Goal: Information Seeking & Learning: Learn about a topic

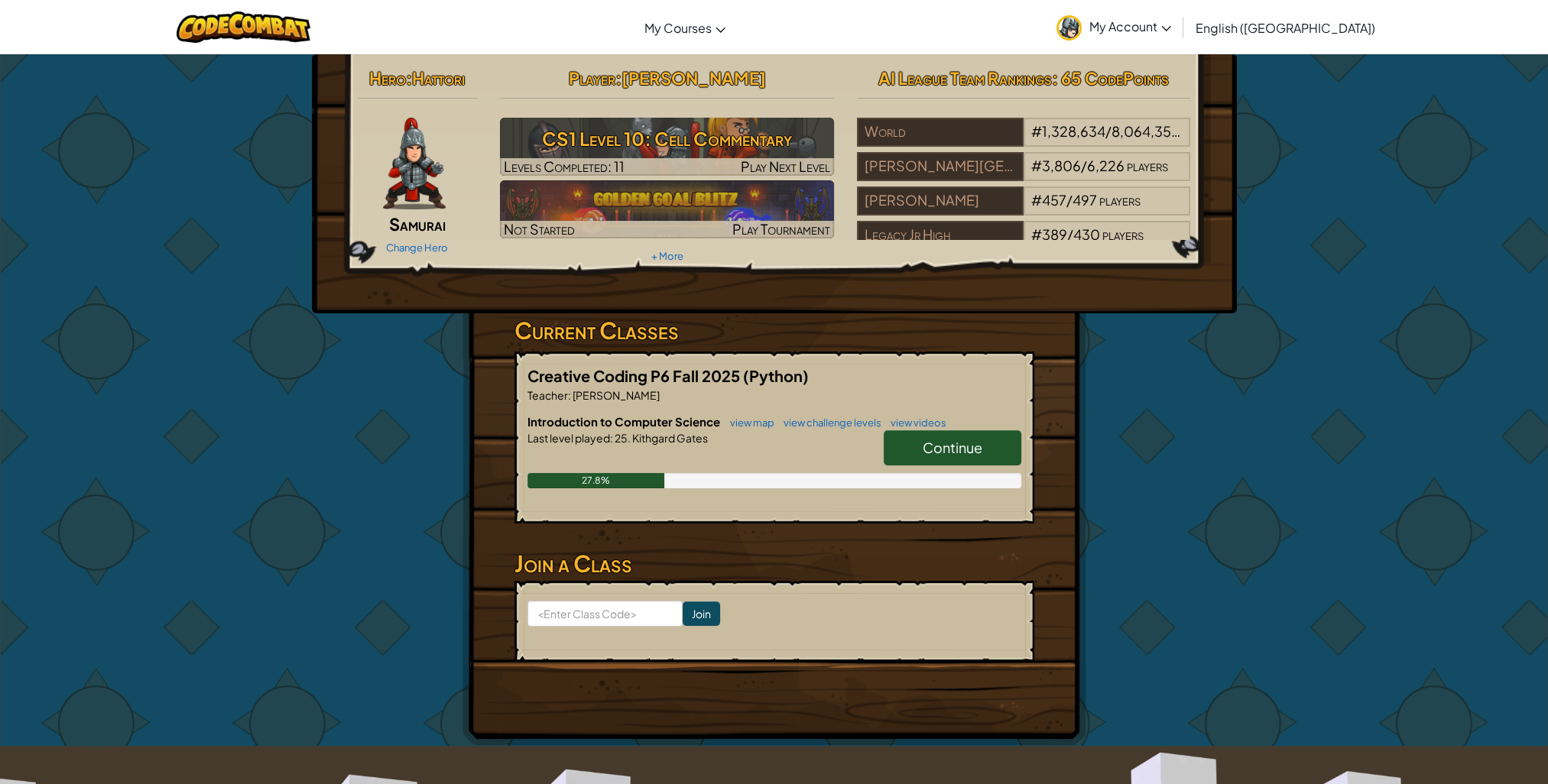
click at [972, 441] on span "Continue" at bounding box center [952, 446] width 60 height 17
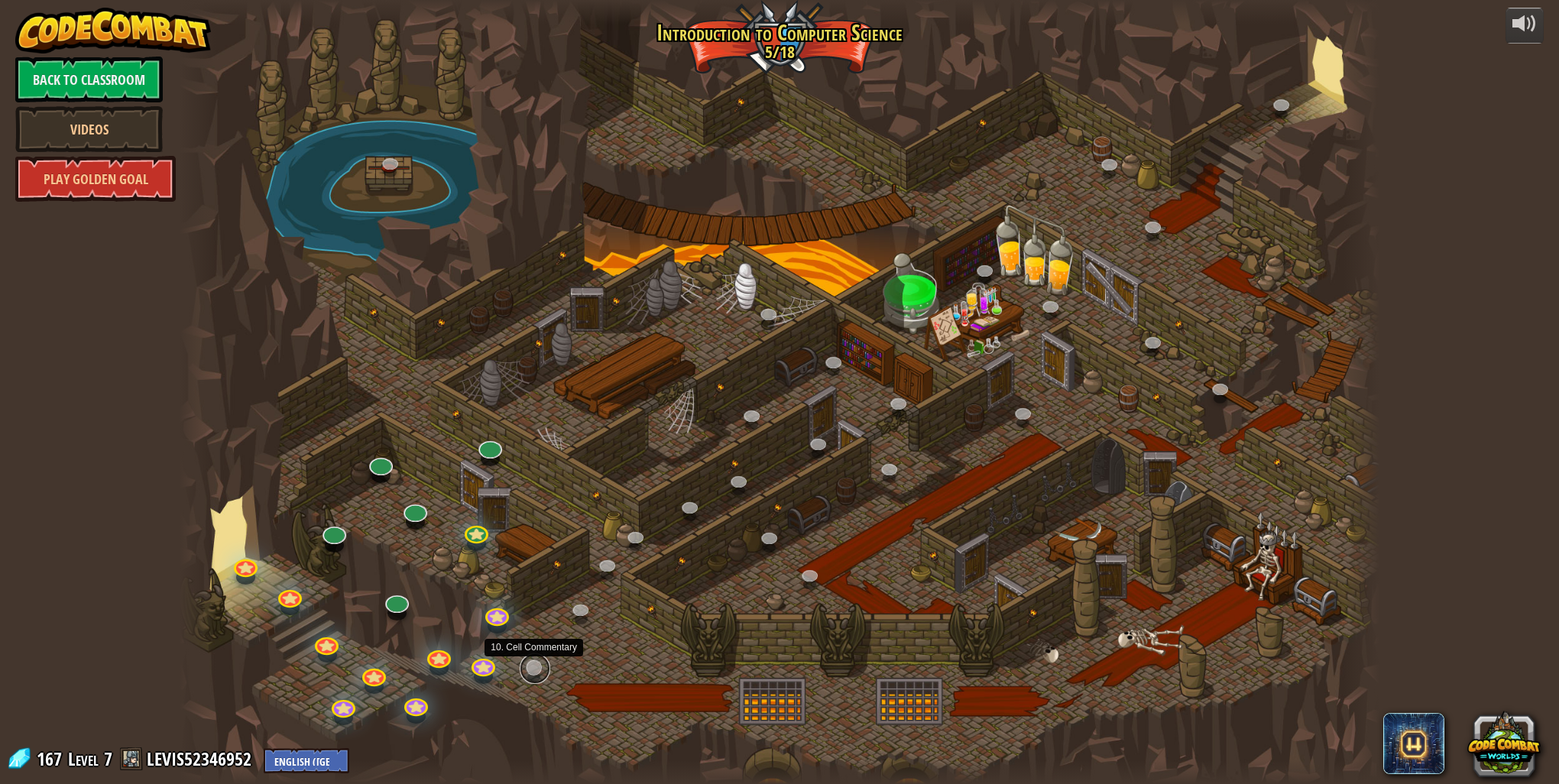
click at [531, 671] on link at bounding box center [535, 668] width 31 height 31
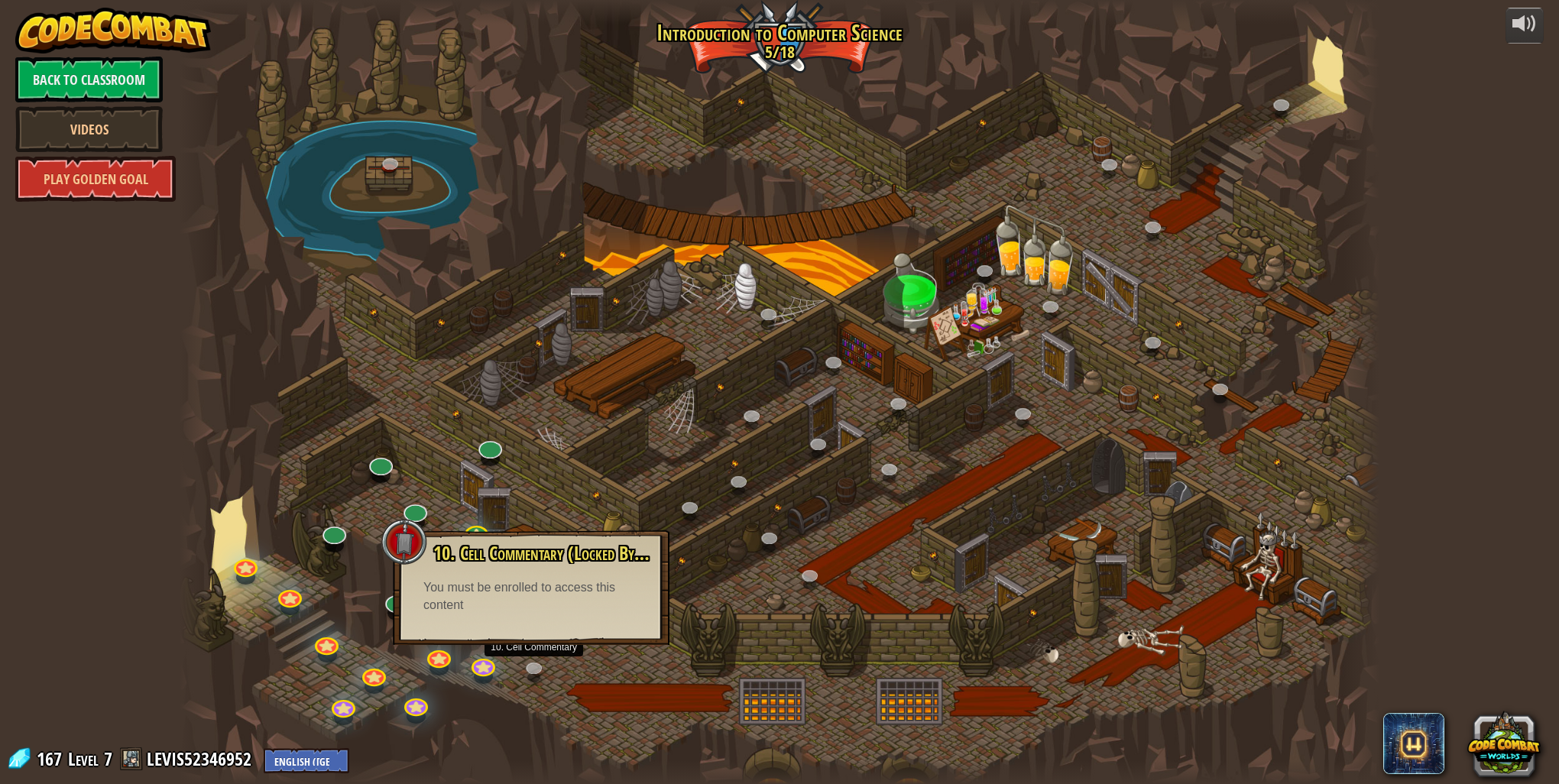
click at [602, 663] on div at bounding box center [780, 392] width 1200 height 784
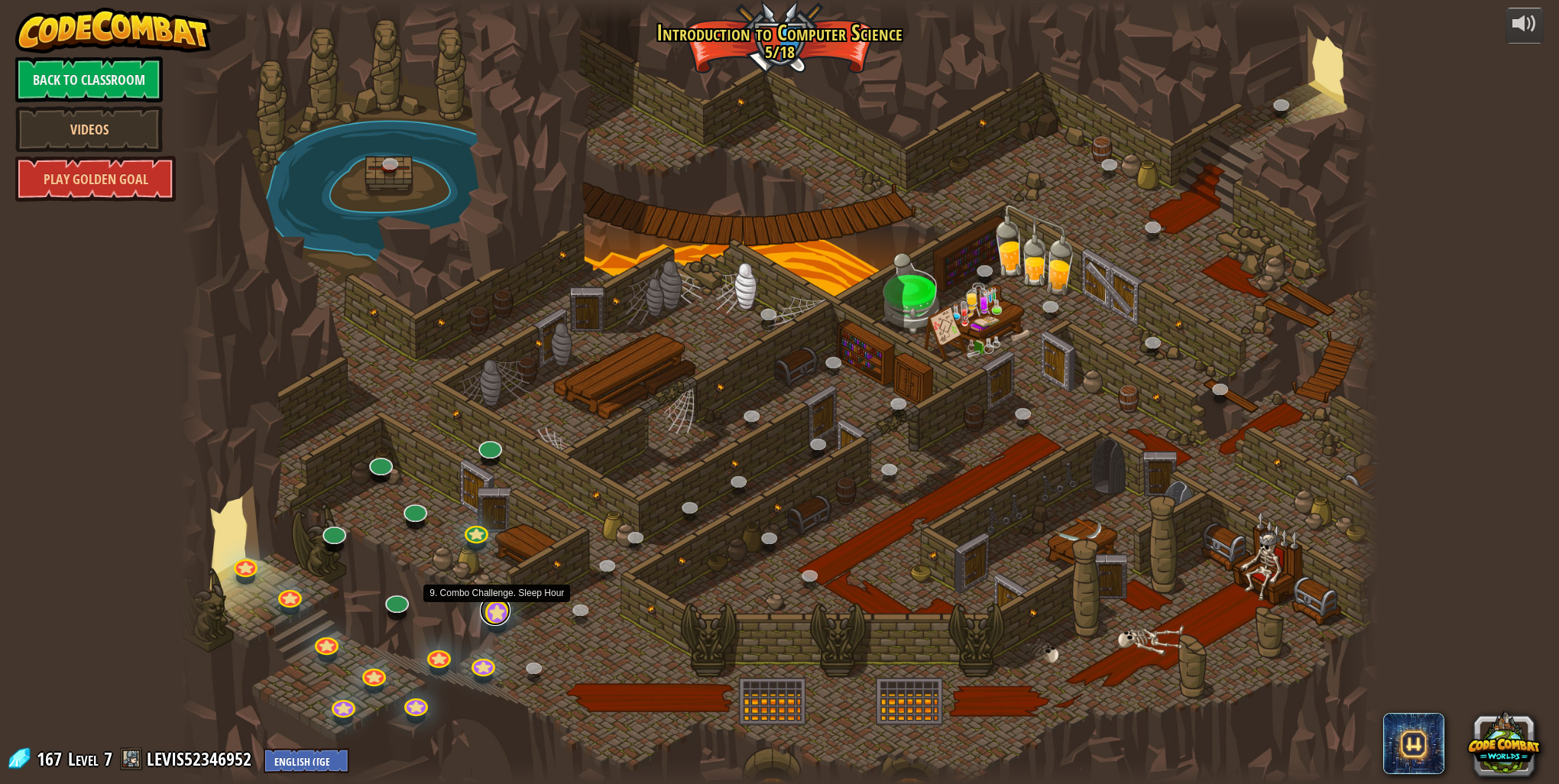
click at [490, 617] on link at bounding box center [495, 611] width 31 height 31
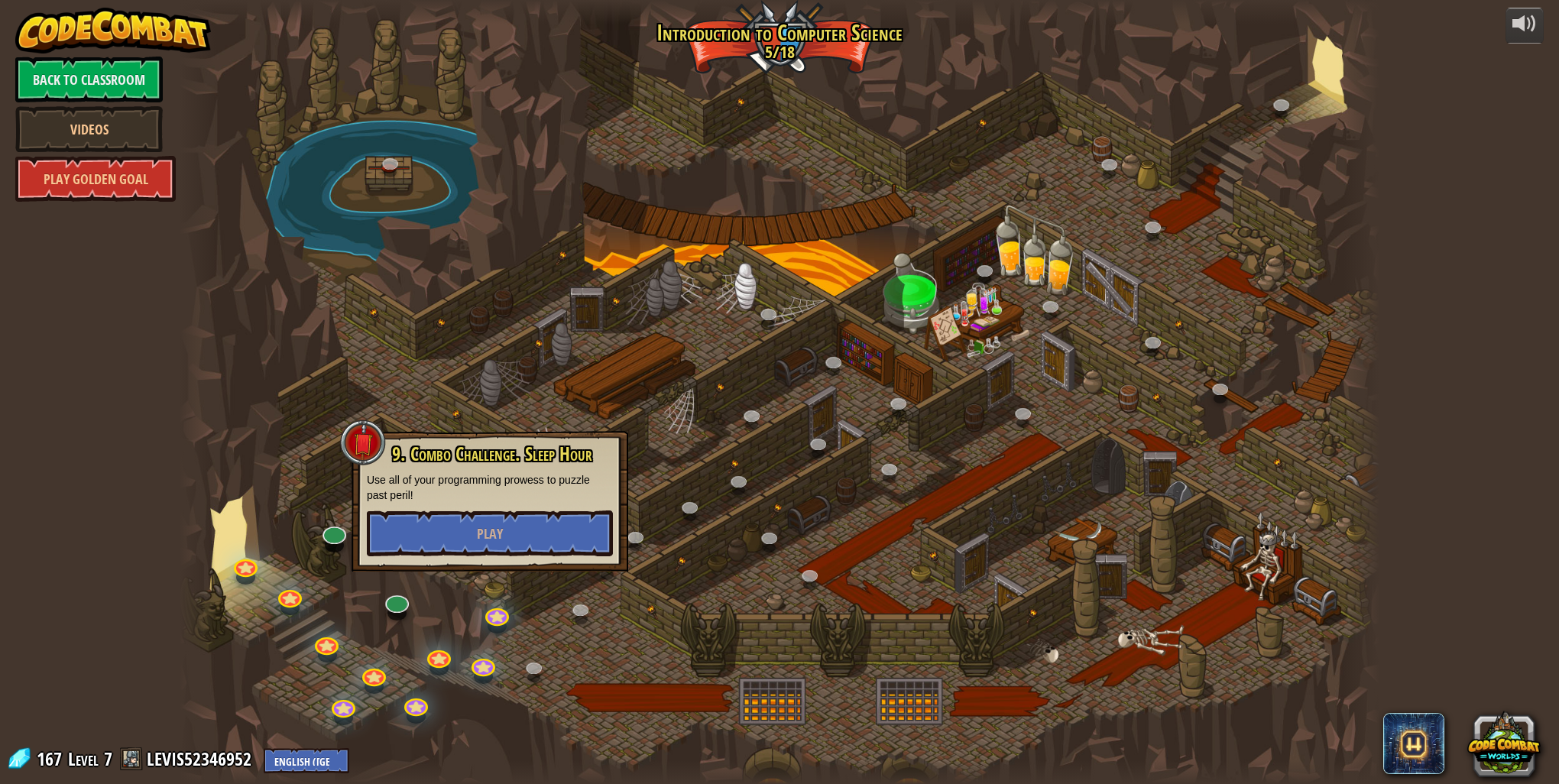
click at [575, 659] on div at bounding box center [780, 392] width 1200 height 784
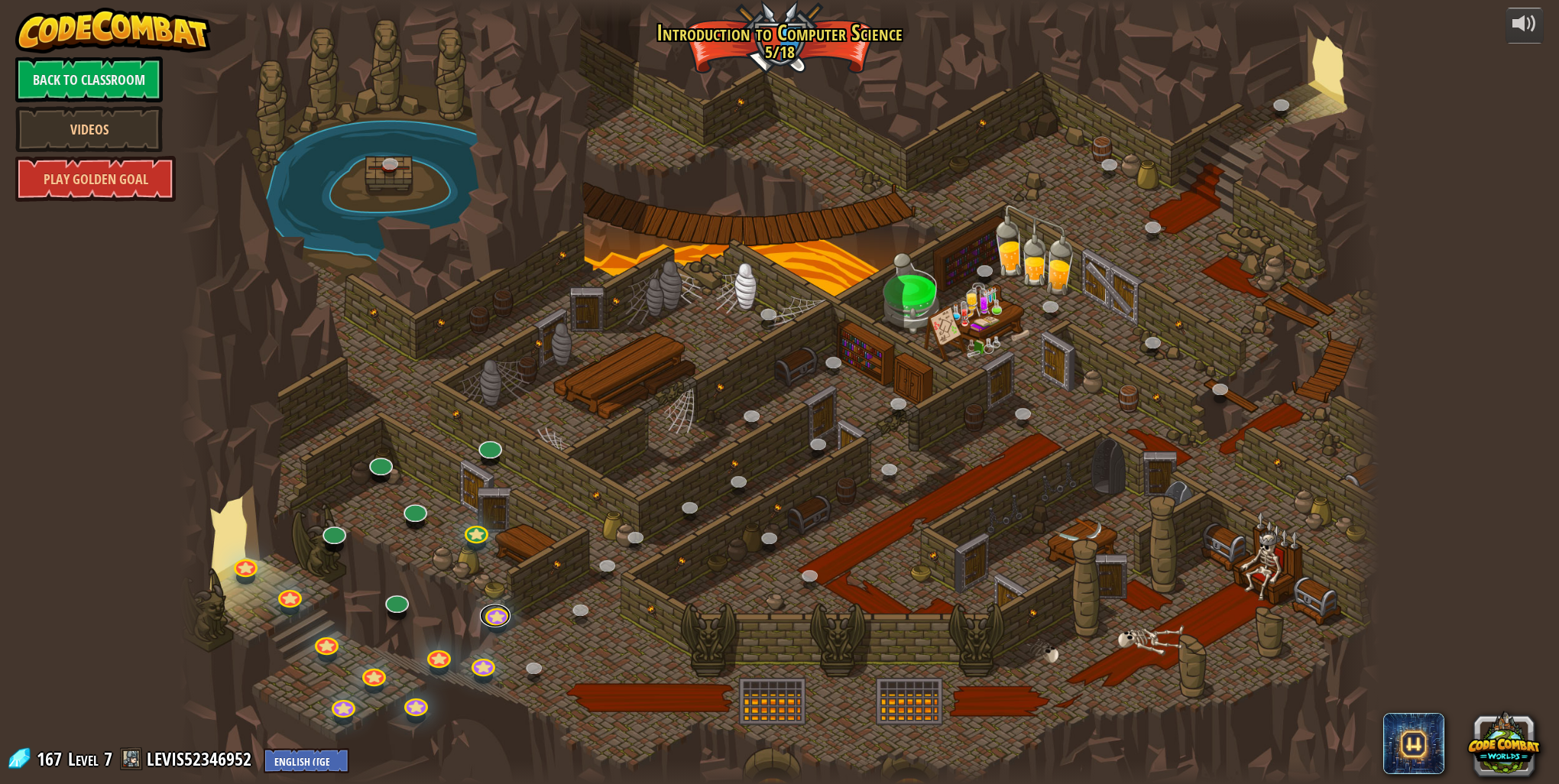
click at [495, 622] on div "25. Kithgard Gates (Locked By Teacher) Escape the Kithgard dungeons, and don't …" at bounding box center [780, 392] width 1200 height 784
click at [495, 621] on link at bounding box center [495, 611] width 31 height 31
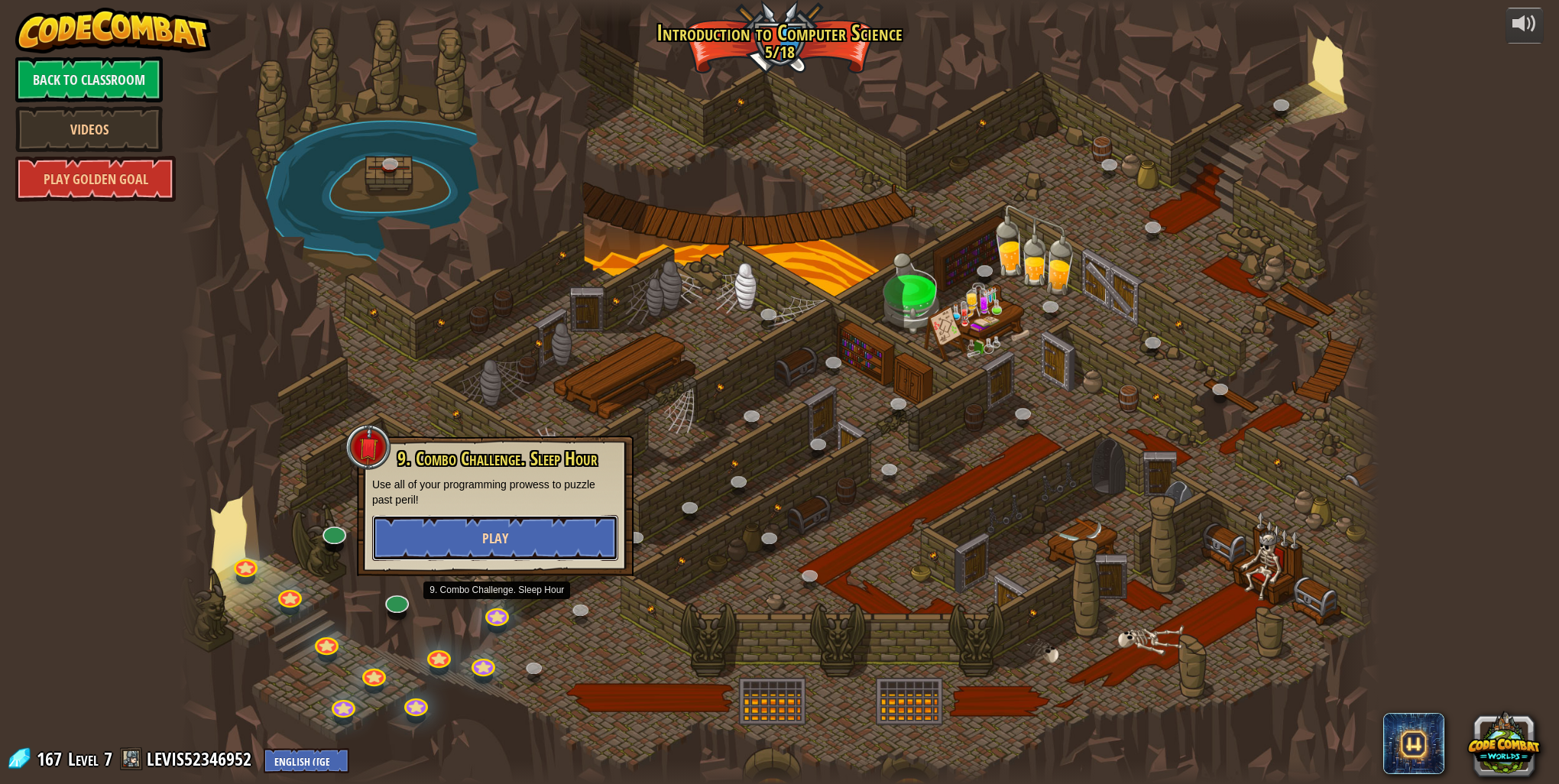
click at [502, 539] on span "Play" at bounding box center [495, 537] width 26 height 19
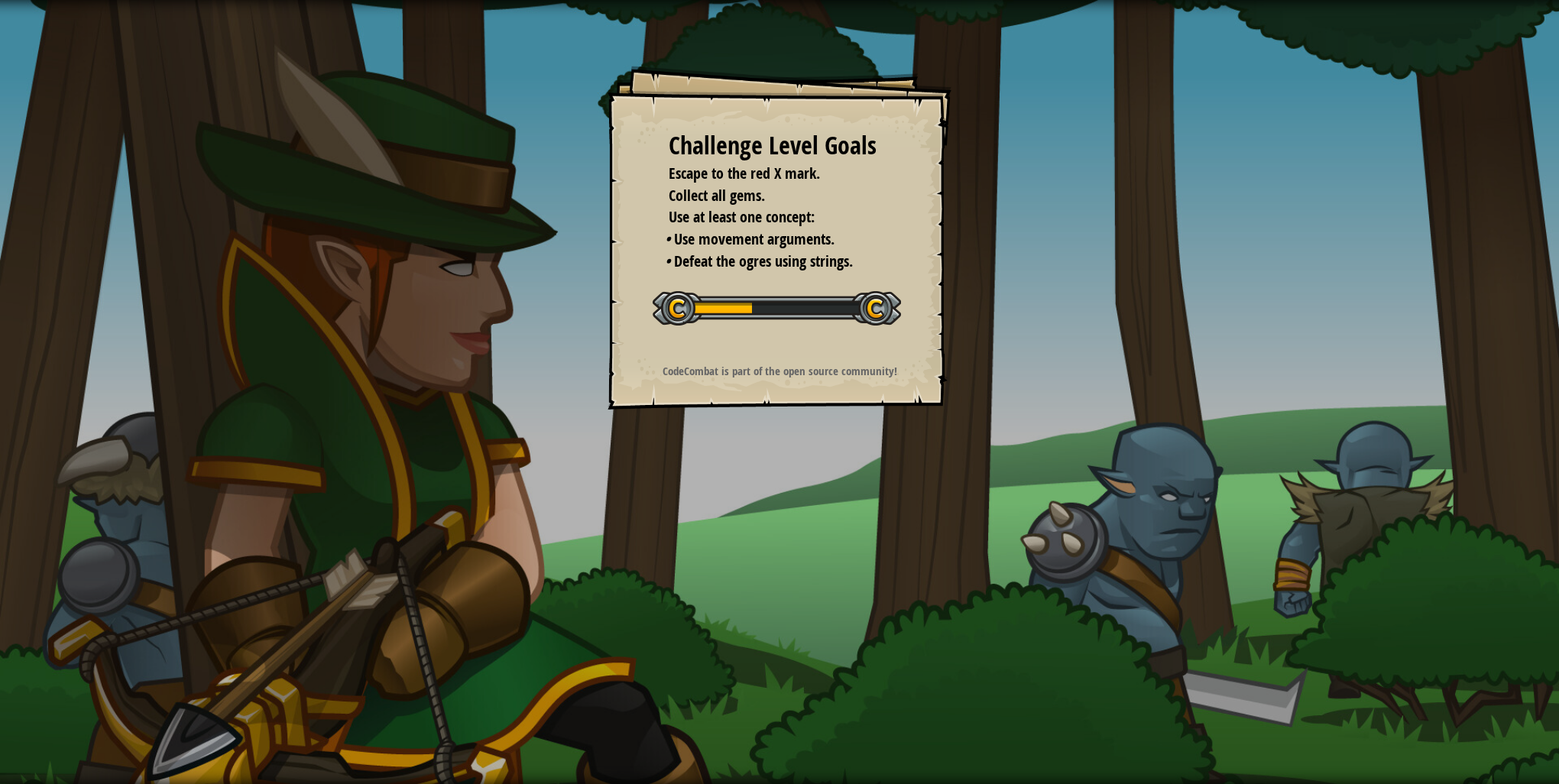
click at [878, 355] on div "Challenge Level Goals Escape to the red X mark. Collect all gems. Use at least …" at bounding box center [779, 238] width 344 height 344
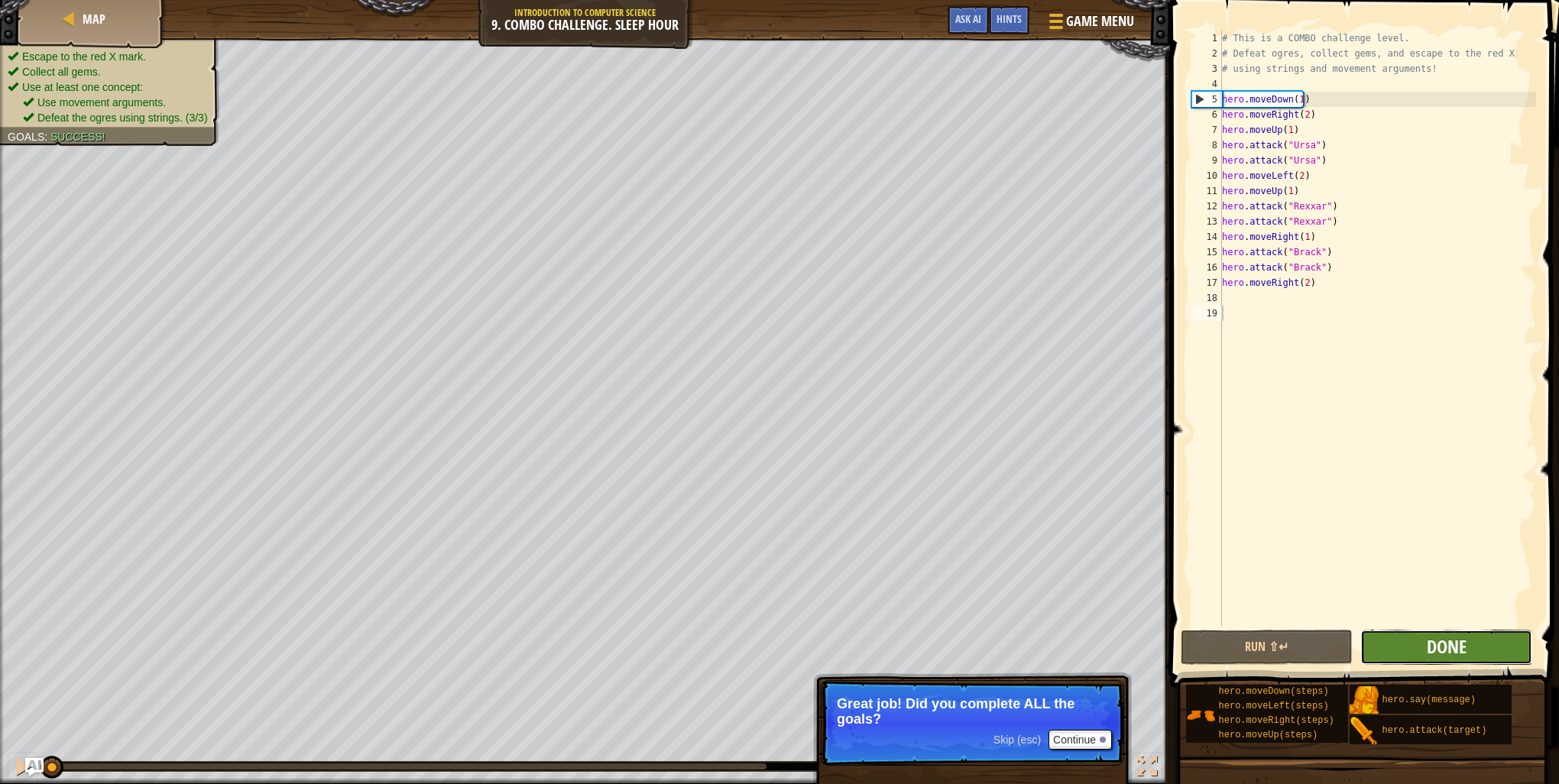
click at [1441, 643] on span "Done" at bounding box center [1447, 646] width 40 height 24
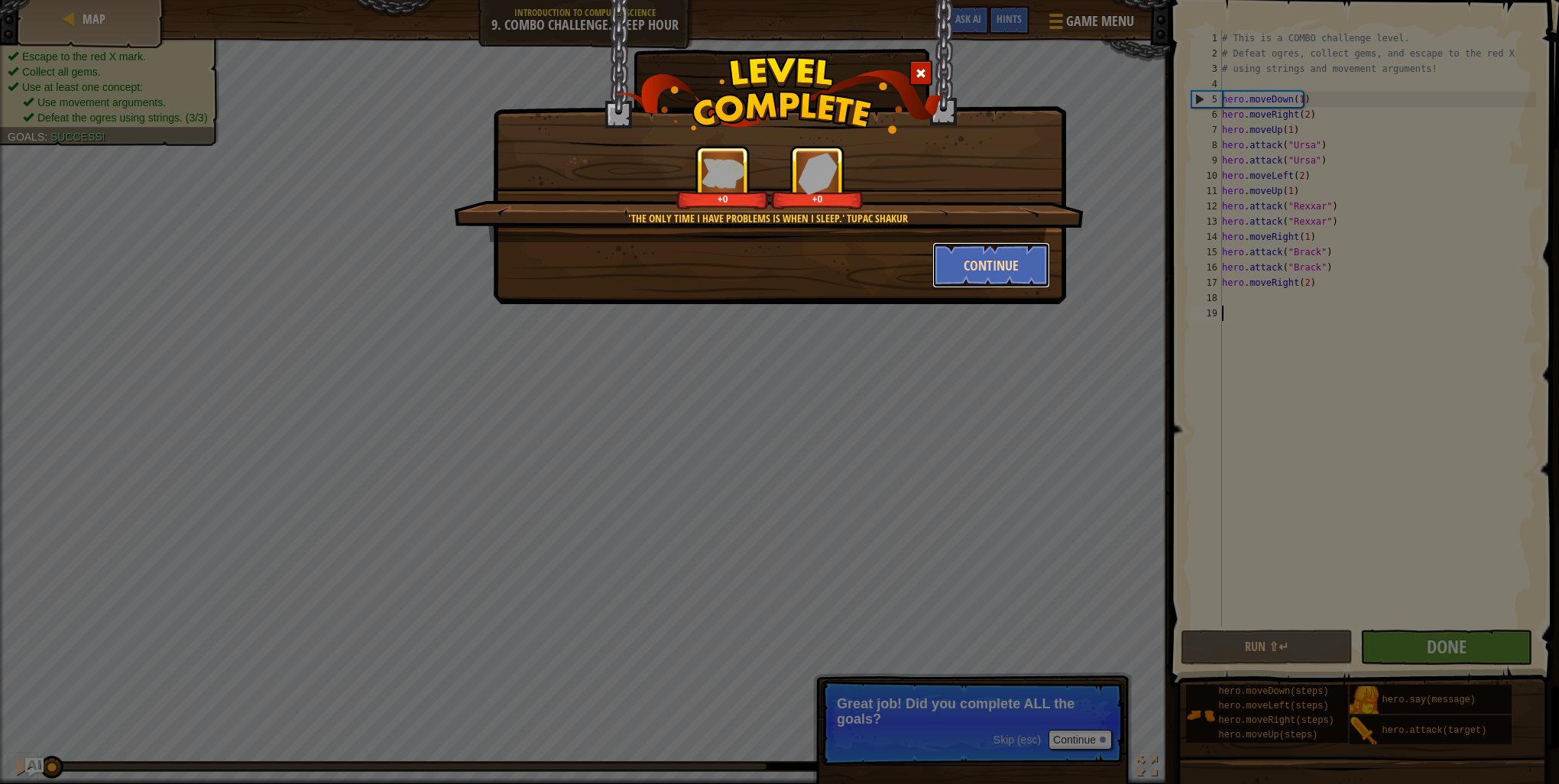
click at [999, 267] on button "Continue" at bounding box center [991, 265] width 118 height 46
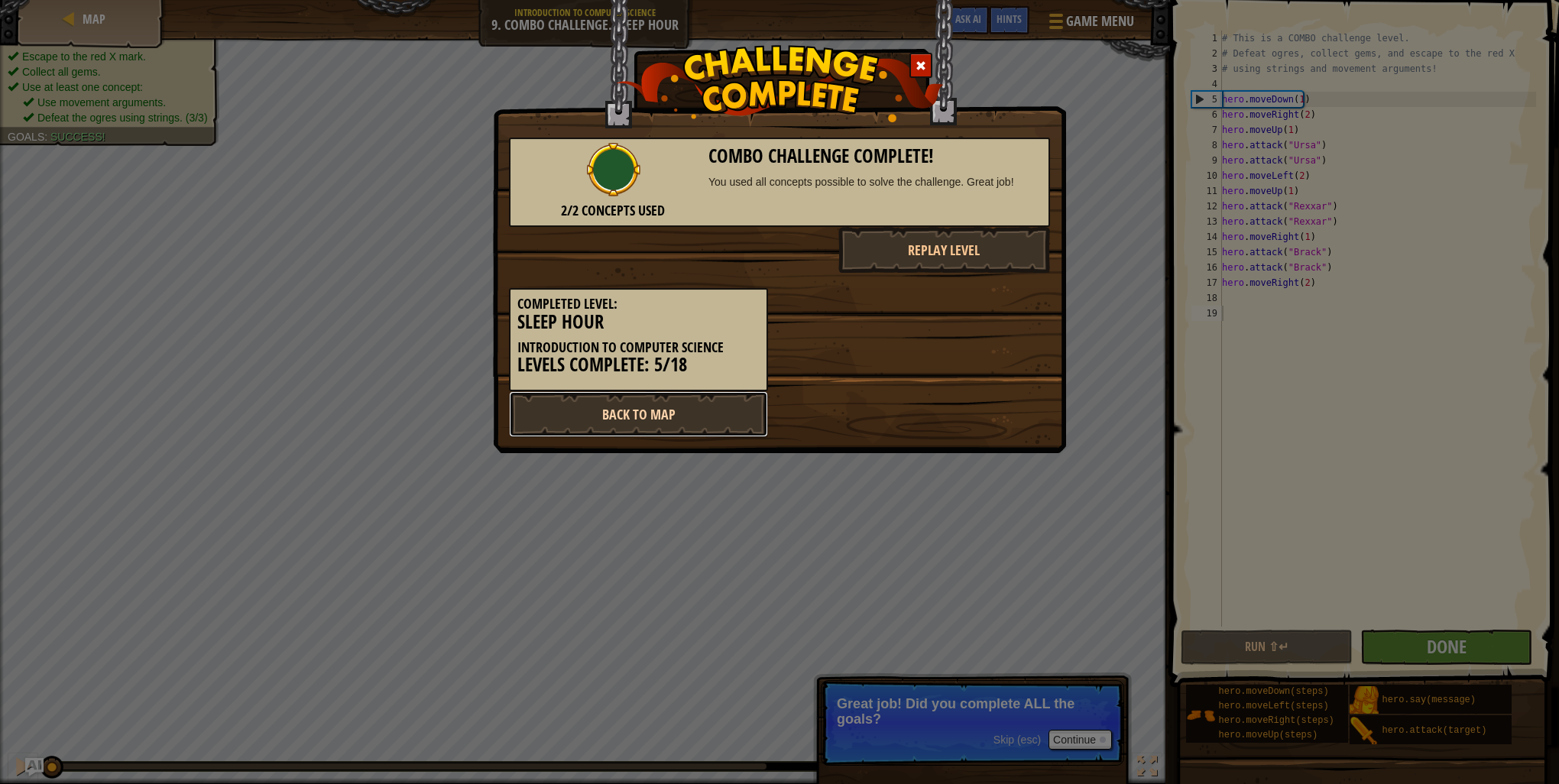
click at [700, 424] on link "Back to Map" at bounding box center [638, 414] width 259 height 46
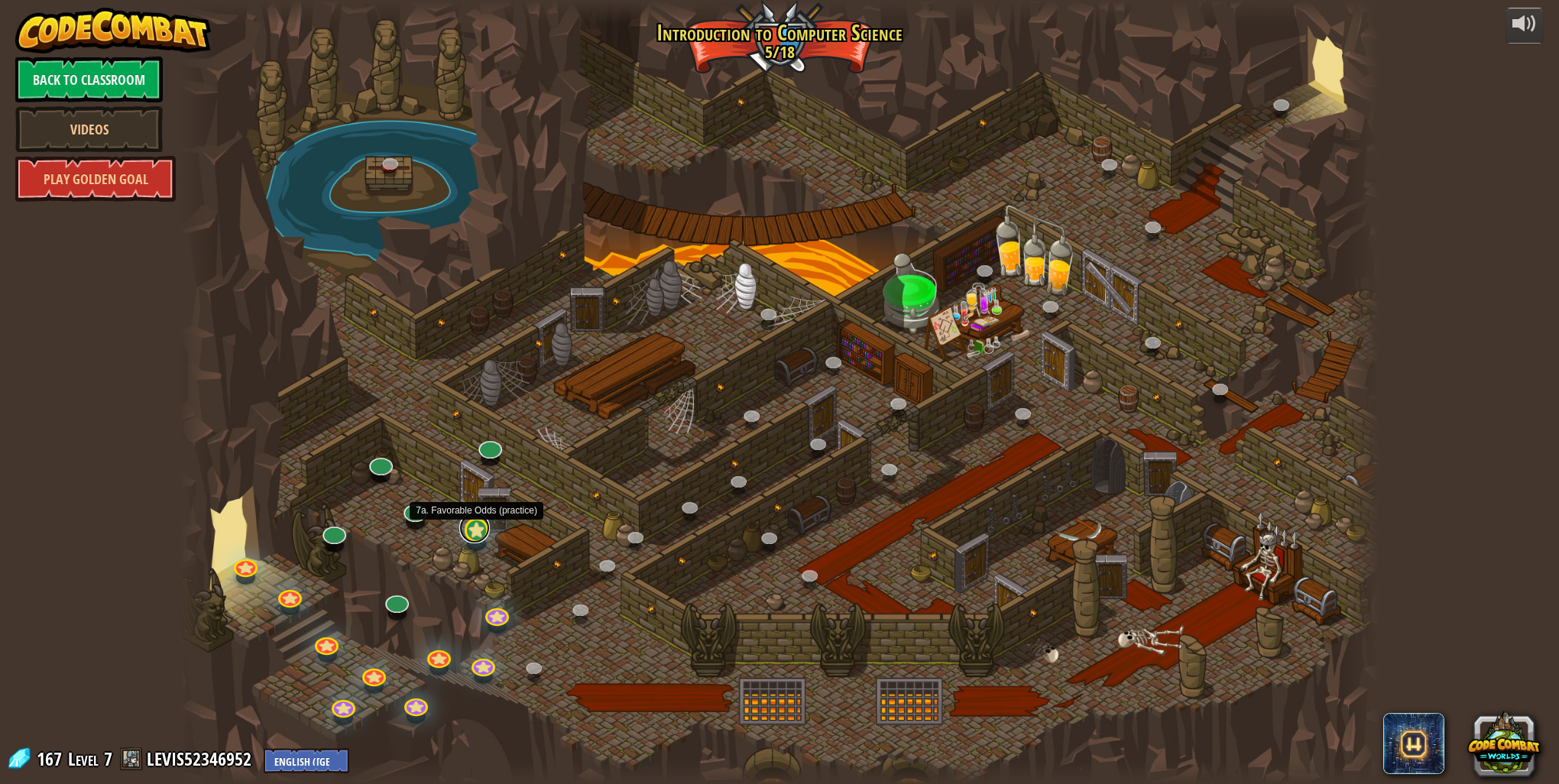
click at [465, 530] on link at bounding box center [474, 527] width 31 height 31
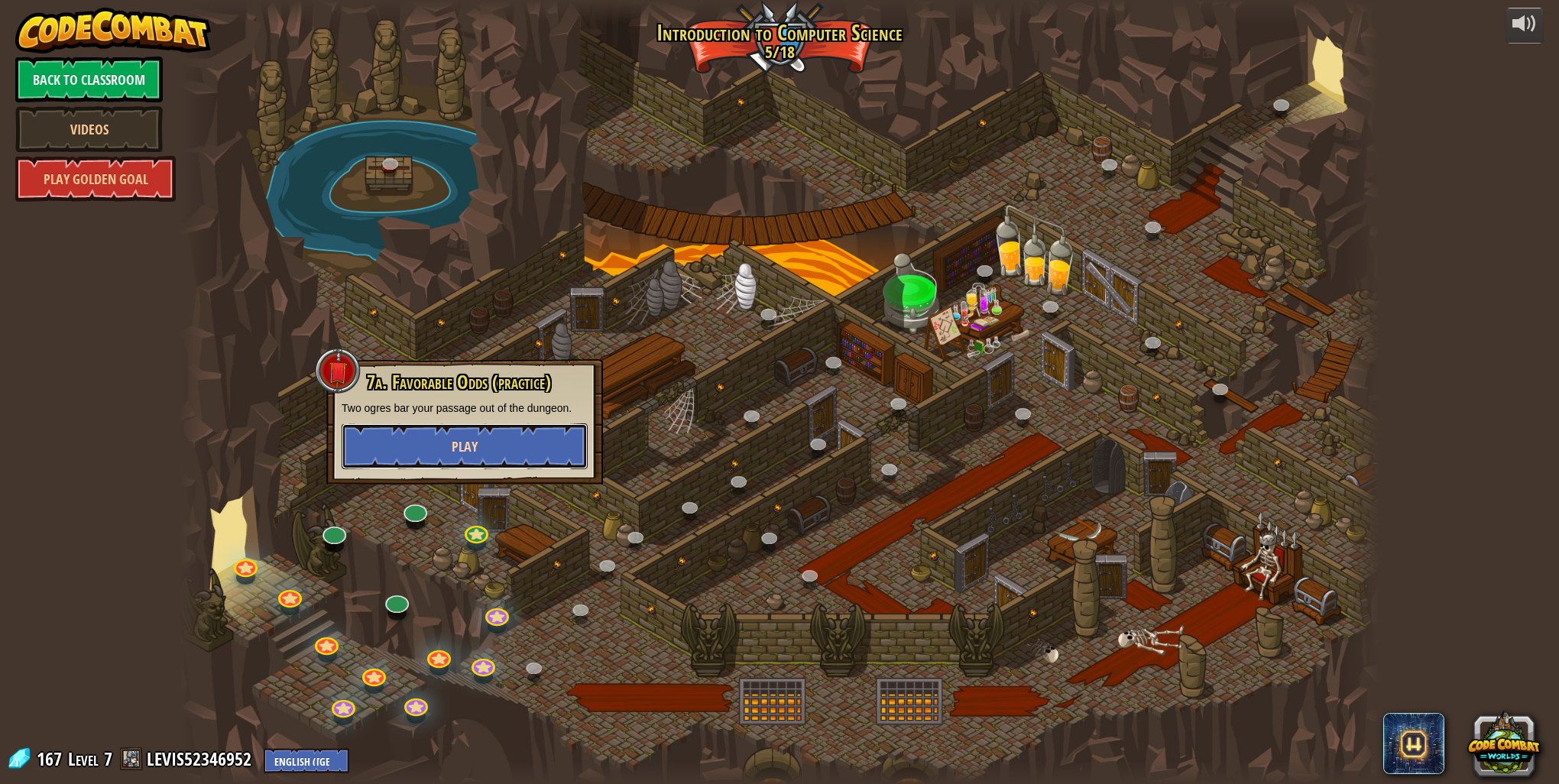
click at [492, 443] on button "Play" at bounding box center [465, 446] width 246 height 46
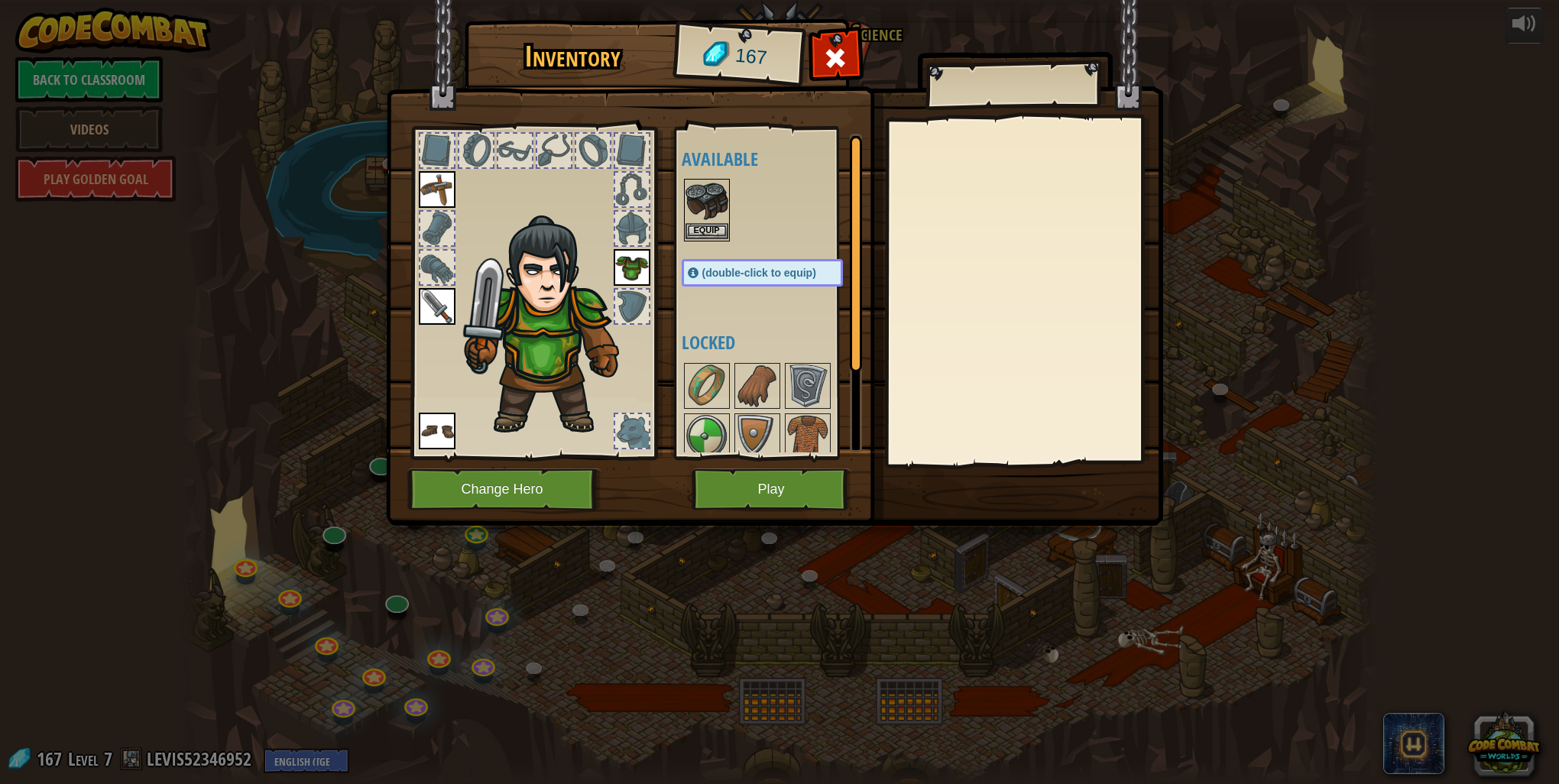
click at [703, 220] on img at bounding box center [707, 201] width 42 height 42
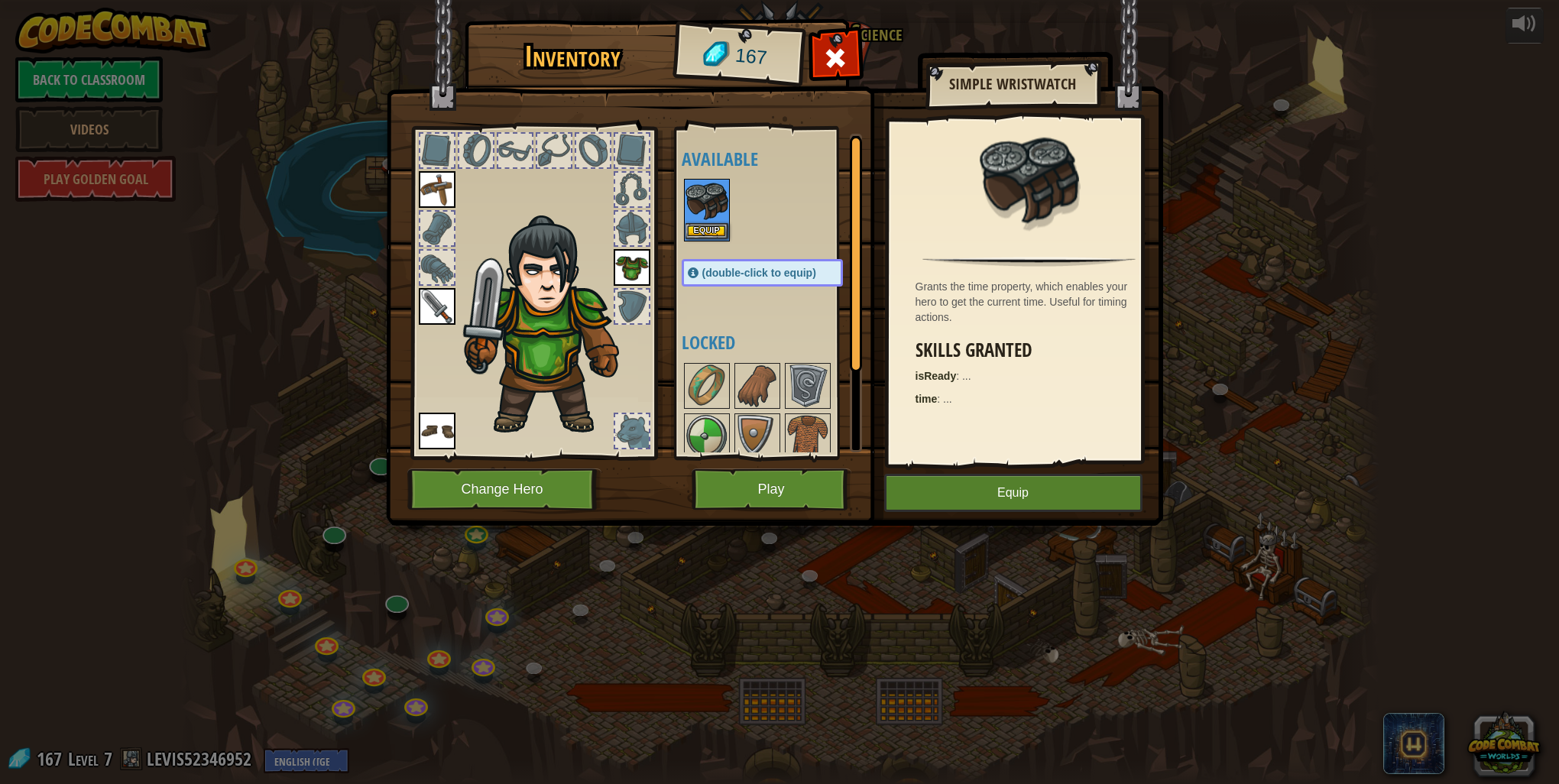
click at [703, 220] on img at bounding box center [707, 201] width 42 height 42
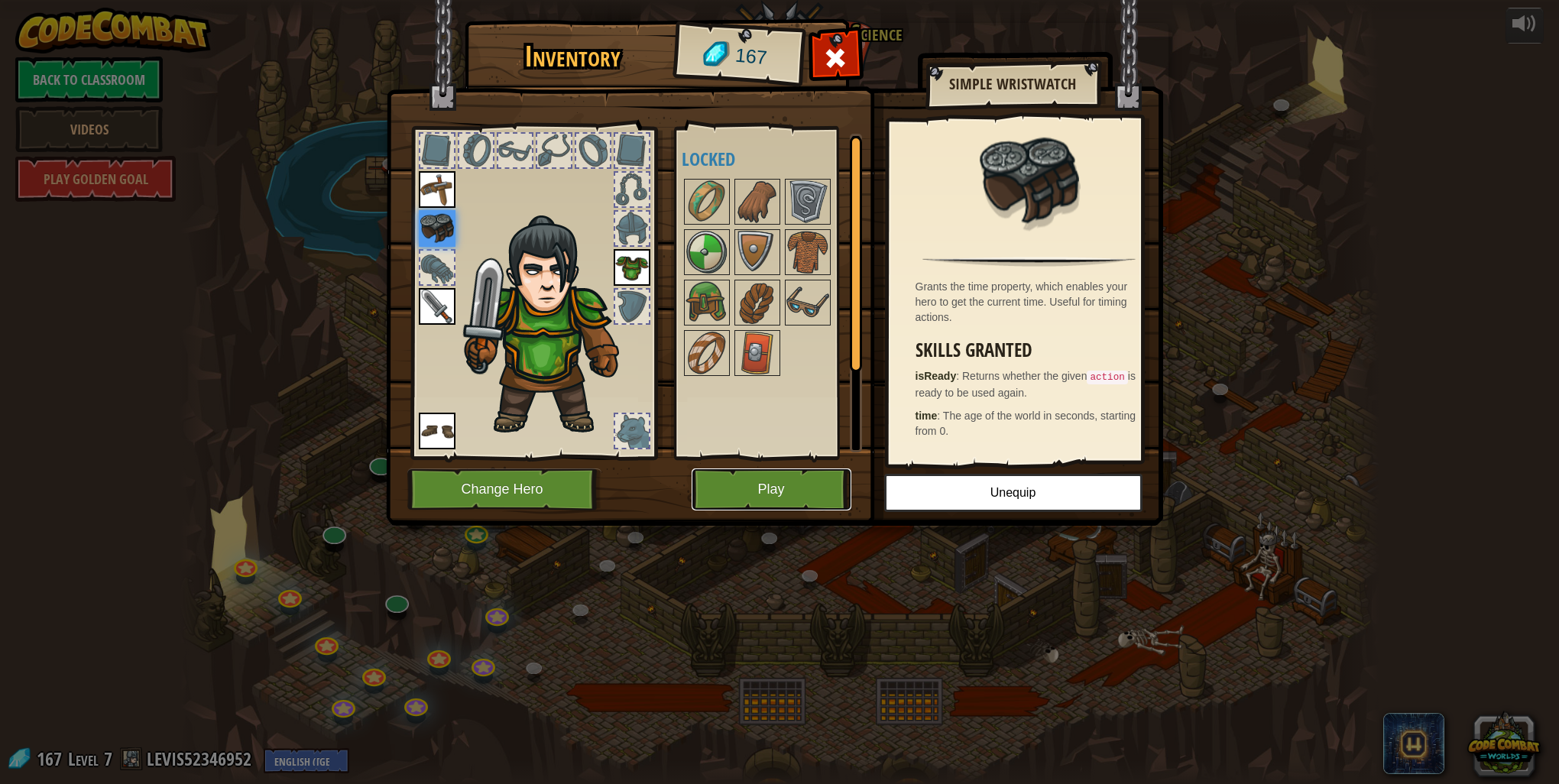
click at [765, 492] on button "Play" at bounding box center [771, 489] width 160 height 42
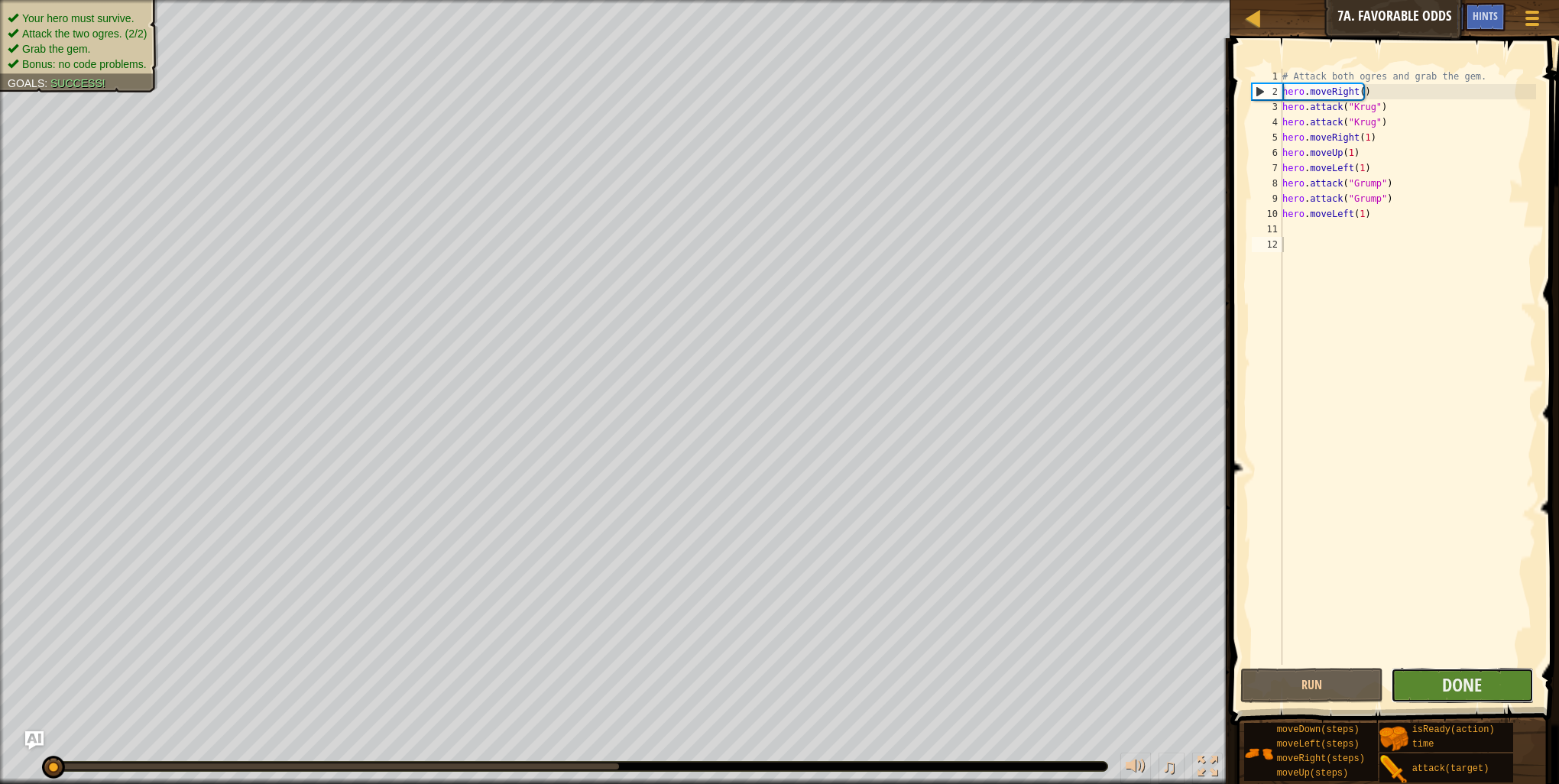
click at [1488, 693] on button "Done" at bounding box center [1462, 685] width 143 height 35
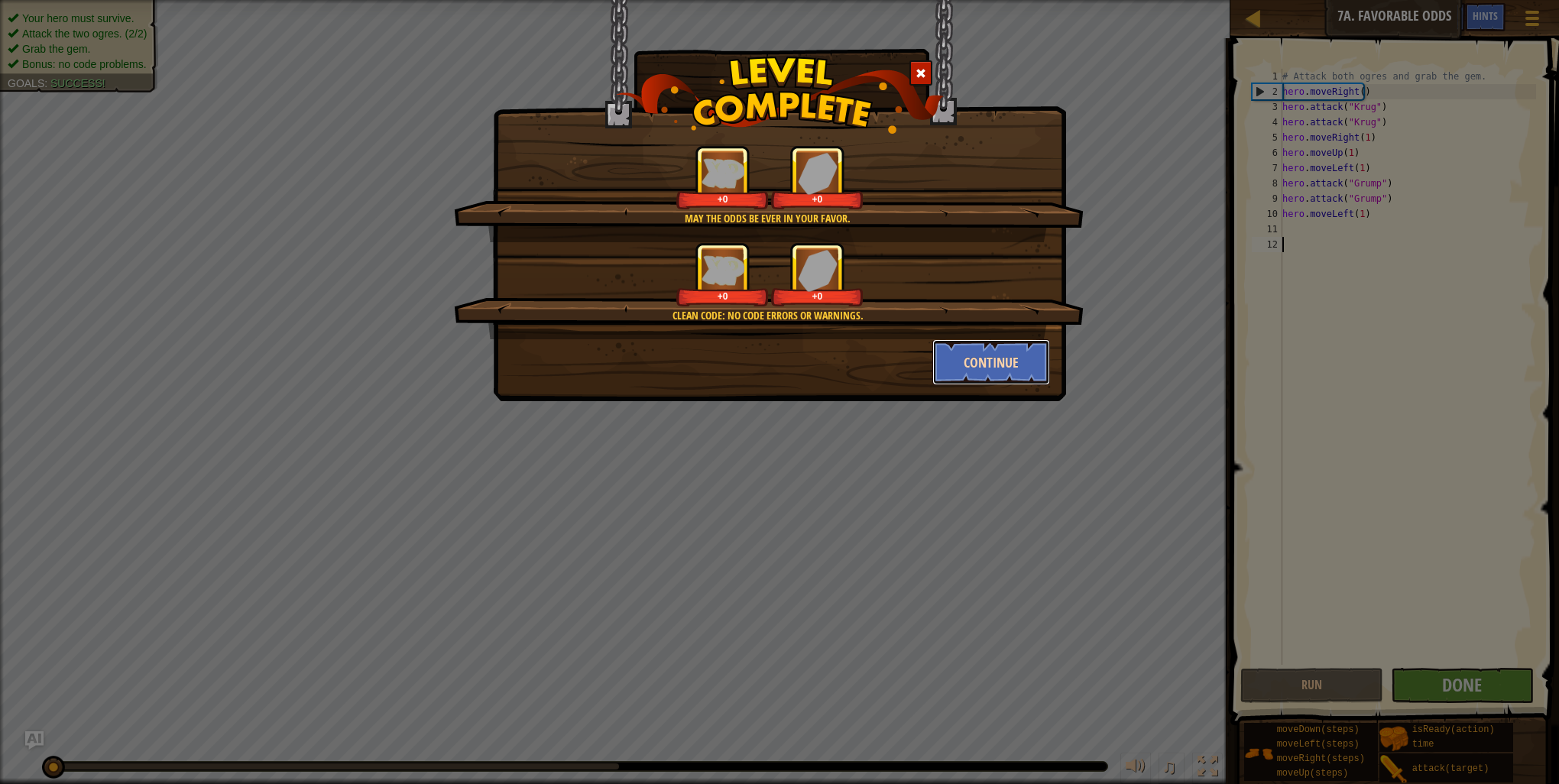
click at [1034, 362] on button "Continue" at bounding box center [991, 362] width 118 height 46
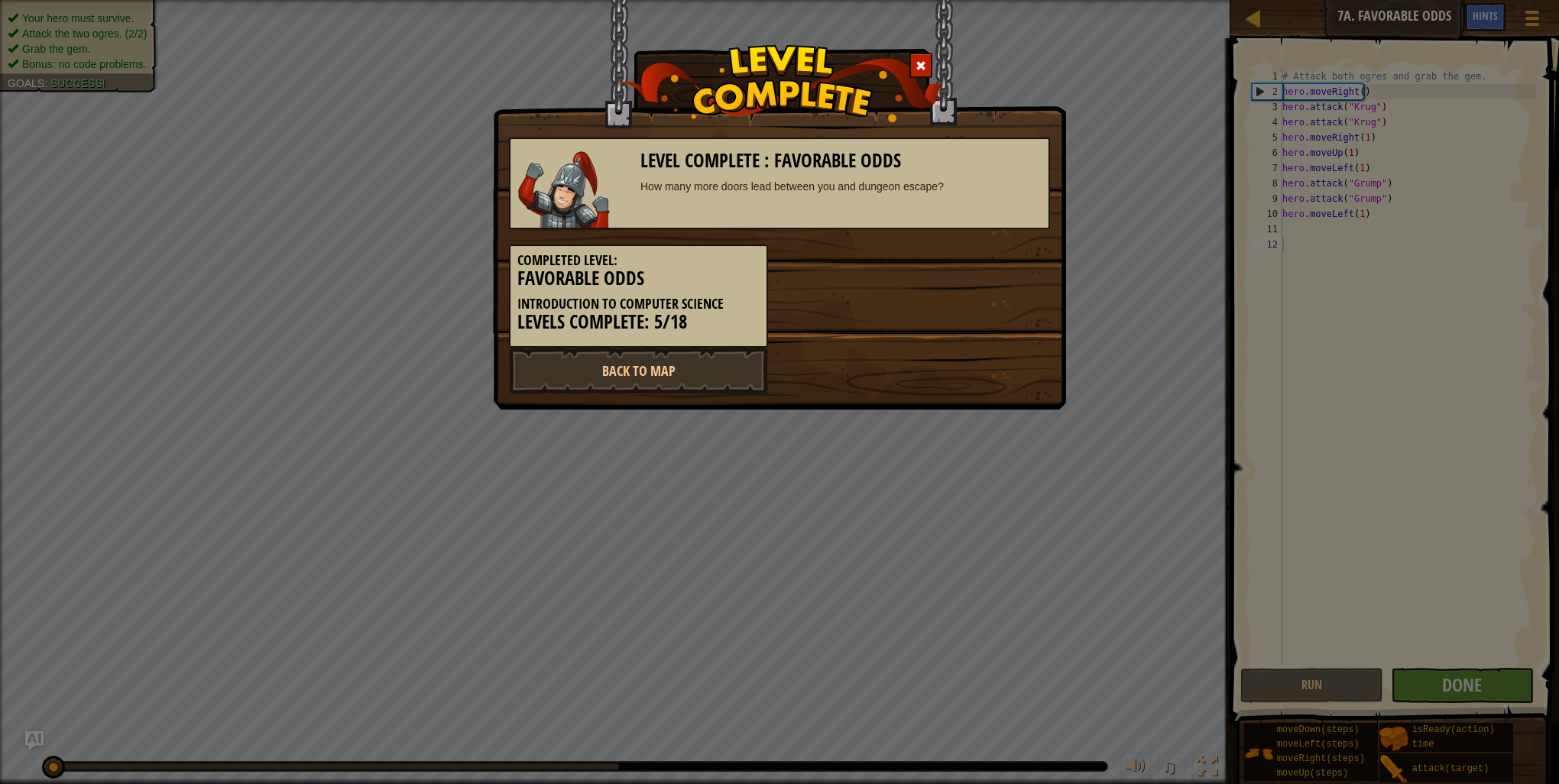
click at [1013, 370] on div "Back to Map" at bounding box center [780, 370] width 564 height 46
click at [617, 360] on link "Back to Map" at bounding box center [638, 370] width 259 height 46
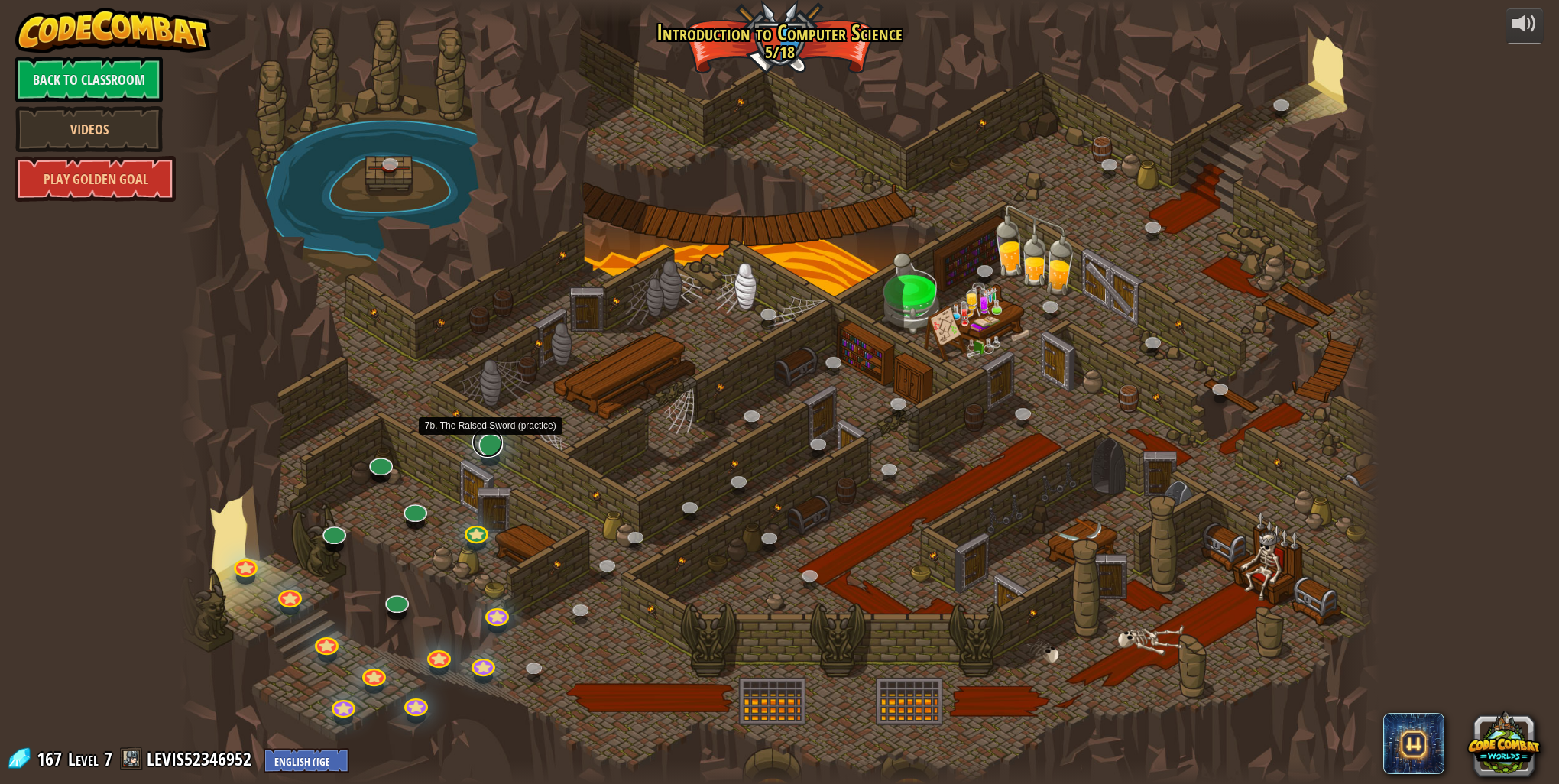
click at [480, 448] on link at bounding box center [488, 443] width 31 height 31
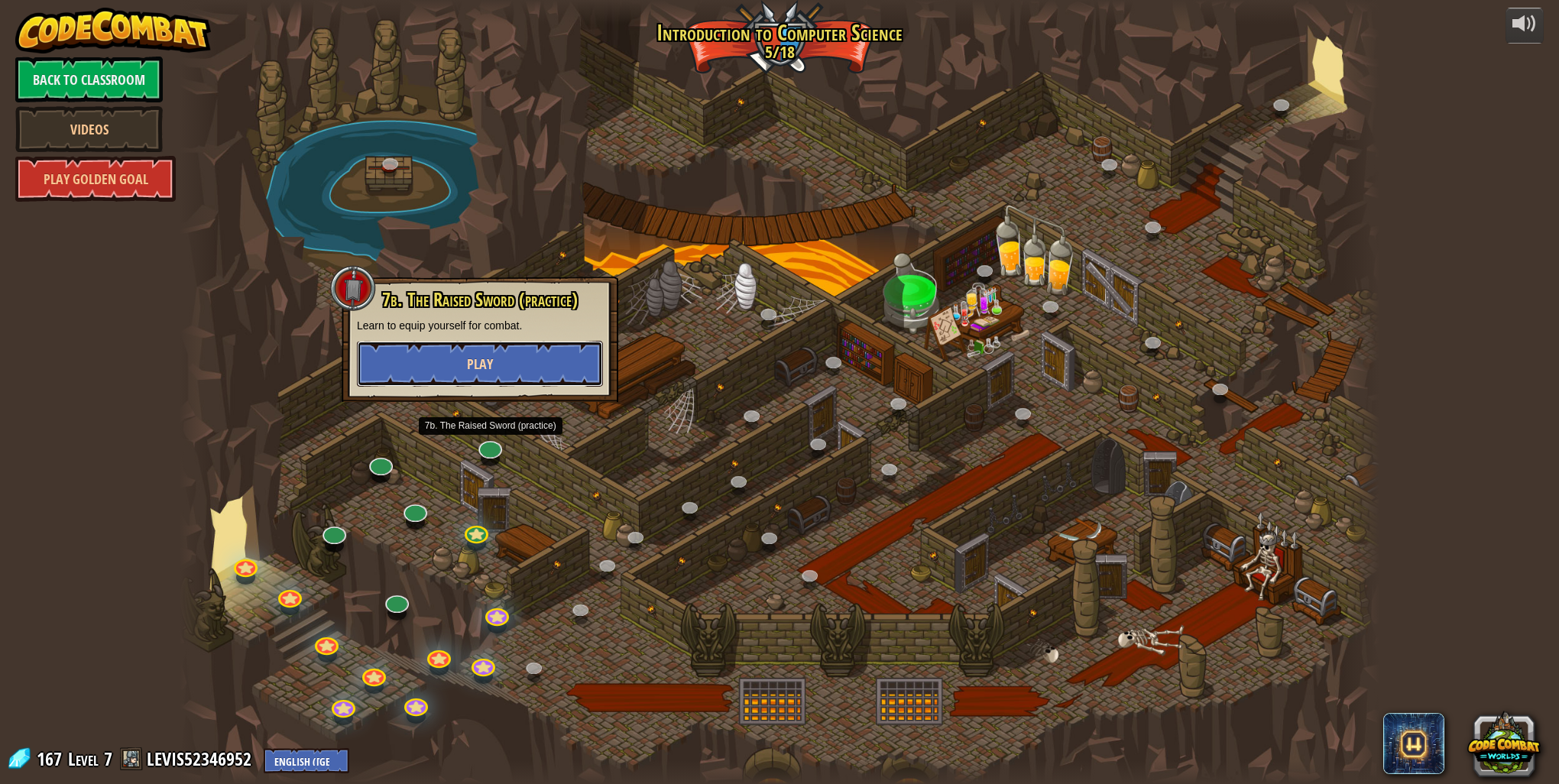
click at [548, 374] on button "Play" at bounding box center [480, 363] width 246 height 46
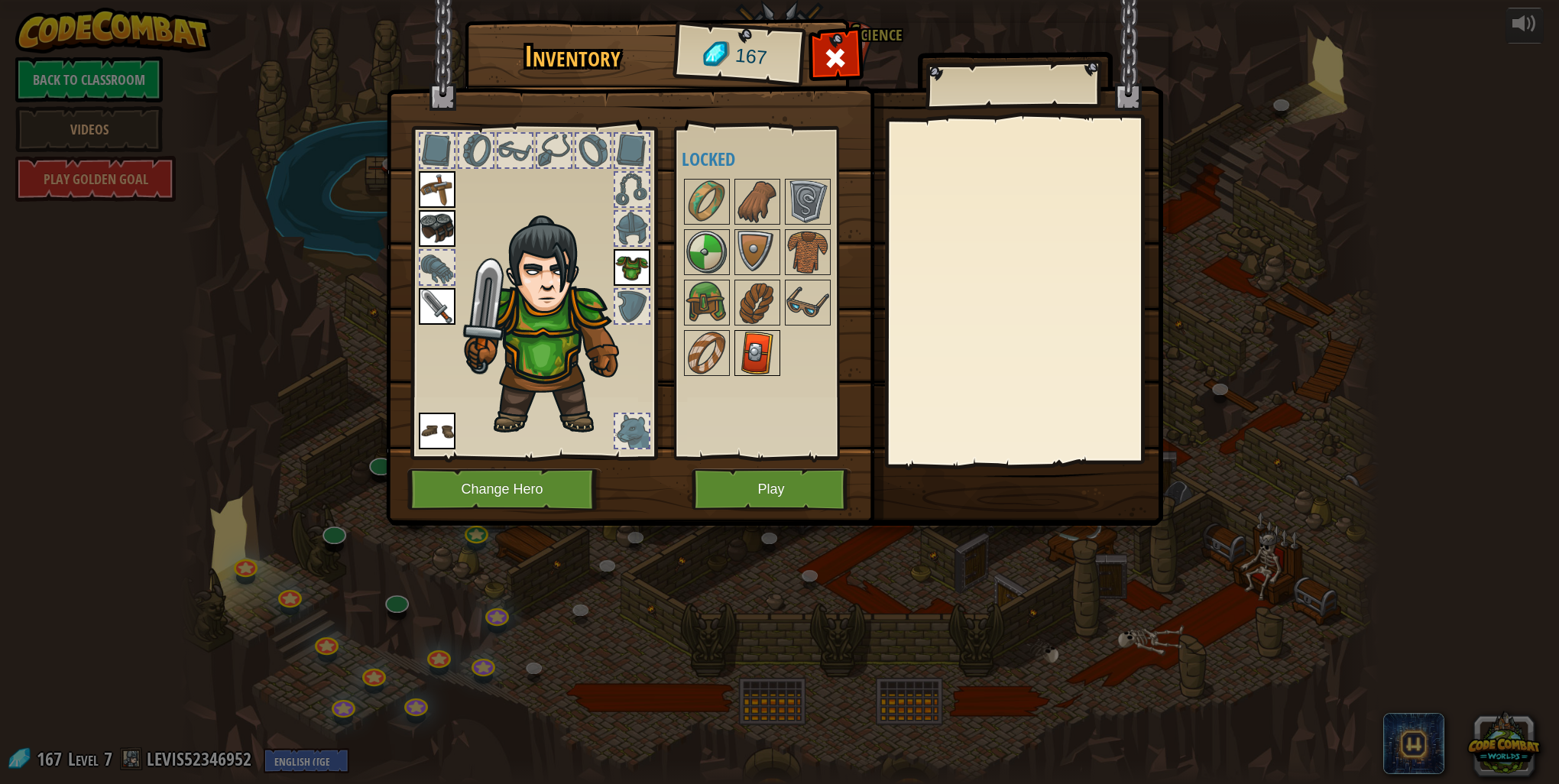
click at [767, 344] on img at bounding box center [756, 352] width 42 height 42
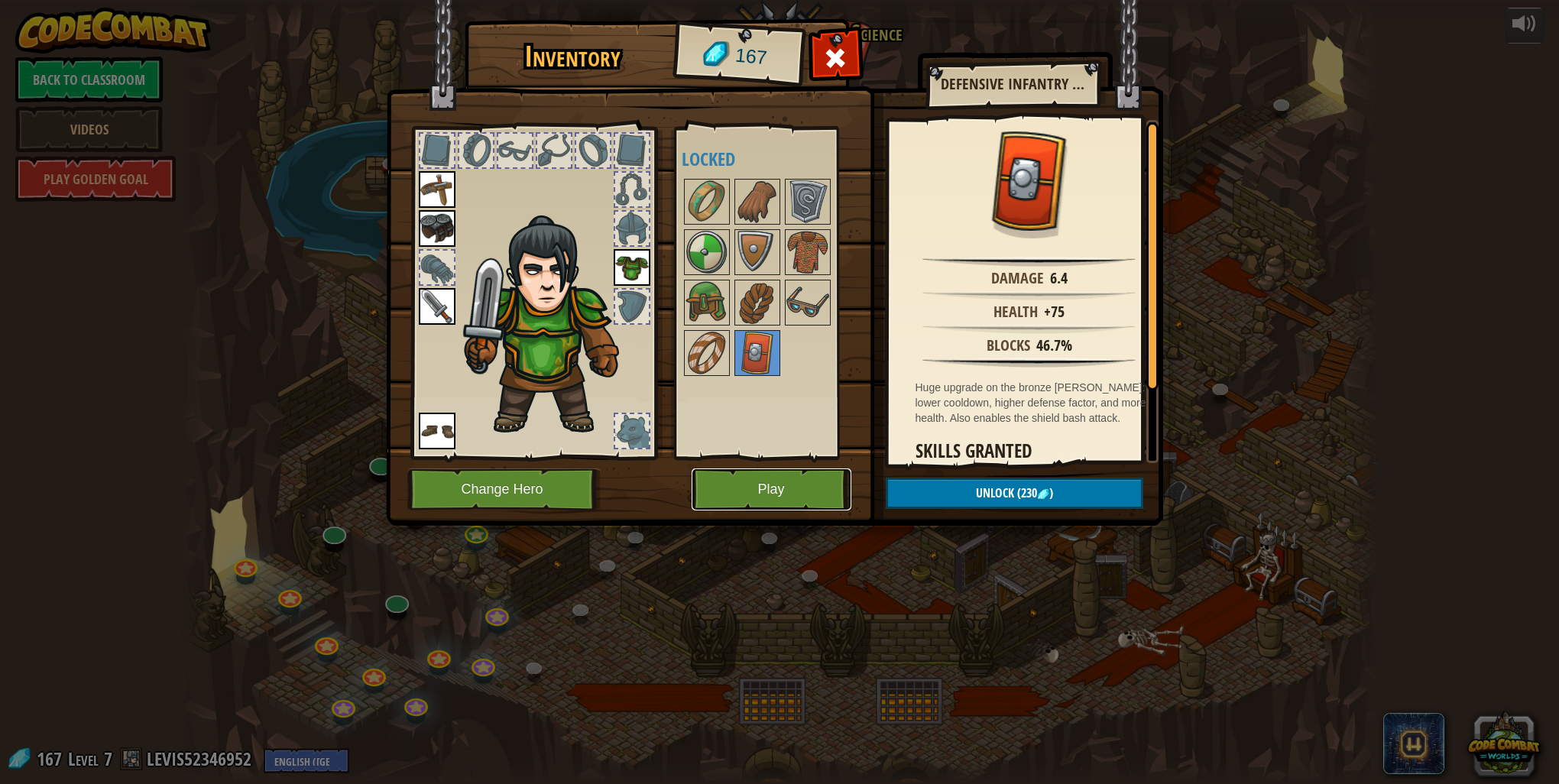
click at [796, 493] on button "Play" at bounding box center [771, 489] width 160 height 42
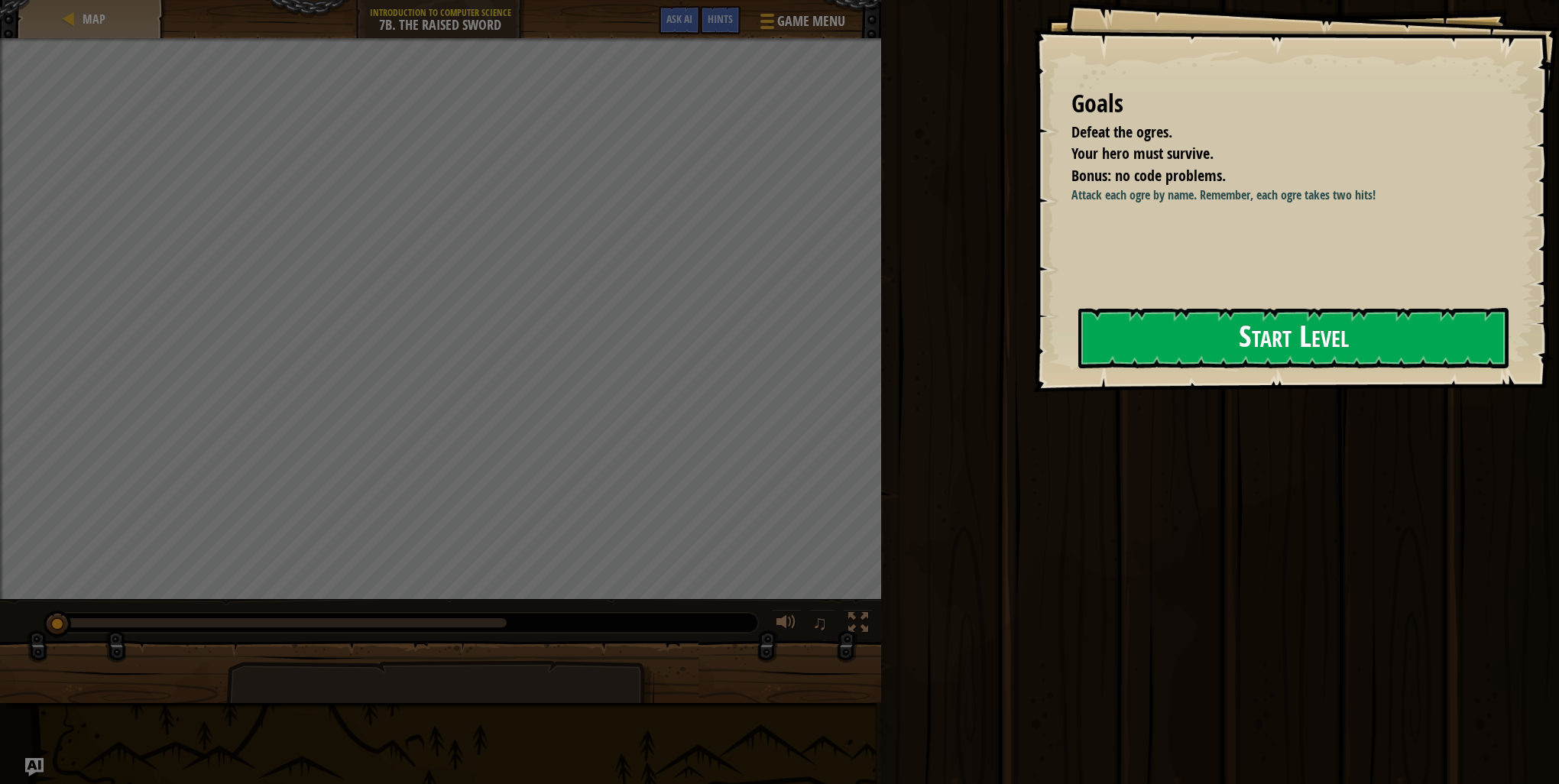
click at [1265, 363] on button "Start Level" at bounding box center [1293, 338] width 430 height 61
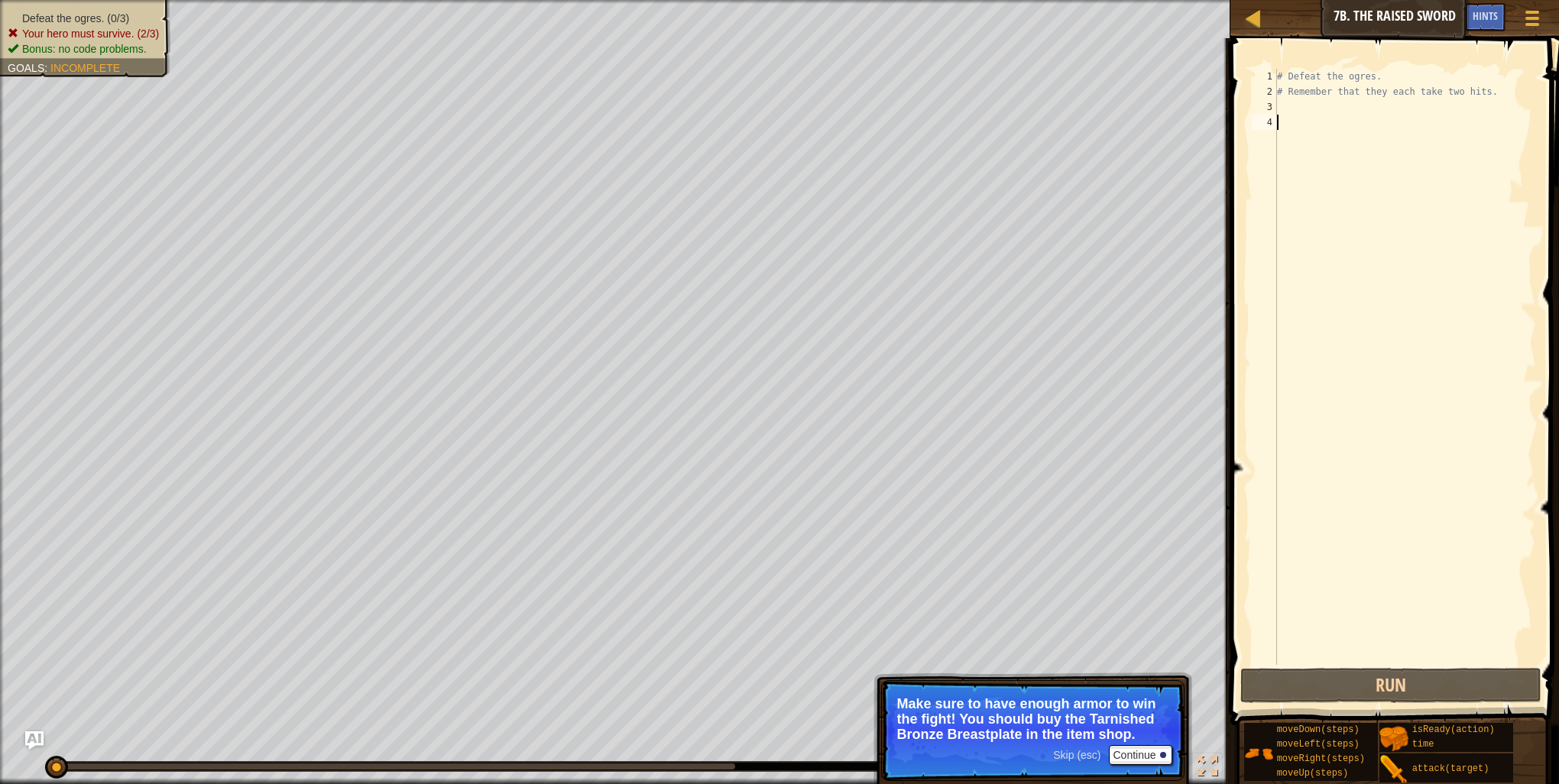
click at [1299, 111] on div "# Defeat the ogres. # Remember that they each take two hits." at bounding box center [1405, 382] width 262 height 627
type textarea "a"
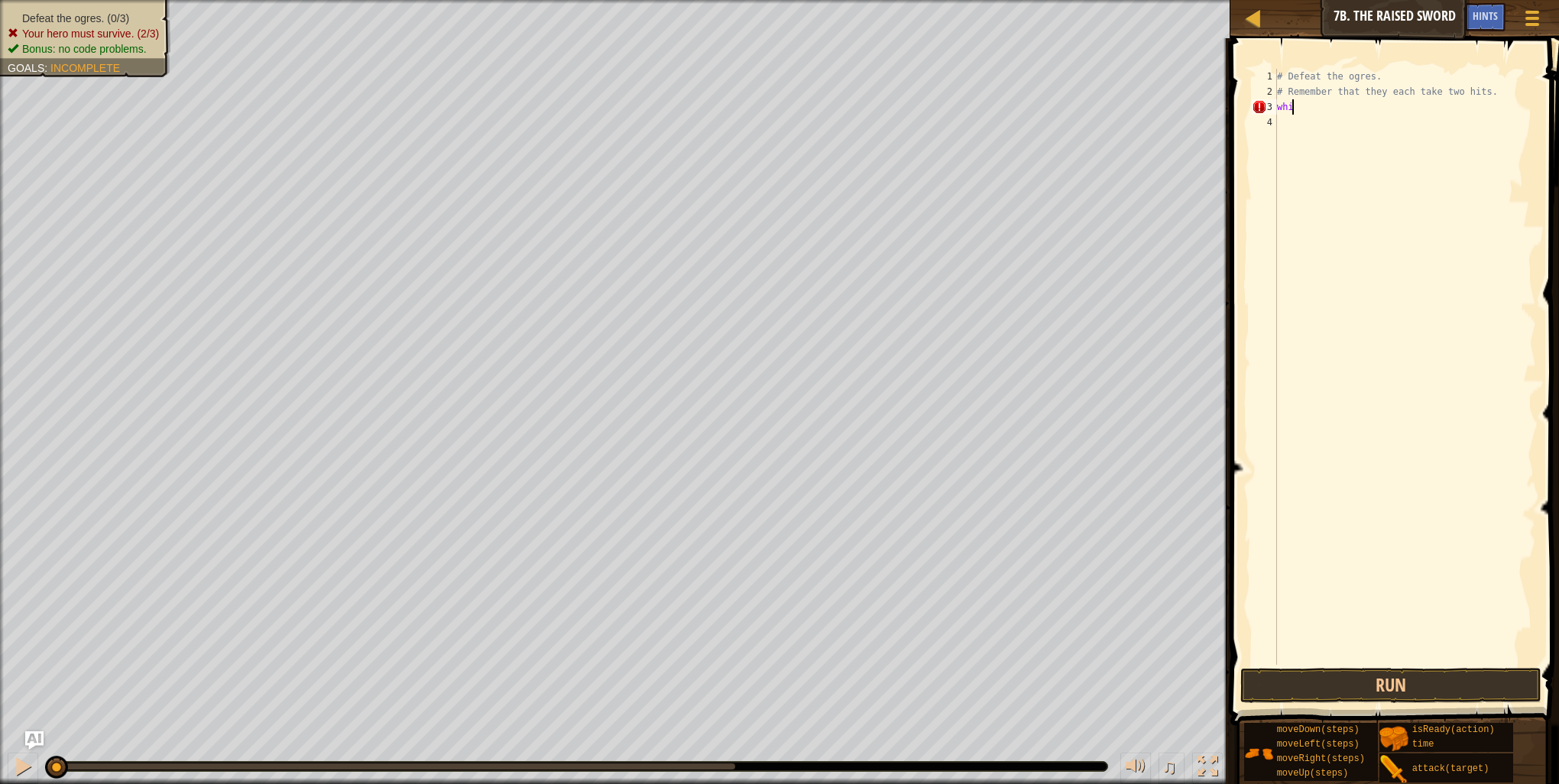
scroll to position [7, 0]
type textarea "w"
type textarea "i"
click at [1320, 120] on div "hero. a ttack press enter hero.isRe a dy press enter" at bounding box center [1414, 162] width 289 height 91
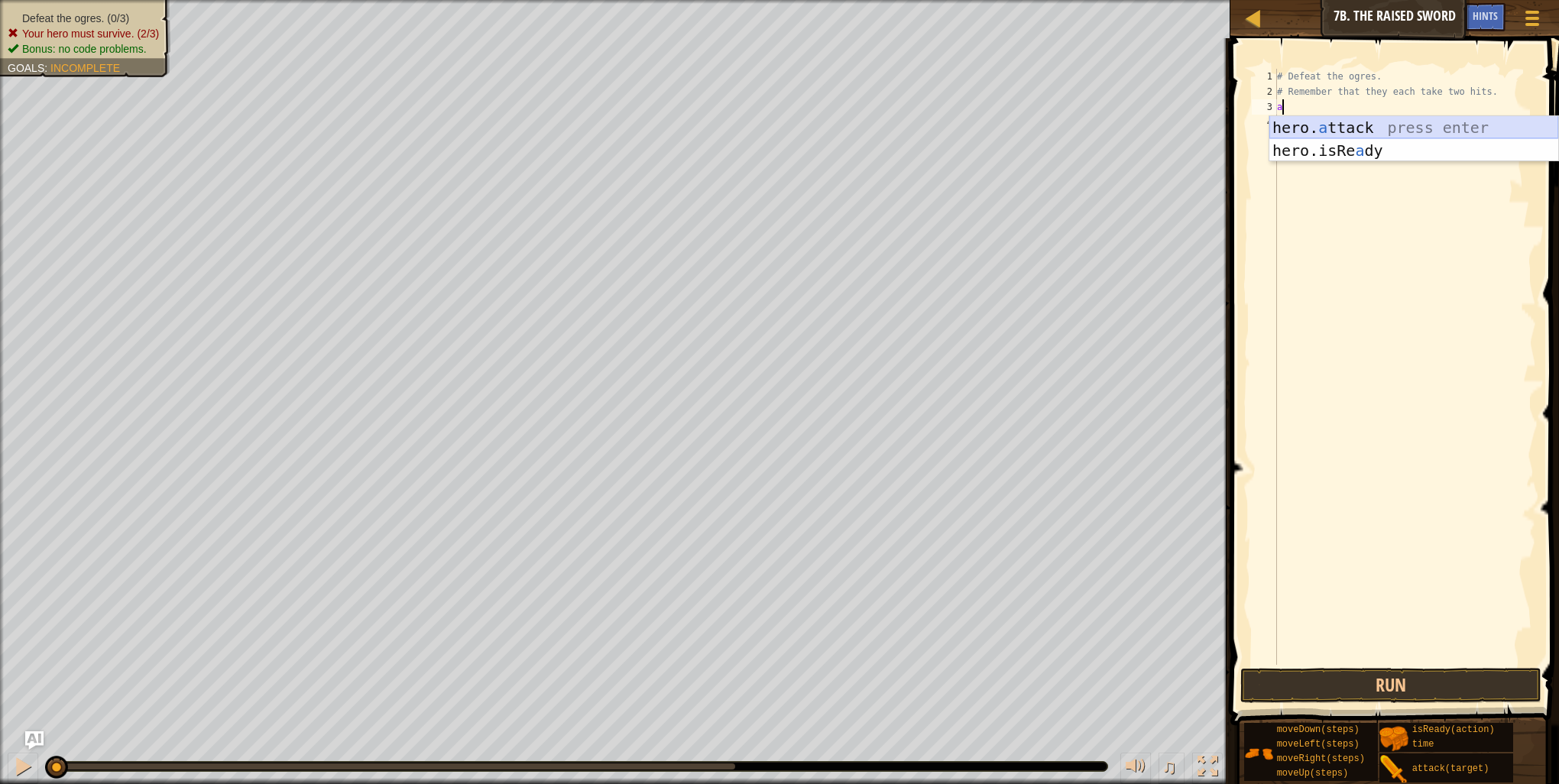
type textarea "hero.attack("Enemy Name")"
click at [1302, 129] on div "# Defeat the ogres. # Remember that they each take two hits. hero . attack ( "E…" at bounding box center [1405, 382] width 262 height 627
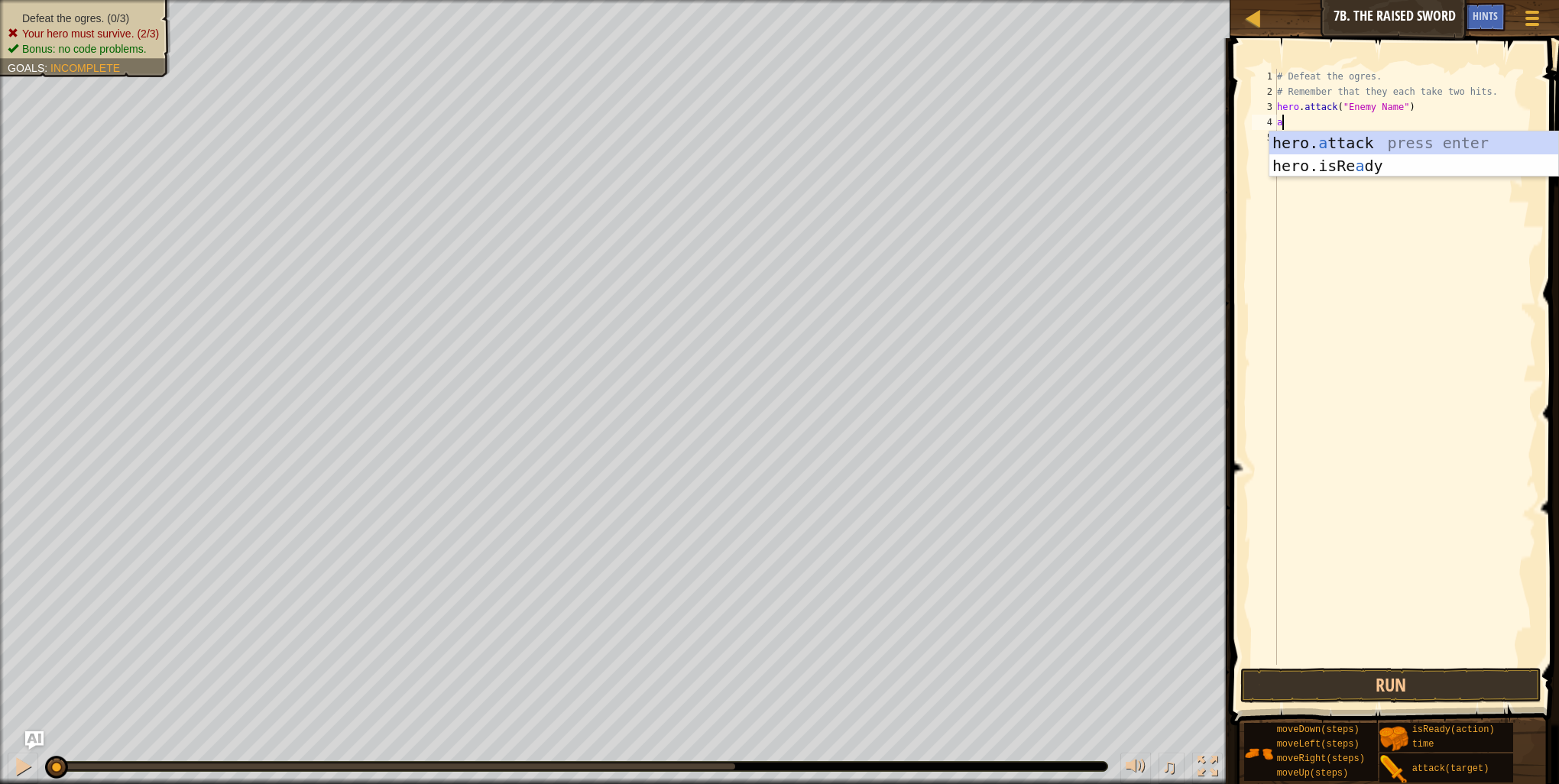
click at [1414, 117] on div "# Defeat the ogres. # Remember that they each take two hits. hero . attack ( "E…" at bounding box center [1405, 382] width 262 height 627
click at [1311, 145] on div "hero. a tt a ck press enter" at bounding box center [1414, 165] width 289 height 69
type textarea "hero.attack("Enemy Name")"
click at [1289, 137] on div "# Defeat the ogres. # Remember that they each take two hits. hero . attack ( "E…" at bounding box center [1405, 382] width 262 height 627
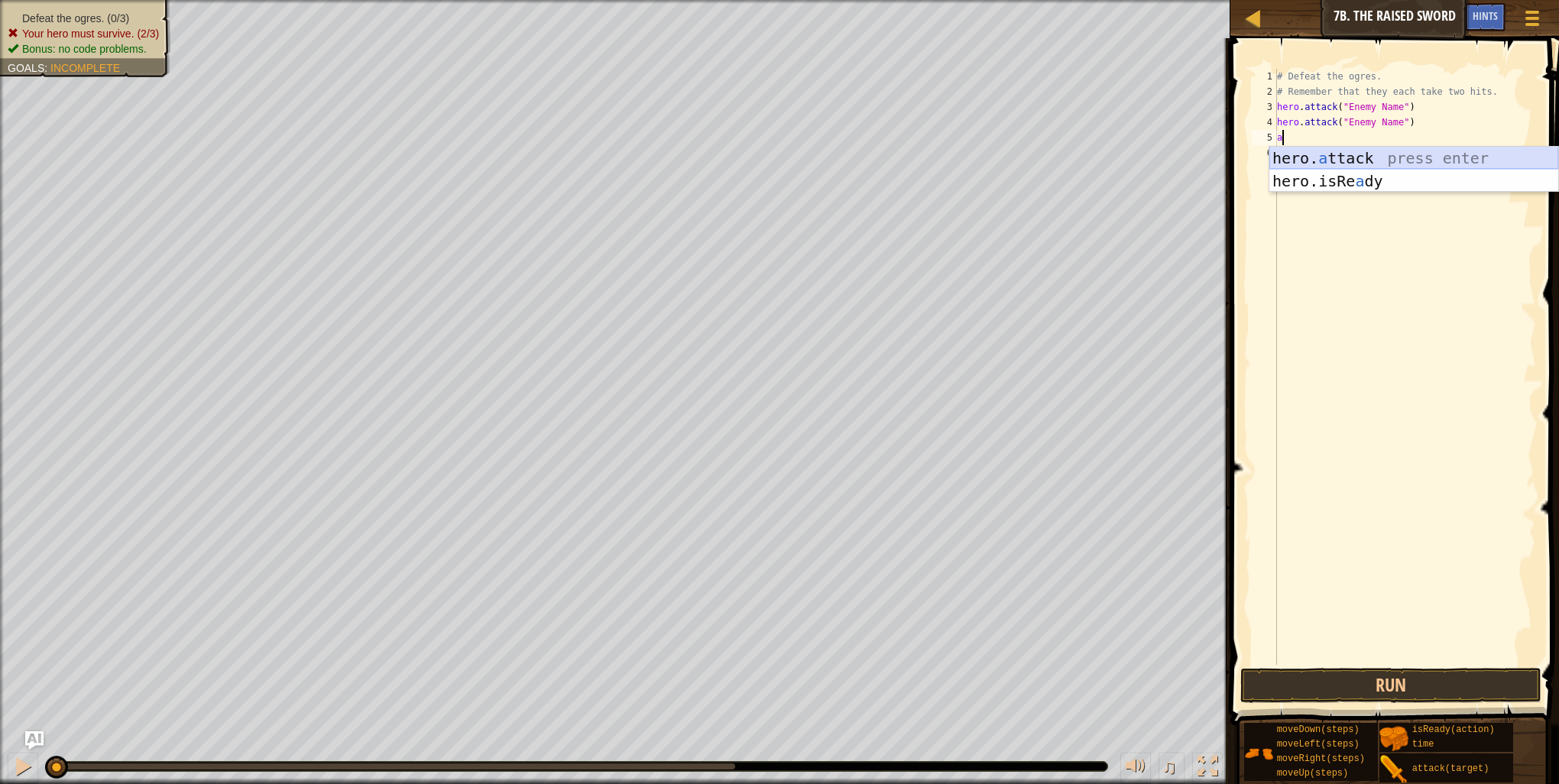
click at [1296, 149] on div "hero. a ttack press enter hero.isRe a dy press enter" at bounding box center [1414, 191] width 289 height 91
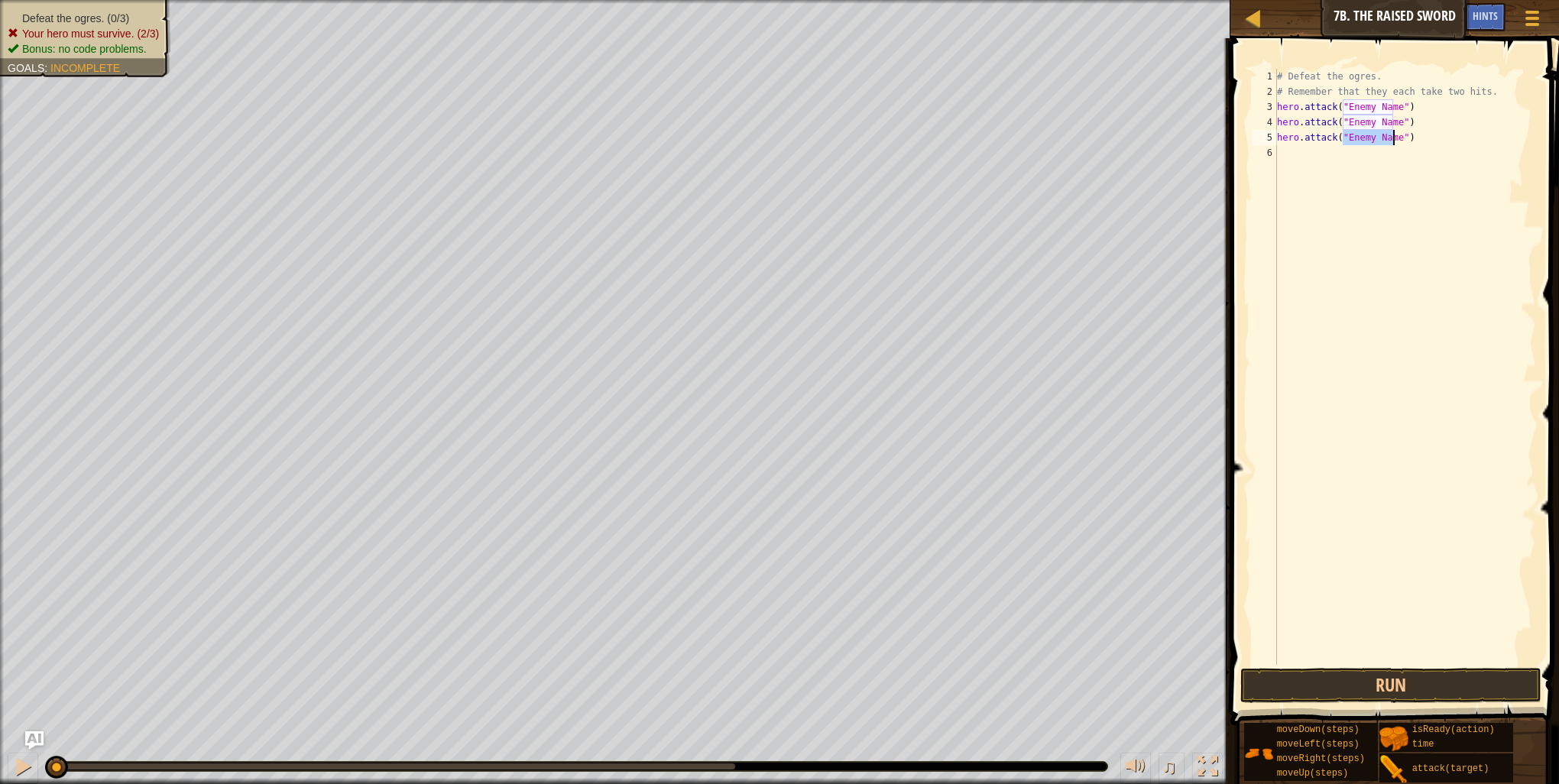
scroll to position [7, 5]
type textarea "hero.attack("")"
click at [1279, 156] on div "# Defeat the ogres. # Remember that they each take two hits. hero . attack ( "E…" at bounding box center [1405, 382] width 262 height 627
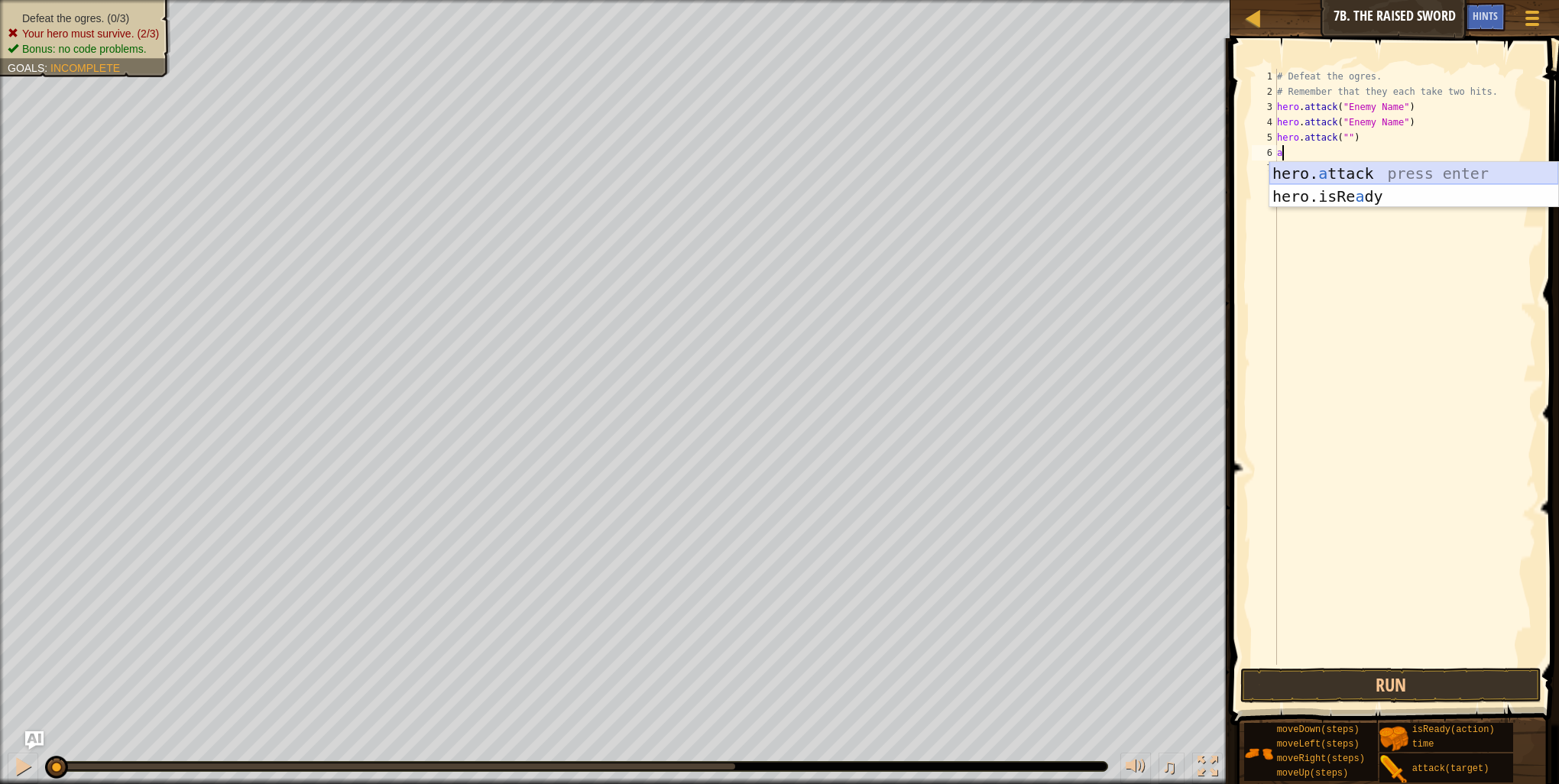
click at [1316, 177] on div "hero. a ttack press enter hero.isRe a dy press enter" at bounding box center [1414, 207] width 289 height 91
click at [1377, 122] on div "# Defeat the ogres. # Remember that they each take two hits. hero . attack ( "E…" at bounding box center [1405, 382] width 262 height 627
drag, startPoint x: 1343, startPoint y: 123, endPoint x: 1390, endPoint y: 124, distance: 47.0
click at [1390, 124] on div "# Defeat the ogres. # Remember that they each take two hits. hero . attack ( "E…" at bounding box center [1405, 382] width 262 height 627
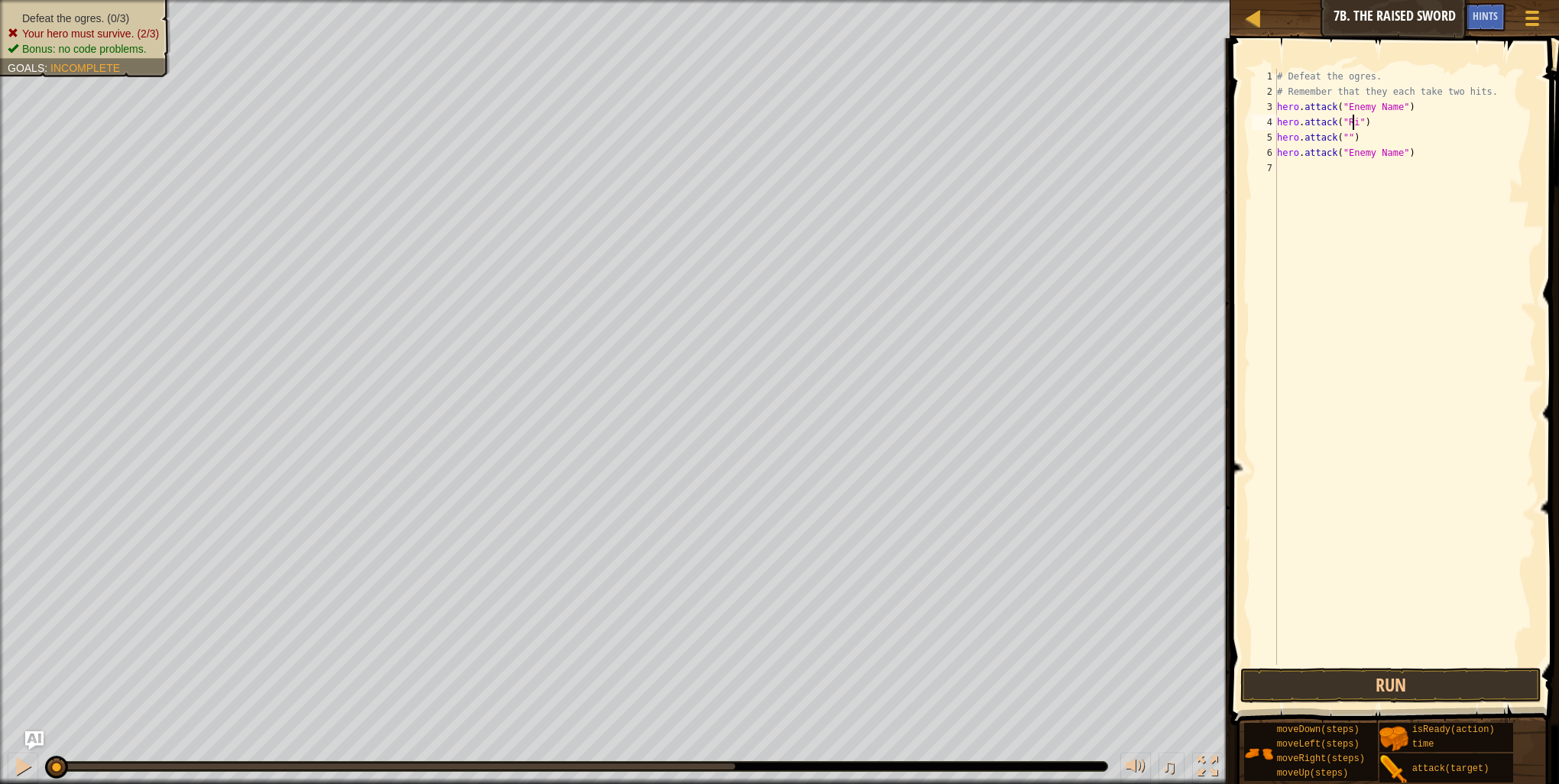
type textarea "hero.attack("Rig")"
click at [1440, 196] on div "# Defeat the ogres. # Remember that they each take two hits. hero . attack ( "E…" at bounding box center [1405, 382] width 262 height 627
drag, startPoint x: 1344, startPoint y: 108, endPoint x: 1395, endPoint y: 111, distance: 51.1
click at [1395, 111] on div "# Defeat the ogres. # Remember that they each take two hits. hero . attack ( "E…" at bounding box center [1405, 382] width 262 height 627
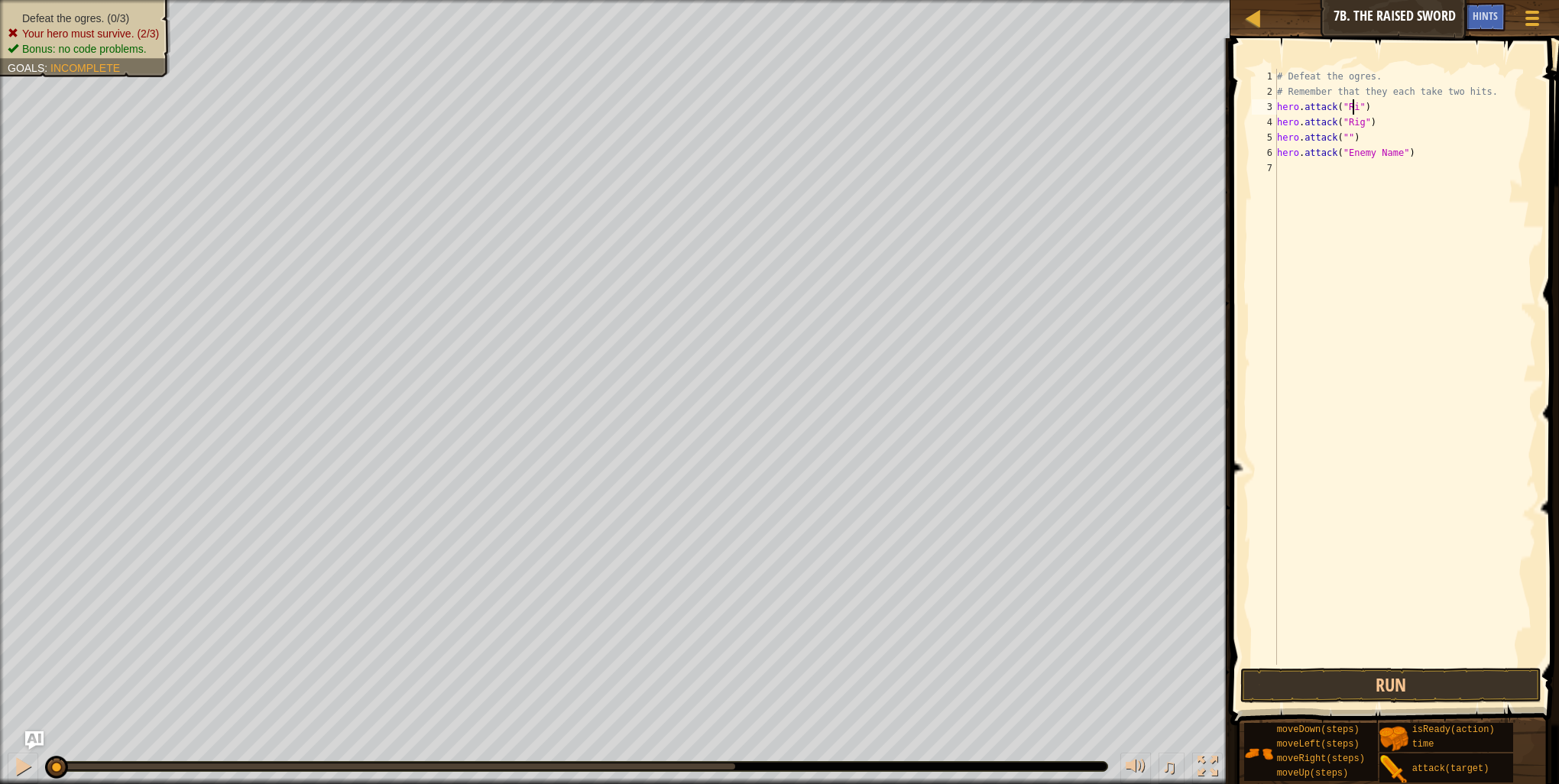
scroll to position [7, 6]
click at [1341, 137] on div "# Defeat the ogres. # Remember that they each take two hits. hero . attack ( "R…" at bounding box center [1405, 382] width 262 height 627
drag, startPoint x: 1340, startPoint y: 154, endPoint x: 1395, endPoint y: 155, distance: 55.0
click at [1395, 155] on div "# Defeat the ogres. # Remember that they each take two hits. hero . attack ( "R…" at bounding box center [1405, 382] width 262 height 627
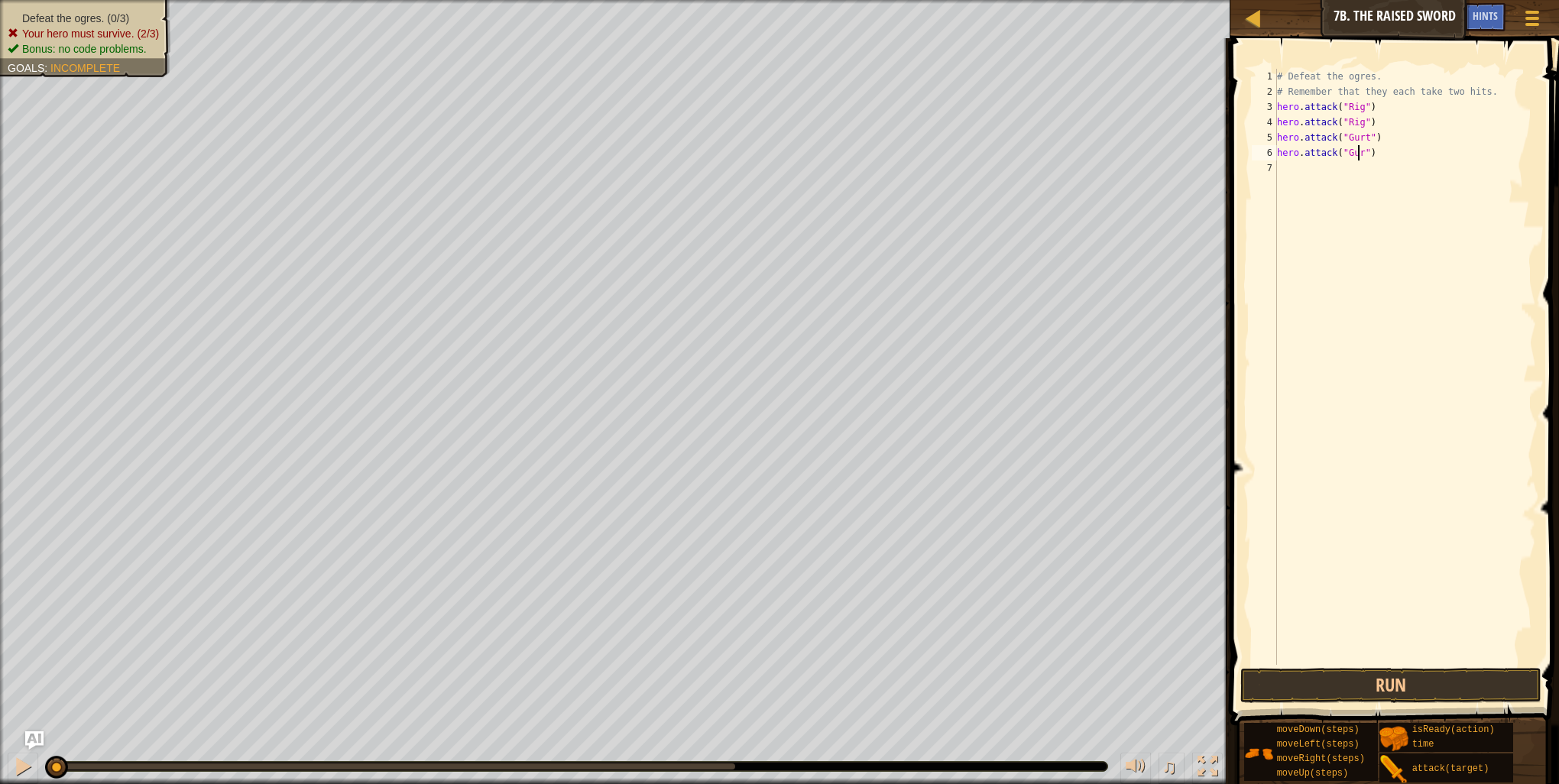
type textarea "hero.attack("Gurt")"
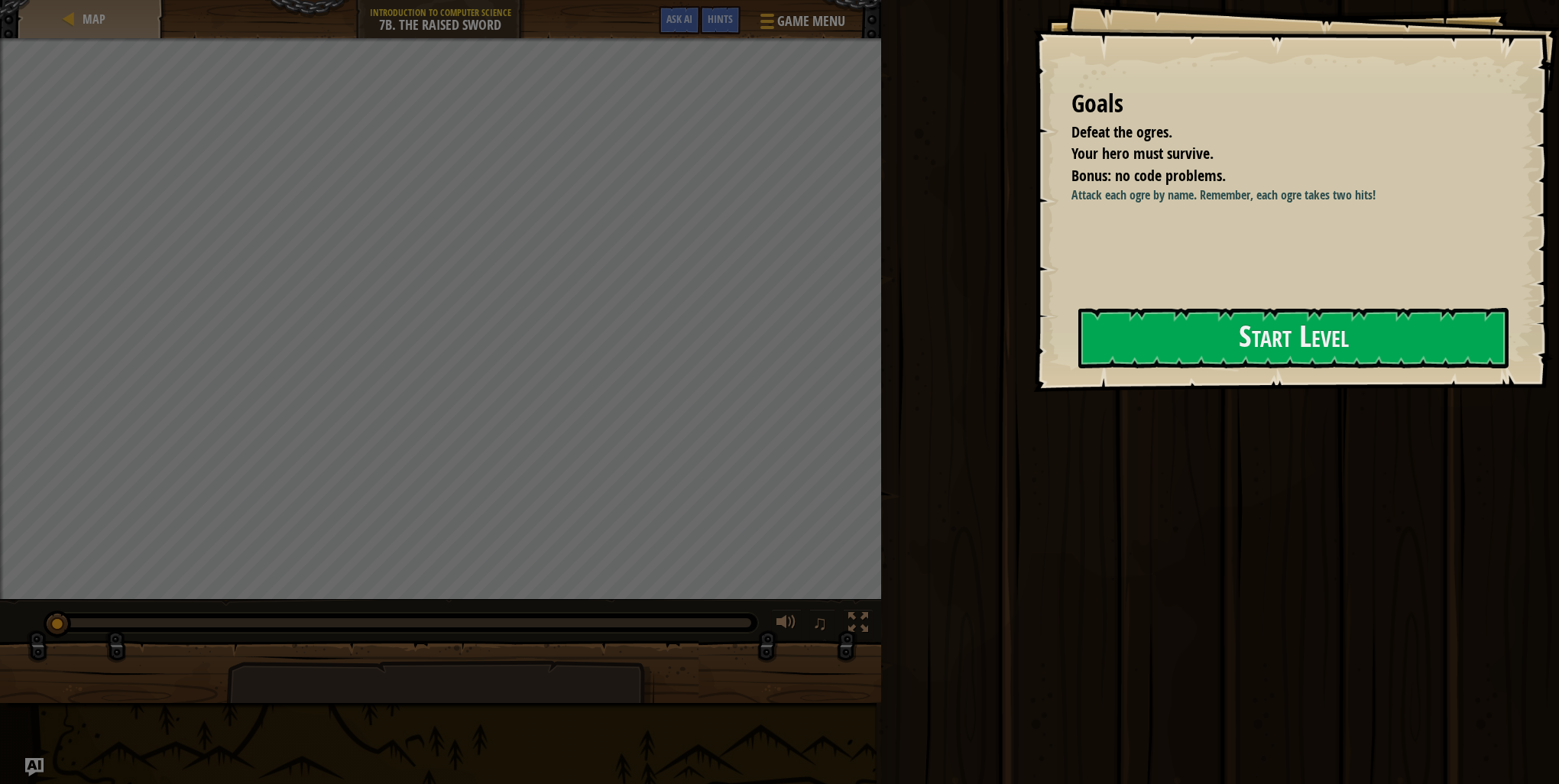
click at [840, 5] on div "Map Introduction to Computer Science 7b. The Raised Sword Game Menu Done Hints …" at bounding box center [440, 19] width 881 height 38
click at [785, 23] on span "Game Menu" at bounding box center [811, 21] width 71 height 21
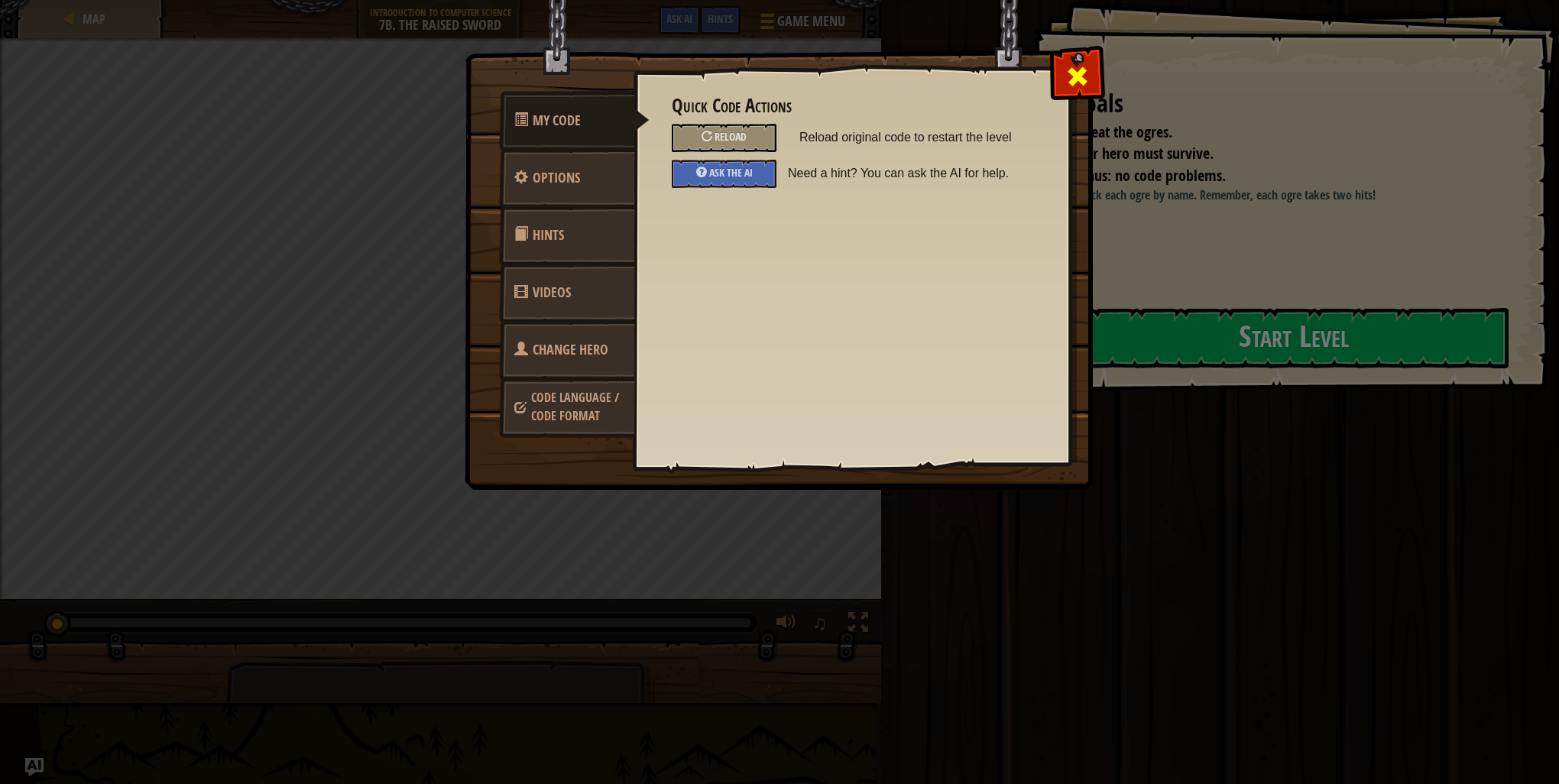
click at [1079, 75] on span at bounding box center [1077, 76] width 24 height 24
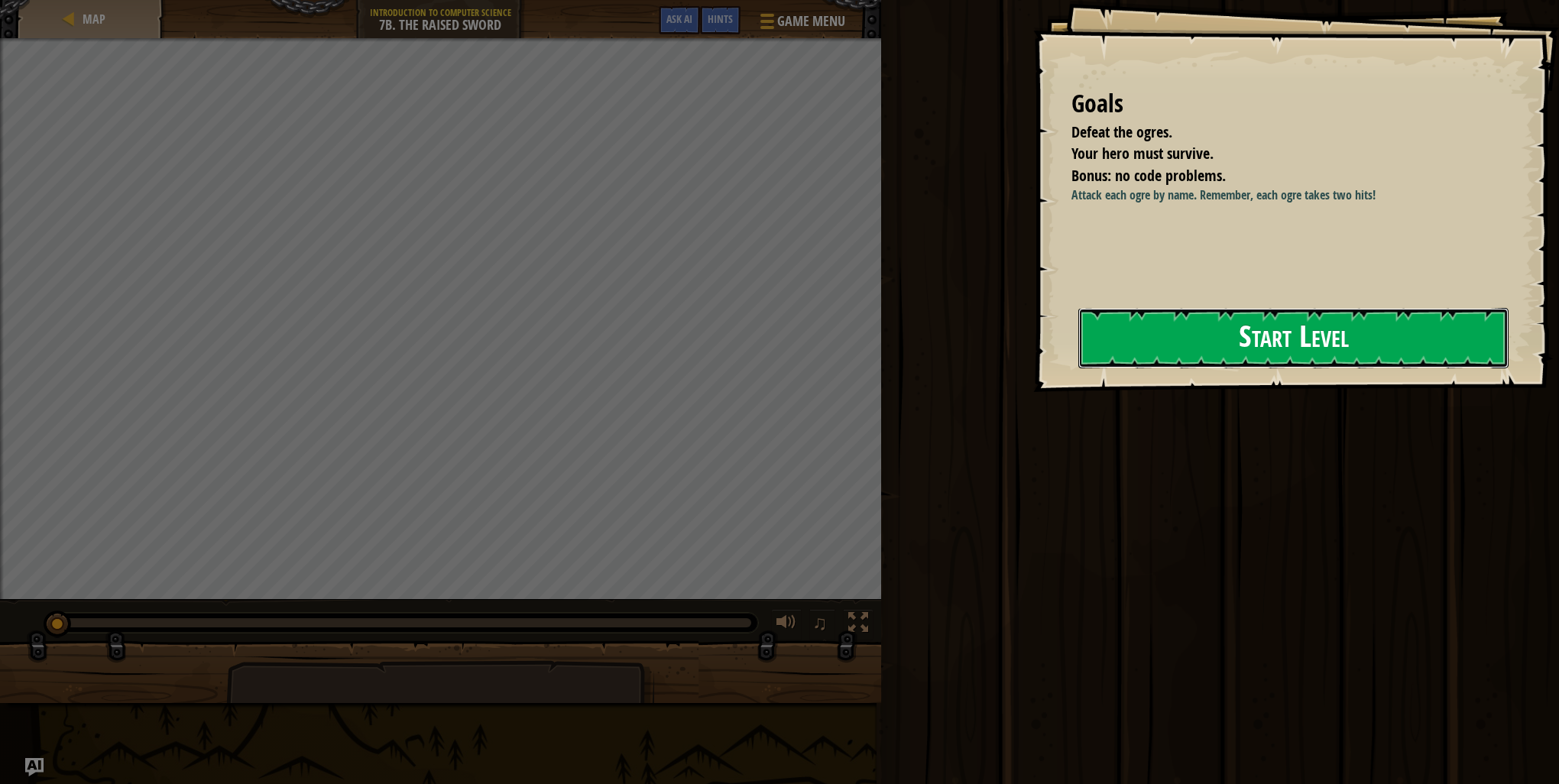
click at [1268, 358] on button "Start Level" at bounding box center [1293, 338] width 430 height 61
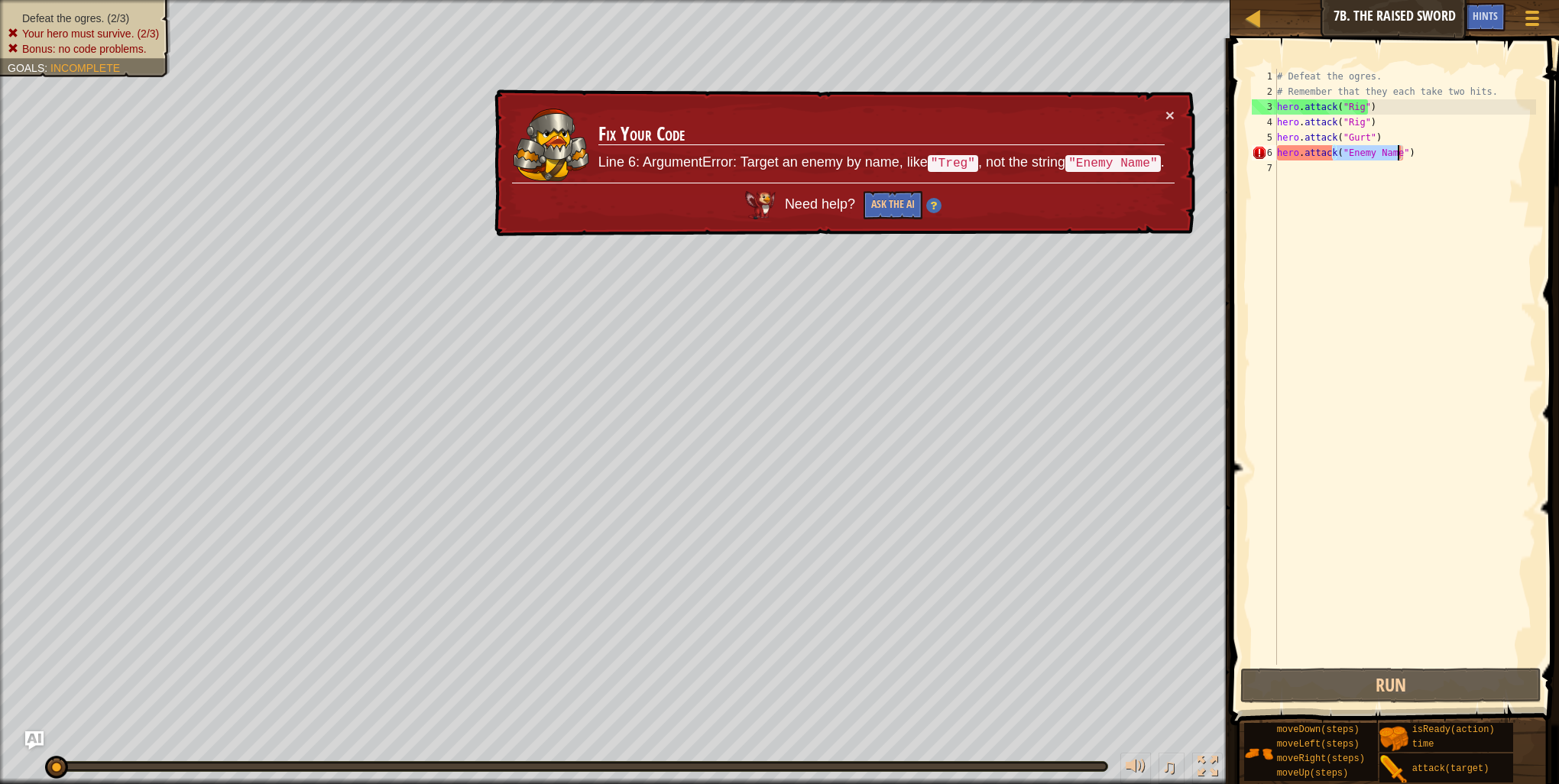
drag, startPoint x: 1346, startPoint y: 151, endPoint x: 1397, endPoint y: 154, distance: 51.1
click at [1397, 154] on div "# Defeat the ogres. # Remember that they each take two hits. hero . attack ( "R…" at bounding box center [1405, 382] width 262 height 627
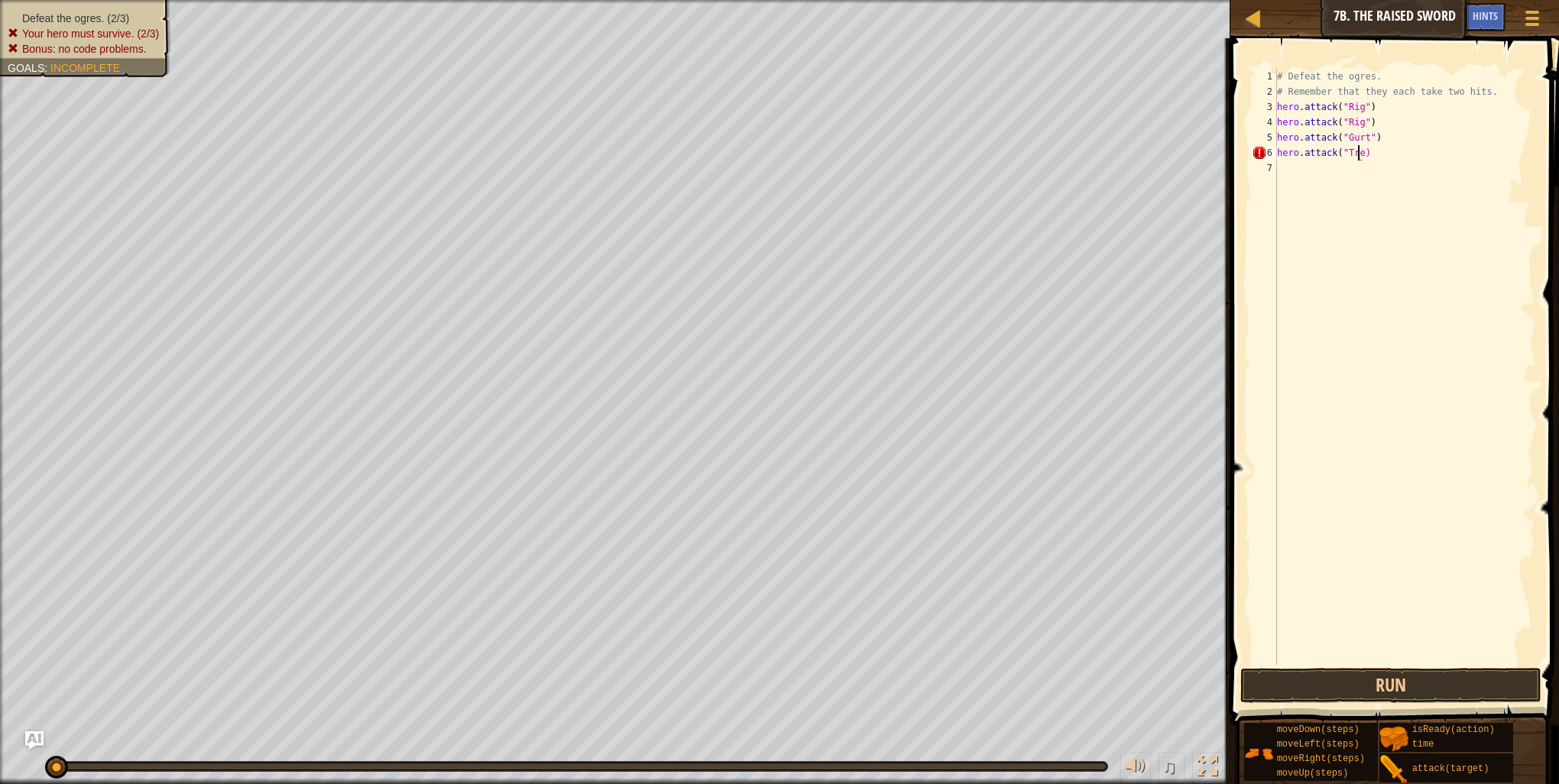
scroll to position [7, 6]
click at [1430, 689] on button "Run" at bounding box center [1391, 685] width 301 height 35
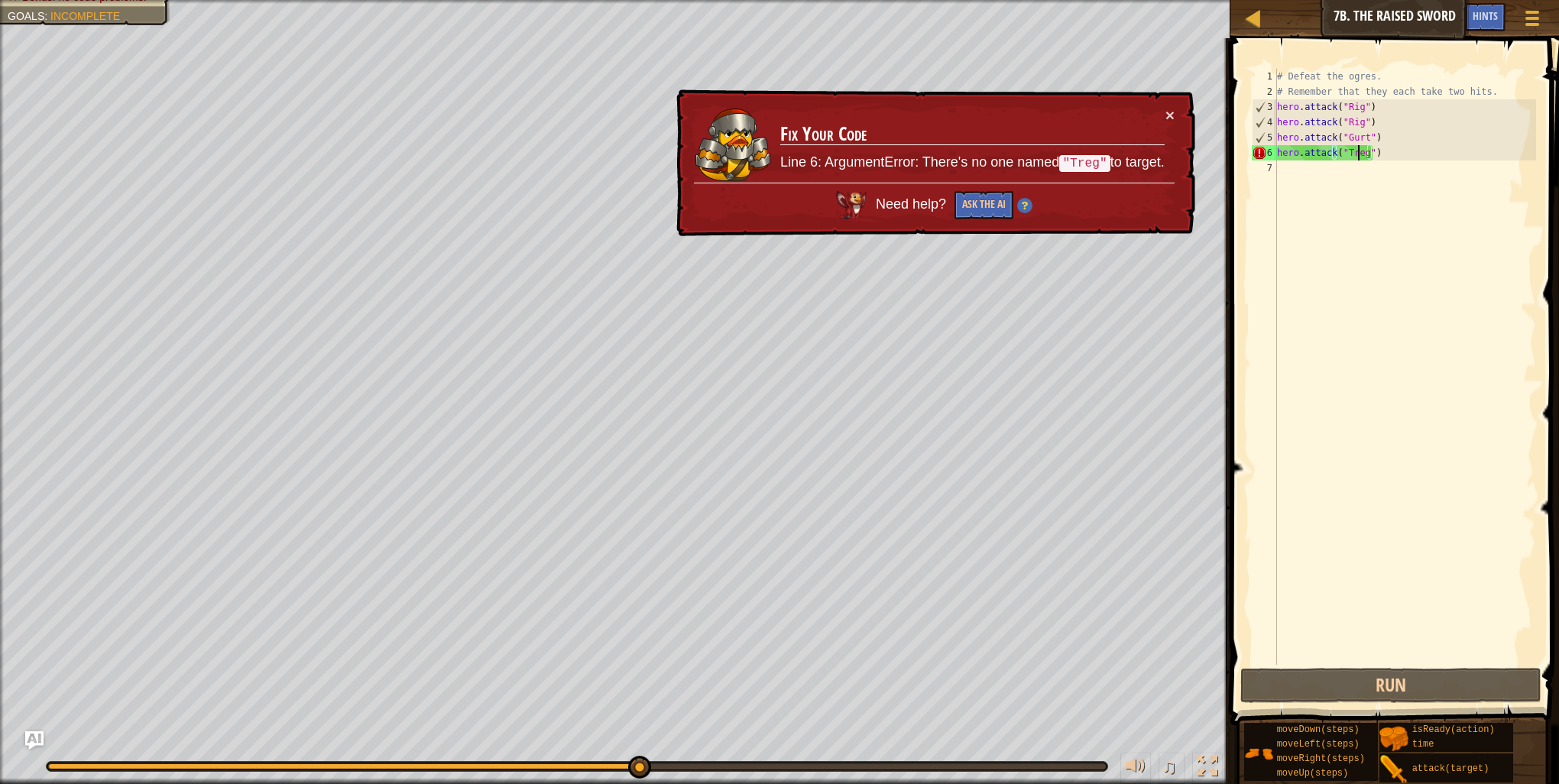
click at [1357, 159] on div "# Defeat the ogres. # Remember that they each take two hits. hero . attack ( "R…" at bounding box center [1405, 382] width 262 height 627
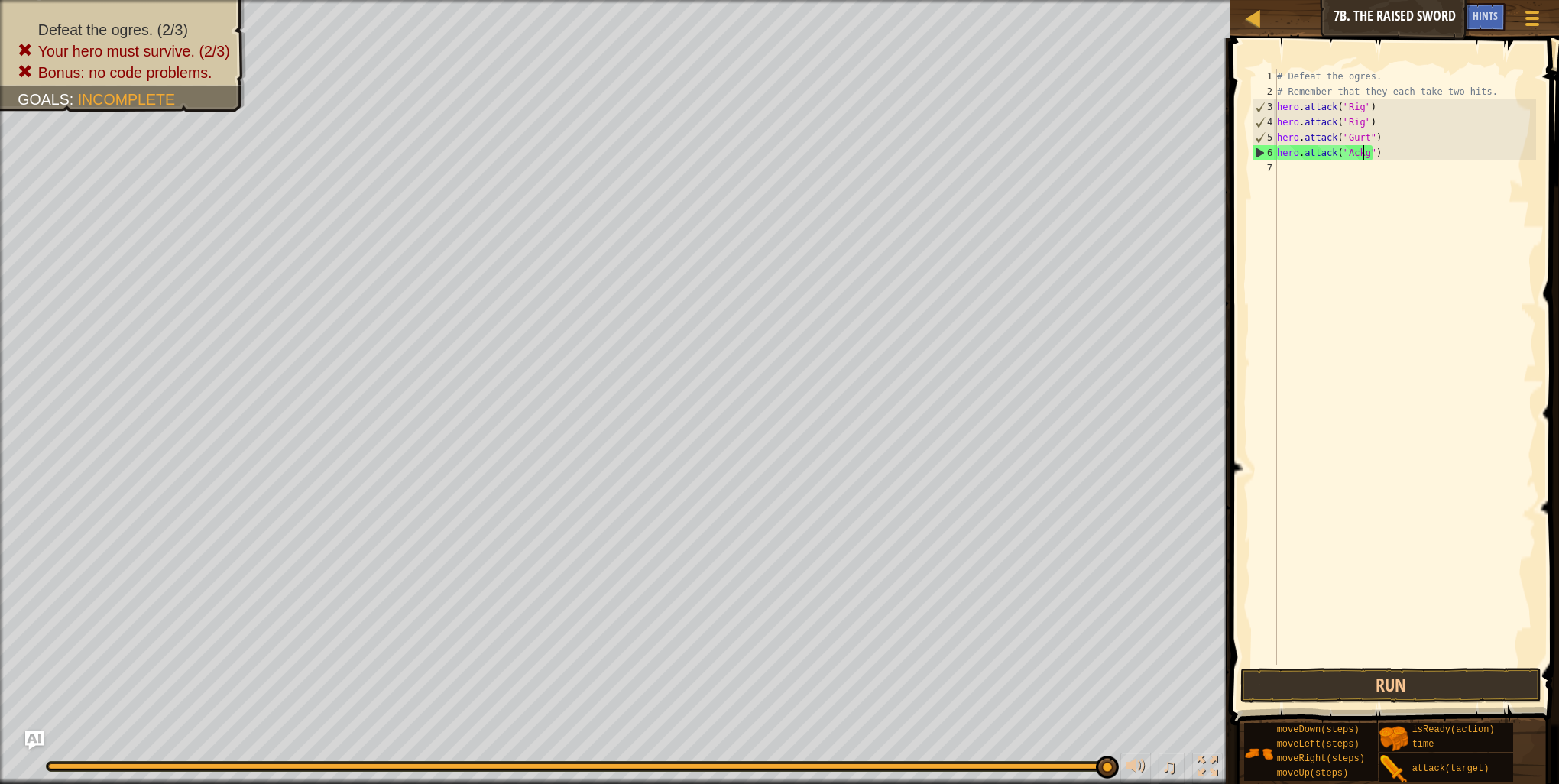
type textarea "hero.attack("Ack")"
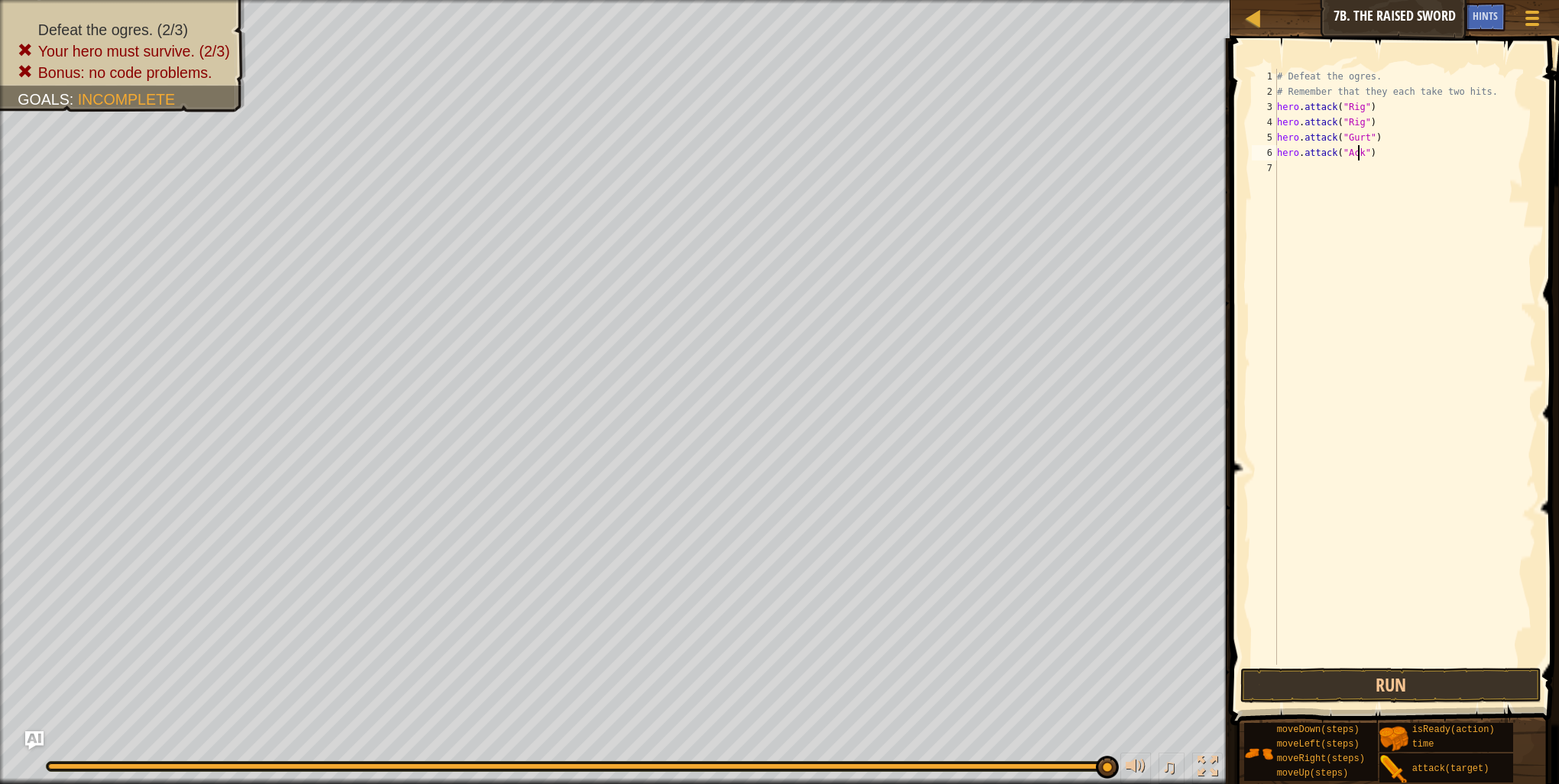
click at [1394, 340] on div "# Defeat the ogres. # Remember that they each take two hits. hero . attack ( "R…" at bounding box center [1405, 382] width 262 height 627
click at [1406, 680] on button "Run" at bounding box center [1391, 685] width 301 height 35
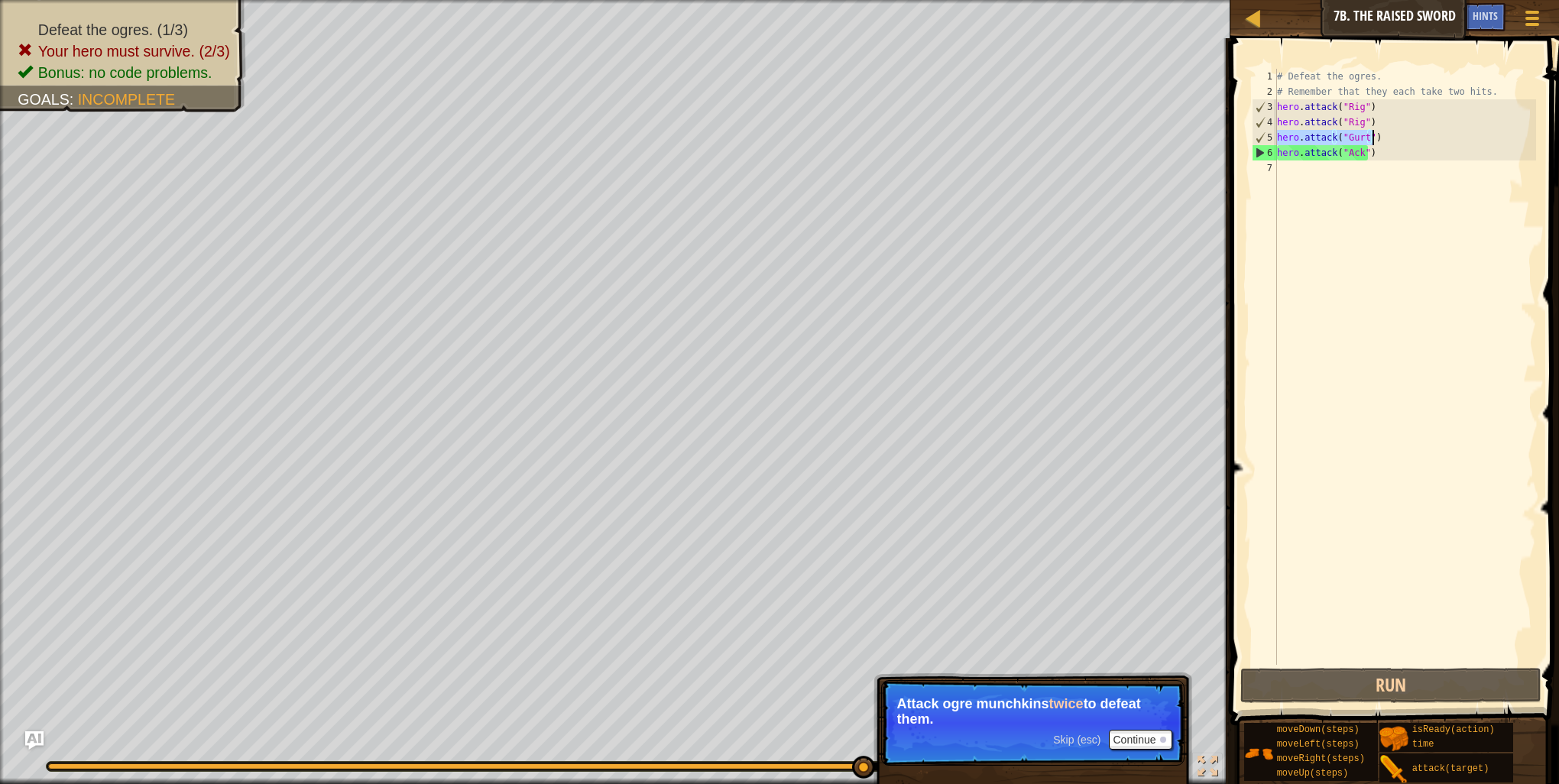
drag, startPoint x: 1279, startPoint y: 141, endPoint x: 1376, endPoint y: 136, distance: 97.1
click at [1376, 136] on div "# Defeat the ogres. # Remember that they each take two hits. hero . attack ( "R…" at bounding box center [1405, 382] width 262 height 627
type textarea "hero.attack("Gurt")"
click at [1291, 165] on div "# Defeat the ogres. # Remember that they each take two hits. hero . attack ( "R…" at bounding box center [1405, 382] width 262 height 627
paste textarea "hero.attack("Gurt")"
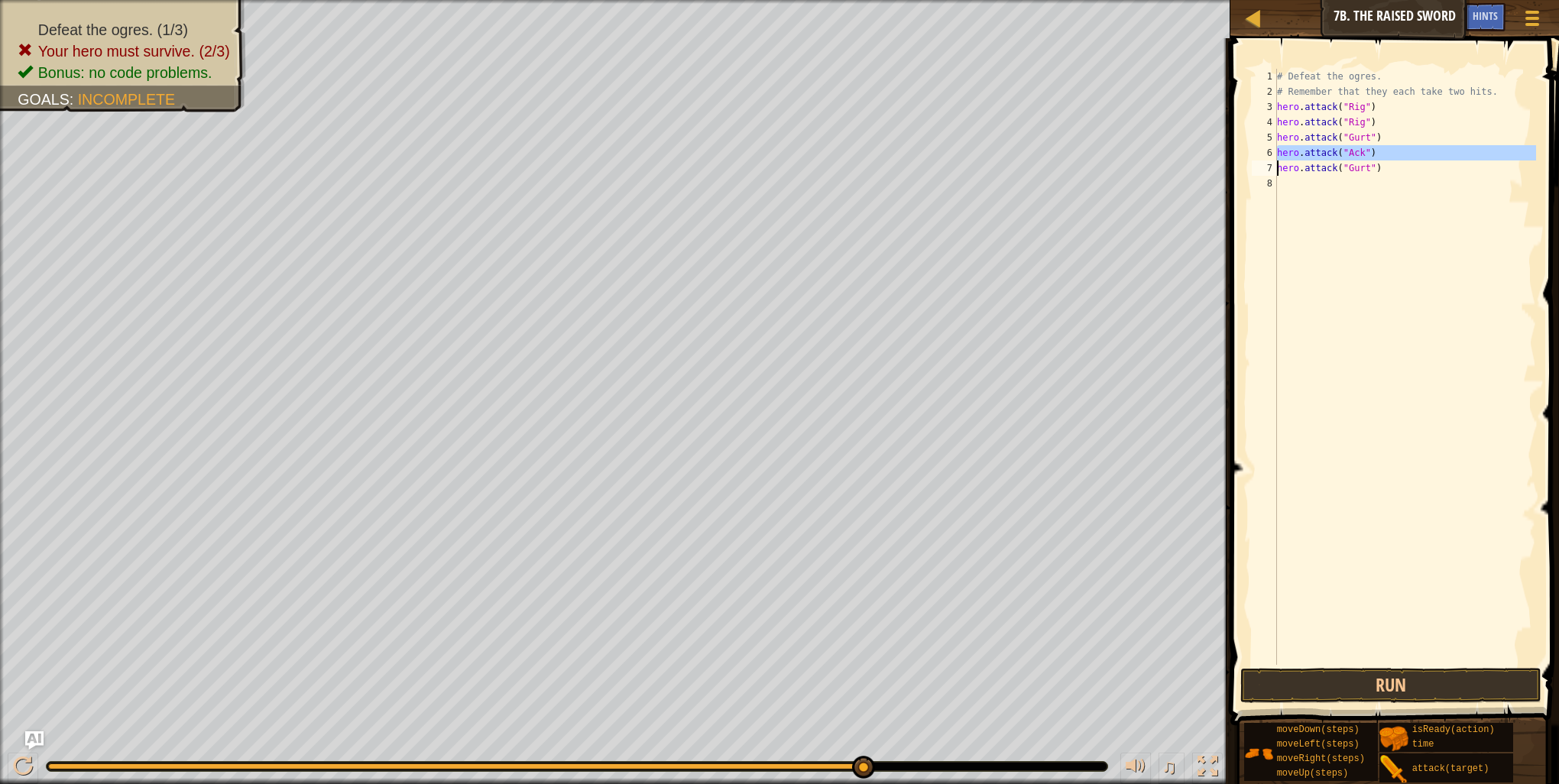
drag, startPoint x: 1276, startPoint y: 150, endPoint x: 1330, endPoint y: 159, distance: 54.7
click at [1330, 159] on div "hero.attack("Gurt") 1 2 3 4 5 6 7 8 # Defeat the ogres. # Remember that they ea…" at bounding box center [1393, 367] width 287 height 596
type textarea "hero.attack("Ack") hero.attack("Gurt")"
click at [1313, 188] on div "# Defeat the ogres. # Remember that they each take two hits. hero . attack ( "R…" at bounding box center [1405, 382] width 262 height 627
click at [1376, 686] on button "Run" at bounding box center [1391, 685] width 301 height 35
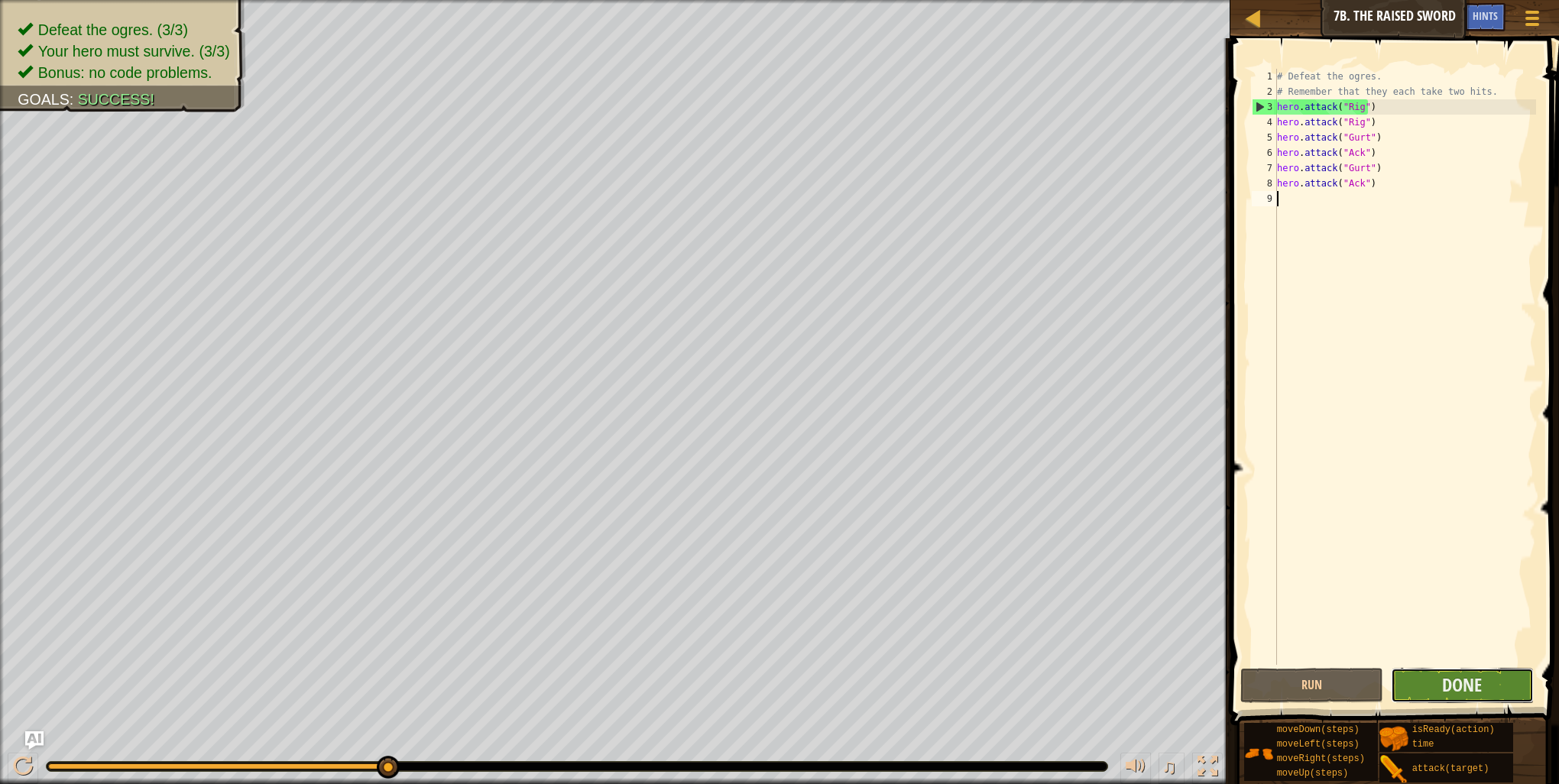
click at [1462, 696] on button "Done" at bounding box center [1462, 685] width 143 height 35
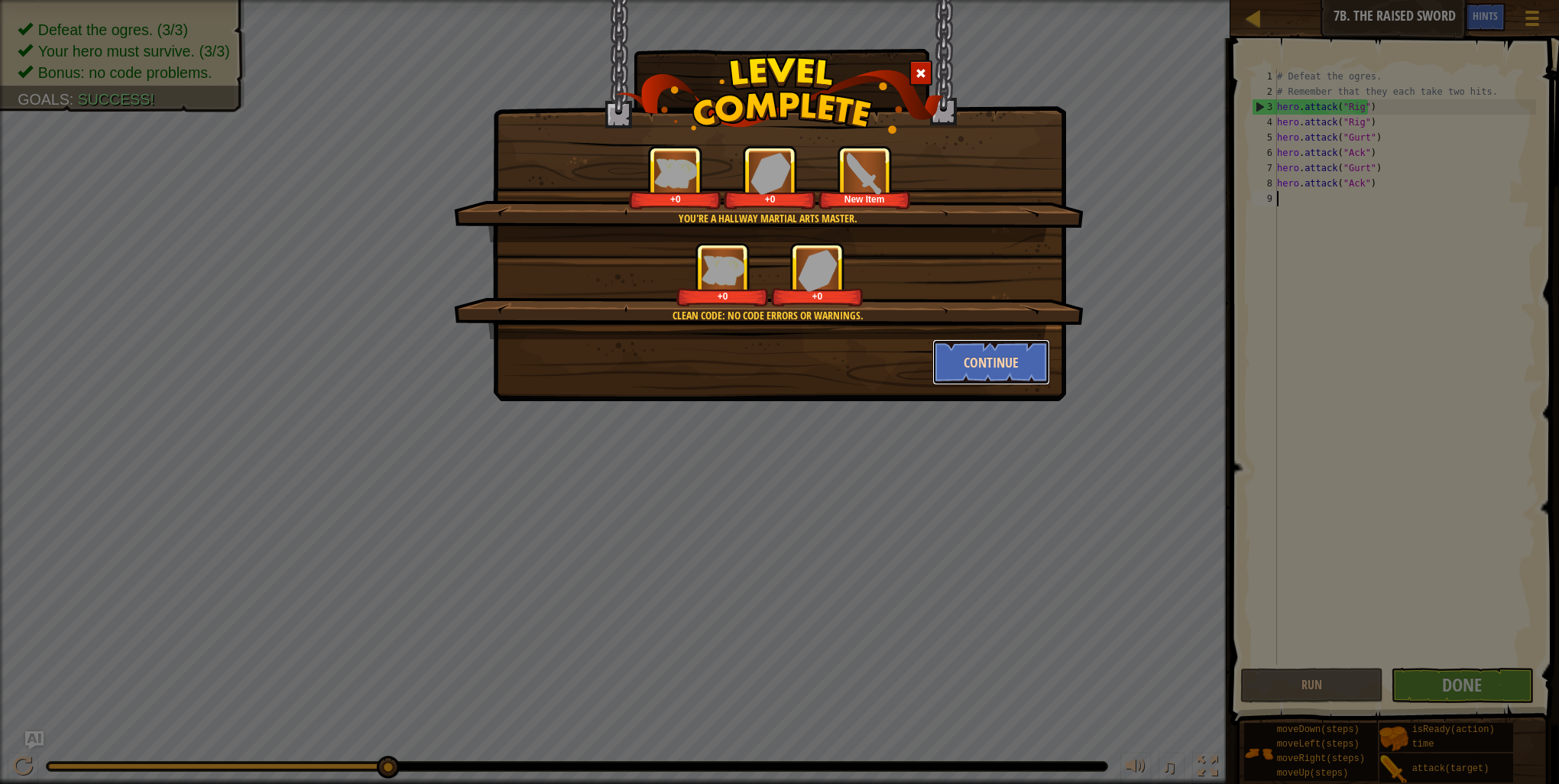
click at [983, 371] on button "Continue" at bounding box center [991, 362] width 118 height 46
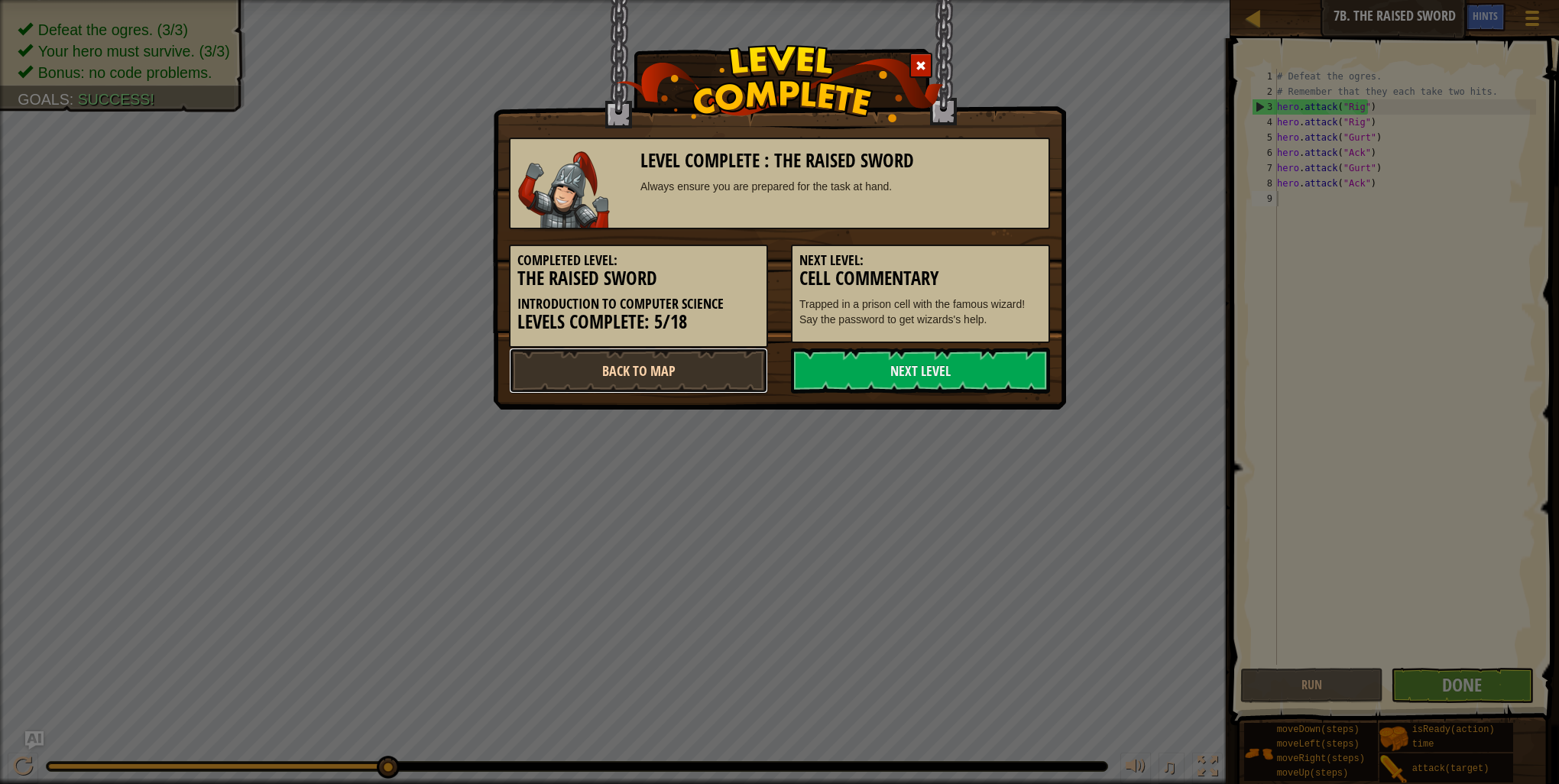
click at [666, 380] on link "Back to Map" at bounding box center [638, 370] width 259 height 46
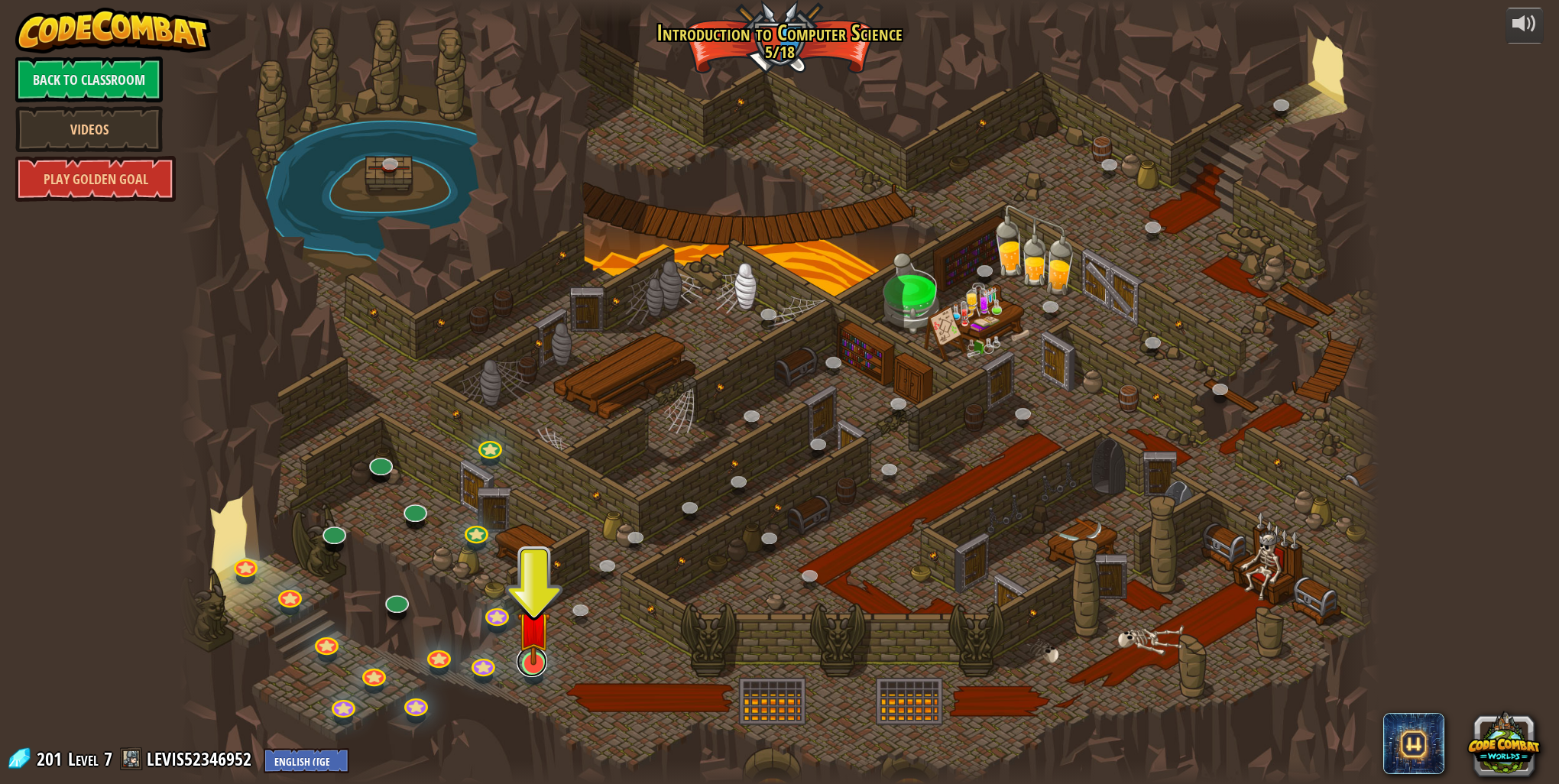
click at [534, 673] on link at bounding box center [532, 661] width 31 height 31
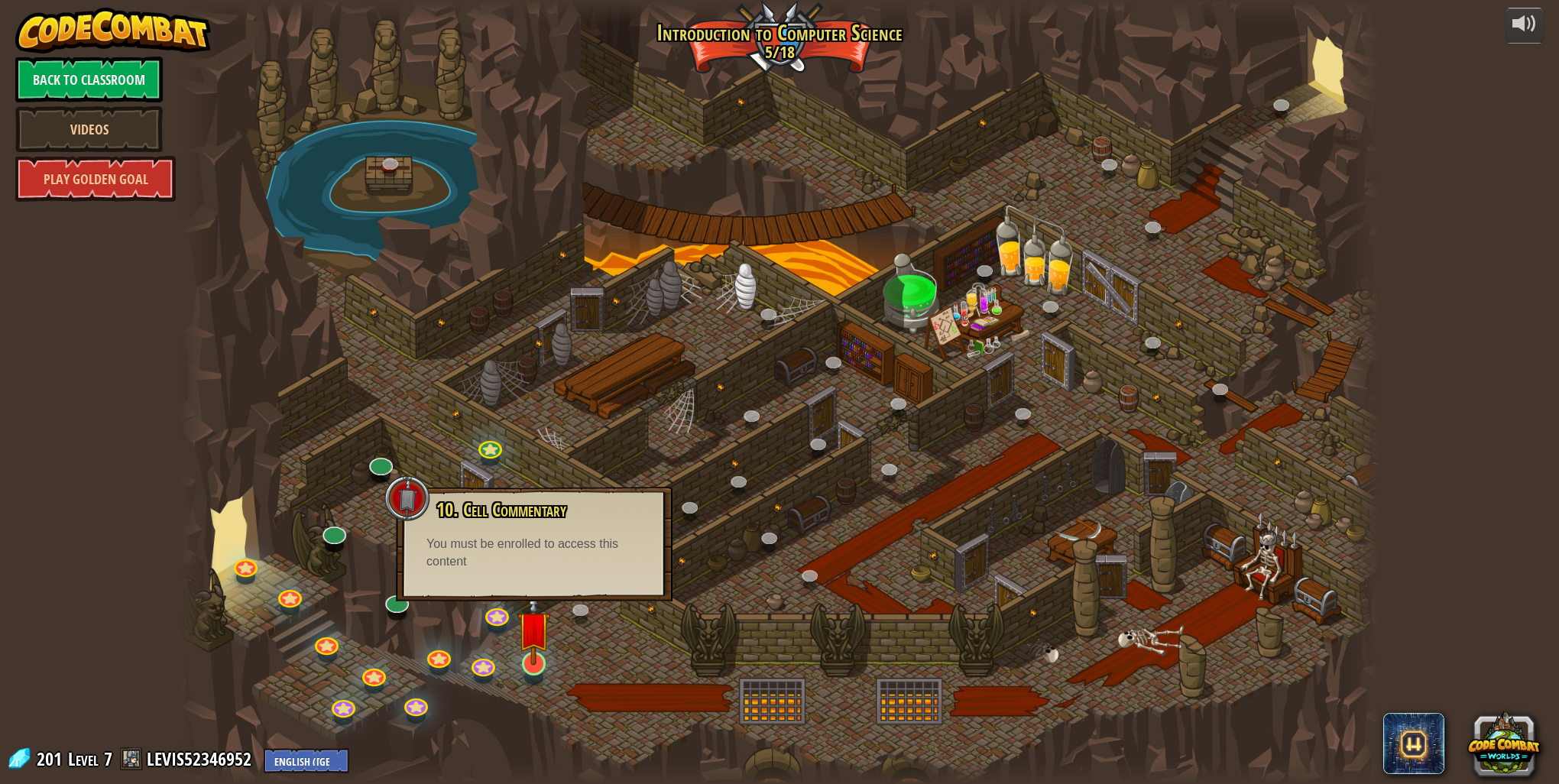
click at [534, 659] on img at bounding box center [534, 628] width 33 height 76
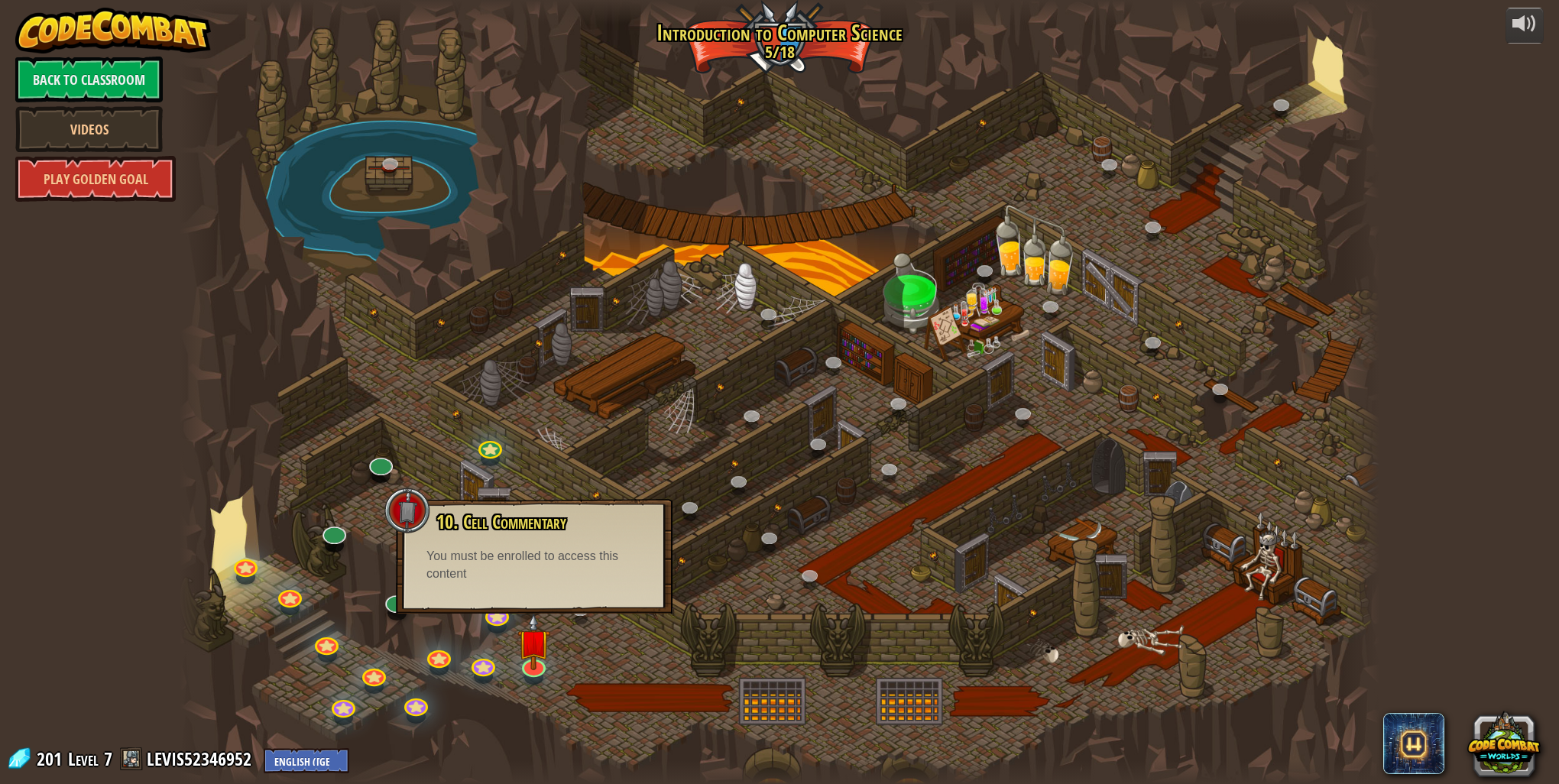
click at [578, 672] on div at bounding box center [780, 392] width 1200 height 784
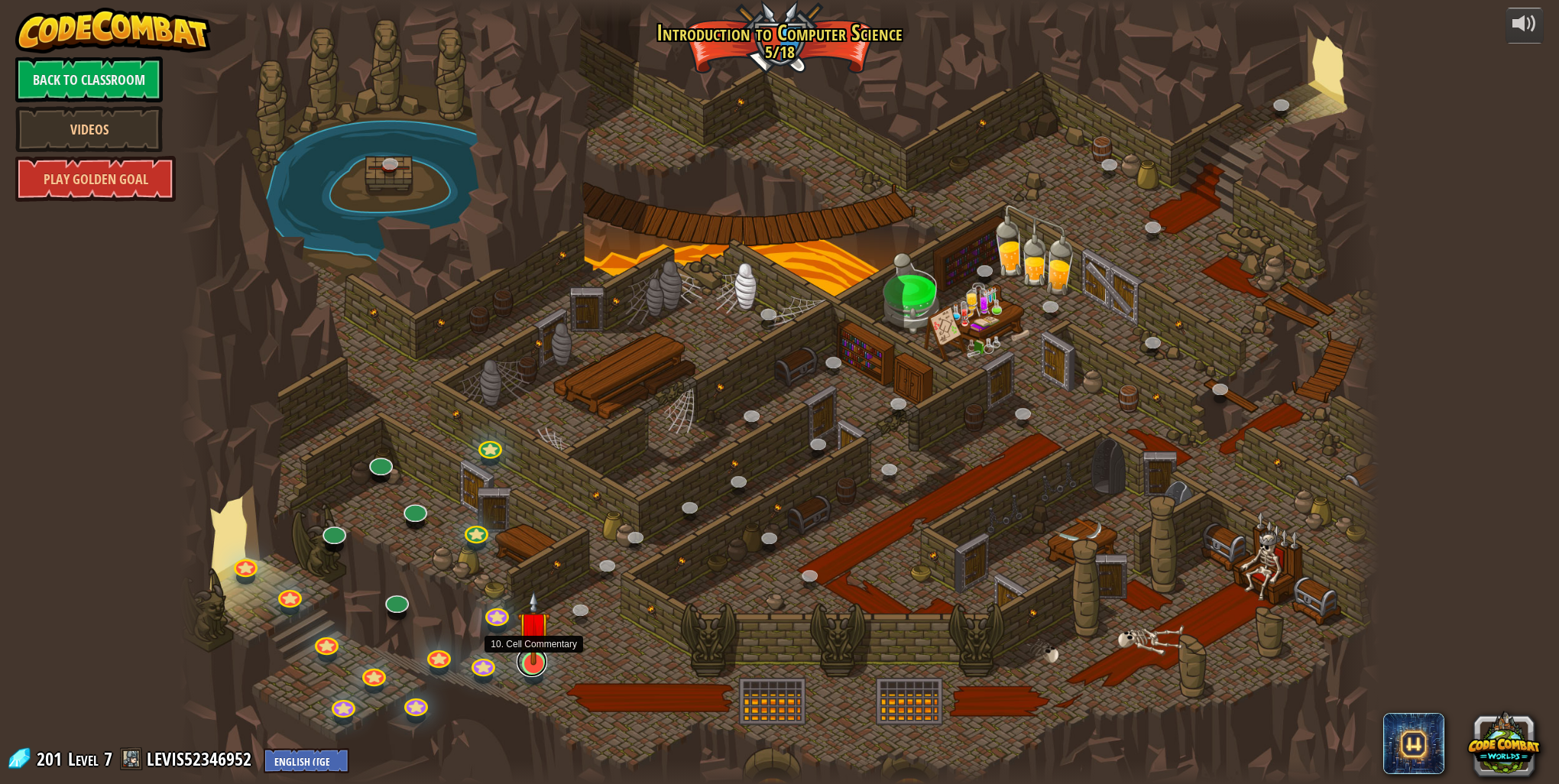
click at [538, 667] on link at bounding box center [532, 661] width 31 height 31
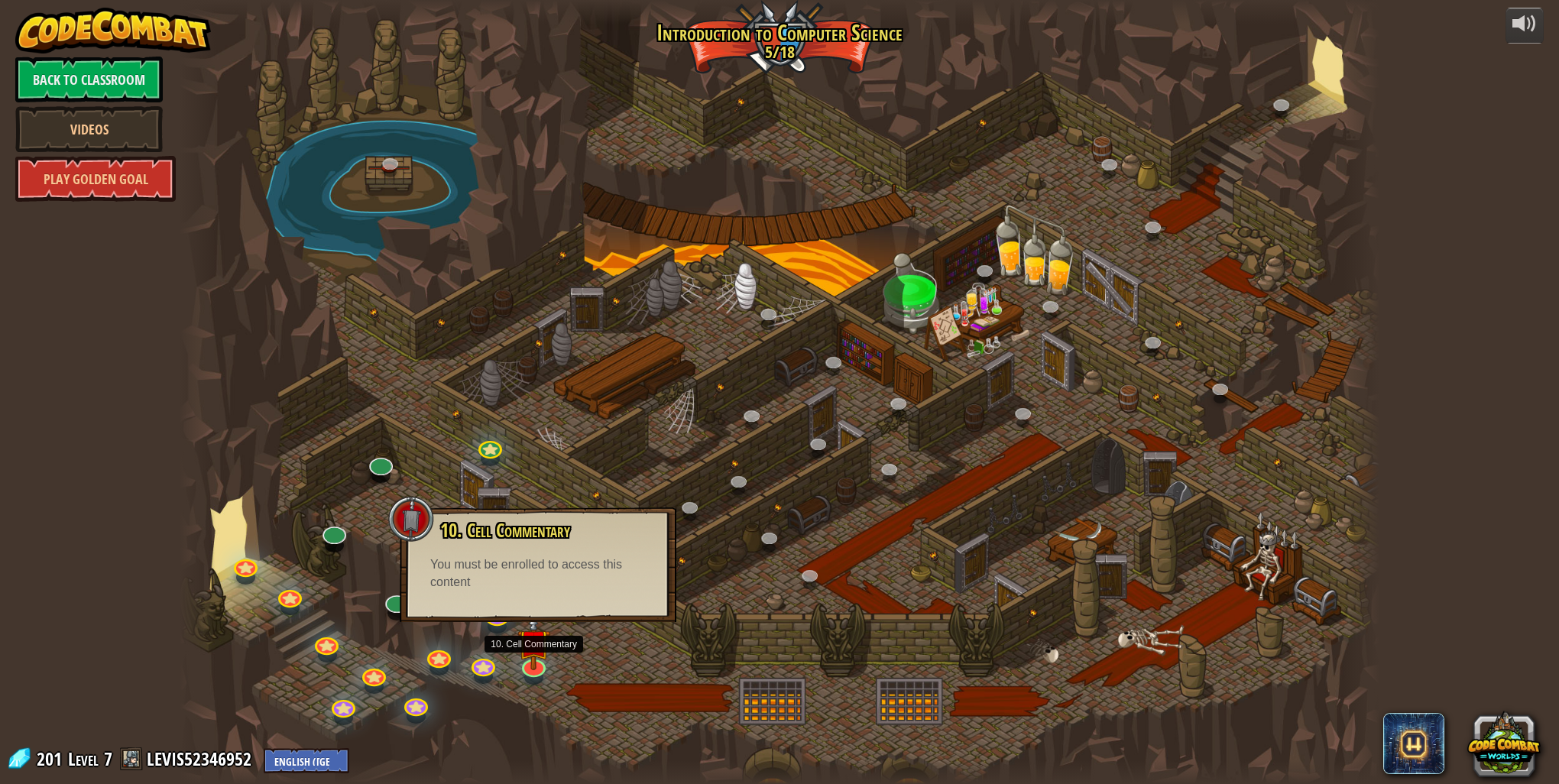
click at [647, 648] on div at bounding box center [780, 392] width 1200 height 784
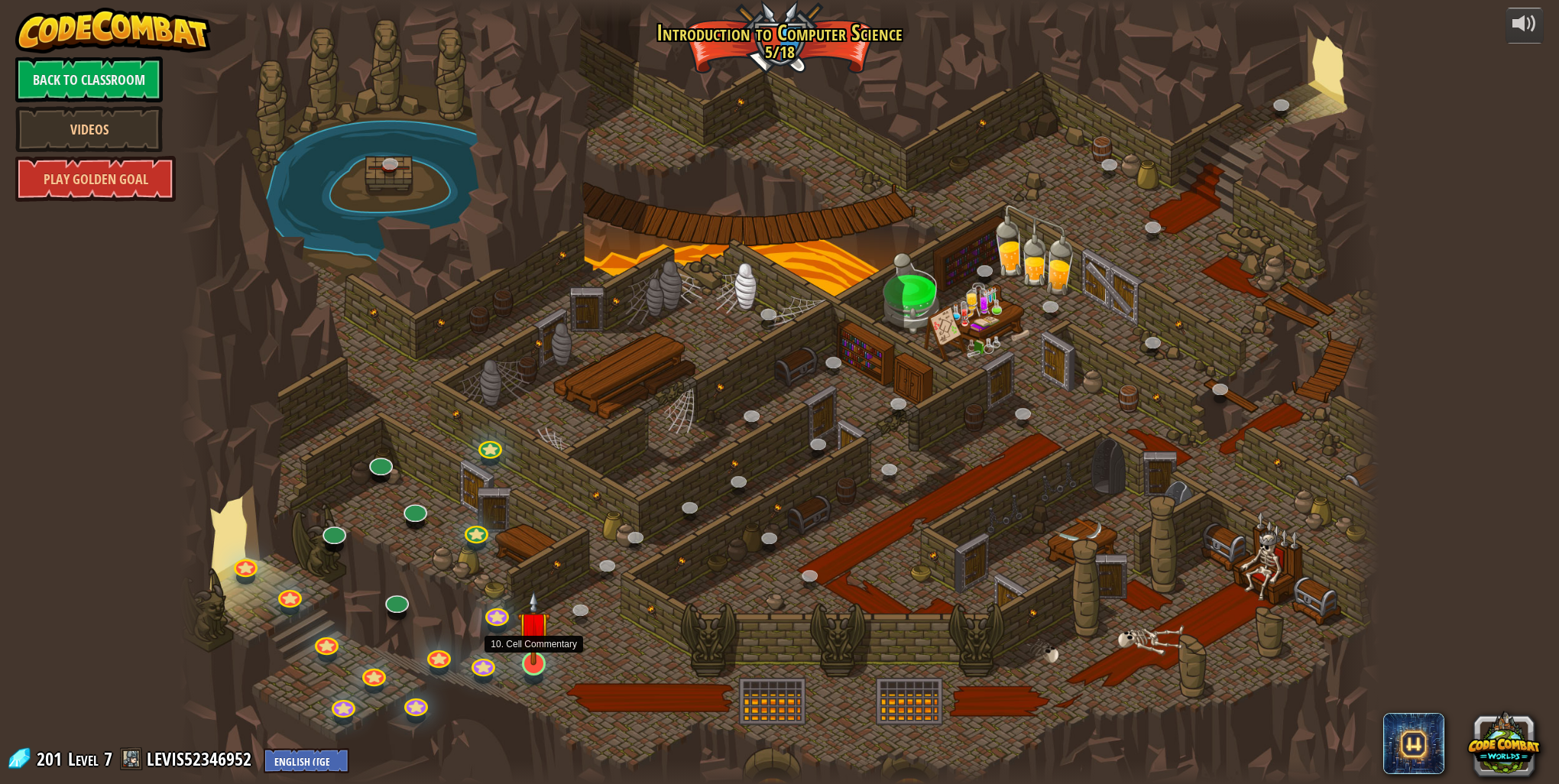
click at [538, 653] on img at bounding box center [534, 628] width 33 height 76
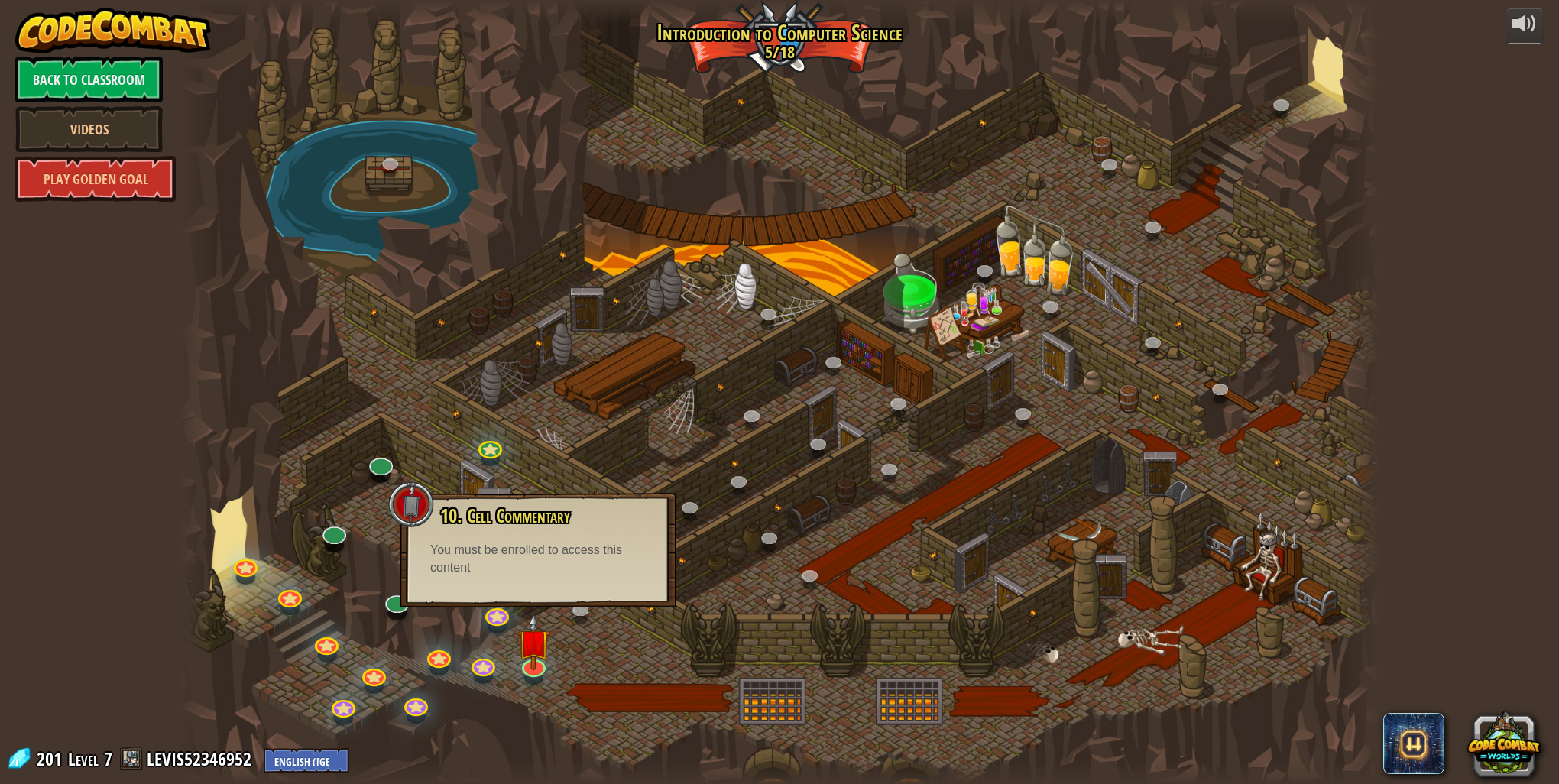
click at [600, 651] on div at bounding box center [780, 392] width 1200 height 784
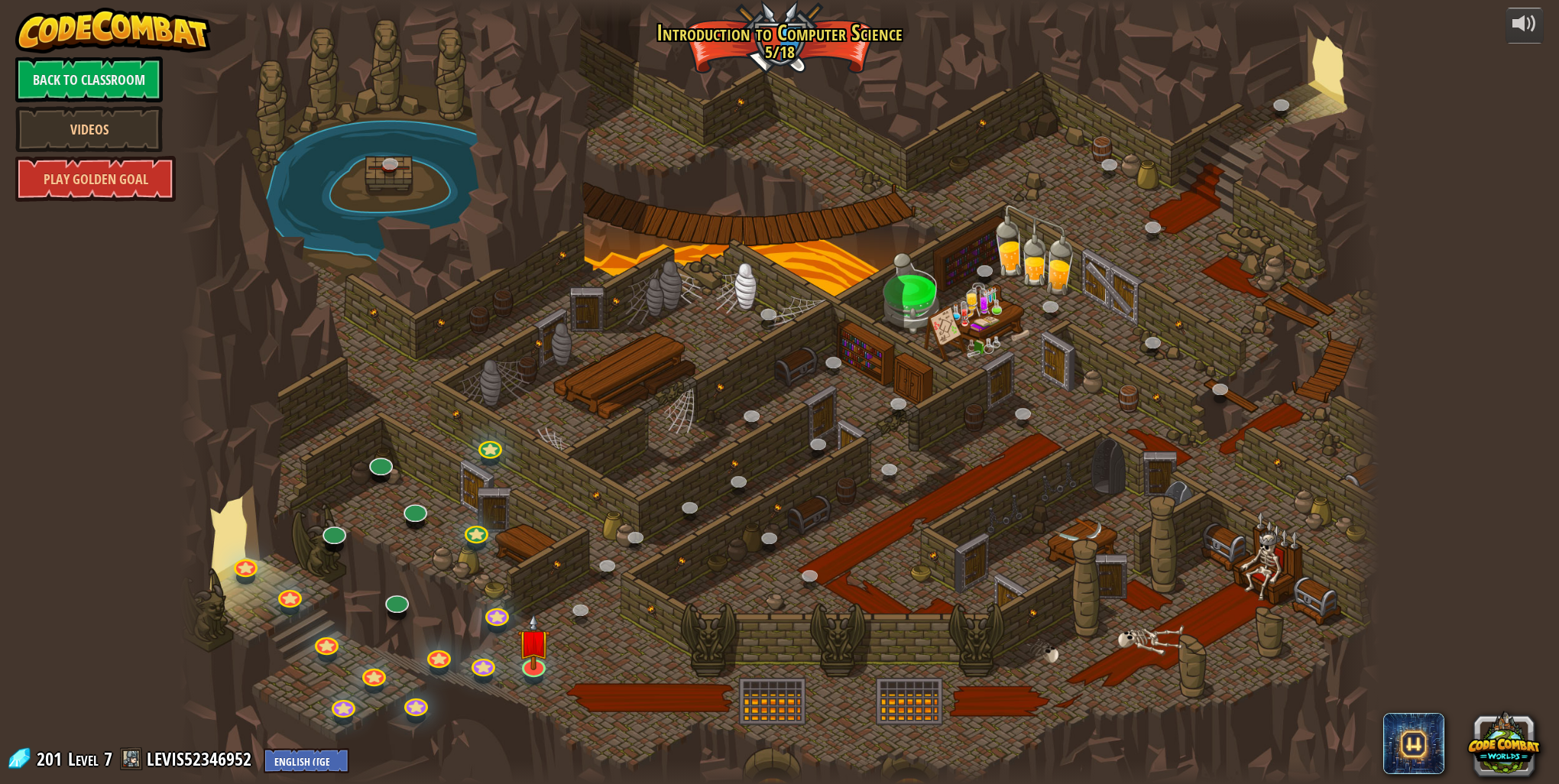
click at [650, 656] on div at bounding box center [780, 392] width 1200 height 784
click at [768, 537] on link at bounding box center [771, 538] width 31 height 31
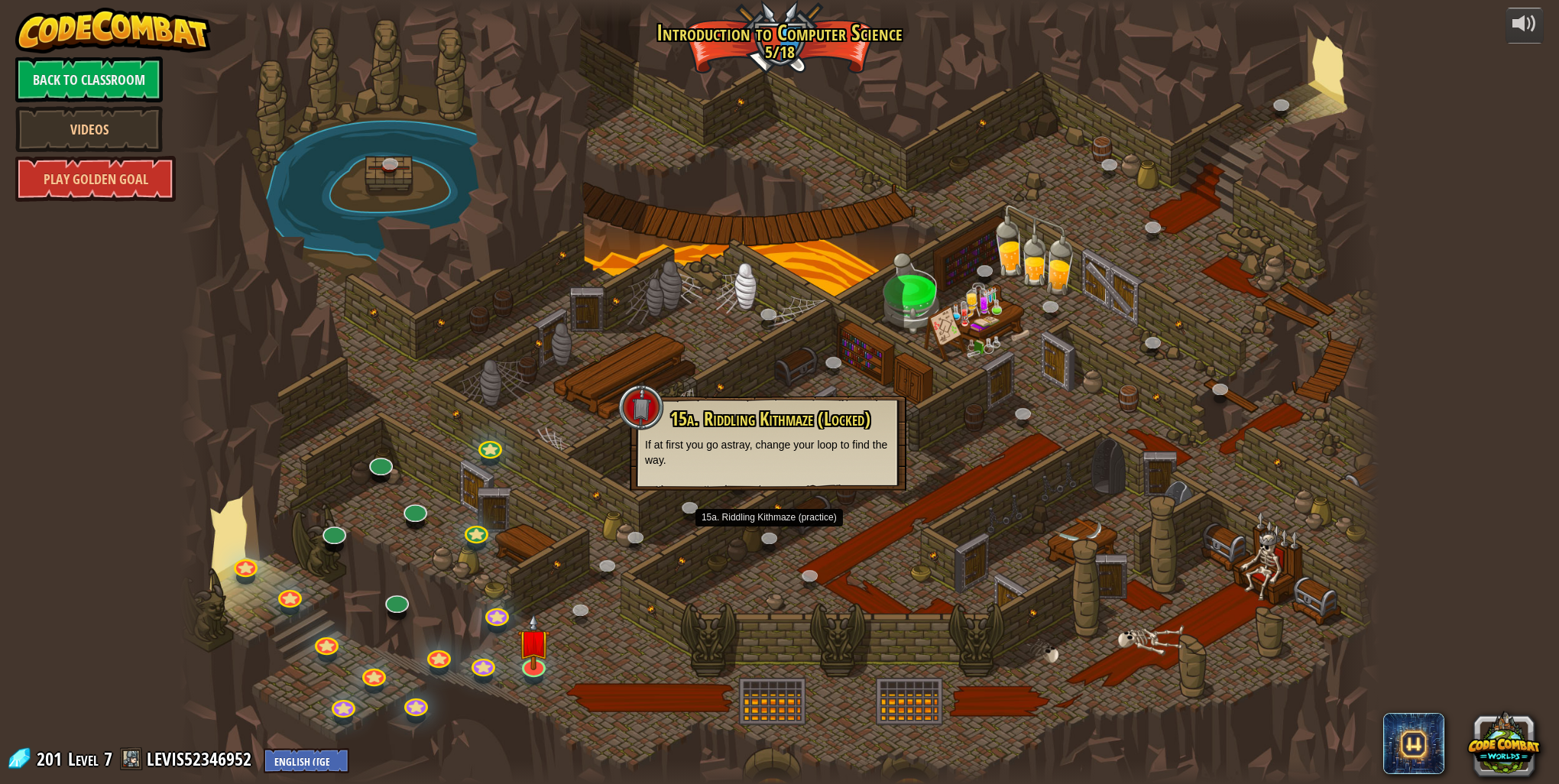
click at [710, 598] on div at bounding box center [780, 392] width 1200 height 784
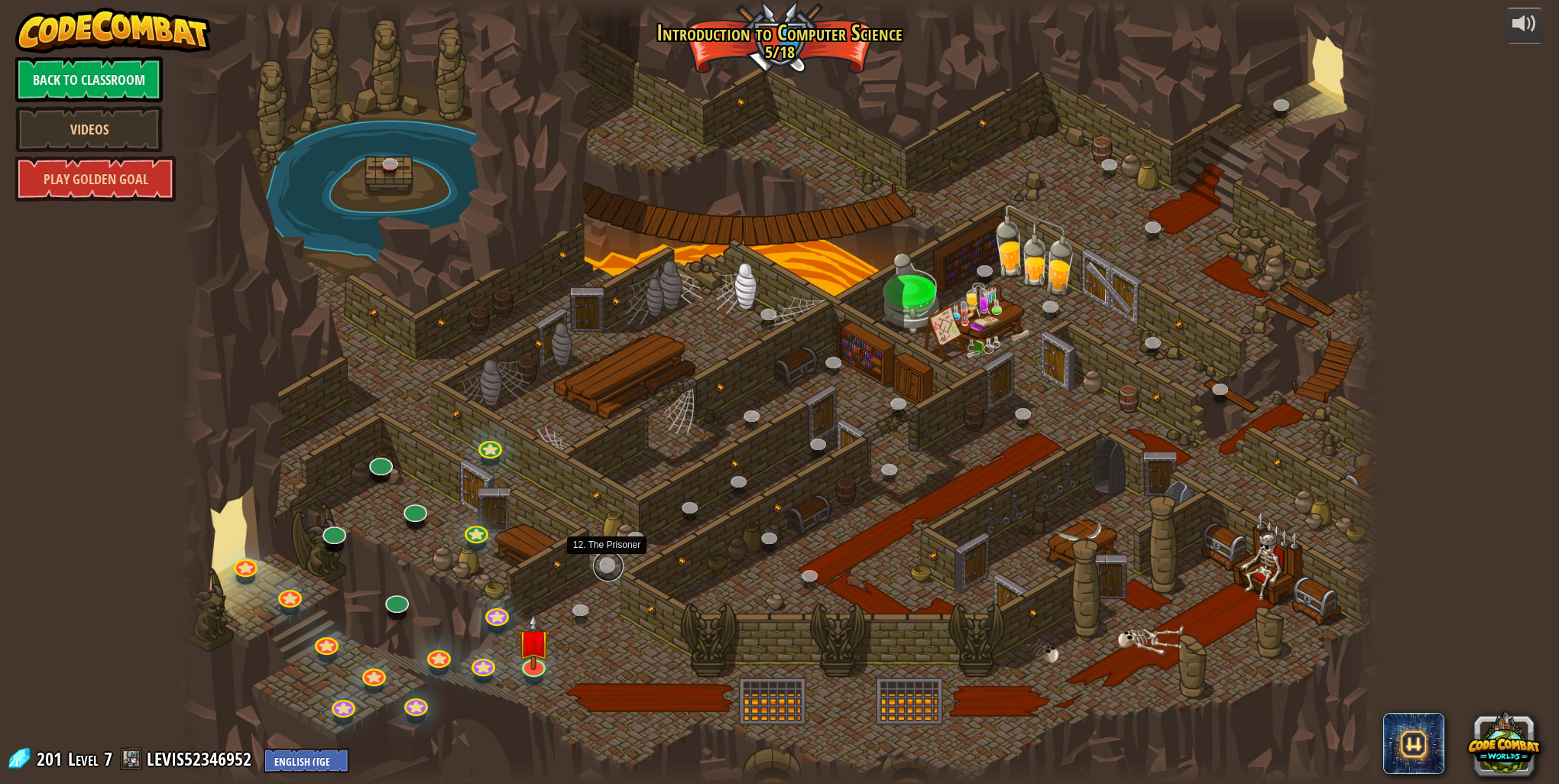
click at [602, 575] on link at bounding box center [608, 566] width 31 height 31
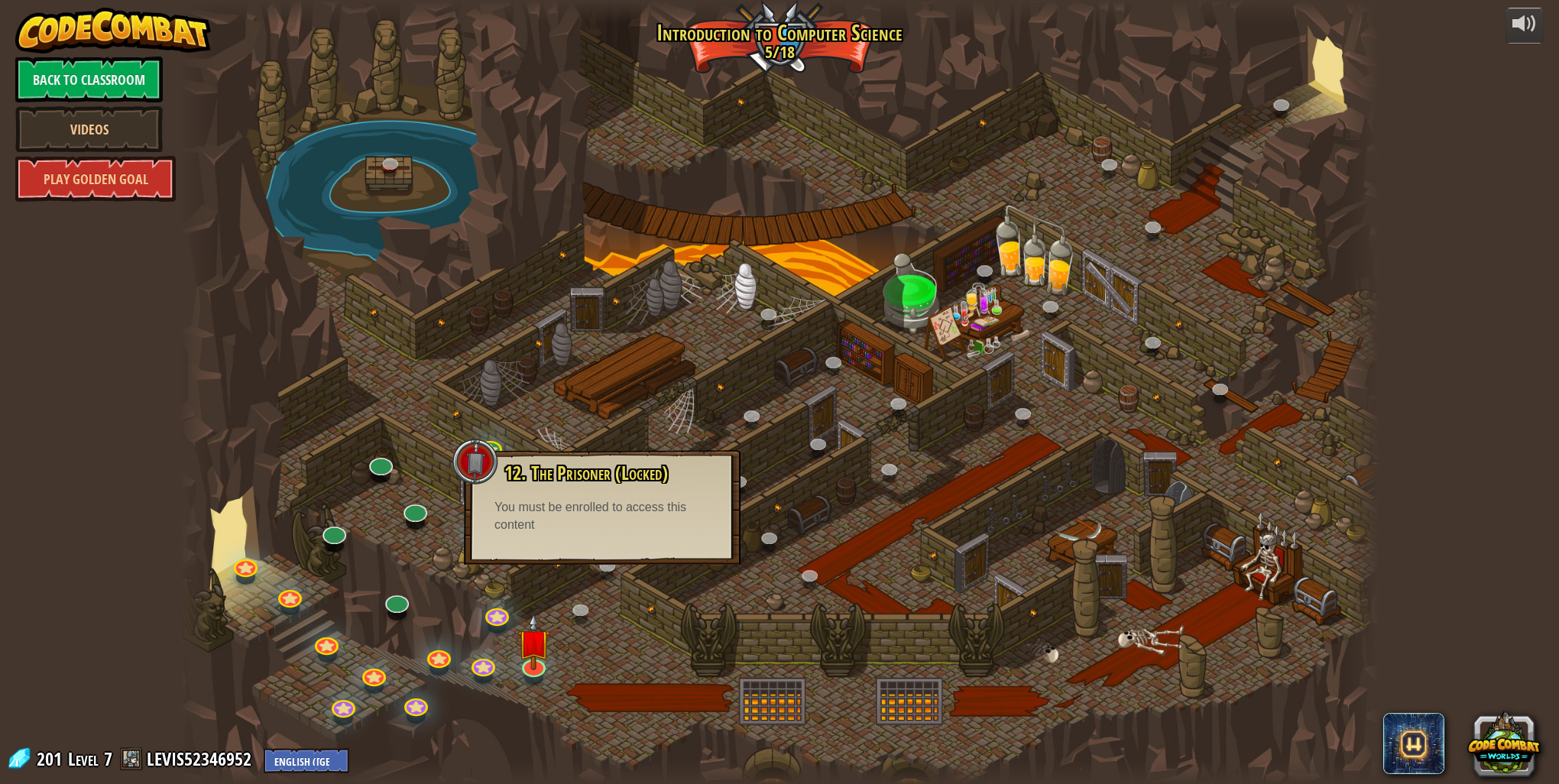
click at [614, 625] on div at bounding box center [780, 392] width 1200 height 784
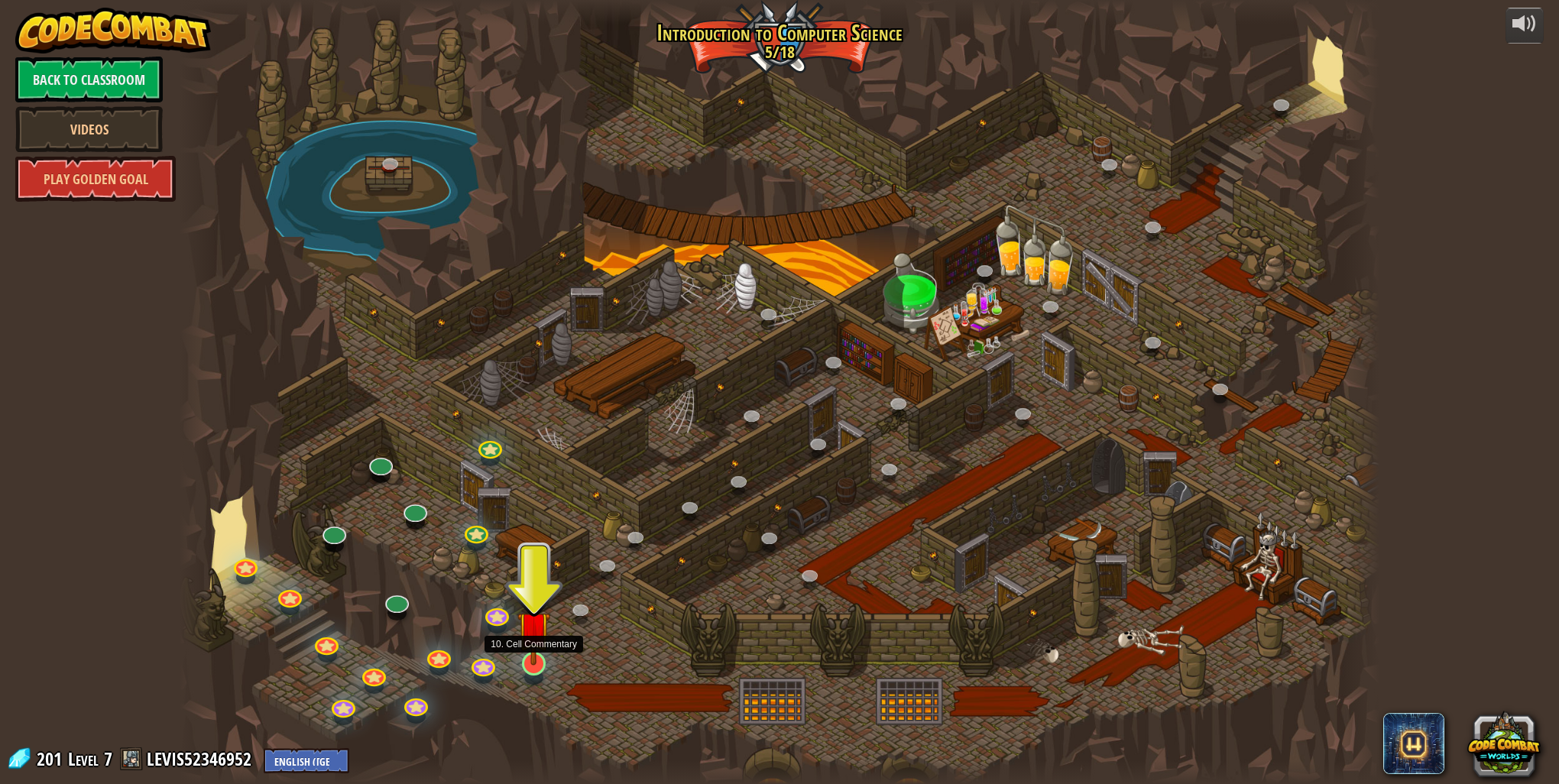
click at [540, 661] on img at bounding box center [534, 628] width 33 height 76
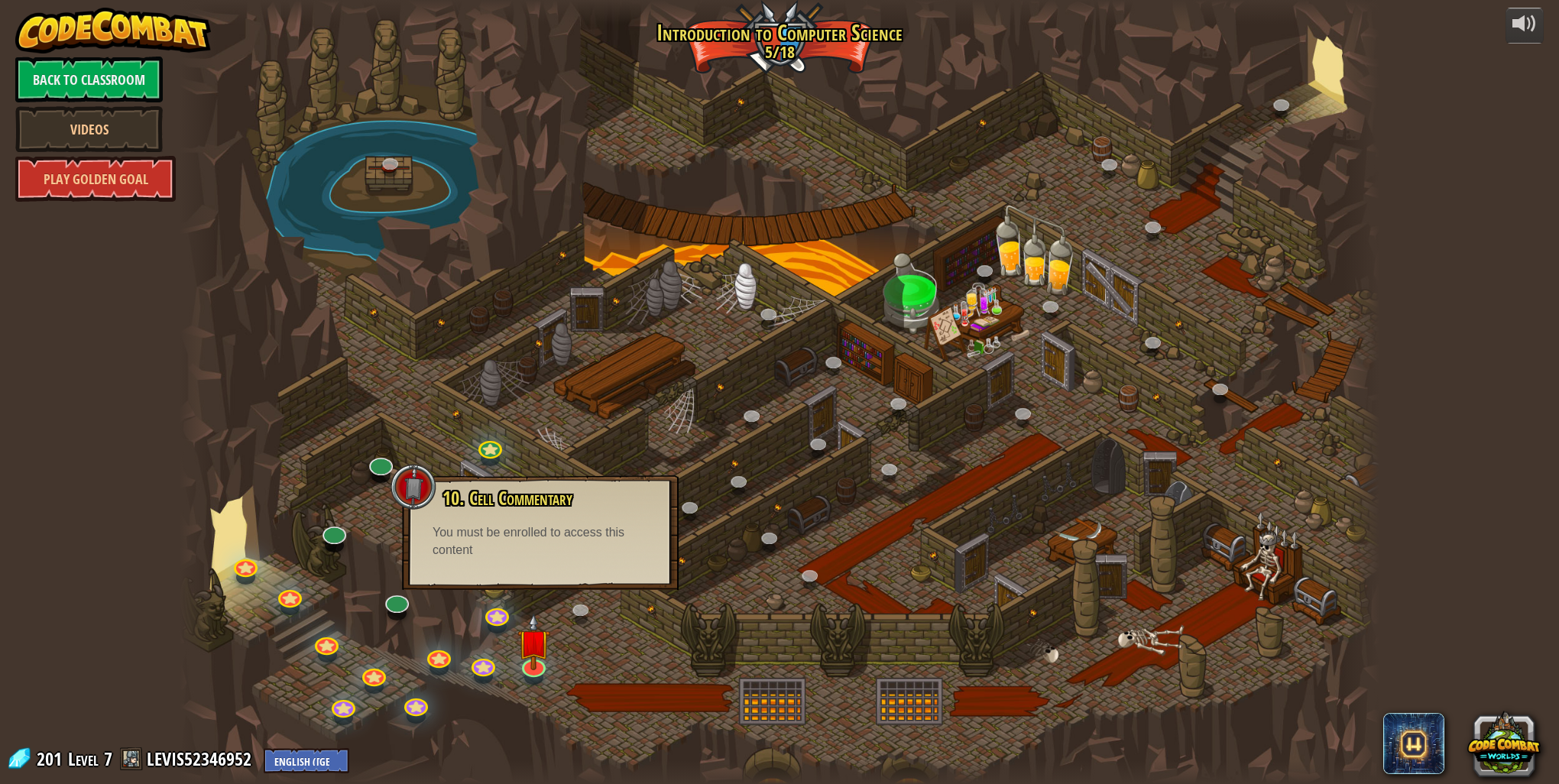
click at [531, 567] on div "10. Cell Commentary Trapped in a prison cell with the famous wizard! Say the pa…" at bounding box center [540, 532] width 277 height 115
click at [728, 682] on div at bounding box center [780, 392] width 1200 height 784
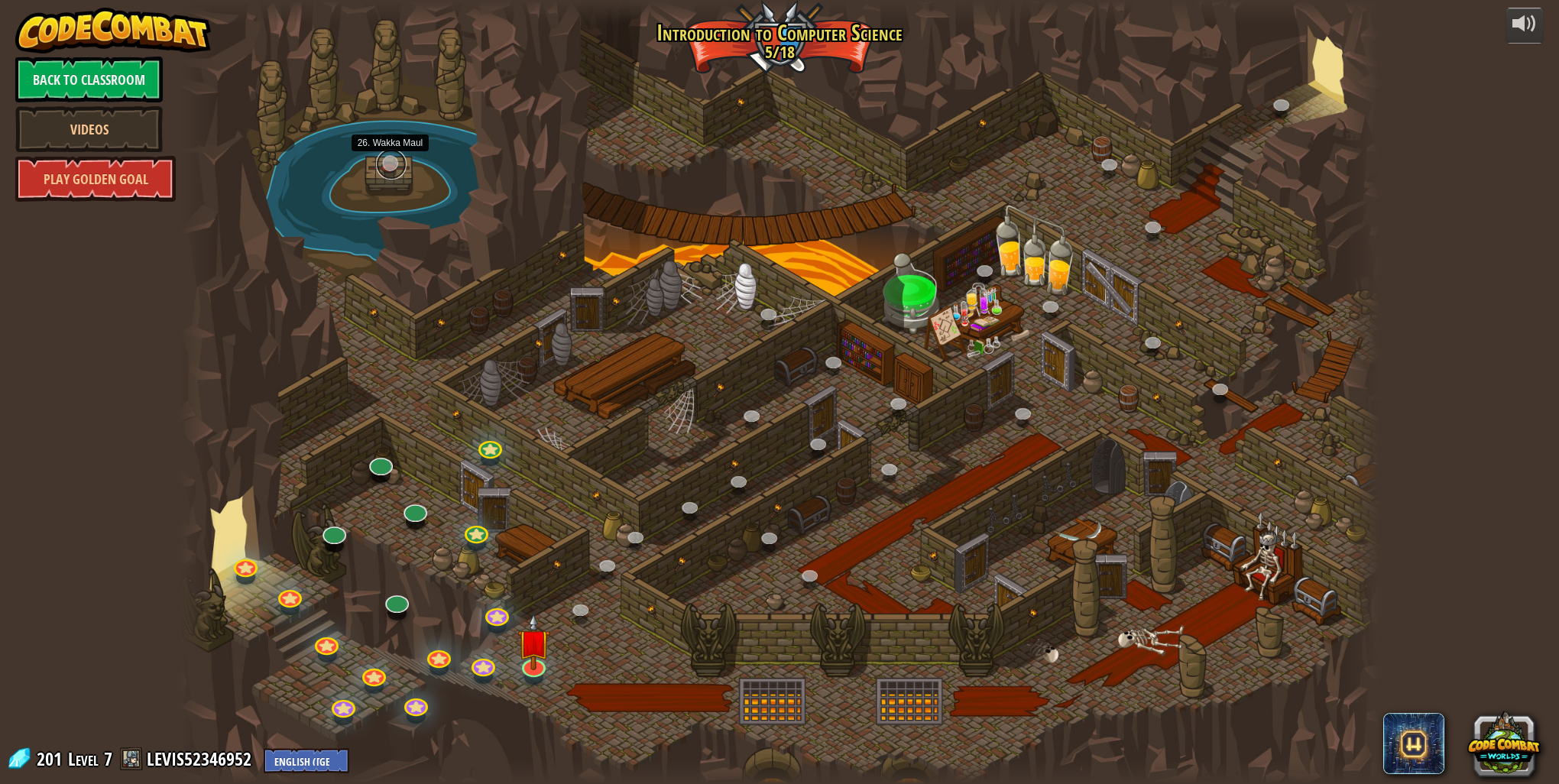
click at [398, 163] on link at bounding box center [391, 164] width 31 height 31
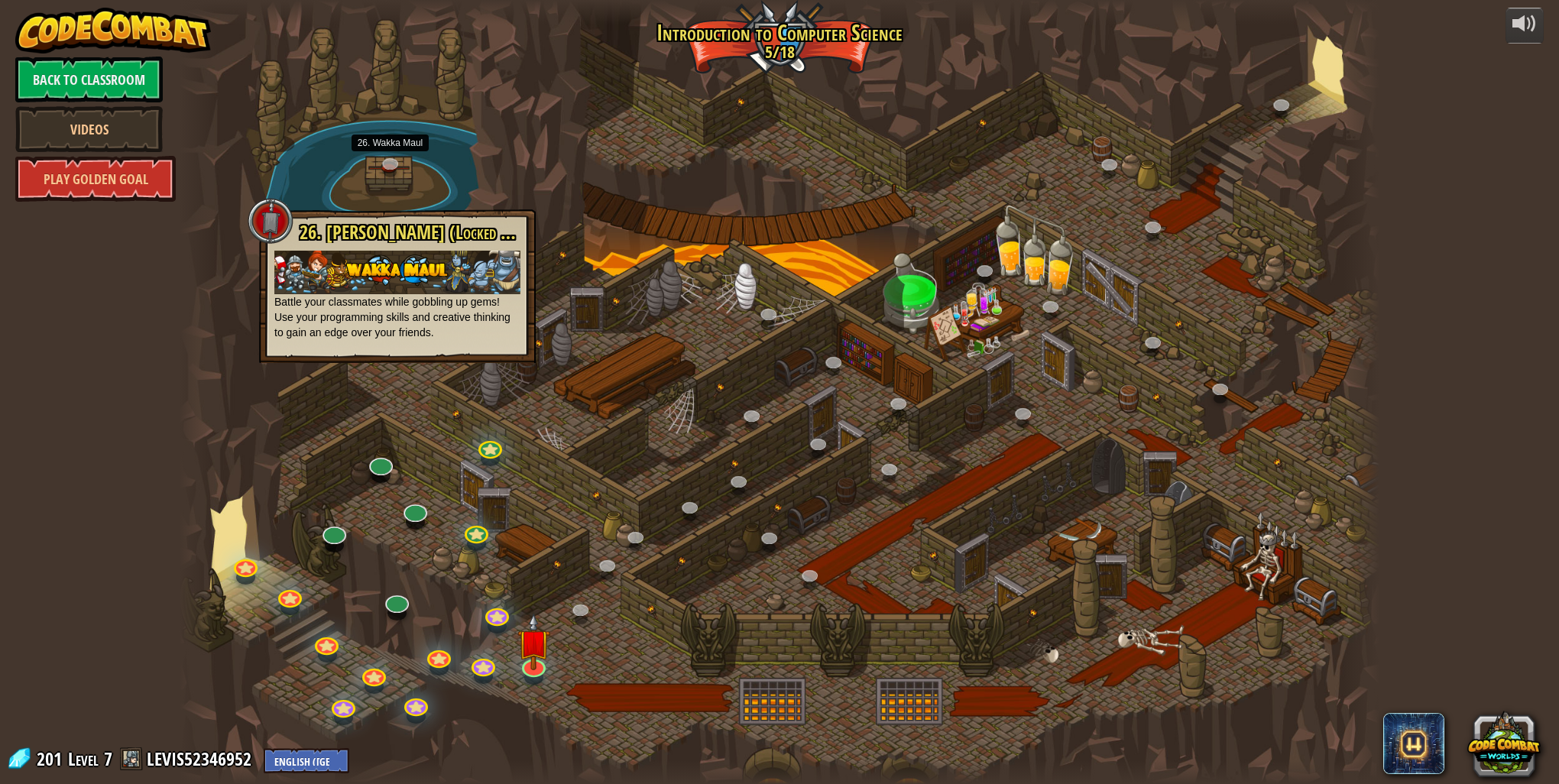
click at [650, 191] on div at bounding box center [780, 392] width 1200 height 784
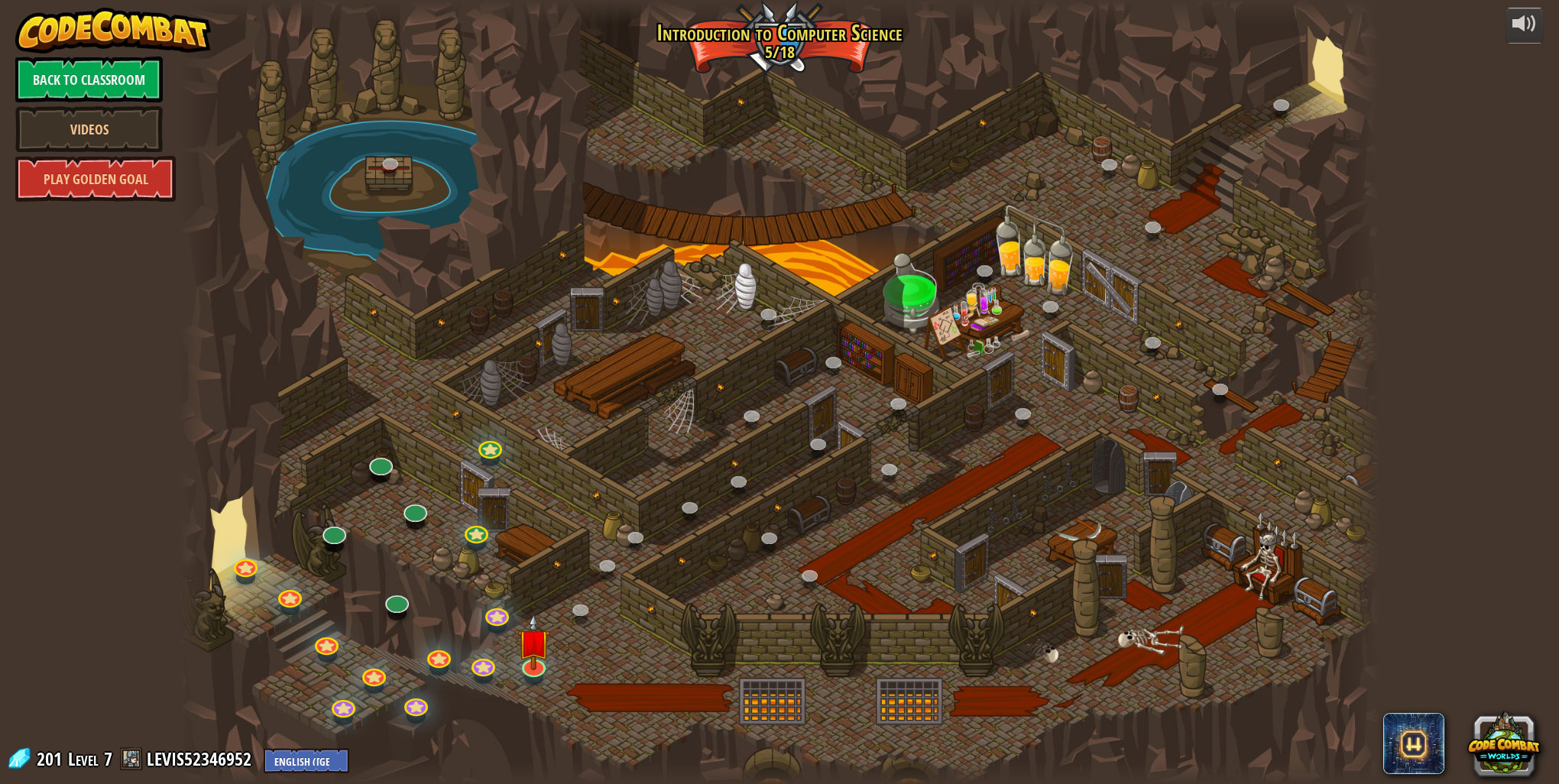
drag, startPoint x: 1116, startPoint y: 424, endPoint x: 1188, endPoint y: 603, distance: 192.9
click at [1185, 605] on div at bounding box center [780, 392] width 1200 height 784
click at [1259, 587] on div at bounding box center [780, 392] width 1200 height 784
drag, startPoint x: 1181, startPoint y: 462, endPoint x: 1175, endPoint y: 478, distance: 17.1
click at [1175, 478] on div at bounding box center [780, 392] width 1200 height 784
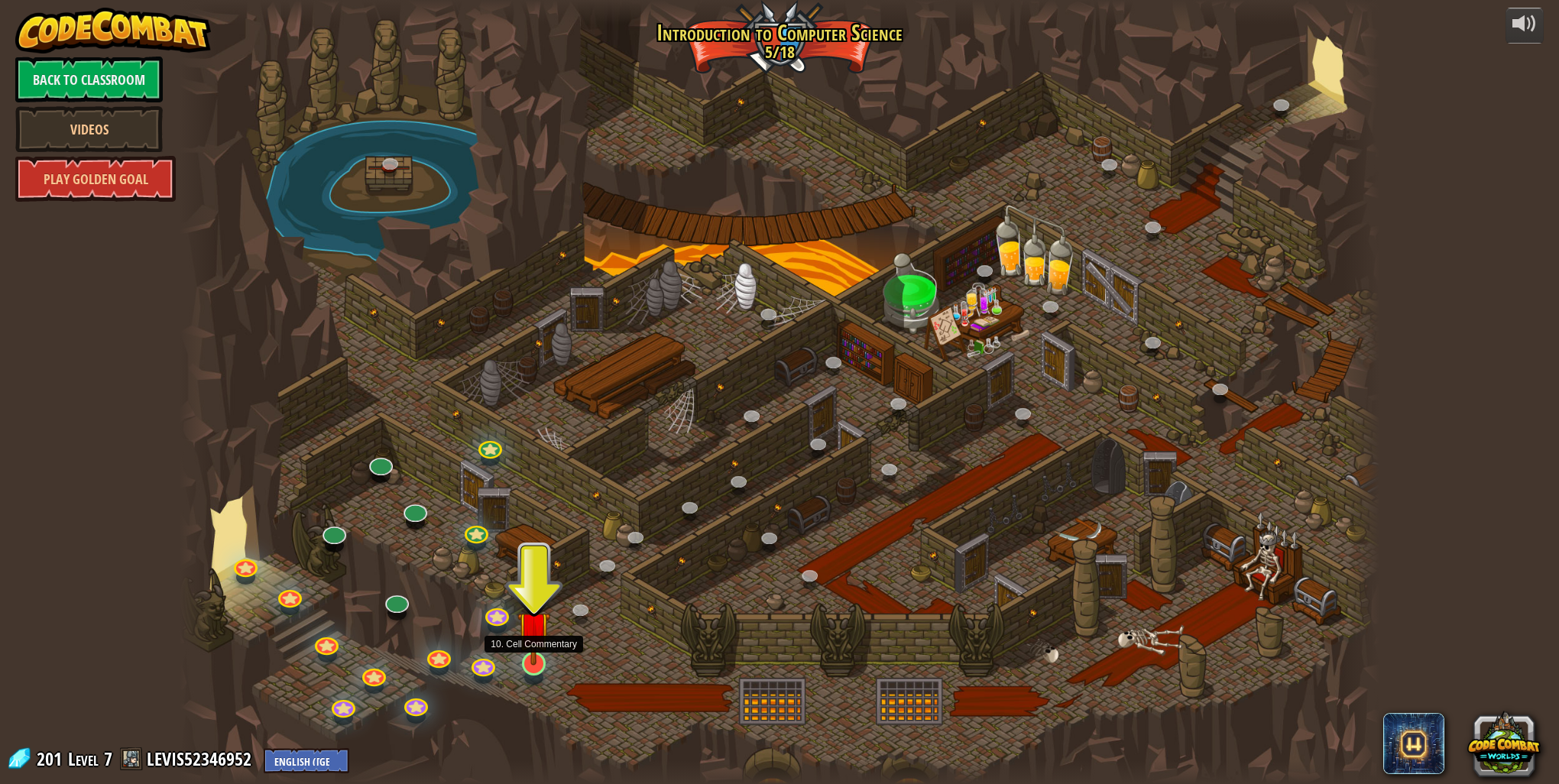
click at [531, 649] on img at bounding box center [534, 628] width 33 height 76
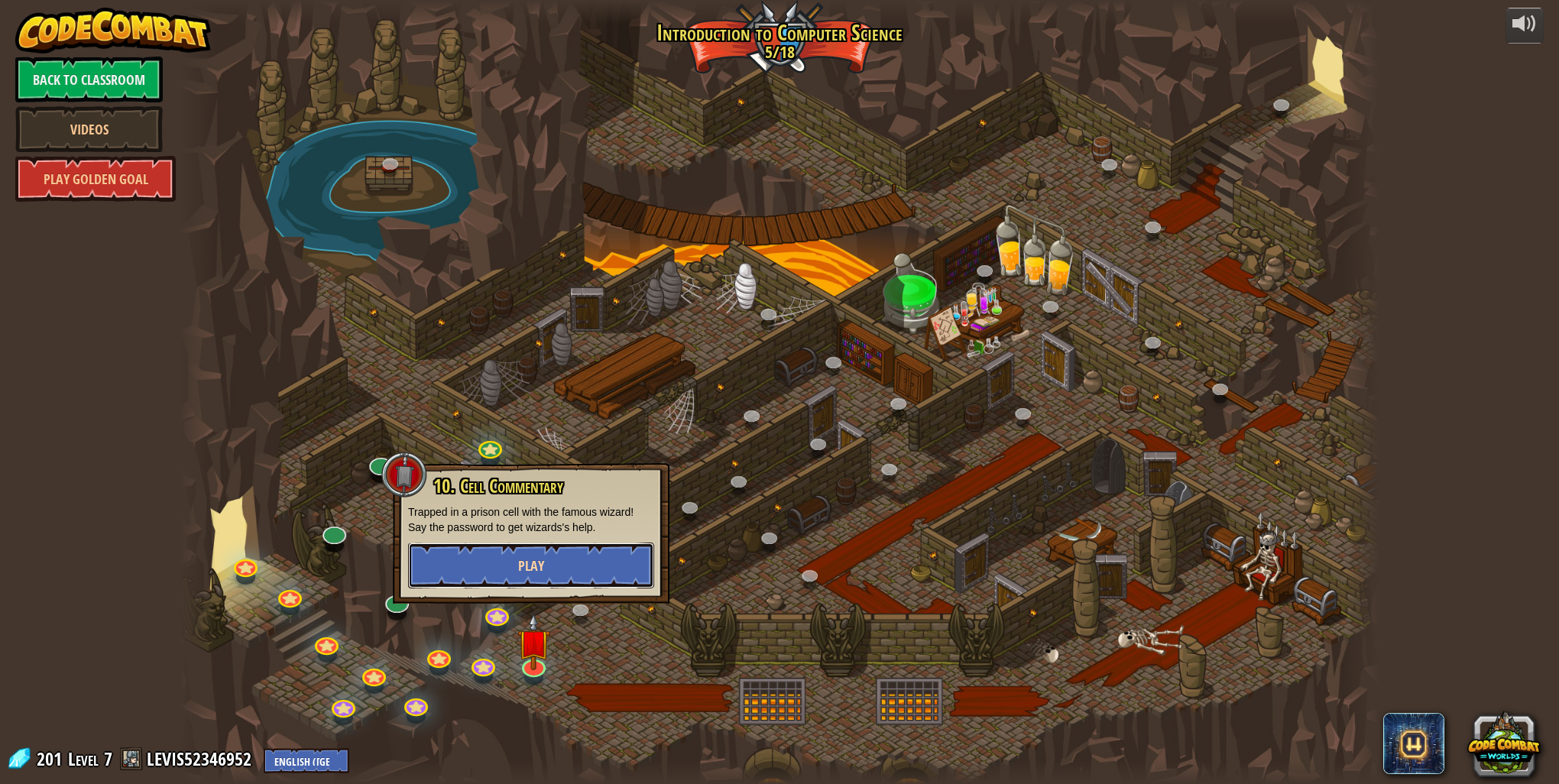
click at [529, 561] on span "Play" at bounding box center [531, 565] width 26 height 19
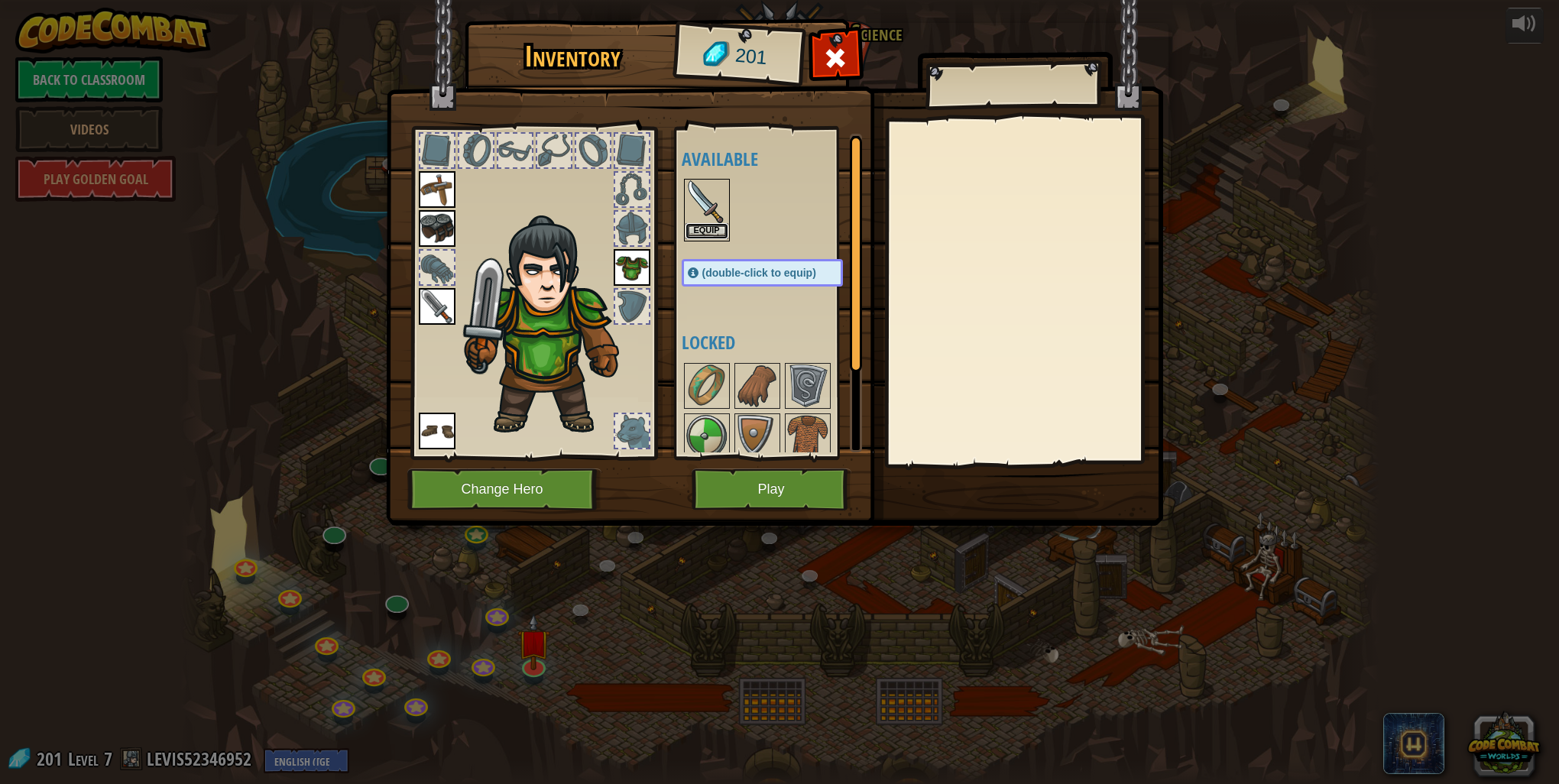
click at [693, 225] on button "Equip" at bounding box center [707, 231] width 42 height 16
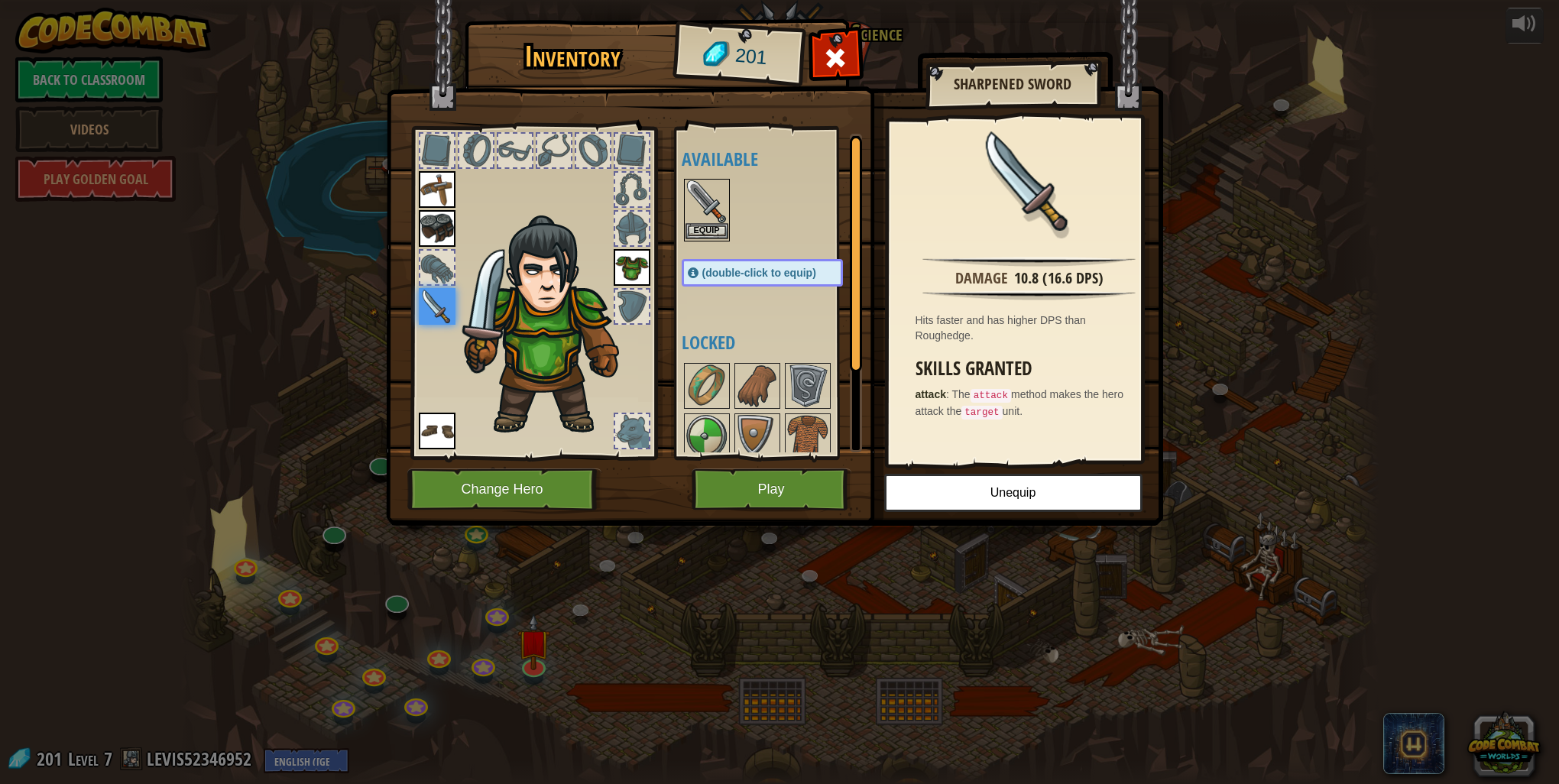
click at [718, 211] on img at bounding box center [707, 201] width 42 height 42
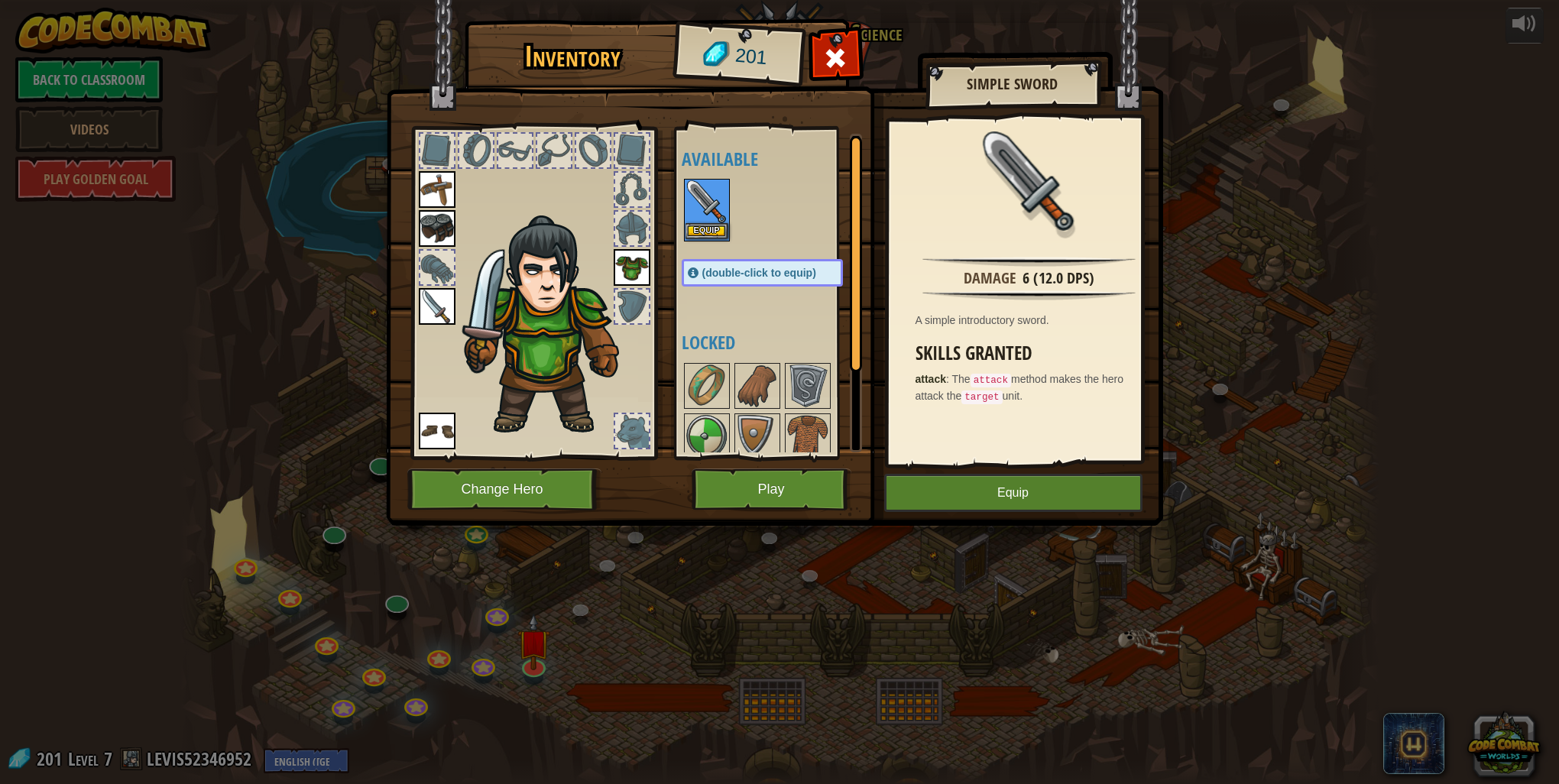
click at [718, 211] on img at bounding box center [707, 201] width 42 height 42
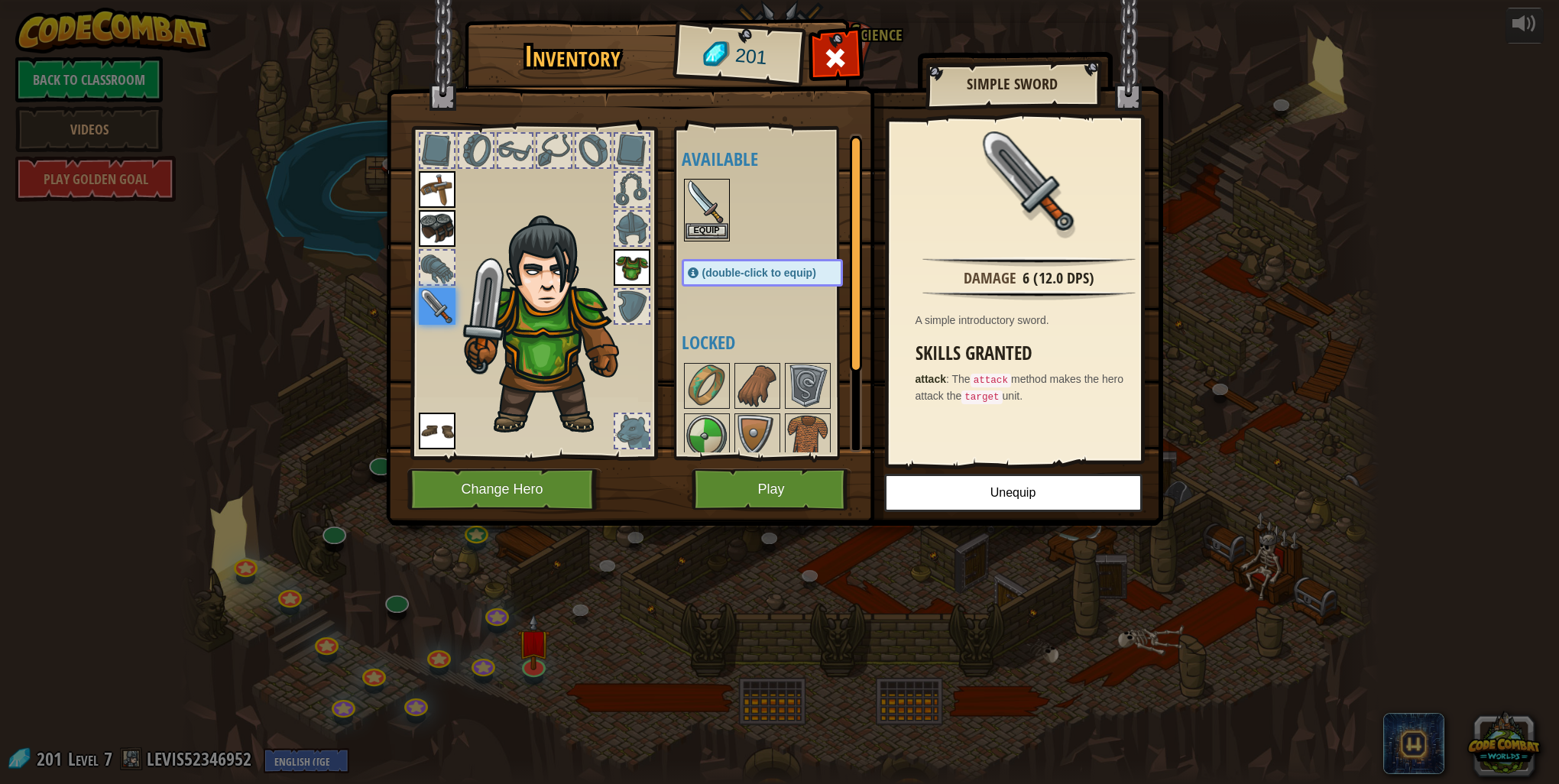
click at [714, 210] on img at bounding box center [707, 201] width 42 height 42
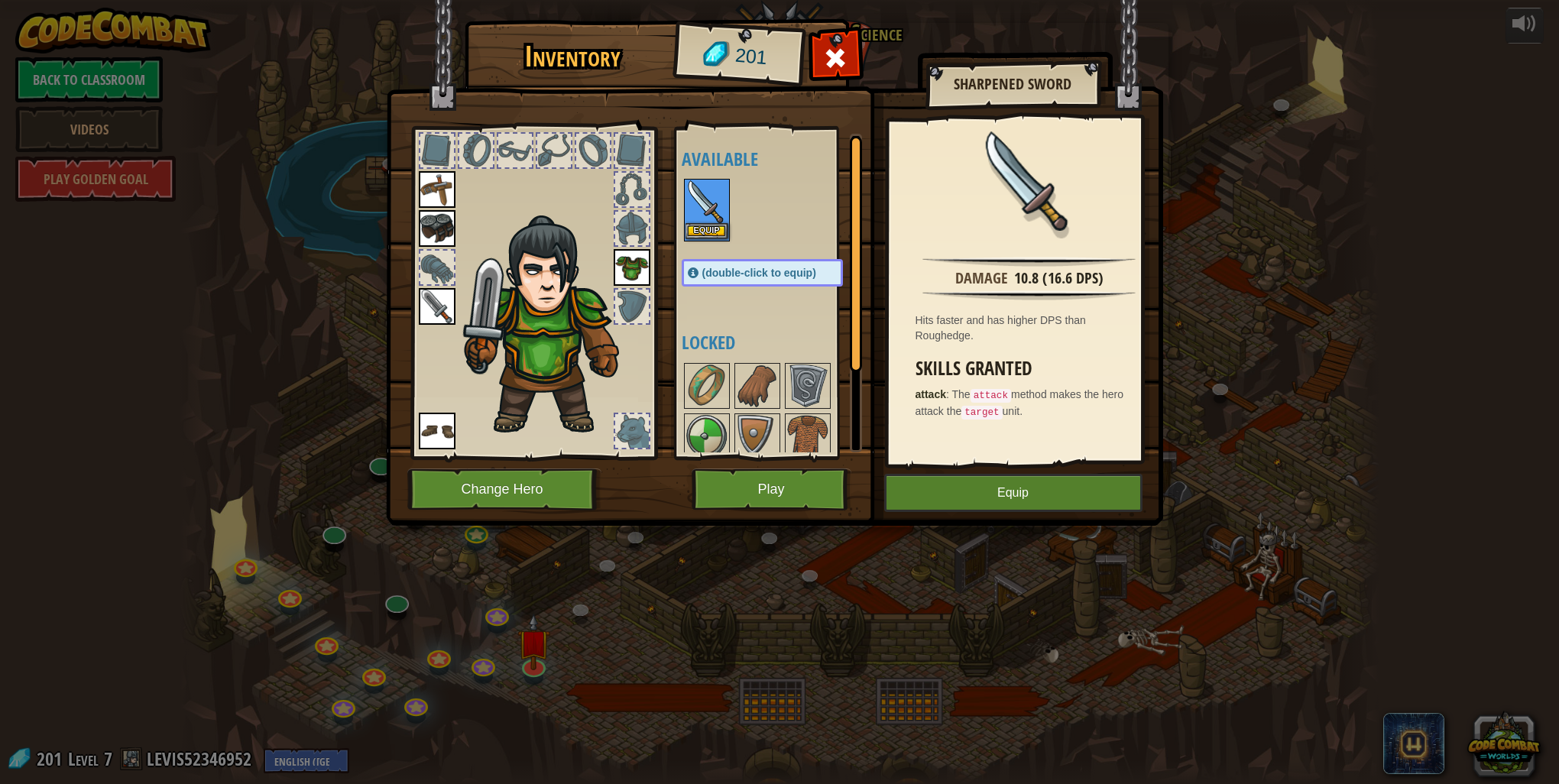
click at [714, 210] on img at bounding box center [707, 201] width 42 height 42
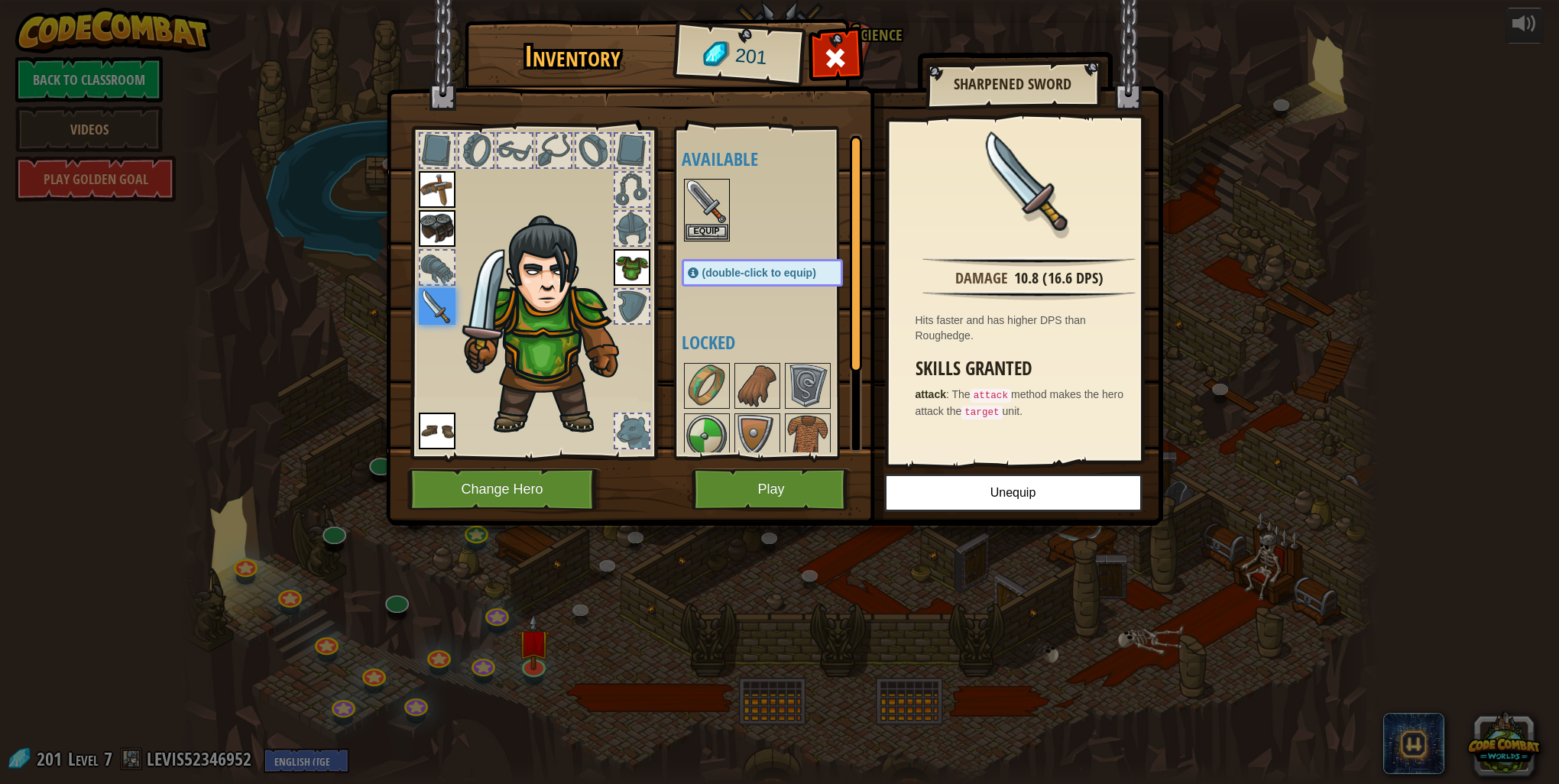
click at [714, 210] on img at bounding box center [707, 201] width 42 height 42
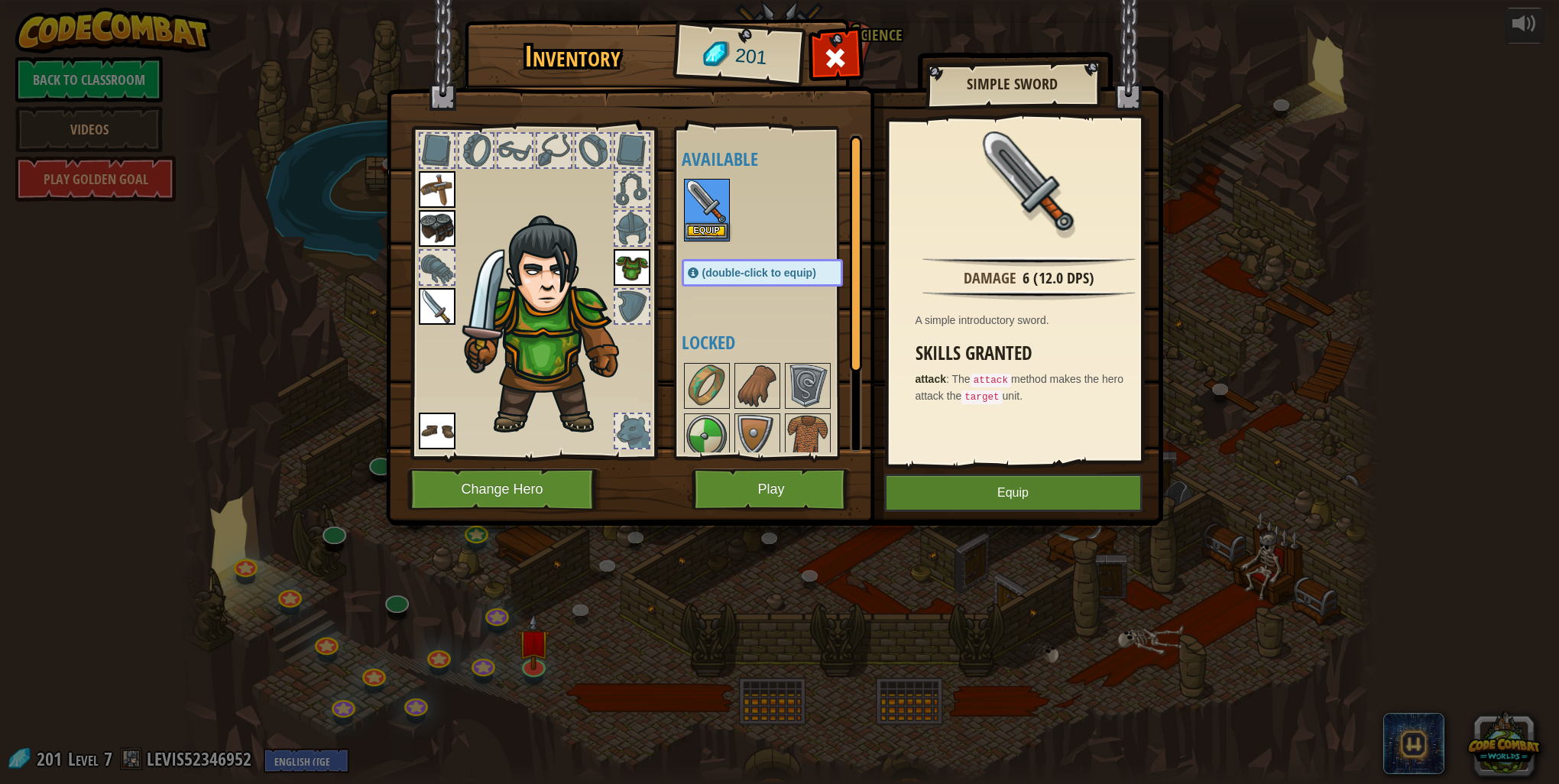
click at [716, 210] on img at bounding box center [707, 201] width 42 height 42
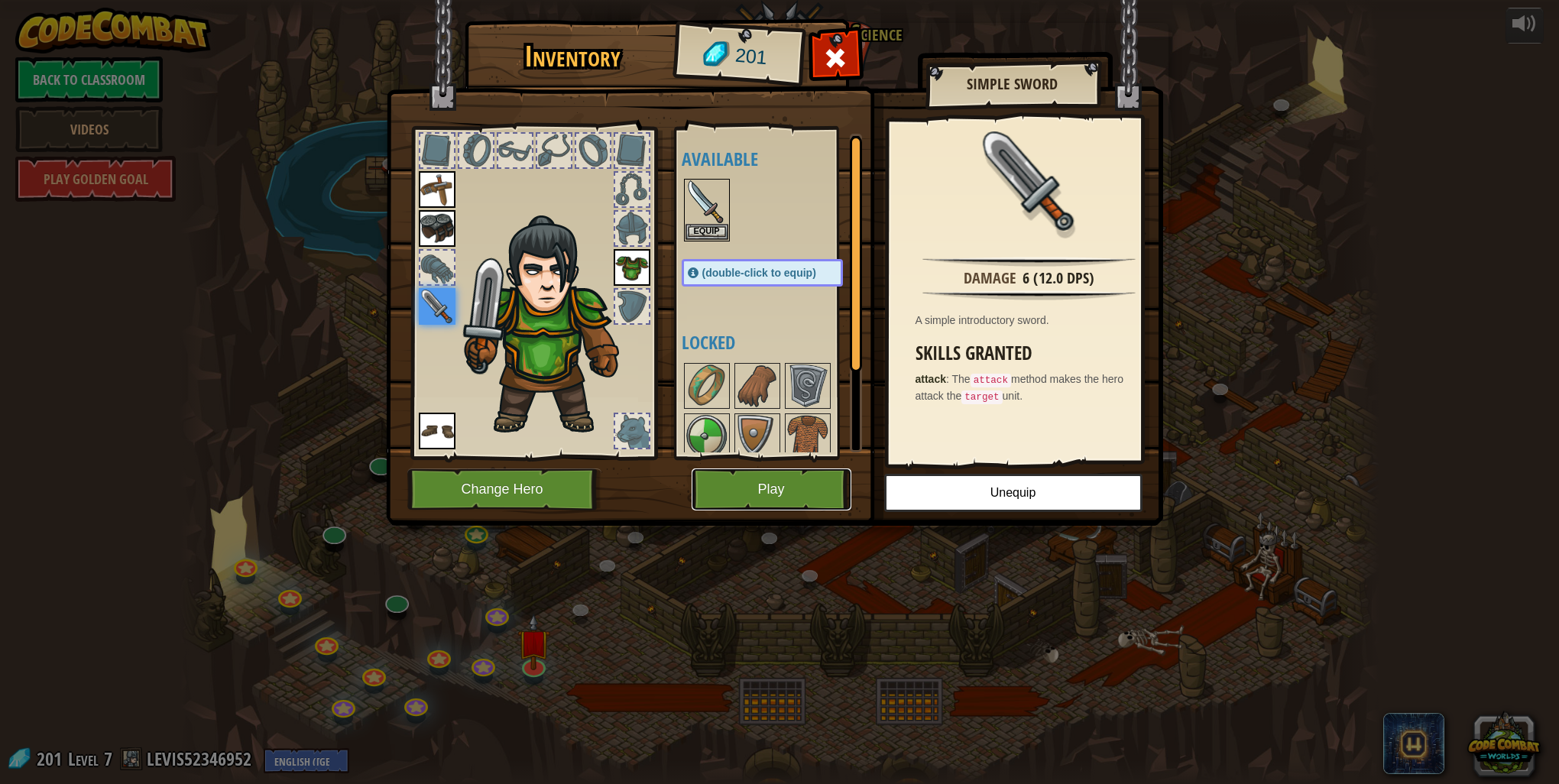
click at [767, 488] on button "Play" at bounding box center [771, 489] width 160 height 42
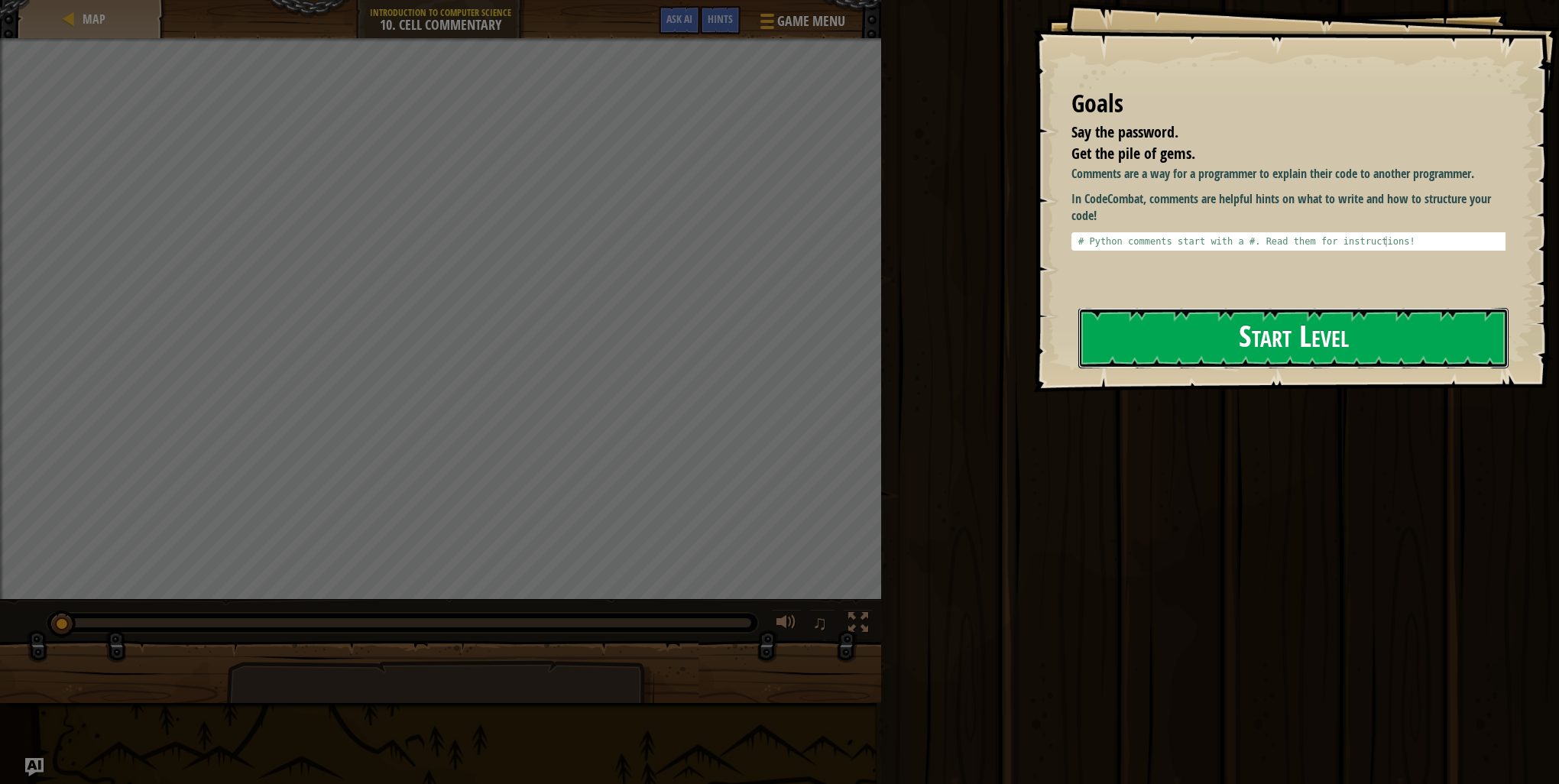
click at [1226, 359] on button "Start Level" at bounding box center [1293, 338] width 430 height 61
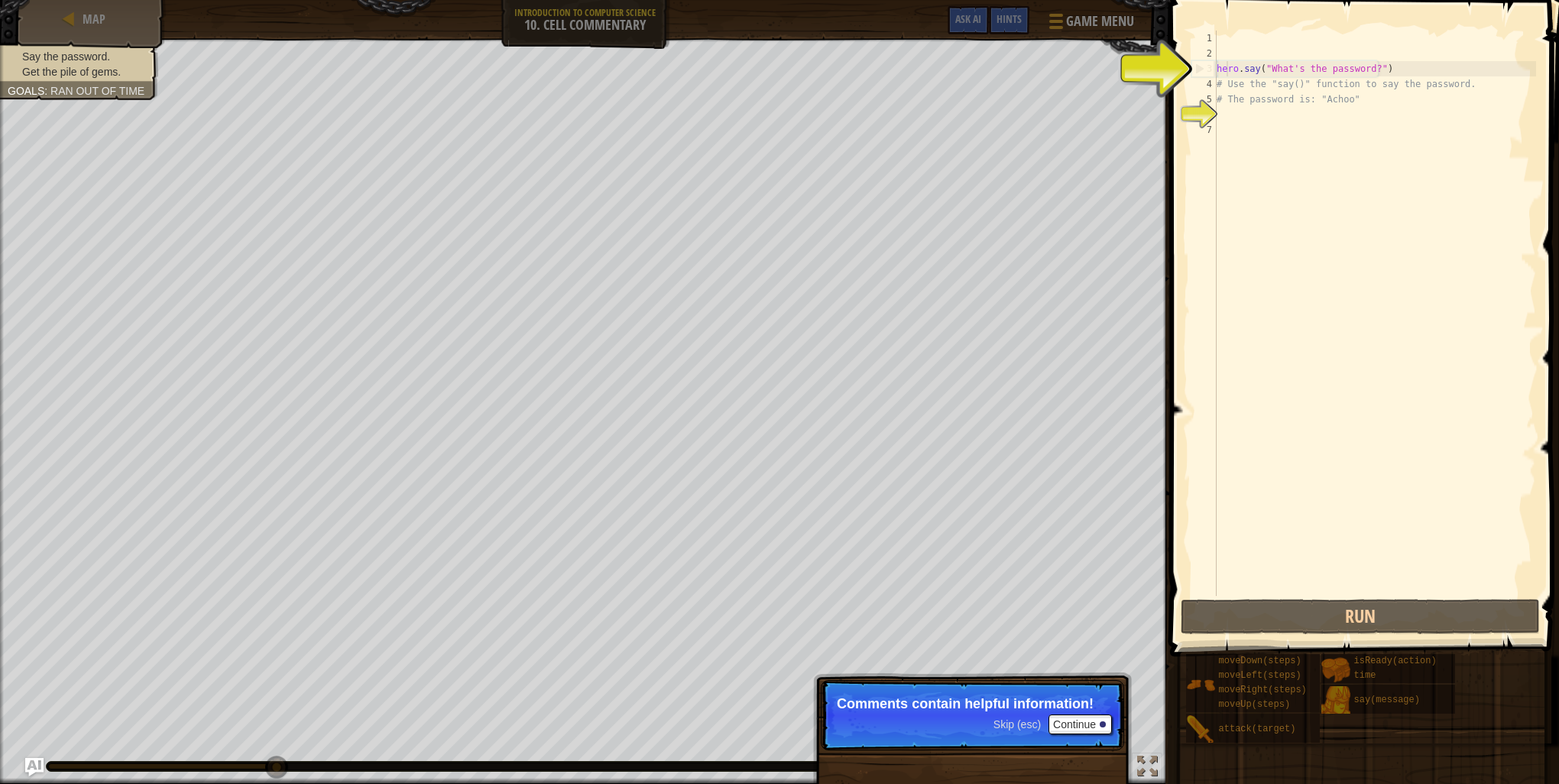
click at [1226, 71] on div "hero . say ( "What's the password?" ) # Use the "say()" function to say the pas…" at bounding box center [1375, 329] width 323 height 596
type textarea "hero.say("What's the password?")"
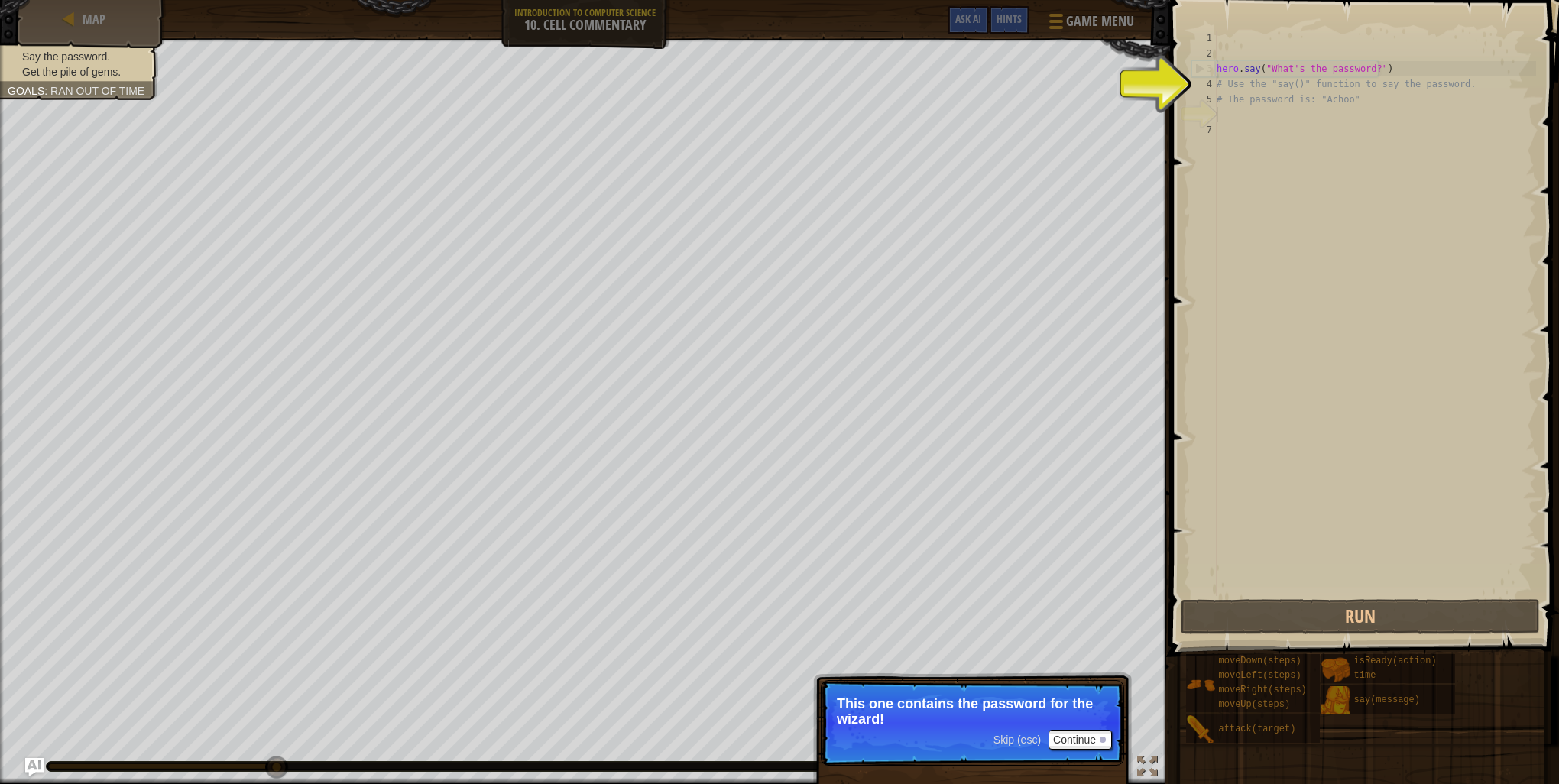
click at [1244, 107] on div "hero . say ( "What's the password?" ) # Use the "say()" function to say the pas…" at bounding box center [1375, 329] width 323 height 596
click at [1248, 49] on div "hero . say ( "What's the password?" ) # Use the "say()" function to say the pas…" at bounding box center [1375, 329] width 323 height 596
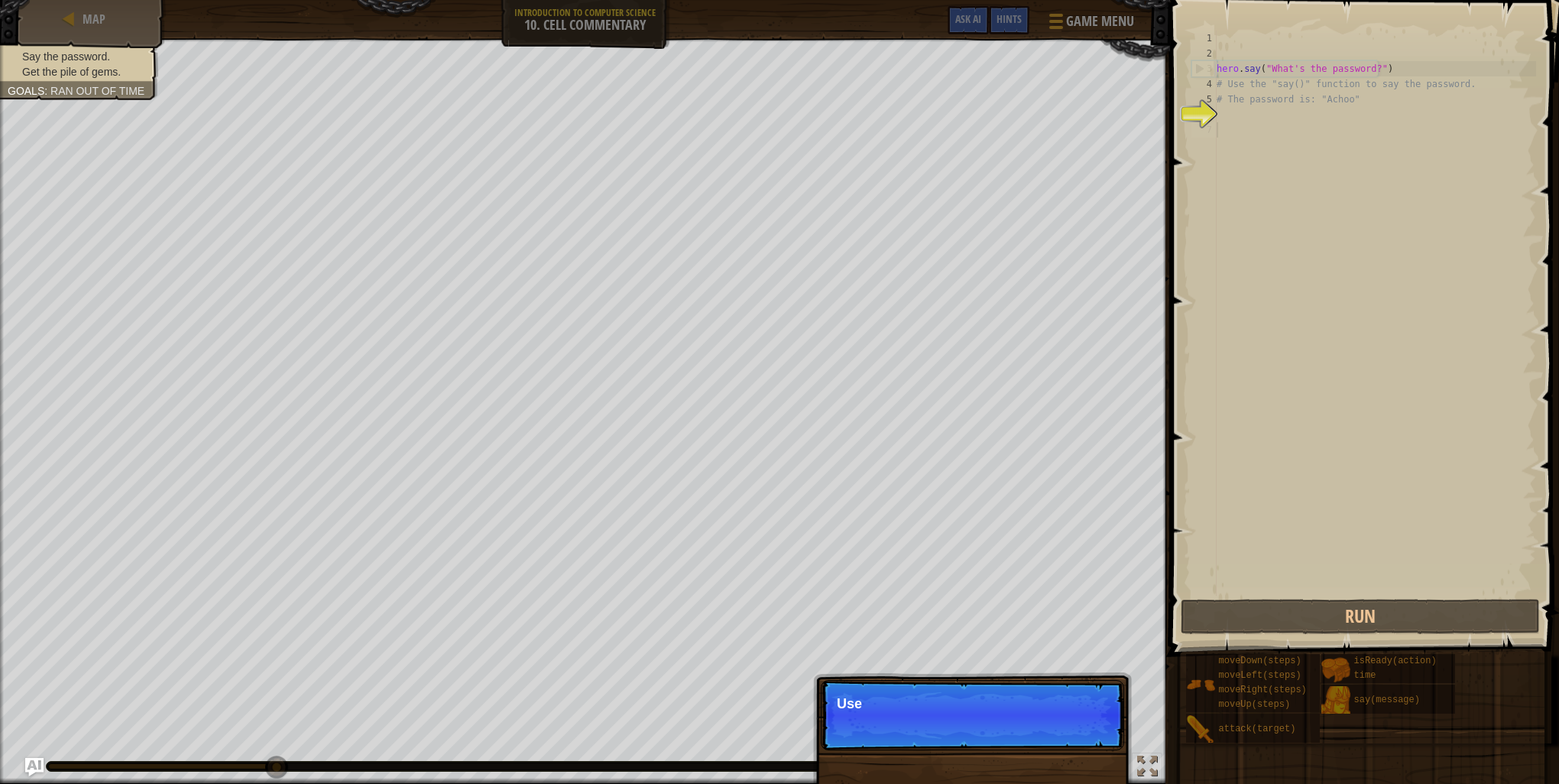
click at [1235, 124] on div "hero . say ( "What's the password?" ) # Use the "say()" function to say the pas…" at bounding box center [1375, 329] width 323 height 596
click at [1238, 107] on div "hero . say ( "What's the password?" ) # Use the "say()" function to say the pas…" at bounding box center [1375, 329] width 323 height 596
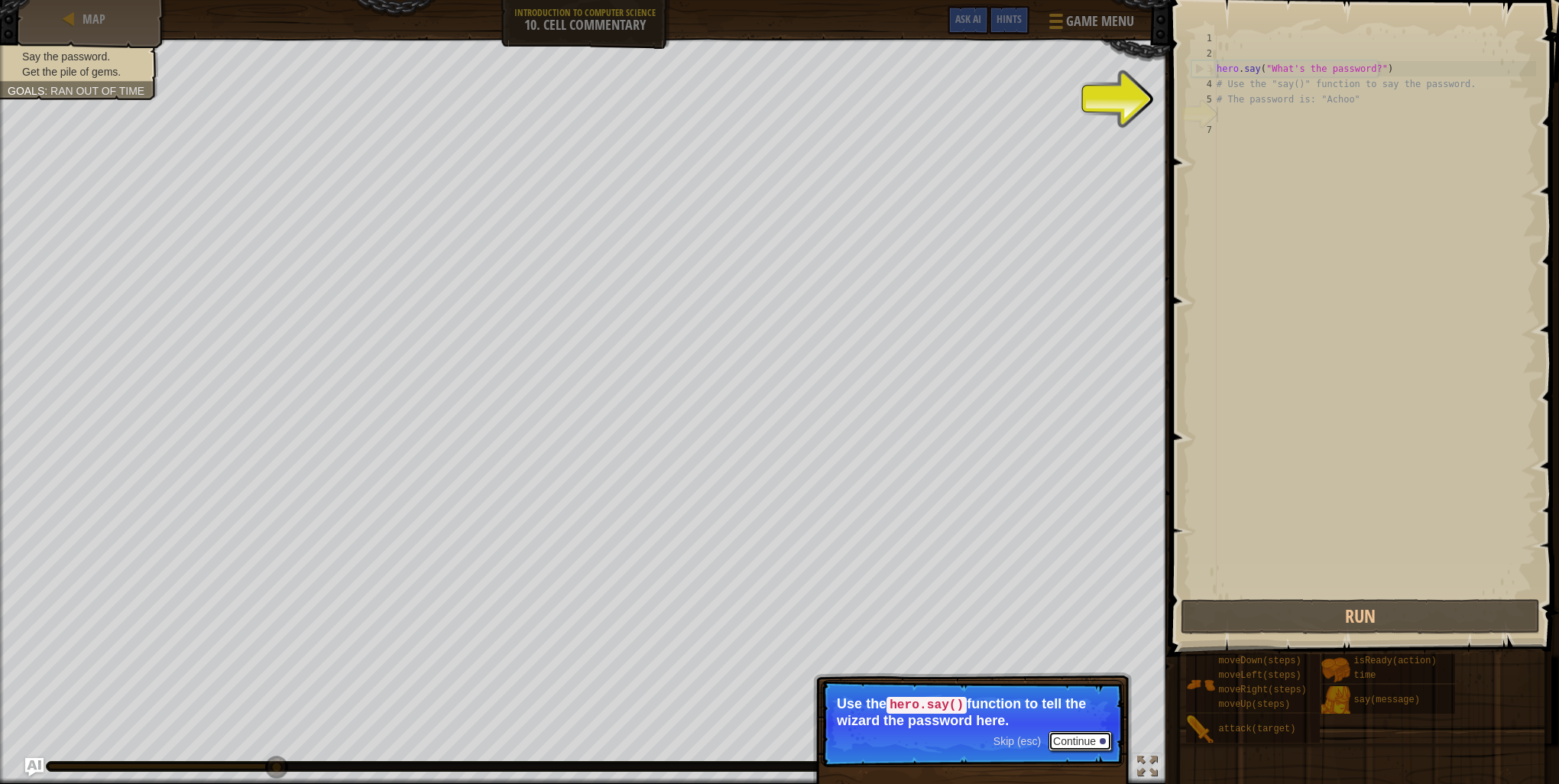
click at [1080, 747] on button "Continue" at bounding box center [1080, 741] width 63 height 20
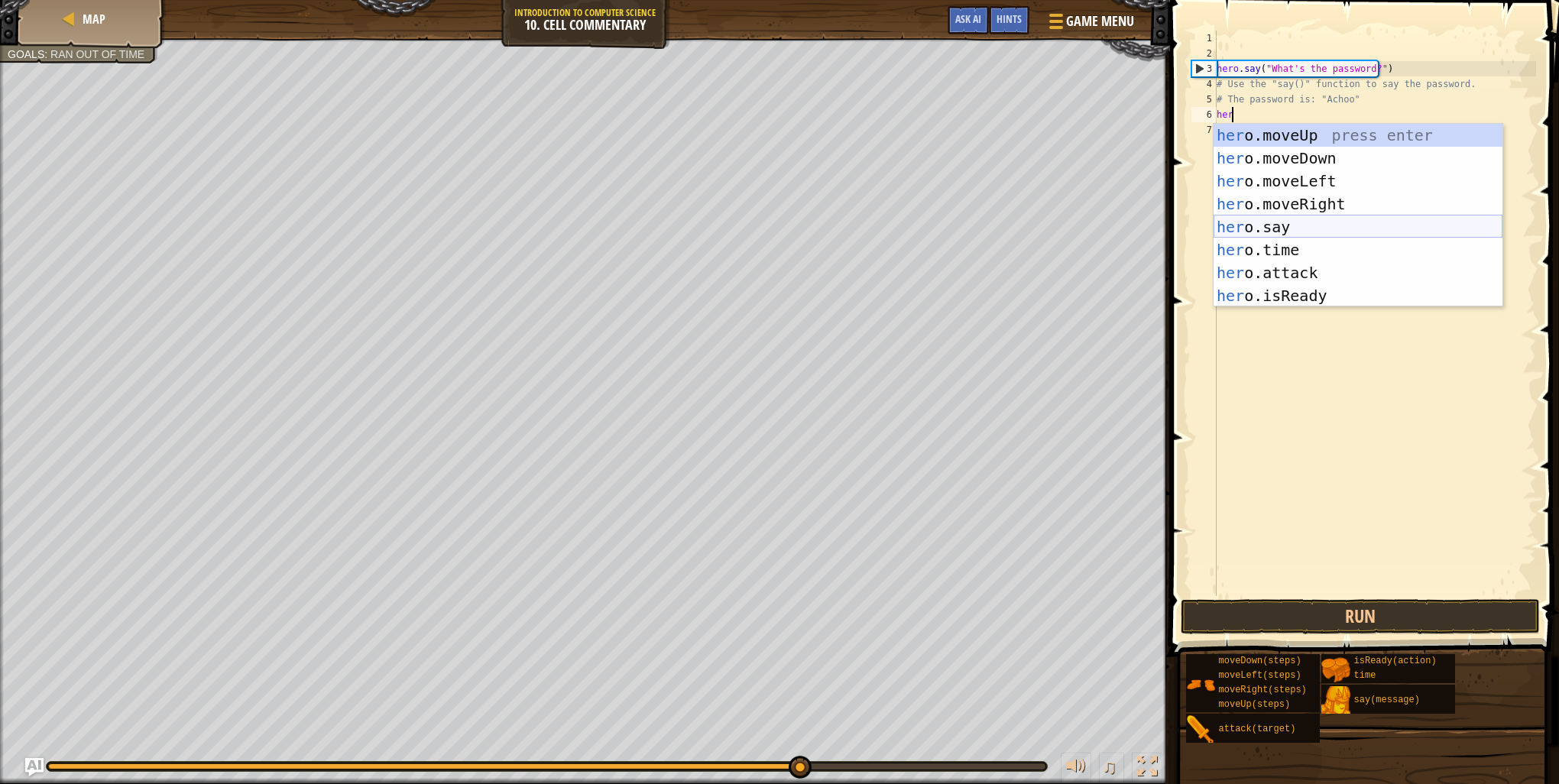
click at [1277, 225] on div "her o.moveUp press enter her o.moveDown press enter her o.moveLeft press enter …" at bounding box center [1358, 238] width 289 height 229
type textarea "hero.say("message")"
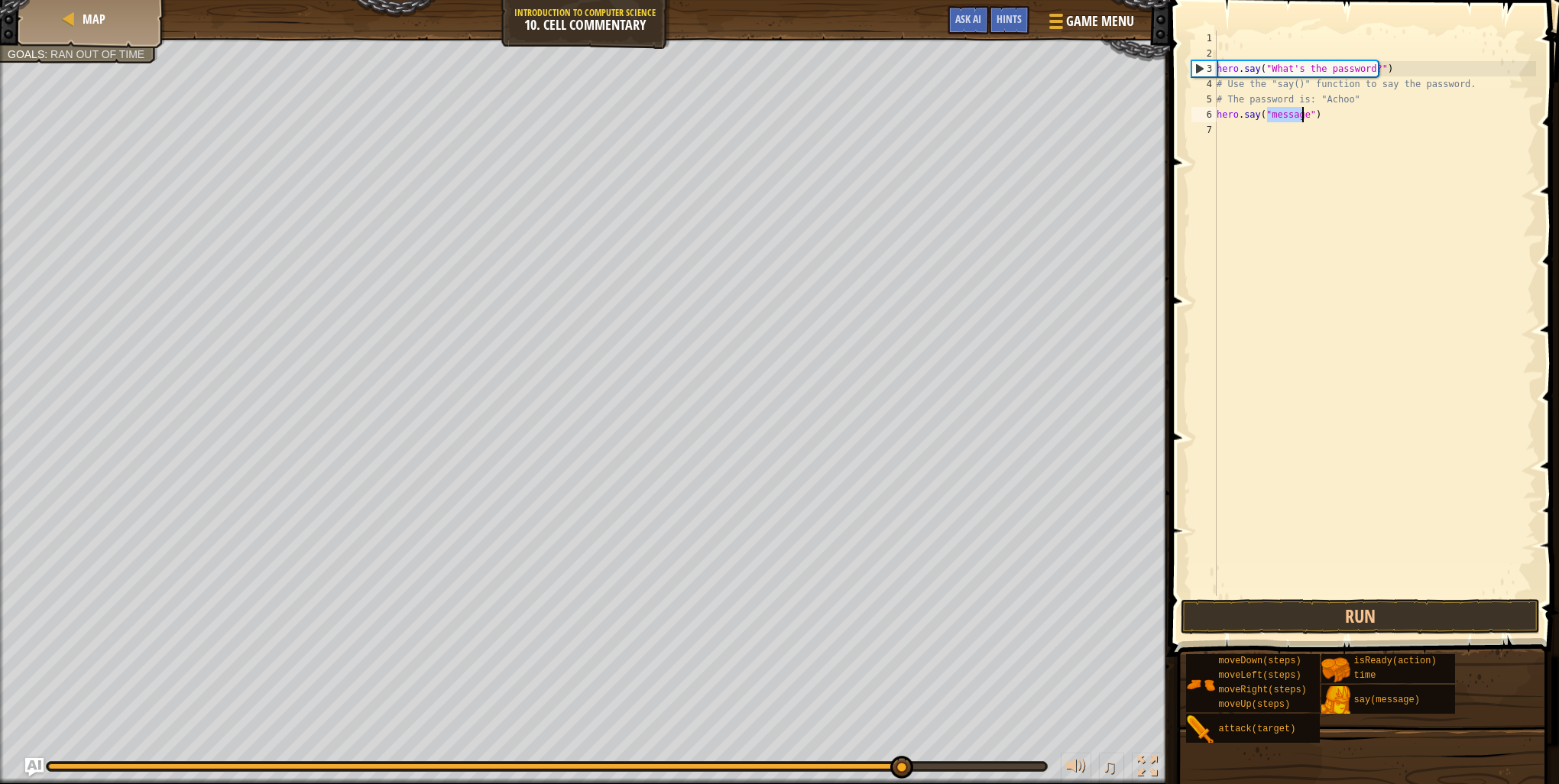
click at [1312, 156] on div "hero . say ( "What's the password?" ) # Use the "say()" function to say the pas…" at bounding box center [1375, 329] width 323 height 596
click at [1388, 614] on button "Run" at bounding box center [1360, 616] width 359 height 35
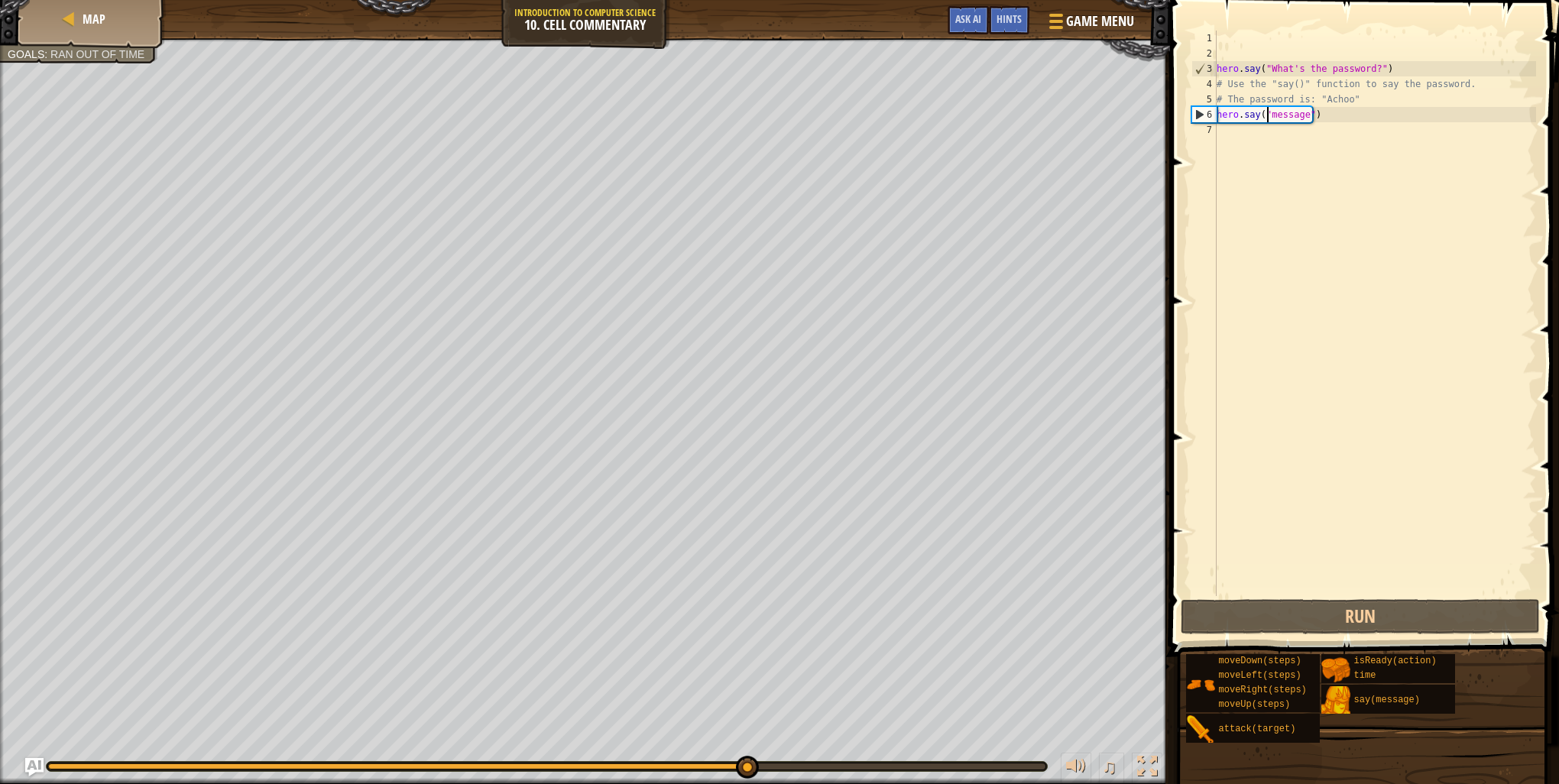
click at [1269, 115] on div "hero . say ( "What's the password?" ) # Use the "say()" function to say the pas…" at bounding box center [1375, 329] width 323 height 596
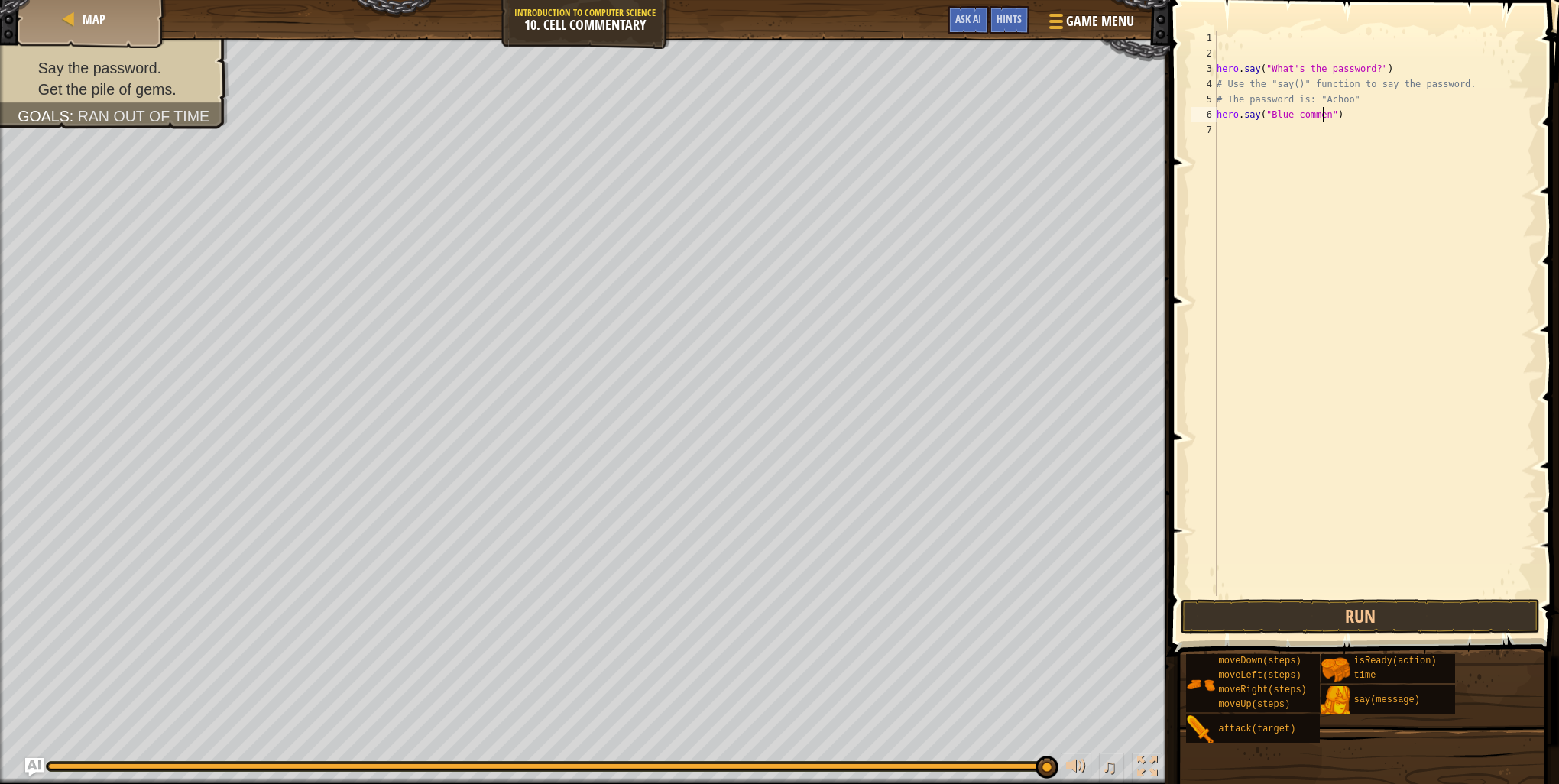
scroll to position [7, 9]
click at [1270, 115] on div "hero . say ( "What's the password?" ) # Use the "say()" function to say the pas…" at bounding box center [1375, 329] width 323 height 596
click at [1273, 116] on div "hero . say ( "What's the password?" ) # Use the "say()" function to say the pas…" at bounding box center [1375, 329] width 323 height 596
type textarea "hero.say("blue comments")"
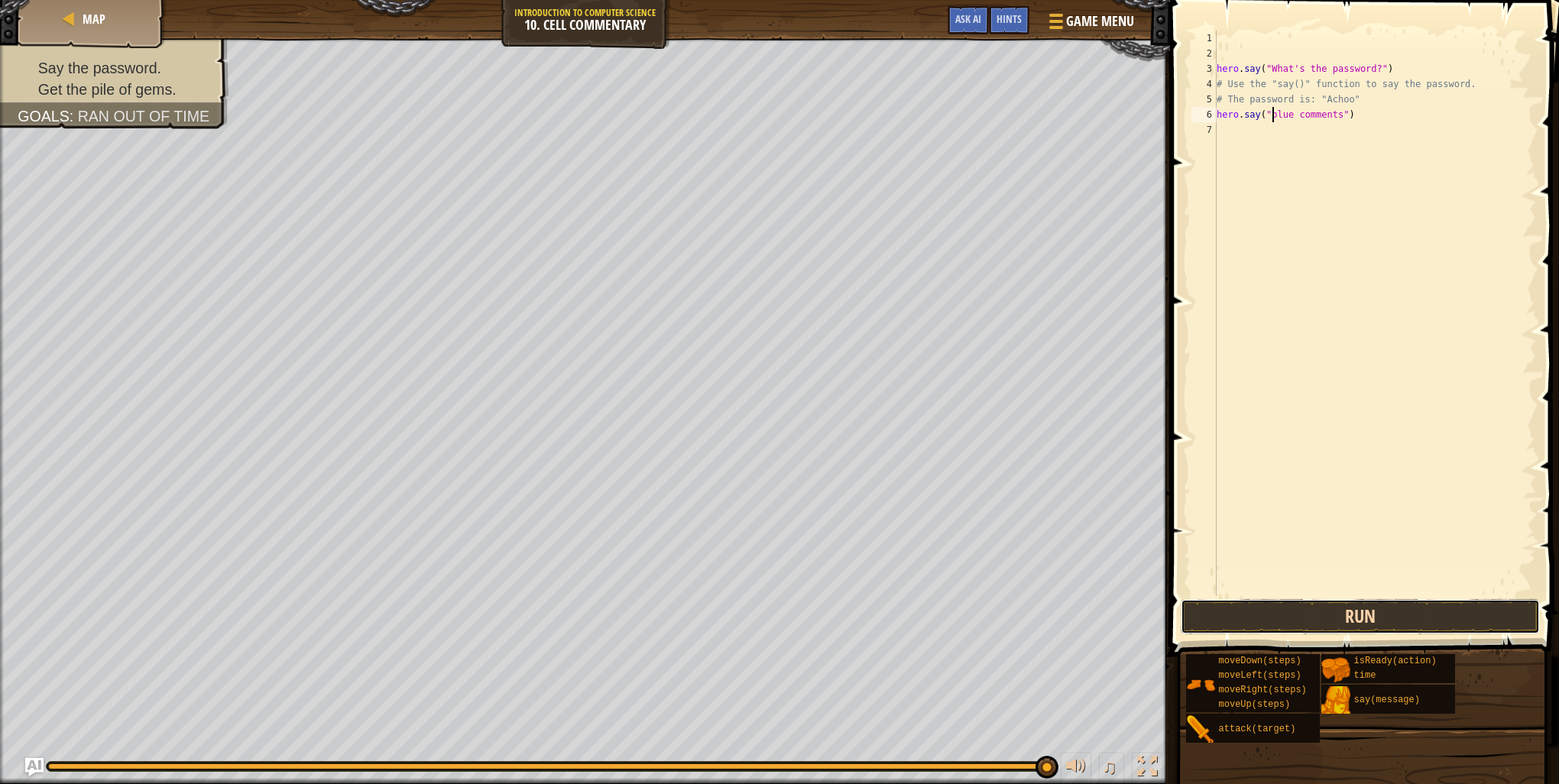
click at [1334, 618] on button "Run" at bounding box center [1360, 616] width 359 height 35
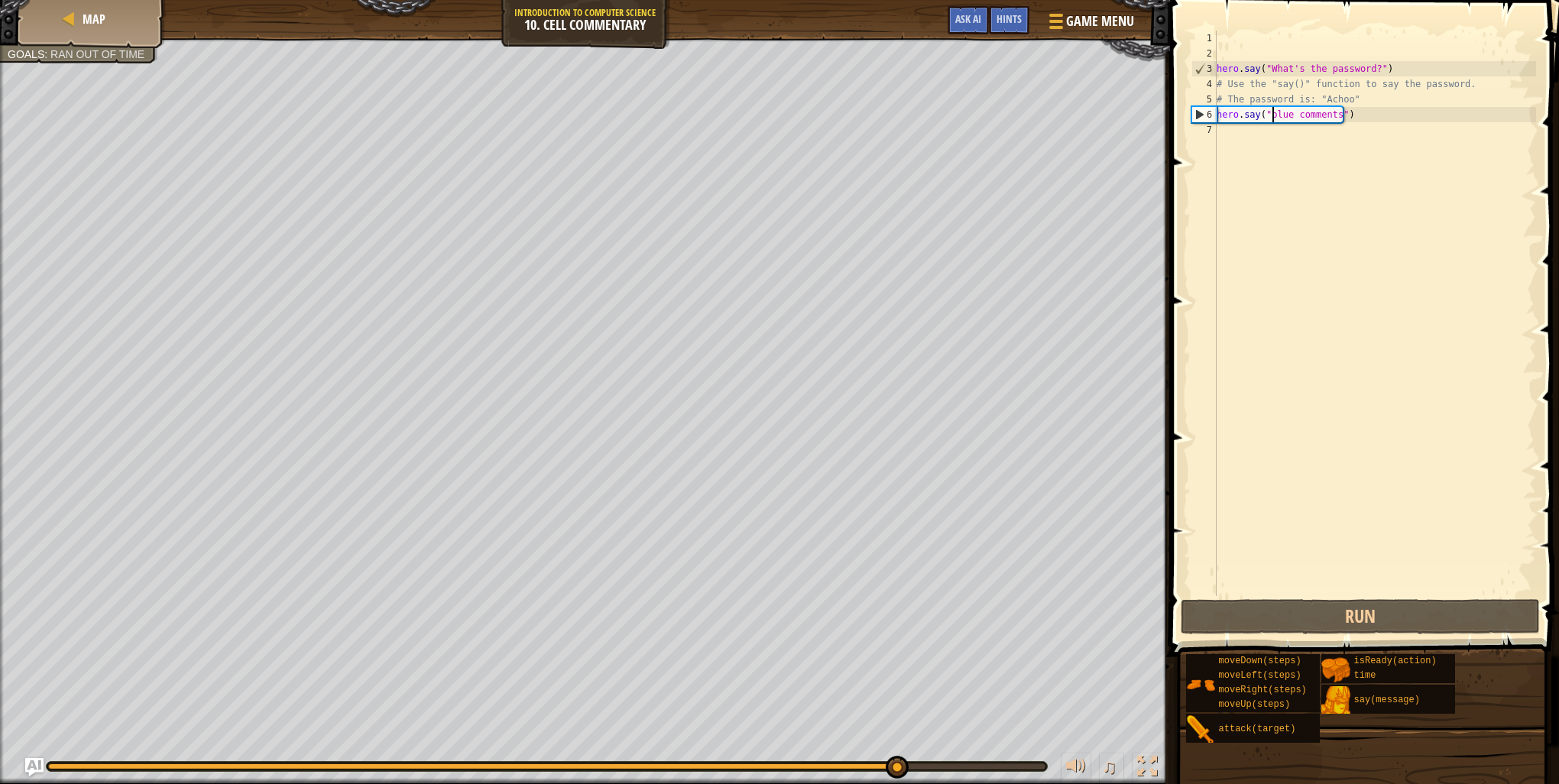
click at [1305, 201] on div "hero . say ( "What's the password?" ) # Use the "say()" function to say the pas…" at bounding box center [1375, 329] width 323 height 596
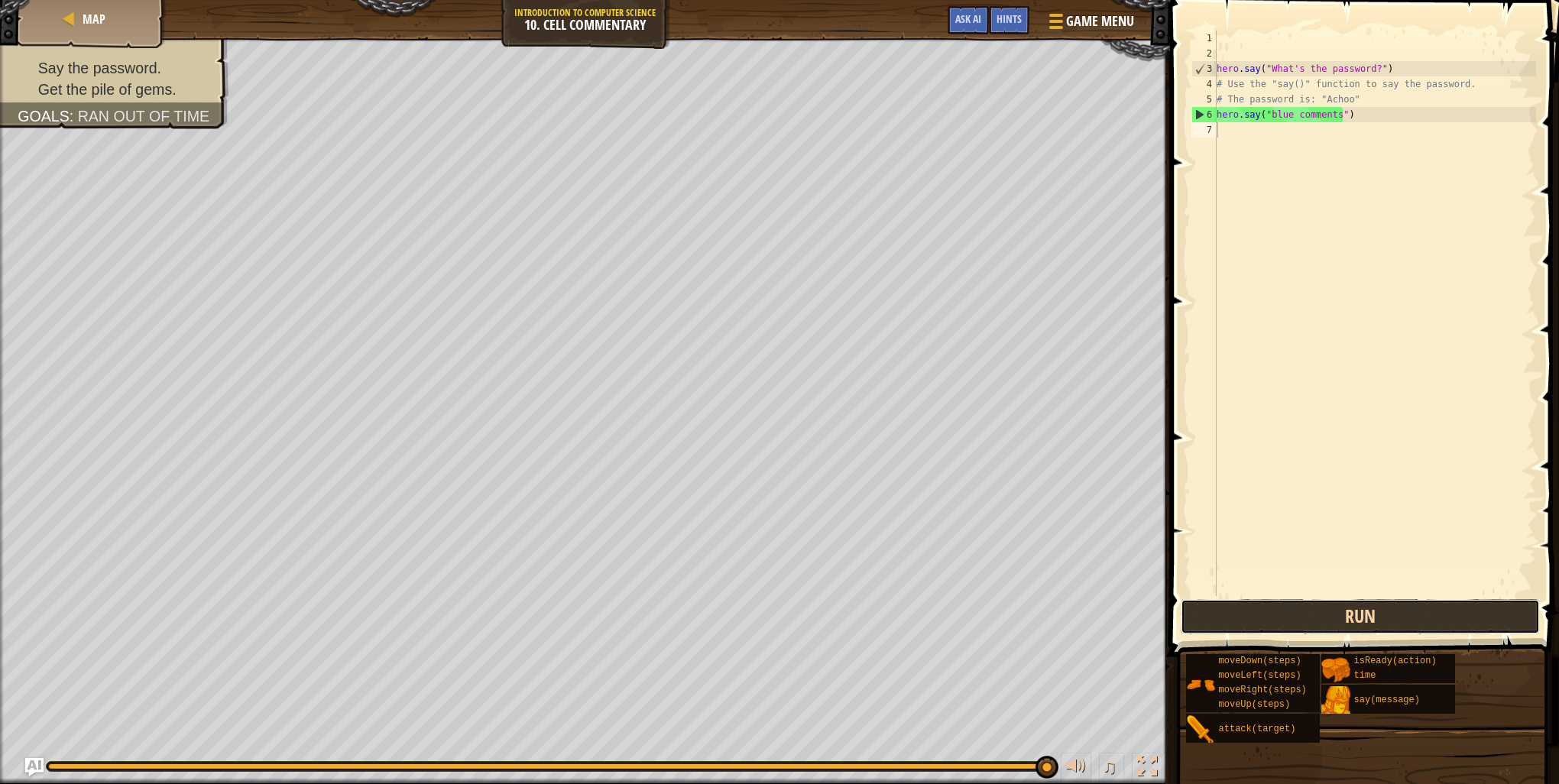
click at [1350, 633] on button "Run" at bounding box center [1360, 616] width 359 height 35
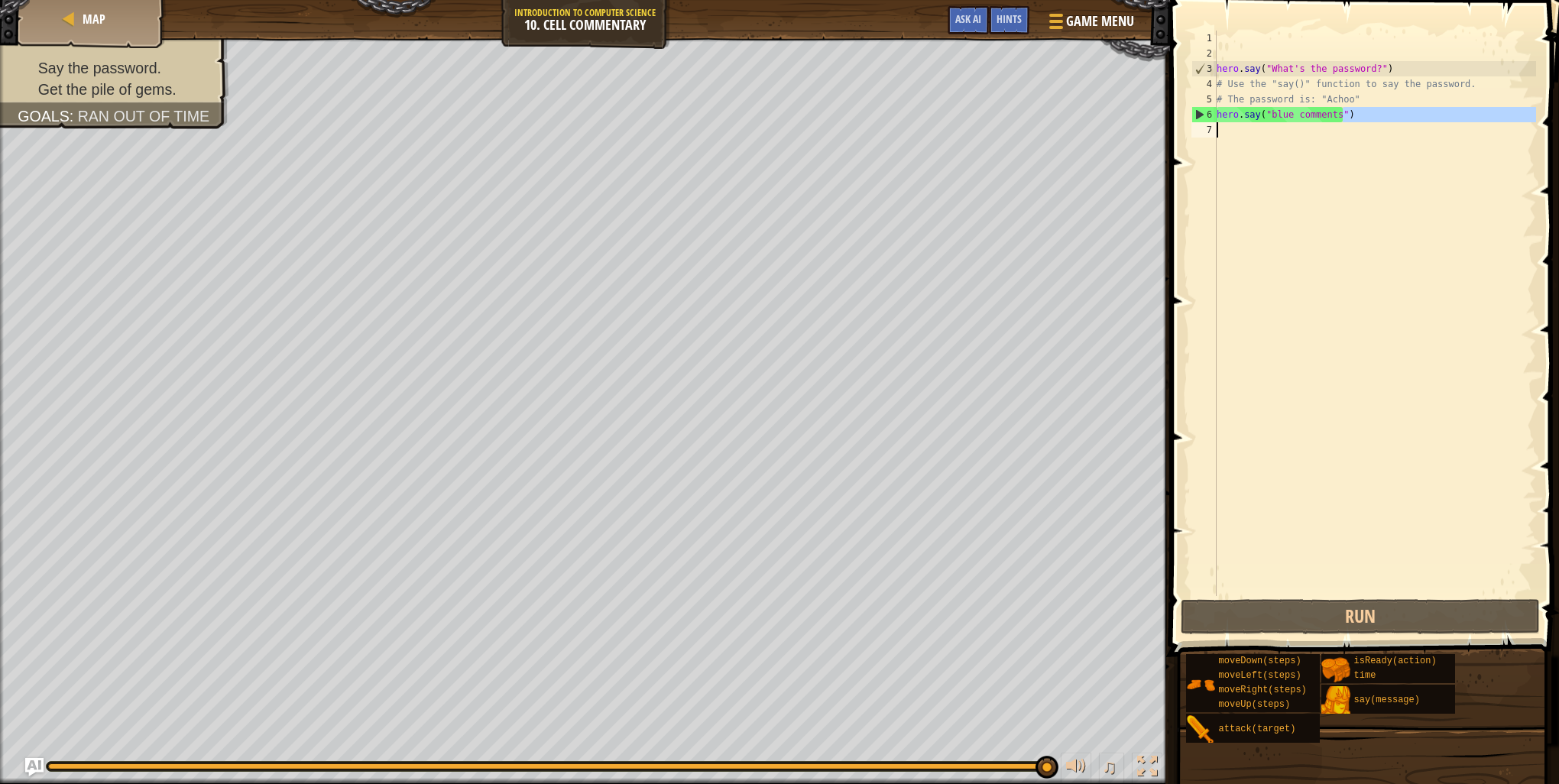
drag, startPoint x: 1354, startPoint y: 119, endPoint x: 1345, endPoint y: 126, distance: 11.4
click at [1327, 138] on div "hero . say ( "What's the password?" ) # Use the "say()" function to say the pas…" at bounding box center [1375, 329] width 323 height 596
drag, startPoint x: 1268, startPoint y: 114, endPoint x: 1335, endPoint y: 117, distance: 67.1
click at [1335, 117] on div "hero . say ( "What's the password?" ) # Use the "say()" function to say the pas…" at bounding box center [1375, 329] width 323 height 596
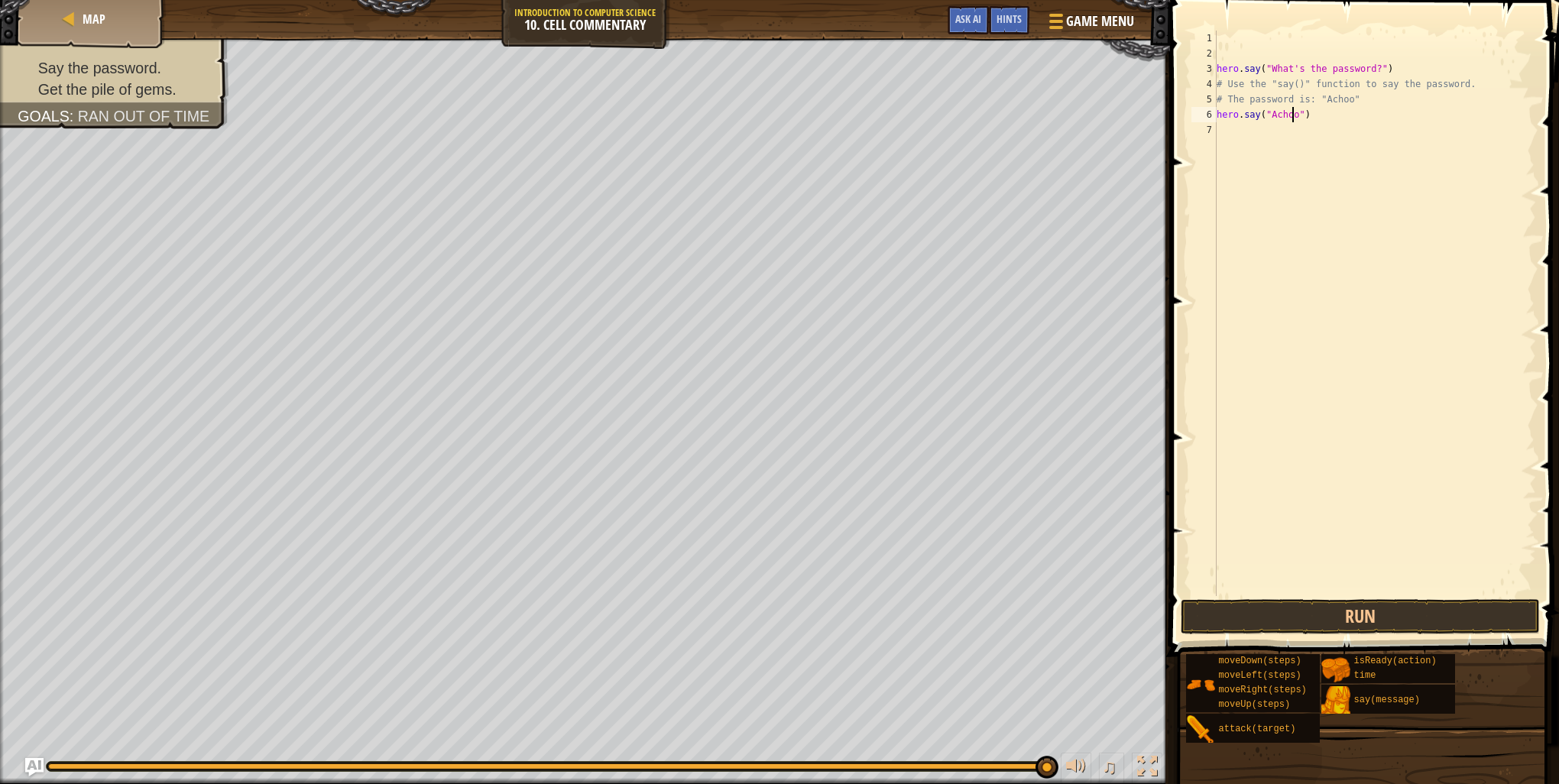
scroll to position [7, 6]
type textarea "hero.say("Achoo")"
drag, startPoint x: 1363, startPoint y: 631, endPoint x: 1359, endPoint y: 620, distance: 11.7
click at [1360, 628] on button "Run" at bounding box center [1360, 616] width 359 height 35
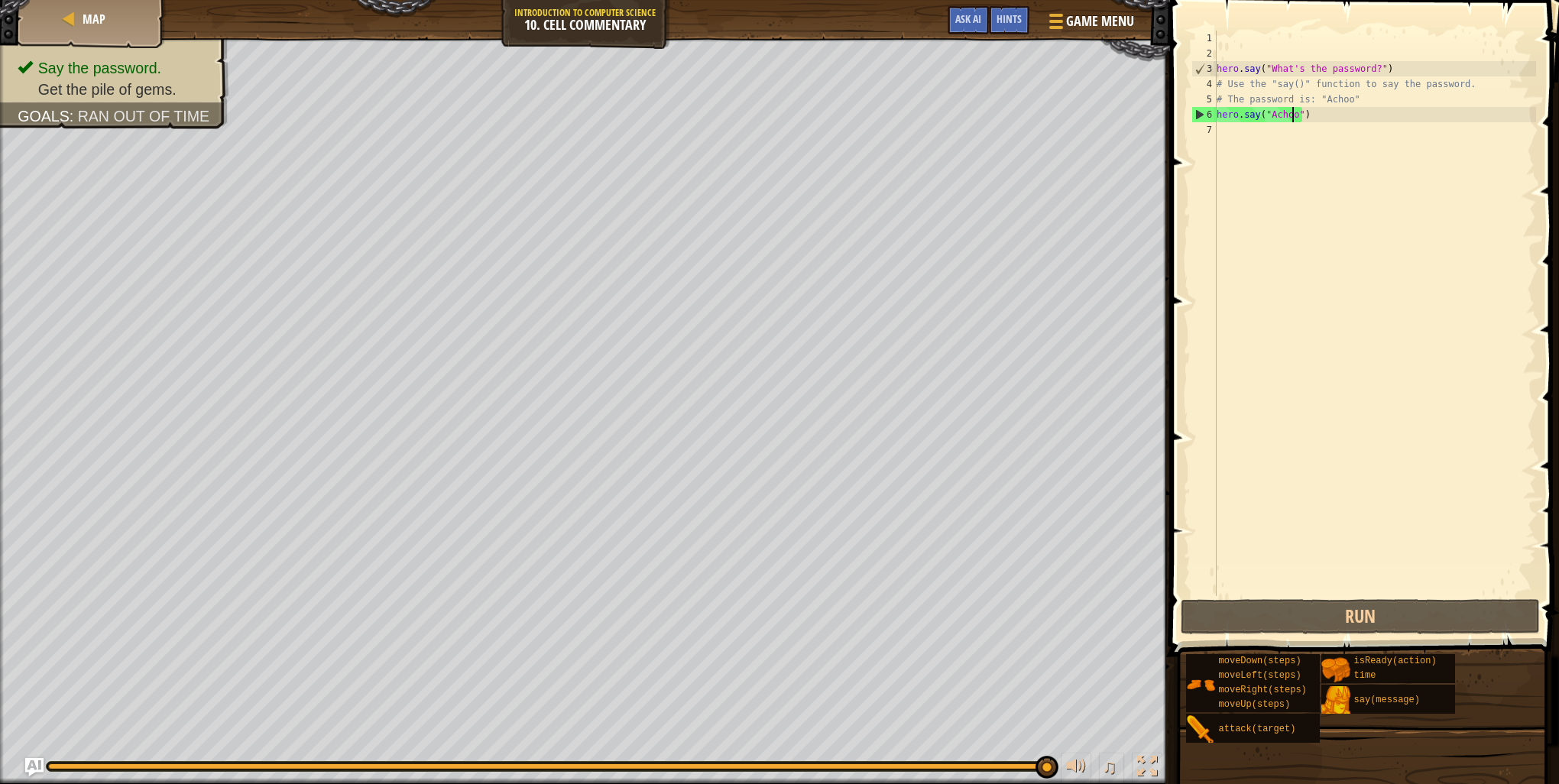
click at [1229, 141] on div "hero . say ( "What's the password?" ) # Use the "say()" function to say the pas…" at bounding box center [1375, 329] width 323 height 596
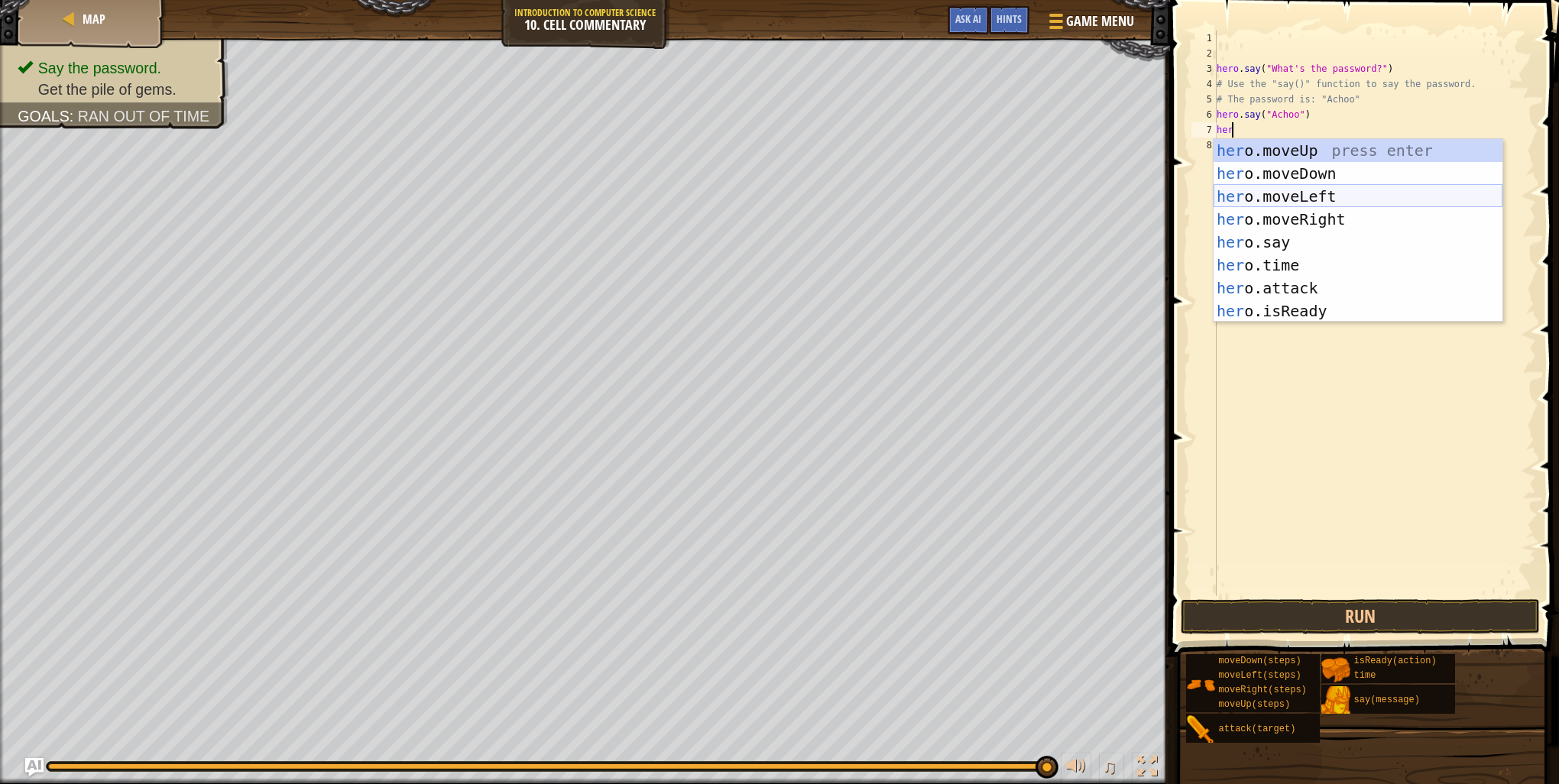
type textarea "hero"
click at [1282, 147] on div "hero .moveUp press enter hero .moveDown press enter hero .moveLeft press enter …" at bounding box center [1358, 254] width 289 height 229
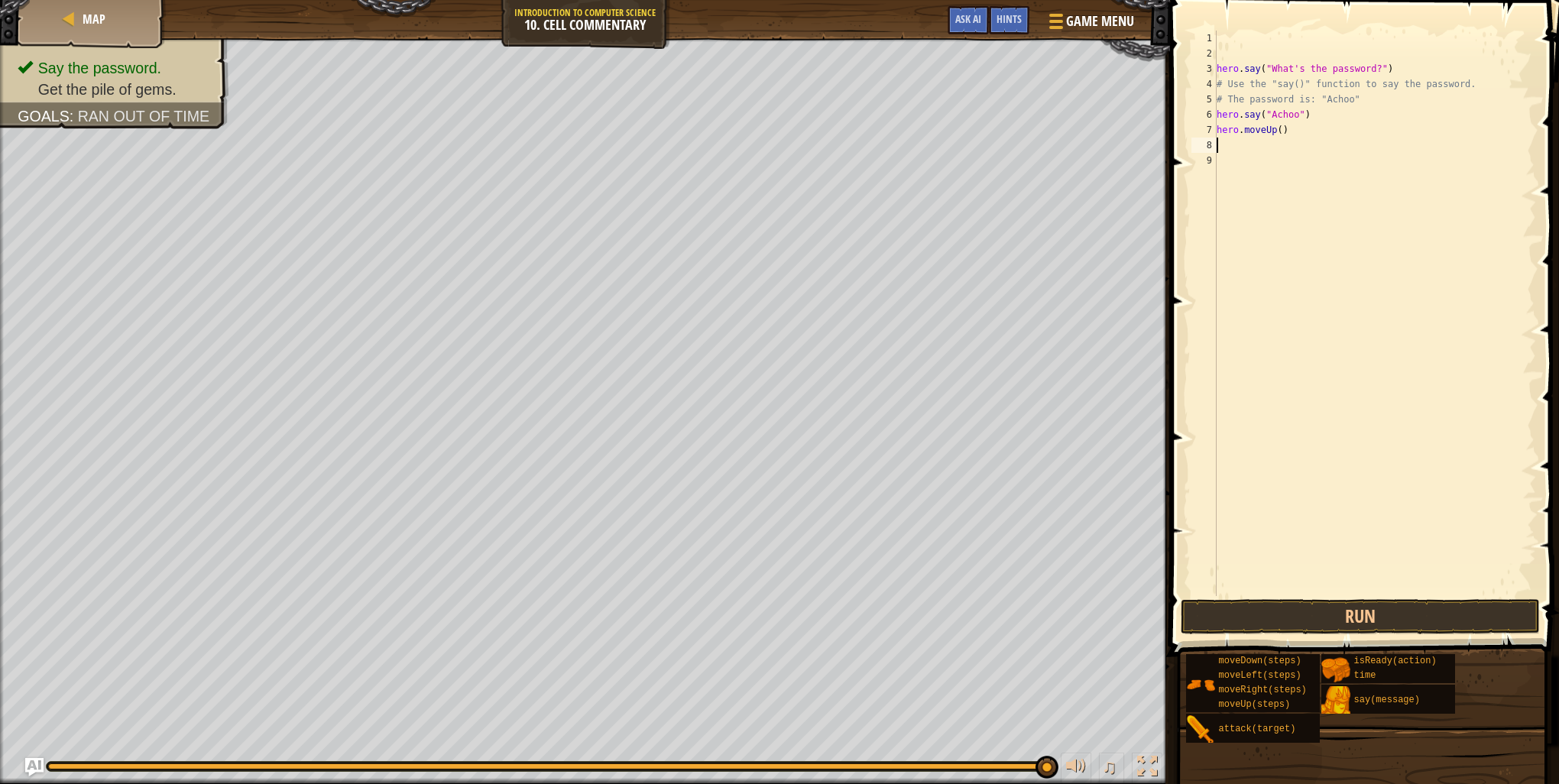
click at [1275, 129] on div "hero . say ( "What's the password?" ) # Use the "say()" function to say the pas…" at bounding box center [1375, 329] width 323 height 596
type textarea "hero.moveUp(2)"
click at [1339, 322] on div "hero . say ( "What's the password?" ) # Use the "say()" function to say the pas…" at bounding box center [1375, 329] width 323 height 596
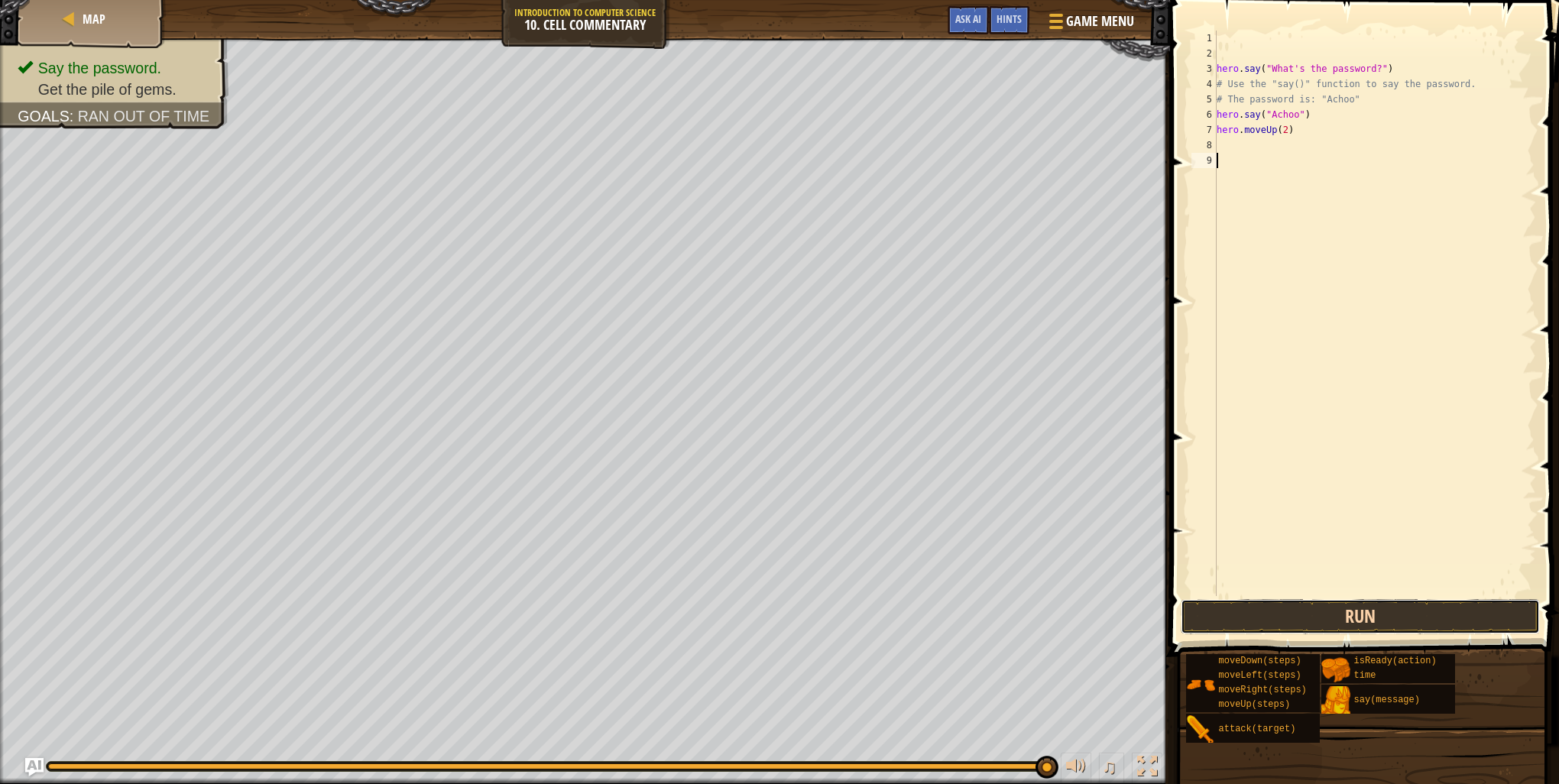
click at [1375, 625] on button "Run" at bounding box center [1360, 616] width 359 height 35
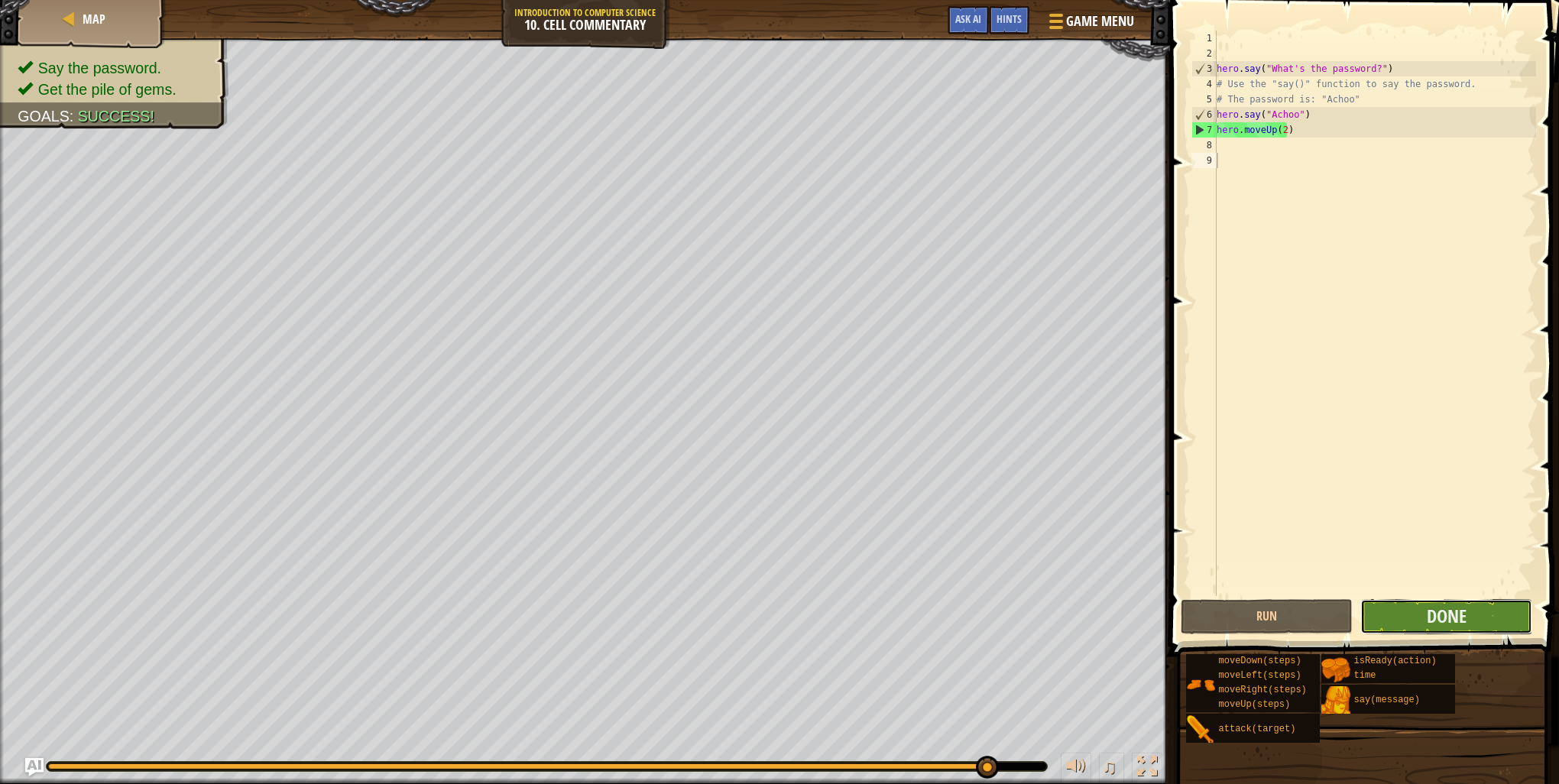
click at [1471, 620] on button "Done" at bounding box center [1446, 616] width 172 height 35
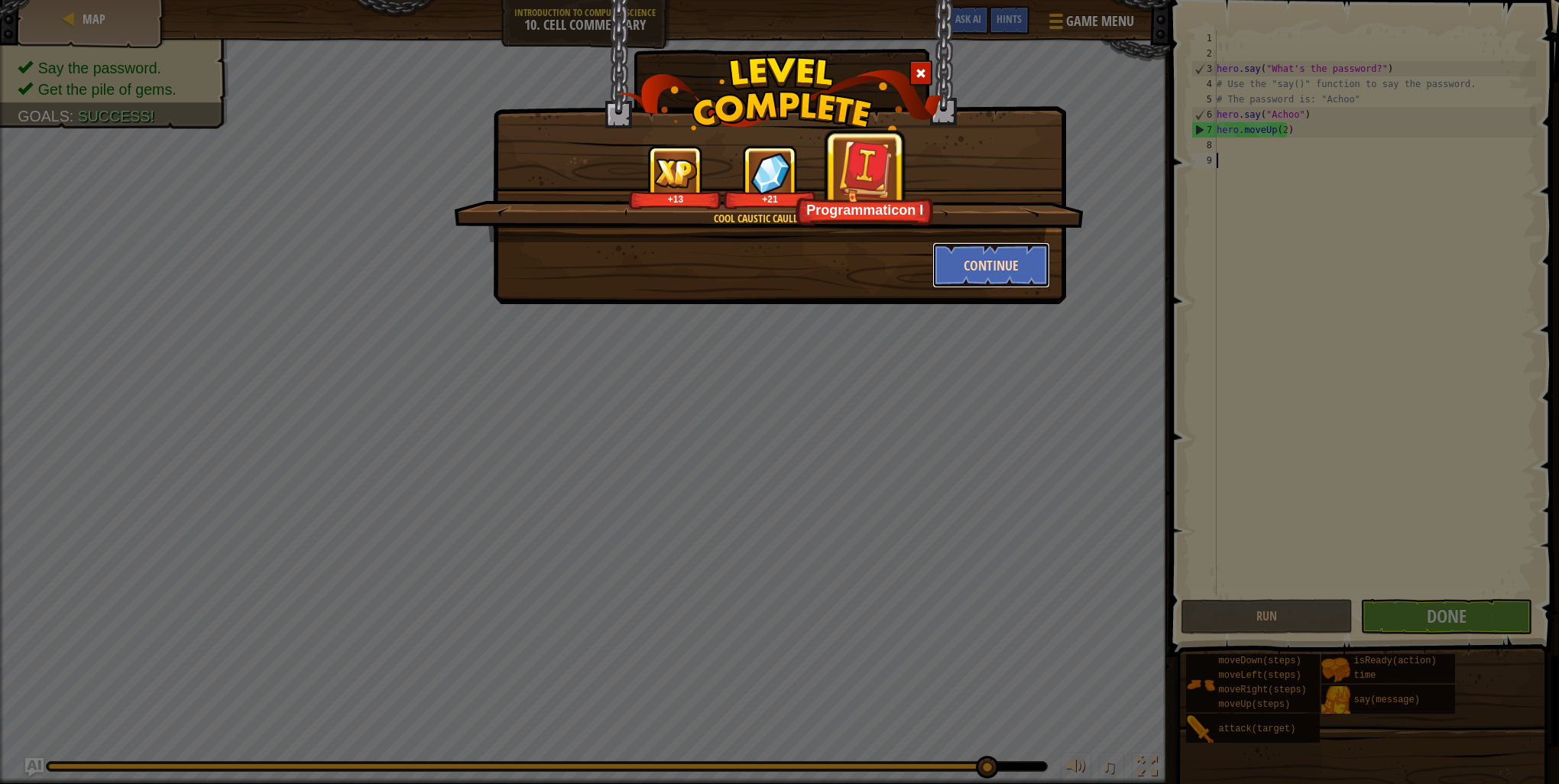
click at [1008, 258] on button "Continue" at bounding box center [991, 265] width 118 height 46
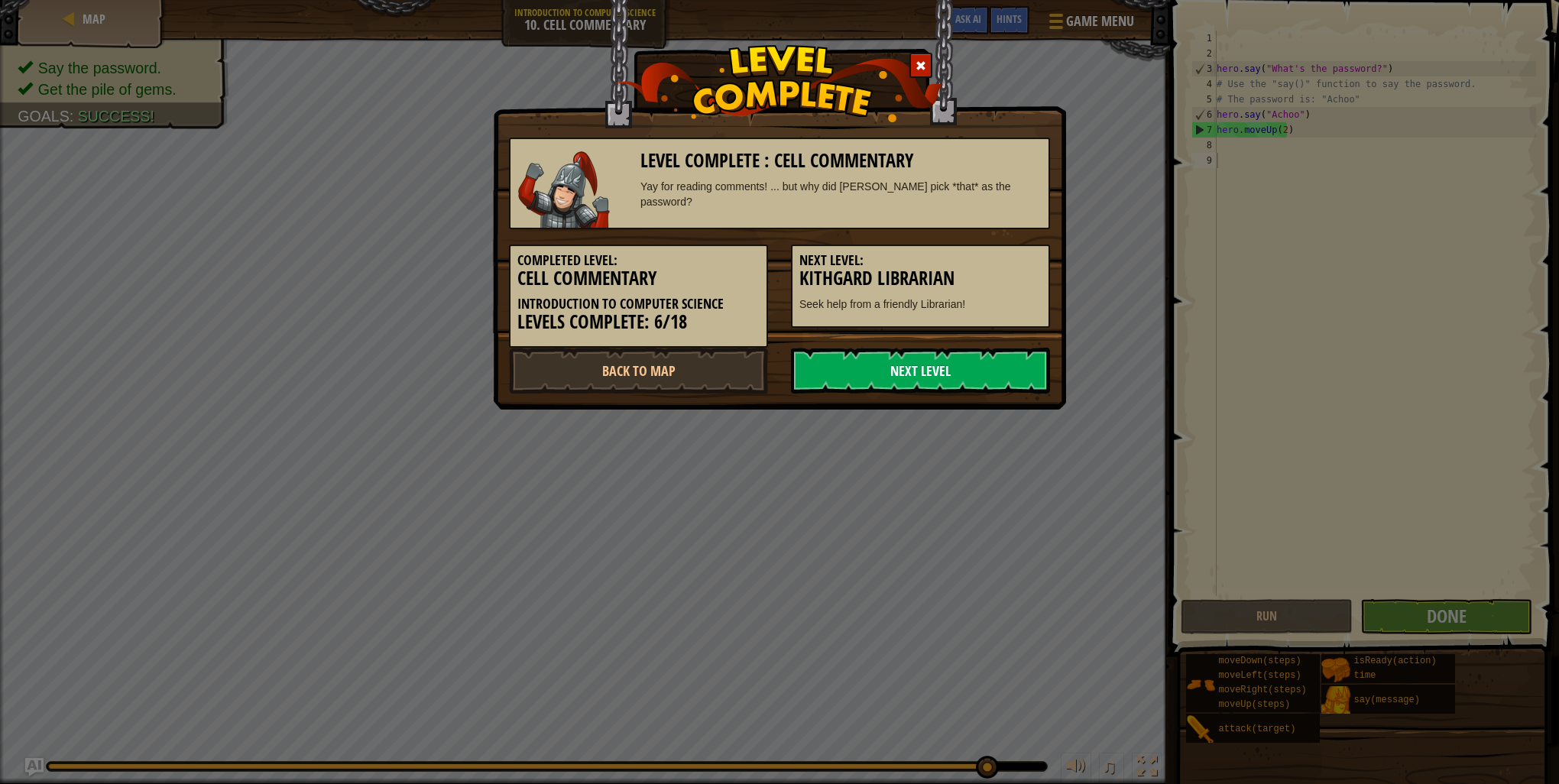
click at [878, 362] on link "Next Level" at bounding box center [920, 370] width 259 height 46
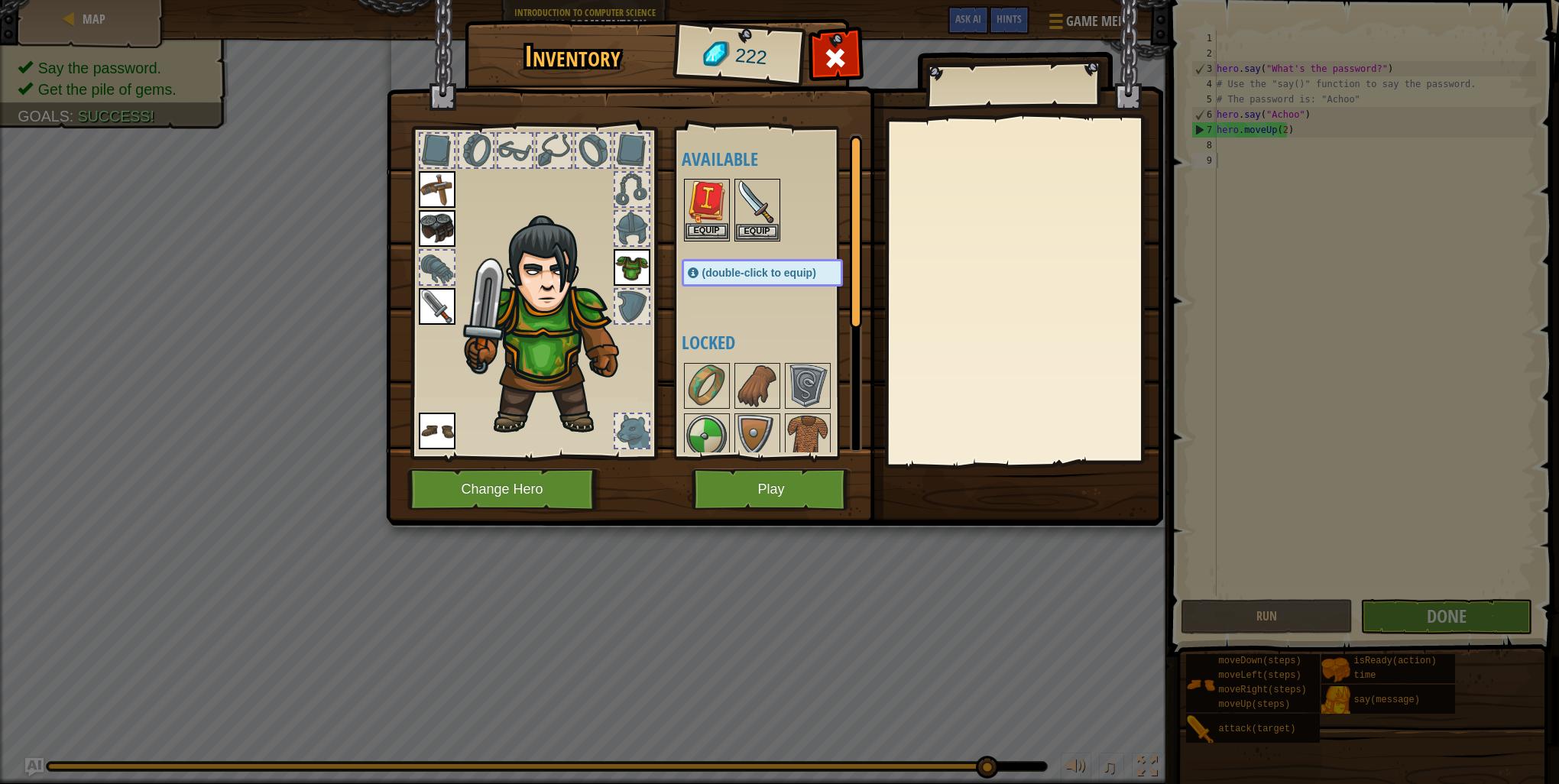
click at [700, 200] on img at bounding box center [707, 201] width 42 height 42
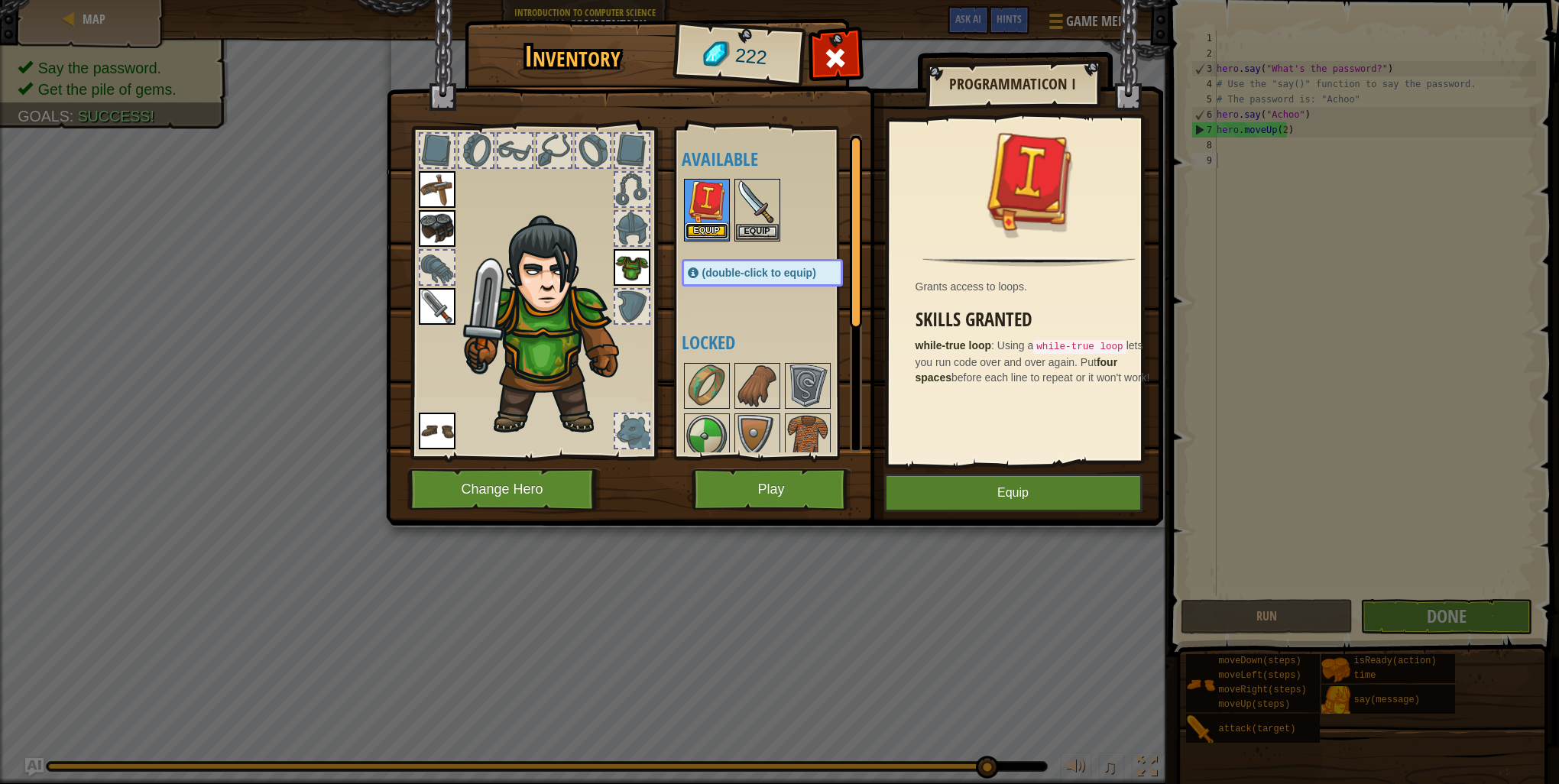
click at [705, 224] on button "Equip" at bounding box center [707, 231] width 42 height 16
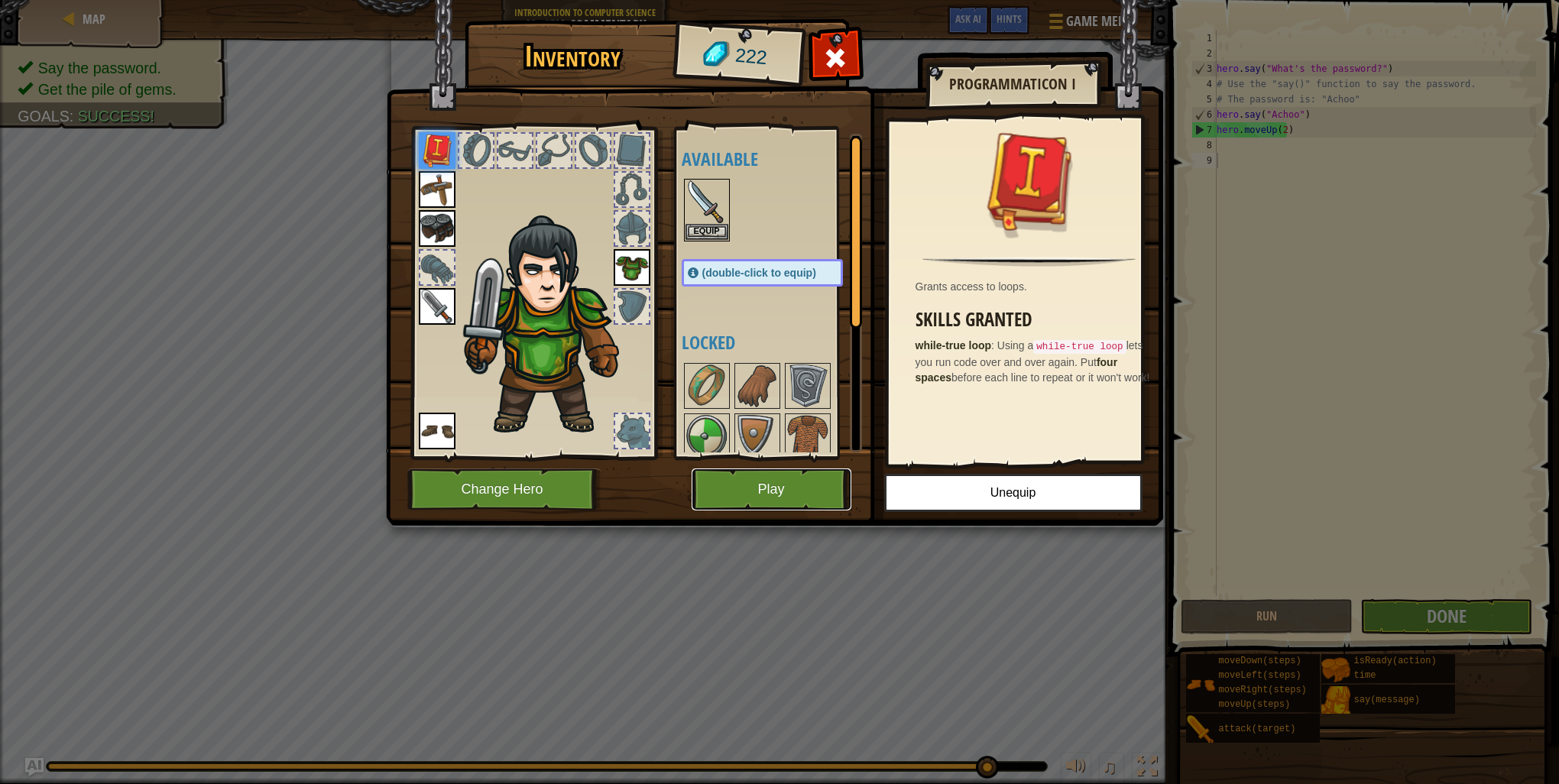
click at [786, 498] on button "Play" at bounding box center [771, 489] width 160 height 42
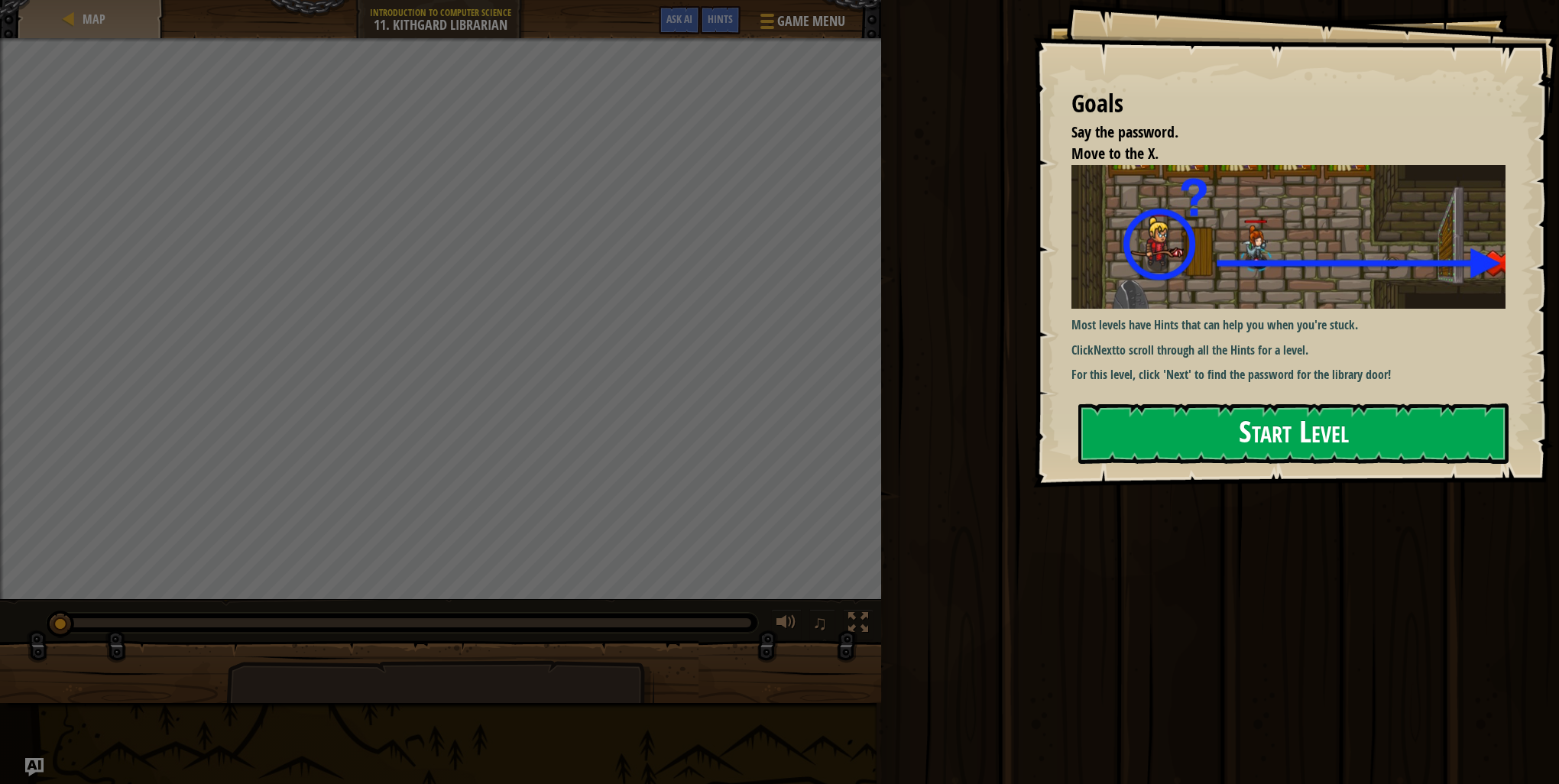
click at [1250, 420] on button "Start Level" at bounding box center [1293, 434] width 430 height 61
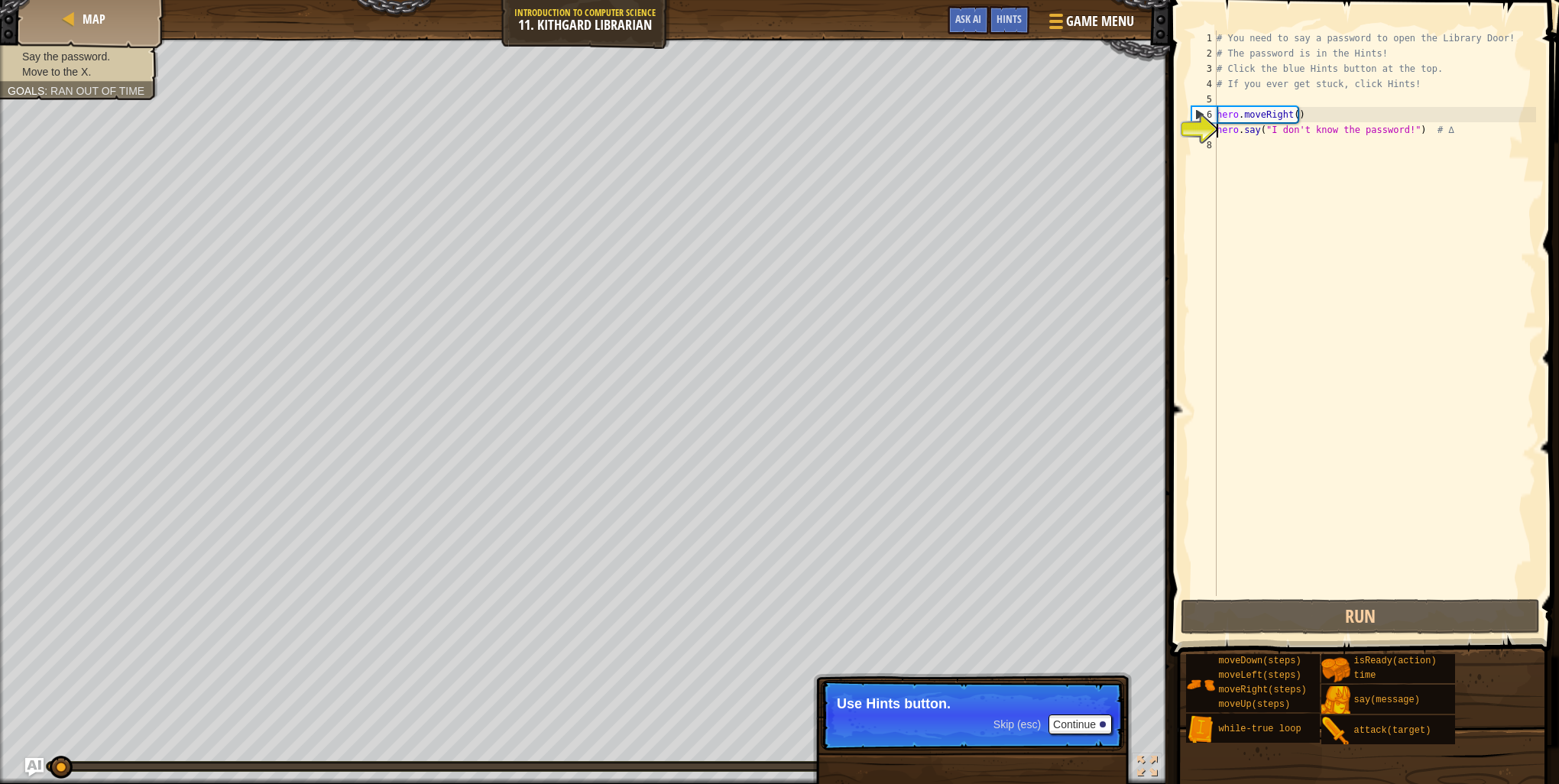
click at [1238, 144] on div "# You need to say a password to open the Library Door! # The password is in the…" at bounding box center [1375, 329] width 323 height 596
click at [1068, 720] on button "Continue" at bounding box center [1080, 724] width 63 height 20
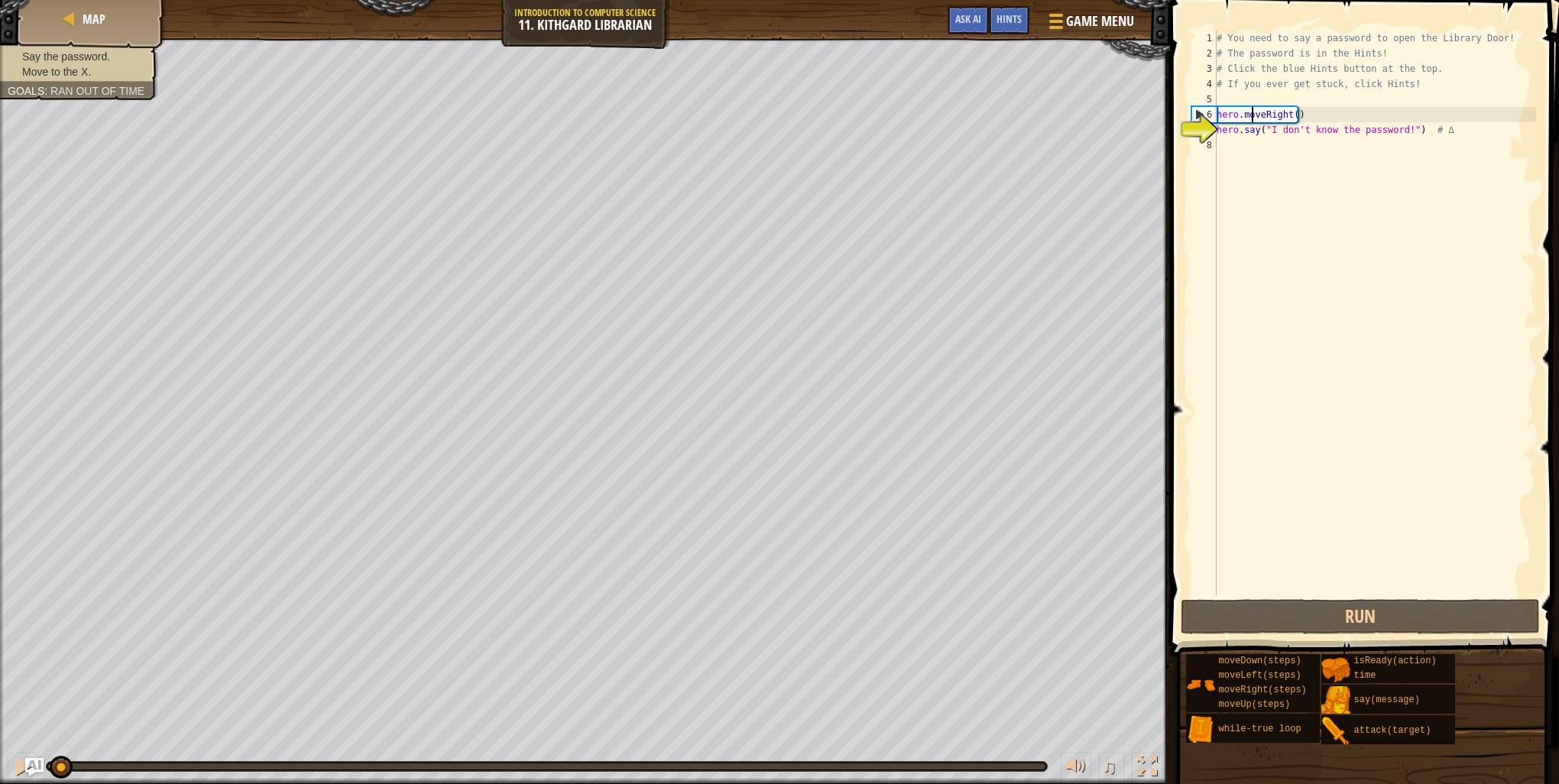
click at [1250, 111] on div "# You need to say a password to open the Library Door! # The password is in the…" at bounding box center [1375, 329] width 323 height 596
click at [1307, 113] on div "# You need to say a password to open the Library Door! # The password is in the…" at bounding box center [1375, 329] width 323 height 596
click at [1005, 13] on span "Hints" at bounding box center [1010, 19] width 25 height 14
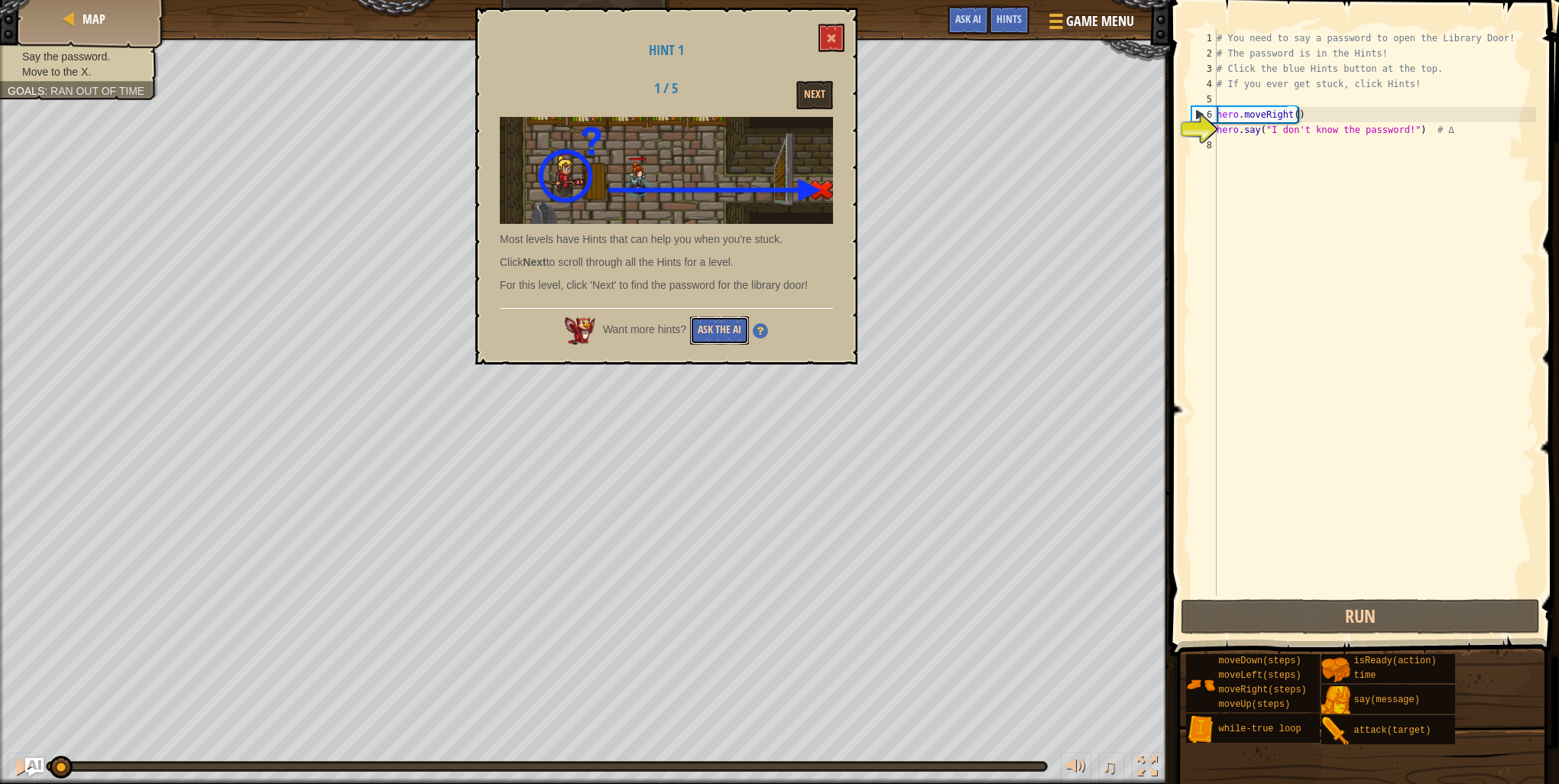
click at [715, 334] on button "Ask the AI" at bounding box center [719, 330] width 59 height 28
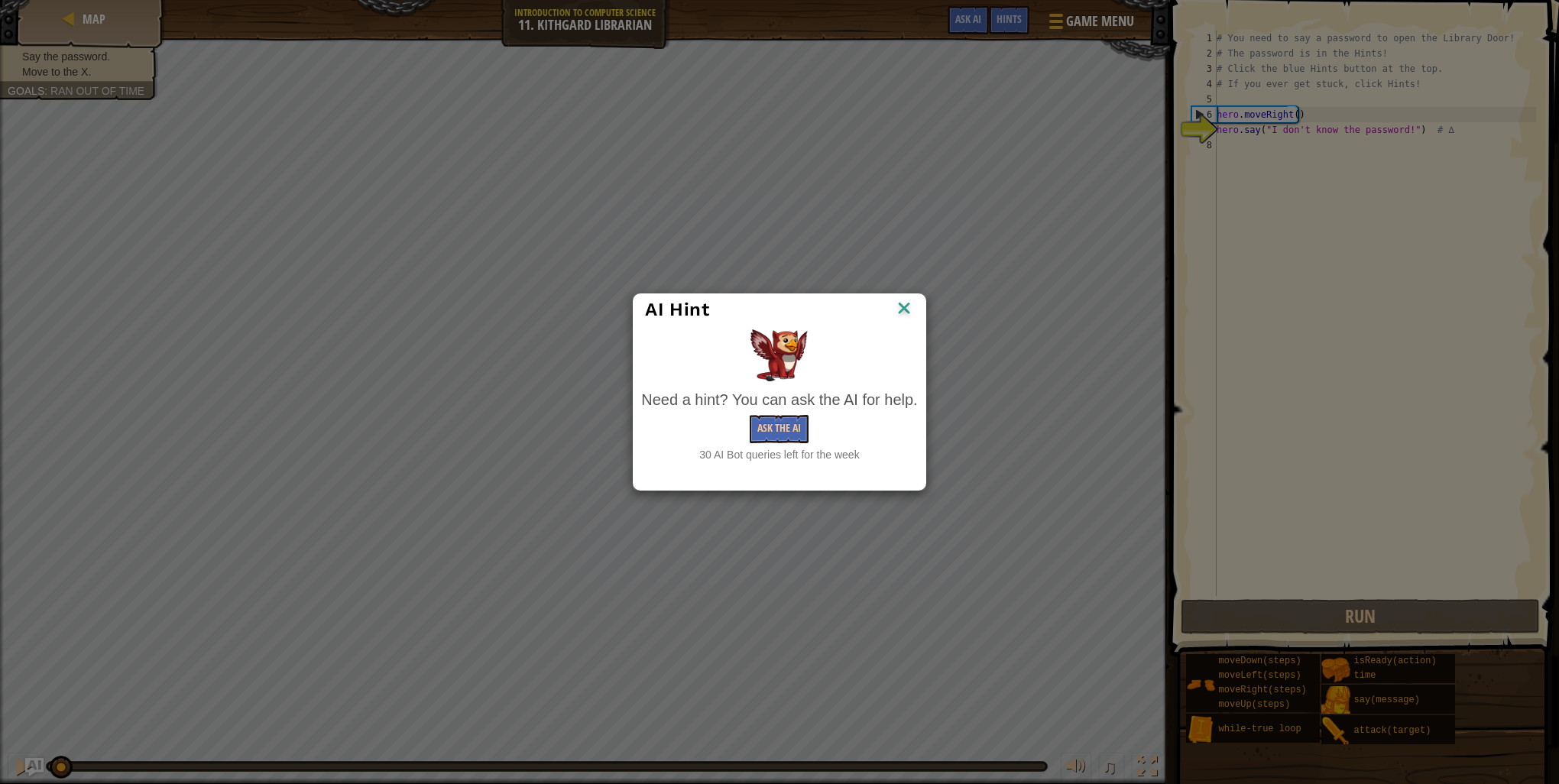
click at [907, 312] on img at bounding box center [905, 309] width 20 height 23
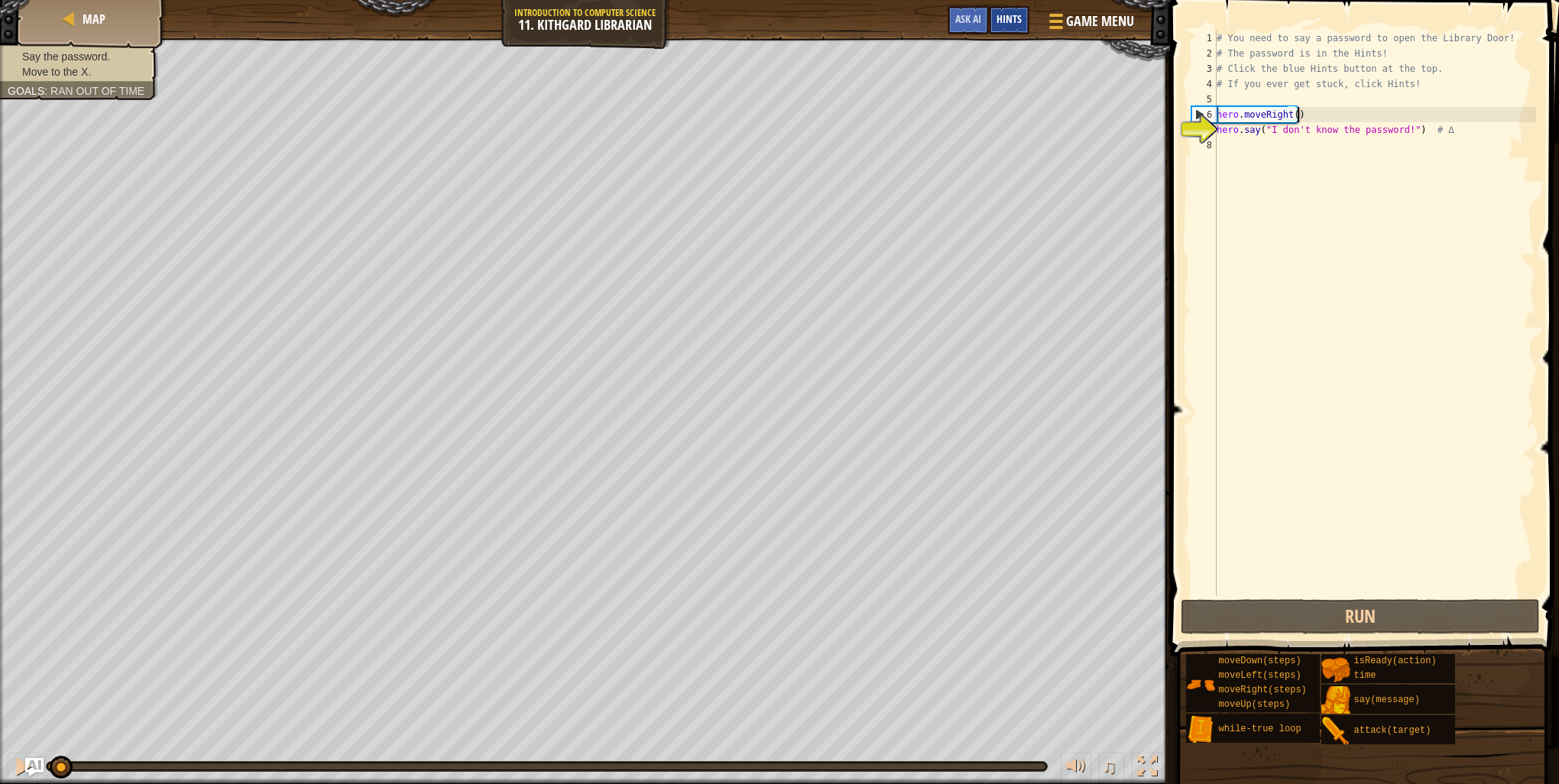
click at [1013, 9] on div "Hints" at bounding box center [1009, 20] width 41 height 28
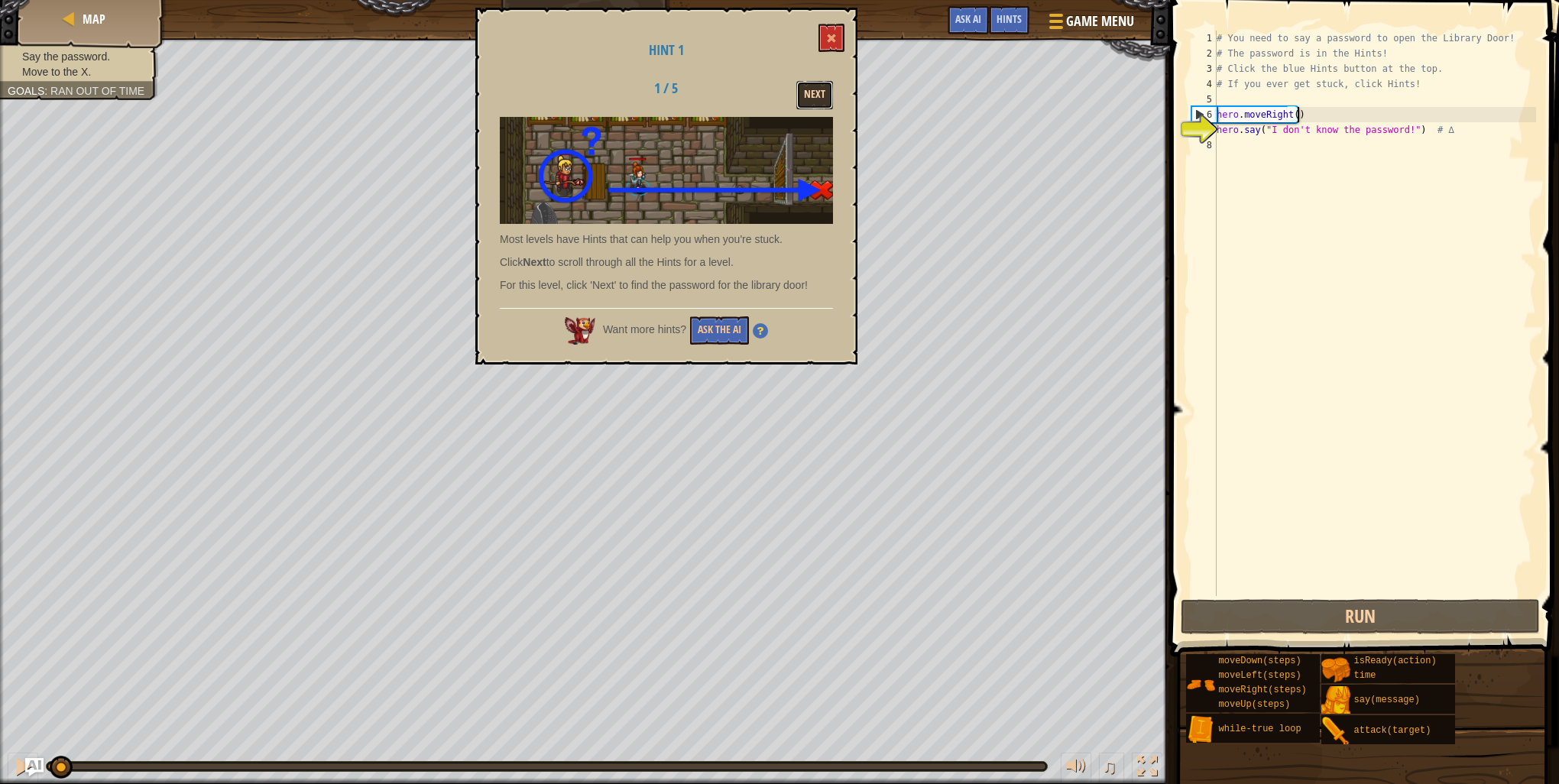
click at [816, 107] on button "Next" at bounding box center [814, 95] width 37 height 28
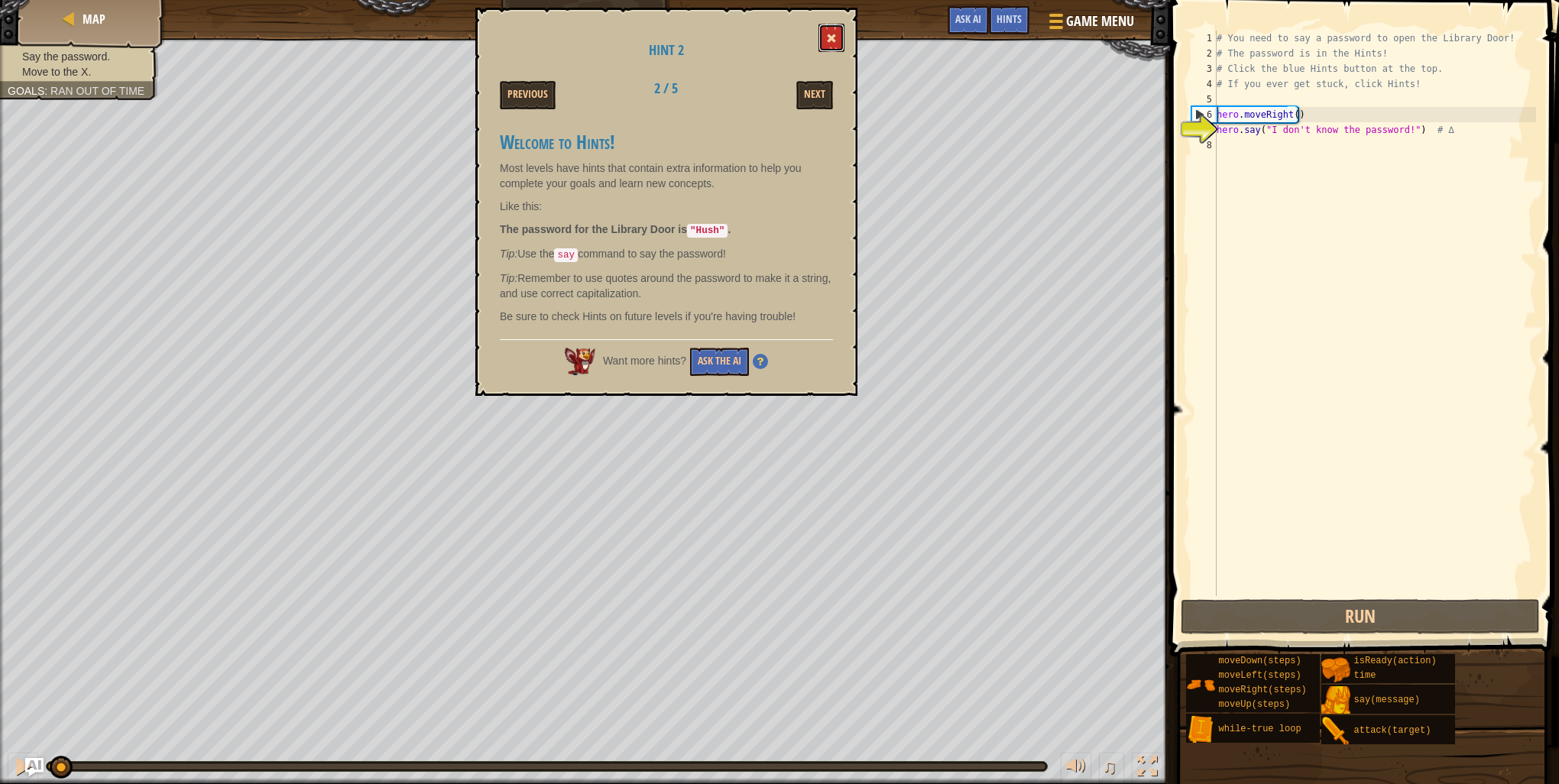
click at [835, 33] on span at bounding box center [831, 38] width 11 height 11
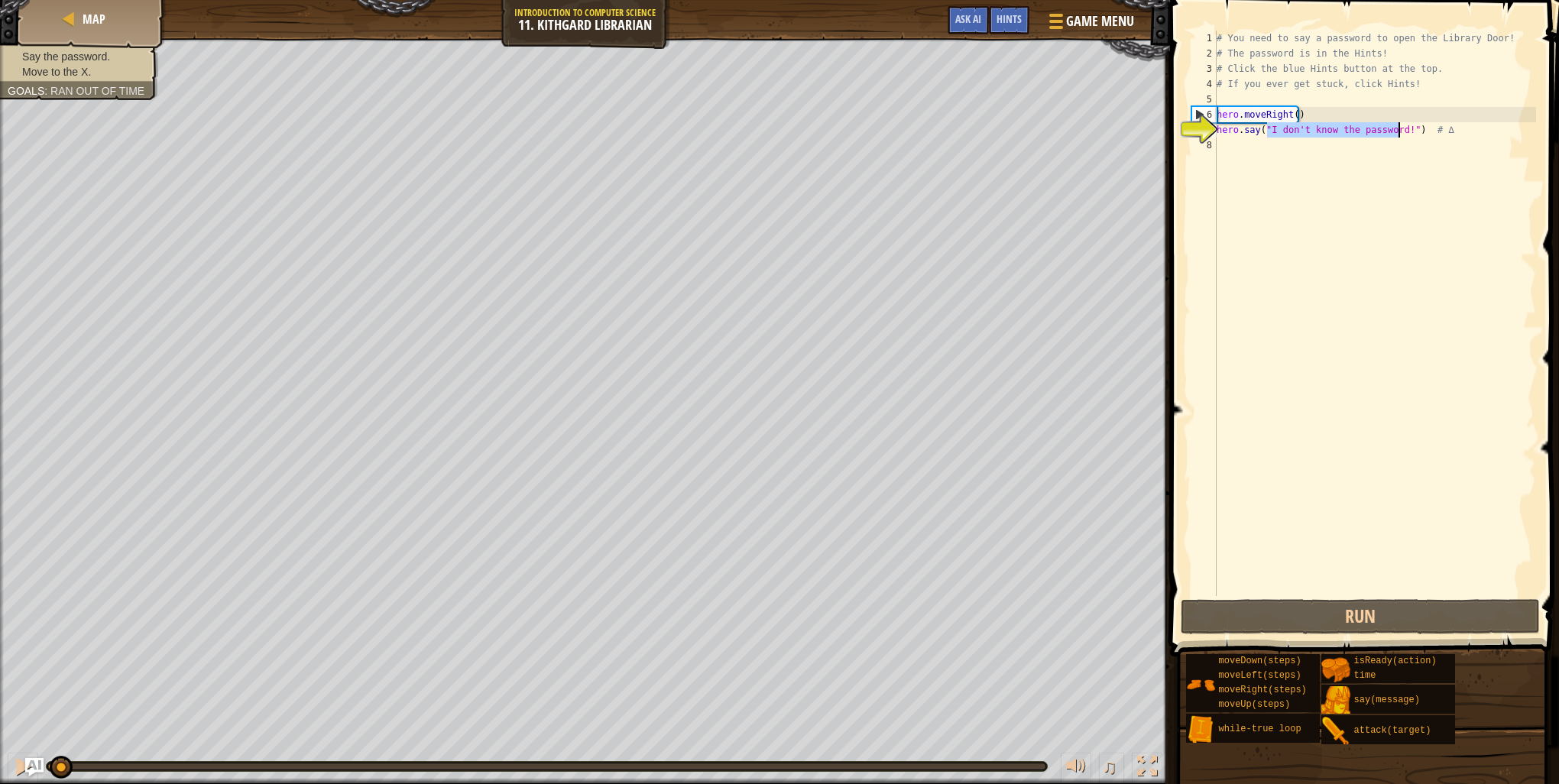
drag, startPoint x: 1266, startPoint y: 126, endPoint x: 1398, endPoint y: 136, distance: 132.4
click at [1398, 136] on div "# You need to say a password to open the Library Door! # The password is in the…" at bounding box center [1375, 329] width 323 height 596
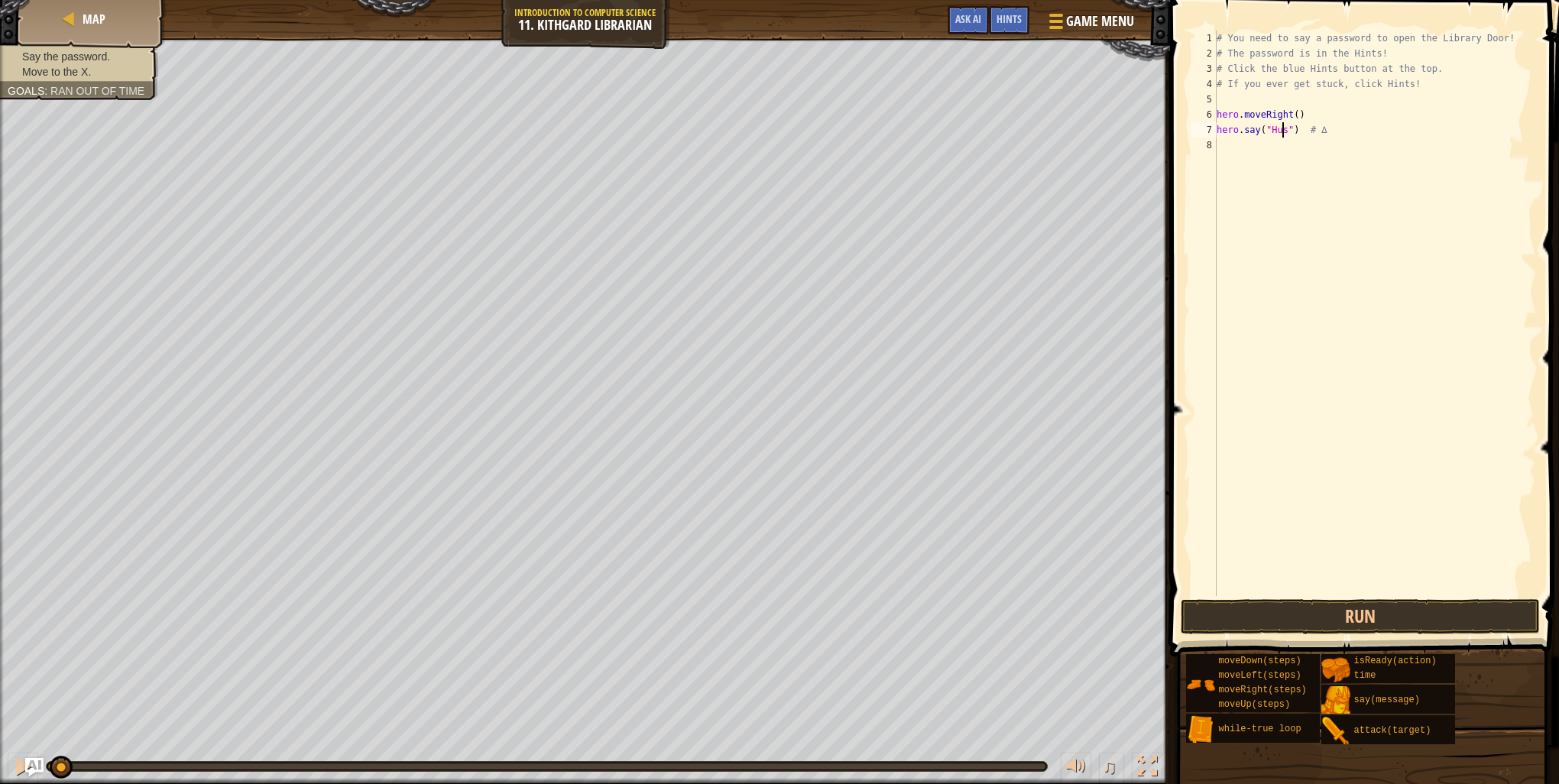
scroll to position [7, 5]
type textarea "hero.say("Hush") # ∆"
click at [1351, 612] on button "Run" at bounding box center [1360, 616] width 359 height 35
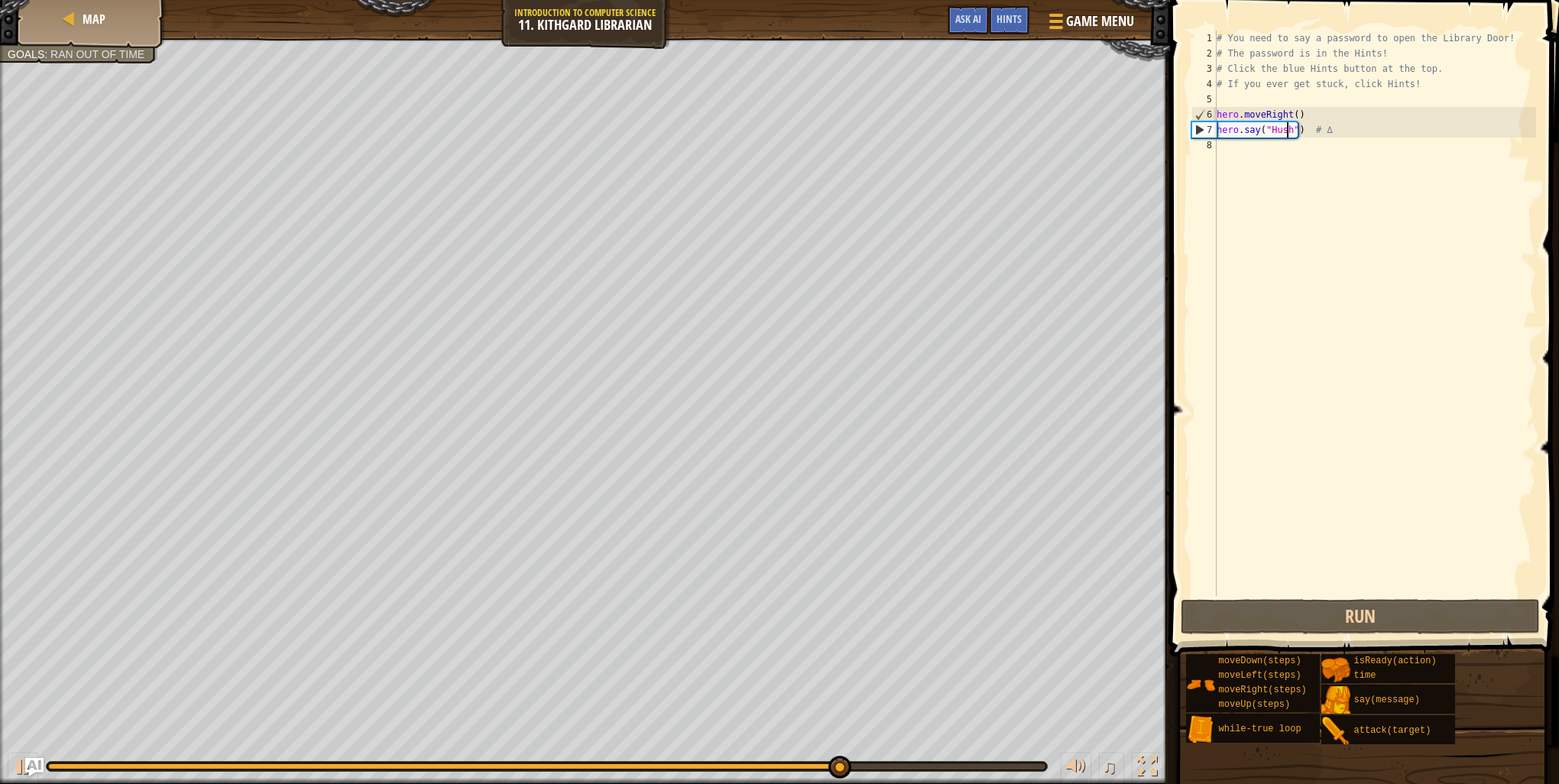
click at [1235, 148] on div "# You need to say a password to open the Library Door! # The password is in the…" at bounding box center [1375, 329] width 323 height 596
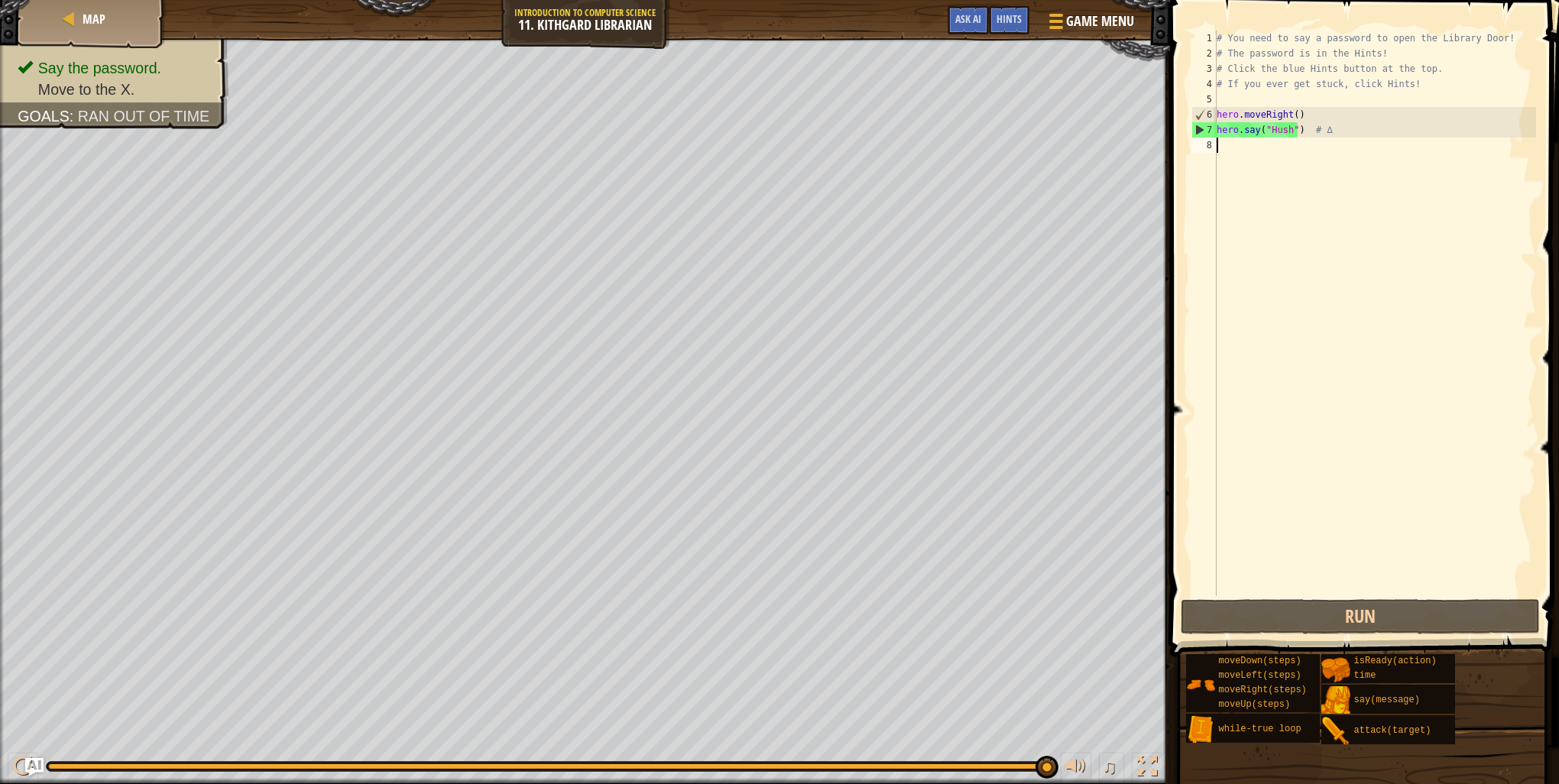
type textarea "h"
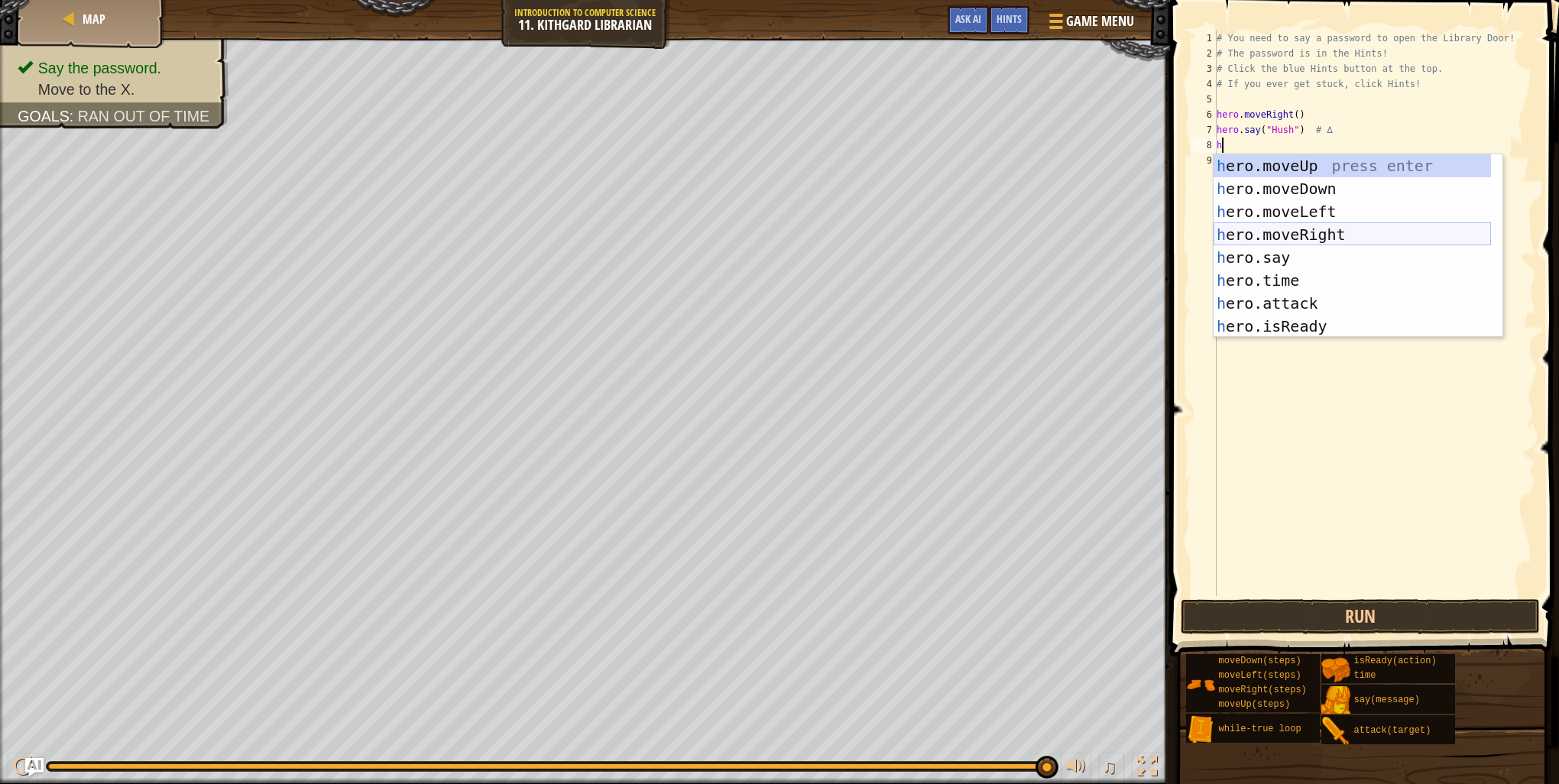
click at [1311, 236] on div "h ero.moveUp press enter h ero.moveDown press enter h ero.moveLeft press enter …" at bounding box center [1352, 269] width 277 height 229
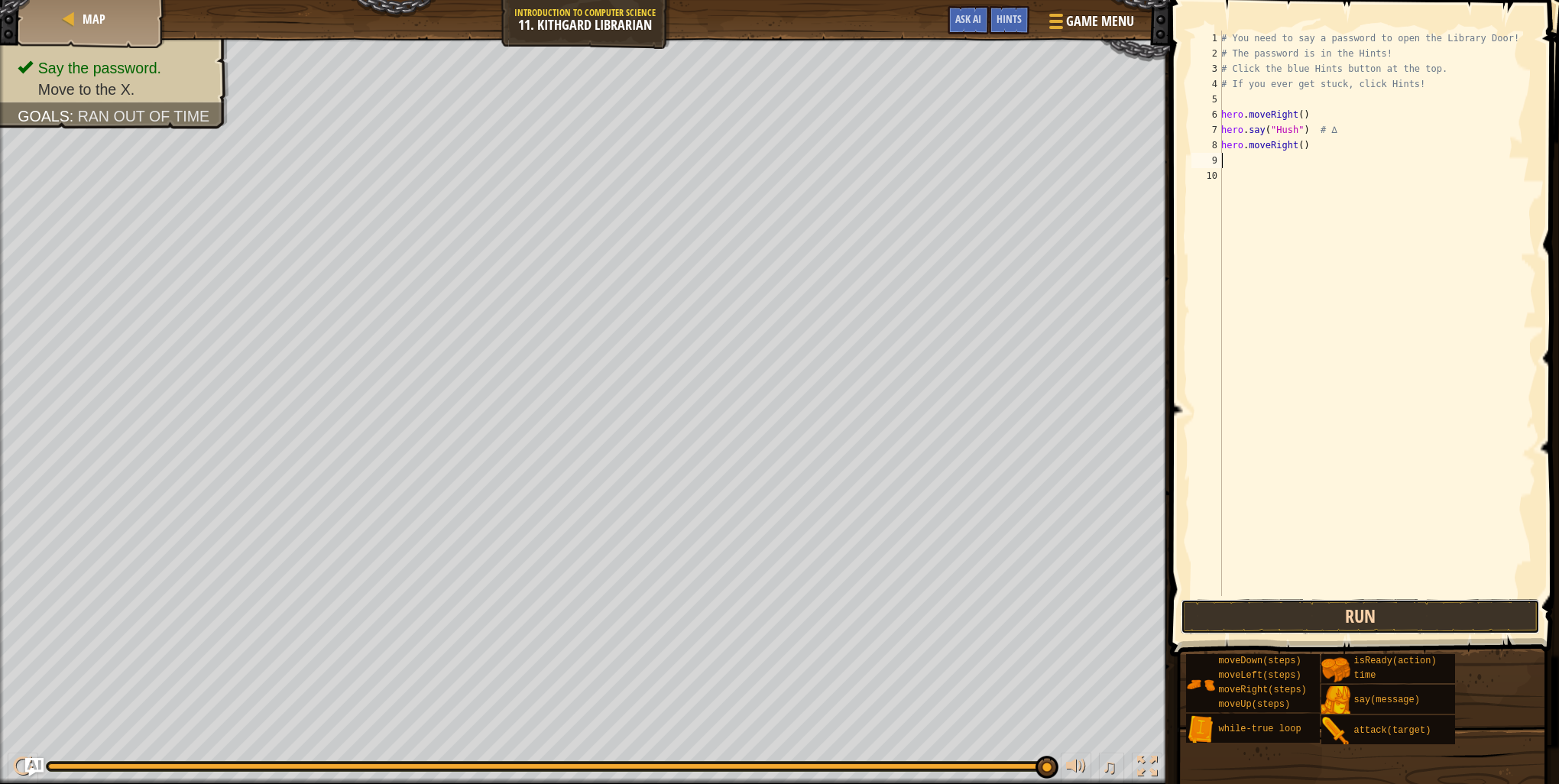
click at [1376, 609] on button "Run" at bounding box center [1360, 616] width 359 height 35
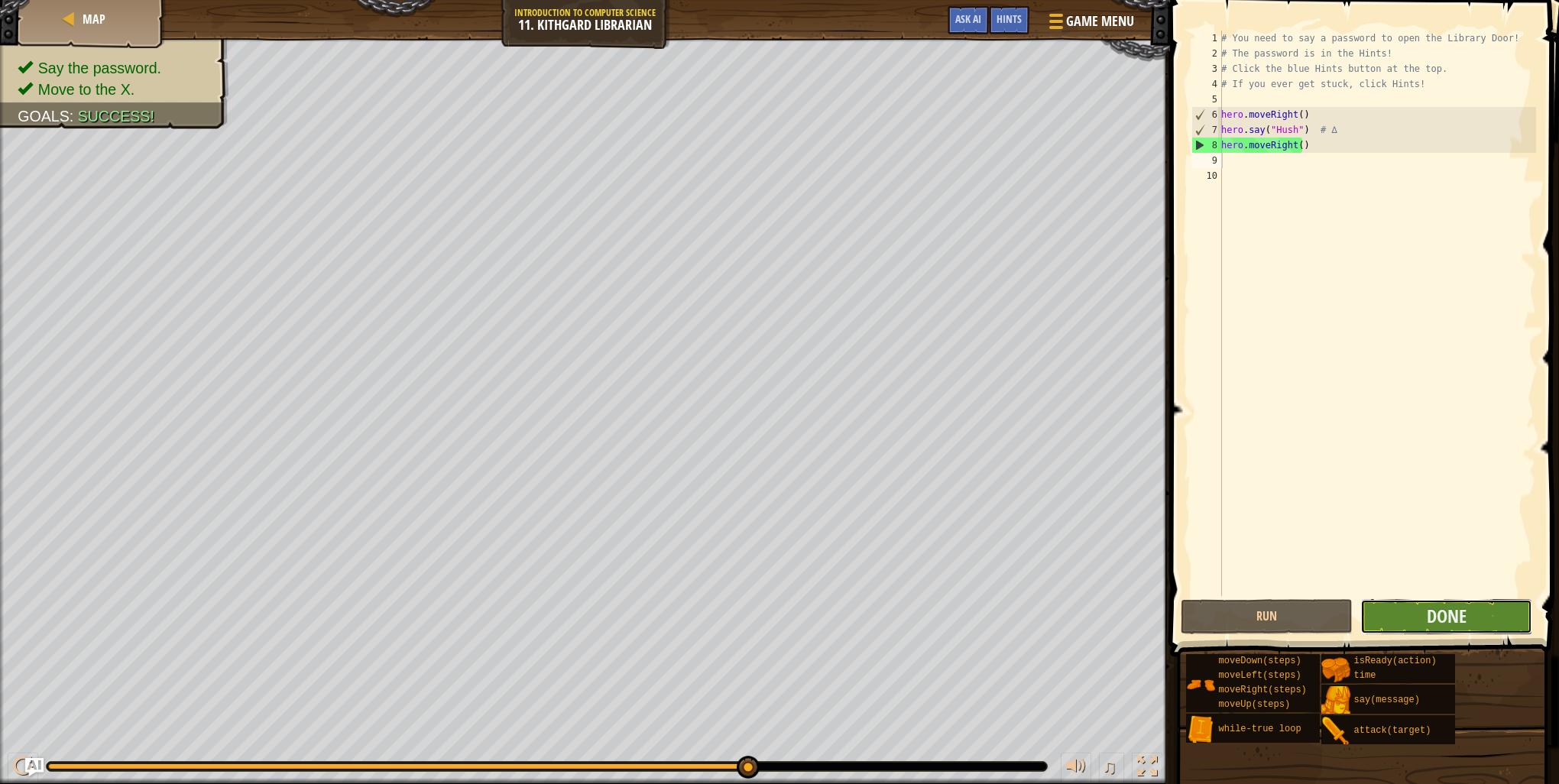
click at [1377, 610] on button "Done" at bounding box center [1446, 616] width 172 height 35
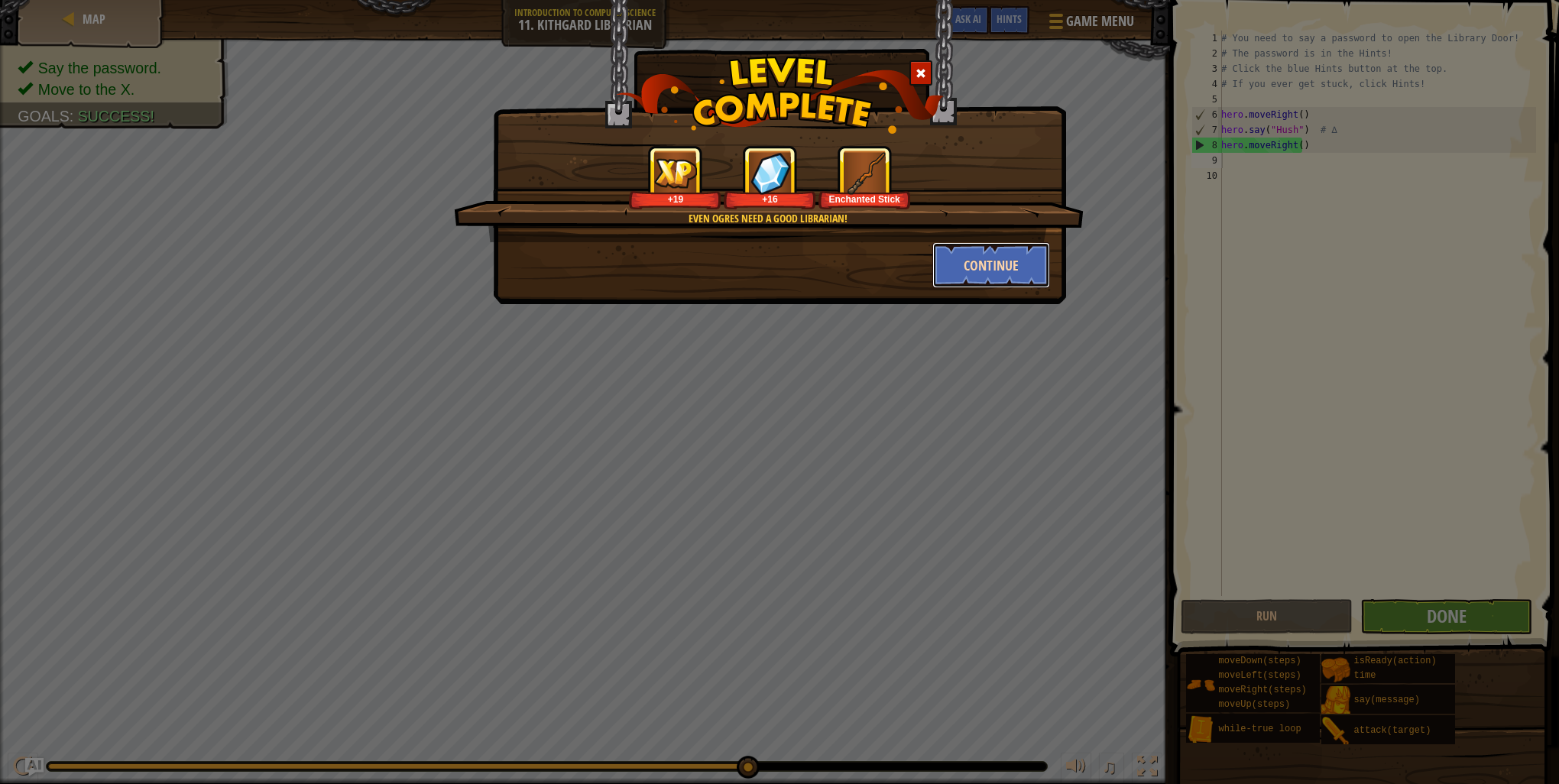
click at [995, 255] on button "Continue" at bounding box center [991, 265] width 118 height 46
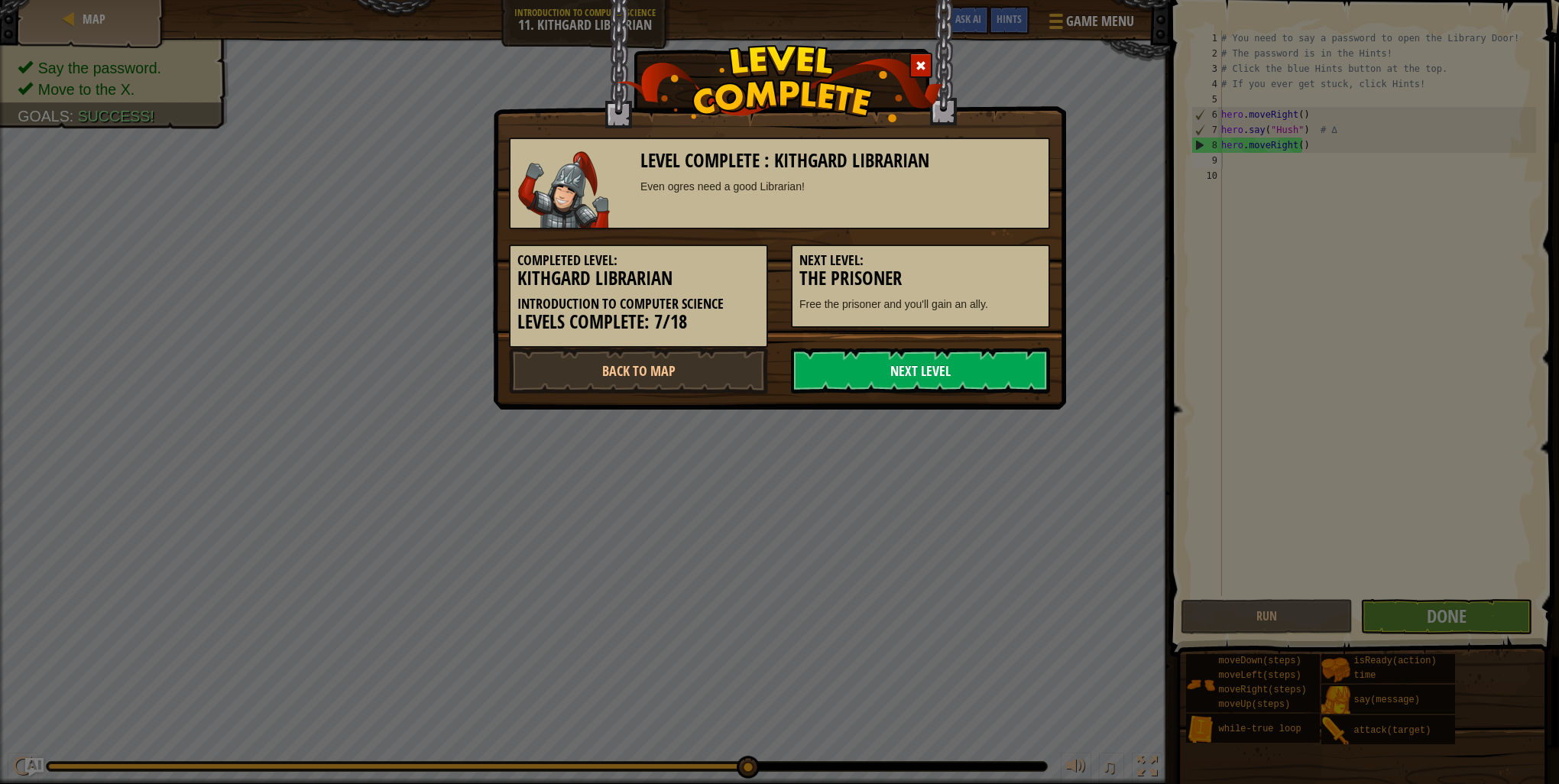
click at [929, 371] on link "Next Level" at bounding box center [920, 370] width 259 height 46
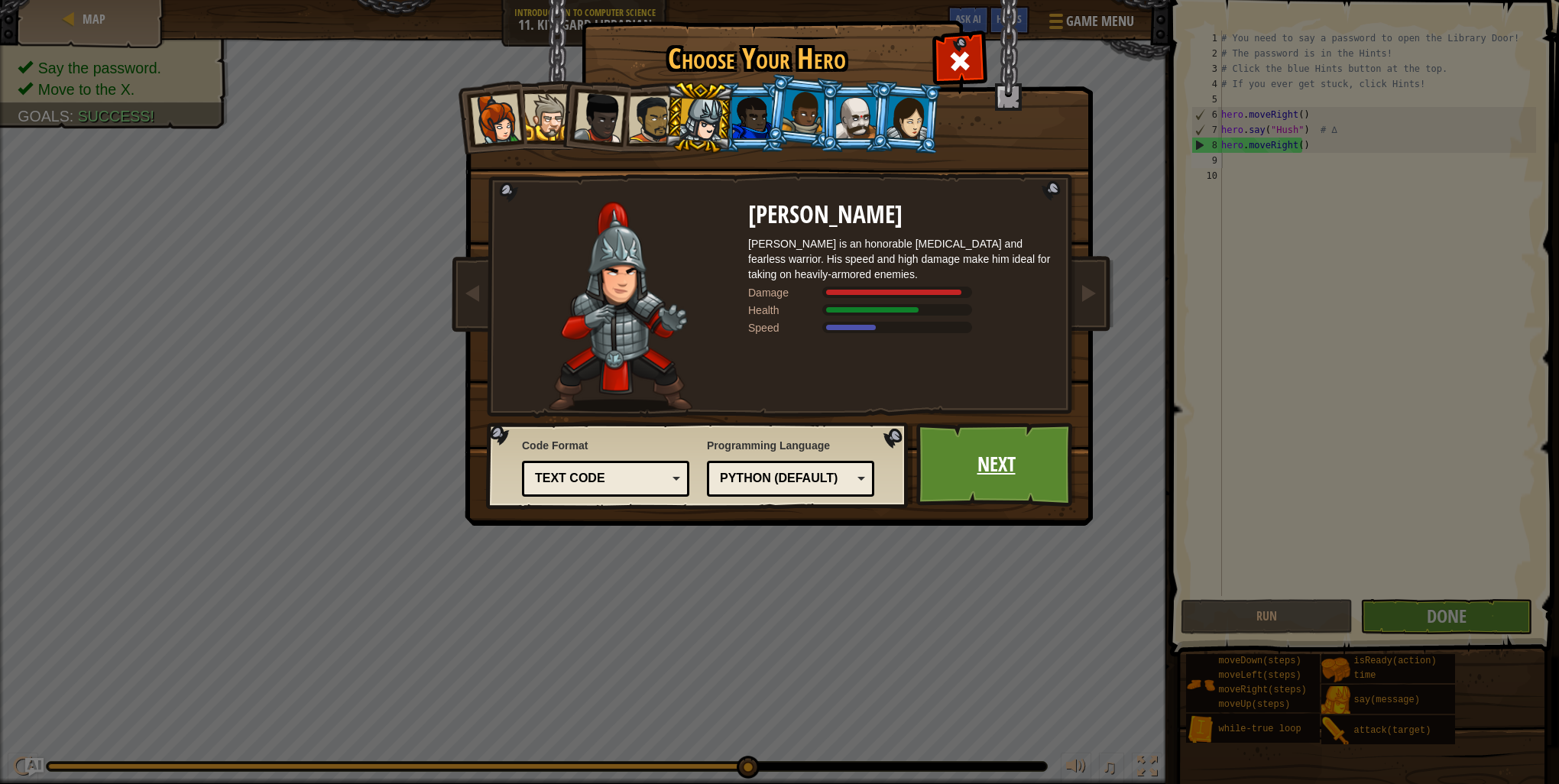
click at [970, 453] on link "Next" at bounding box center [996, 464] width 160 height 84
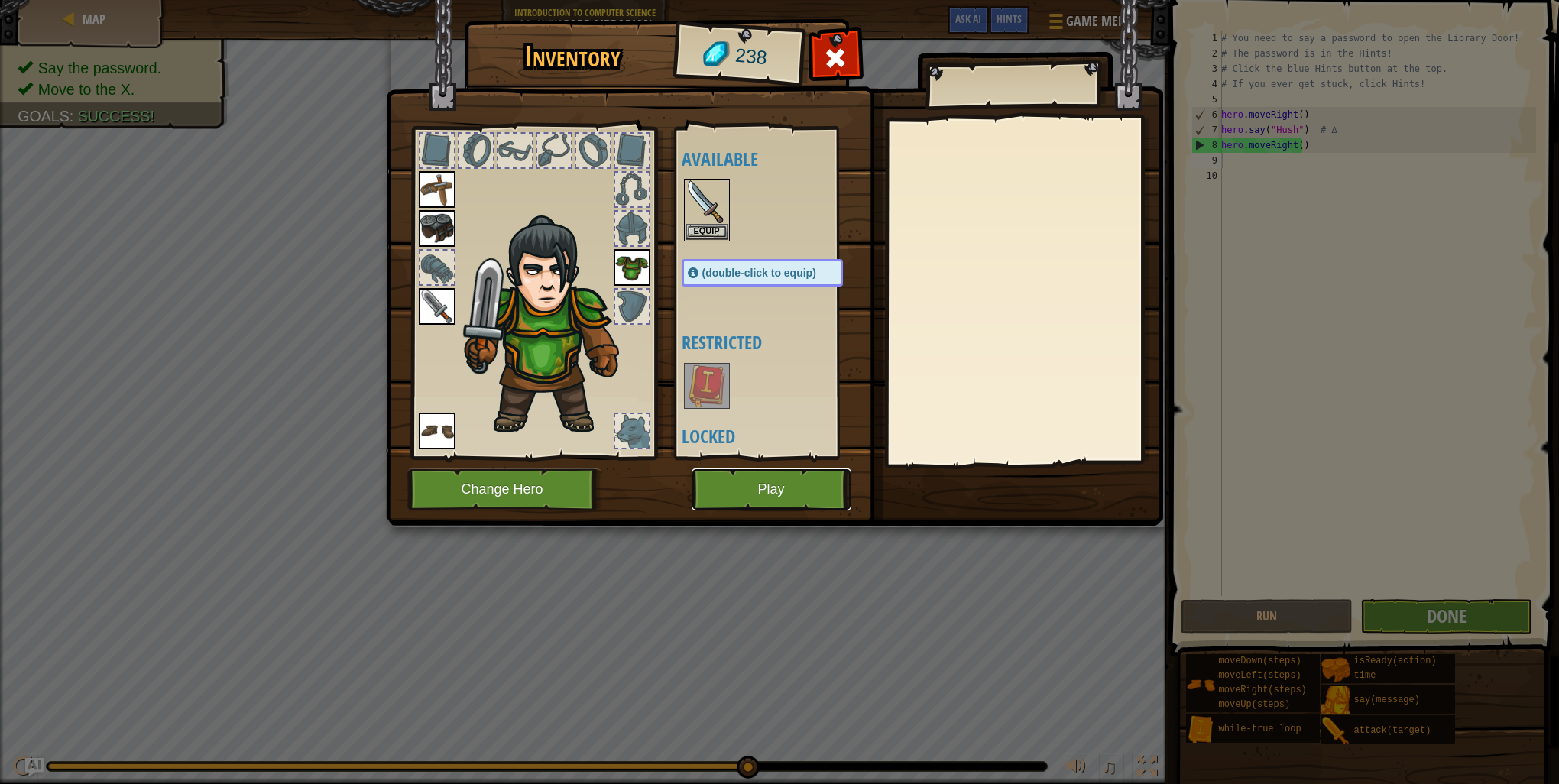
click at [800, 494] on button "Play" at bounding box center [771, 489] width 160 height 42
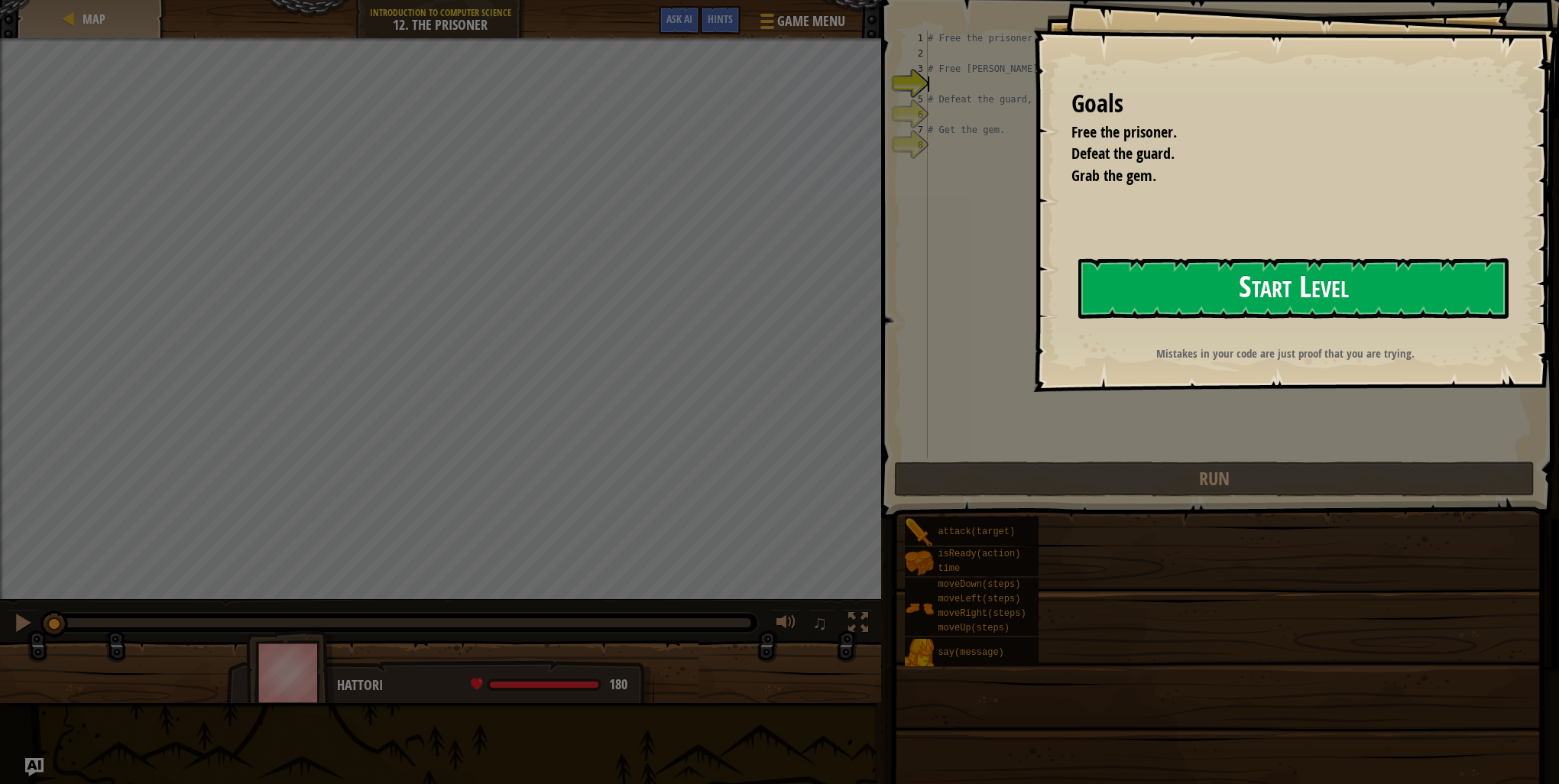
click at [1289, 285] on button "Start Level" at bounding box center [1293, 288] width 430 height 61
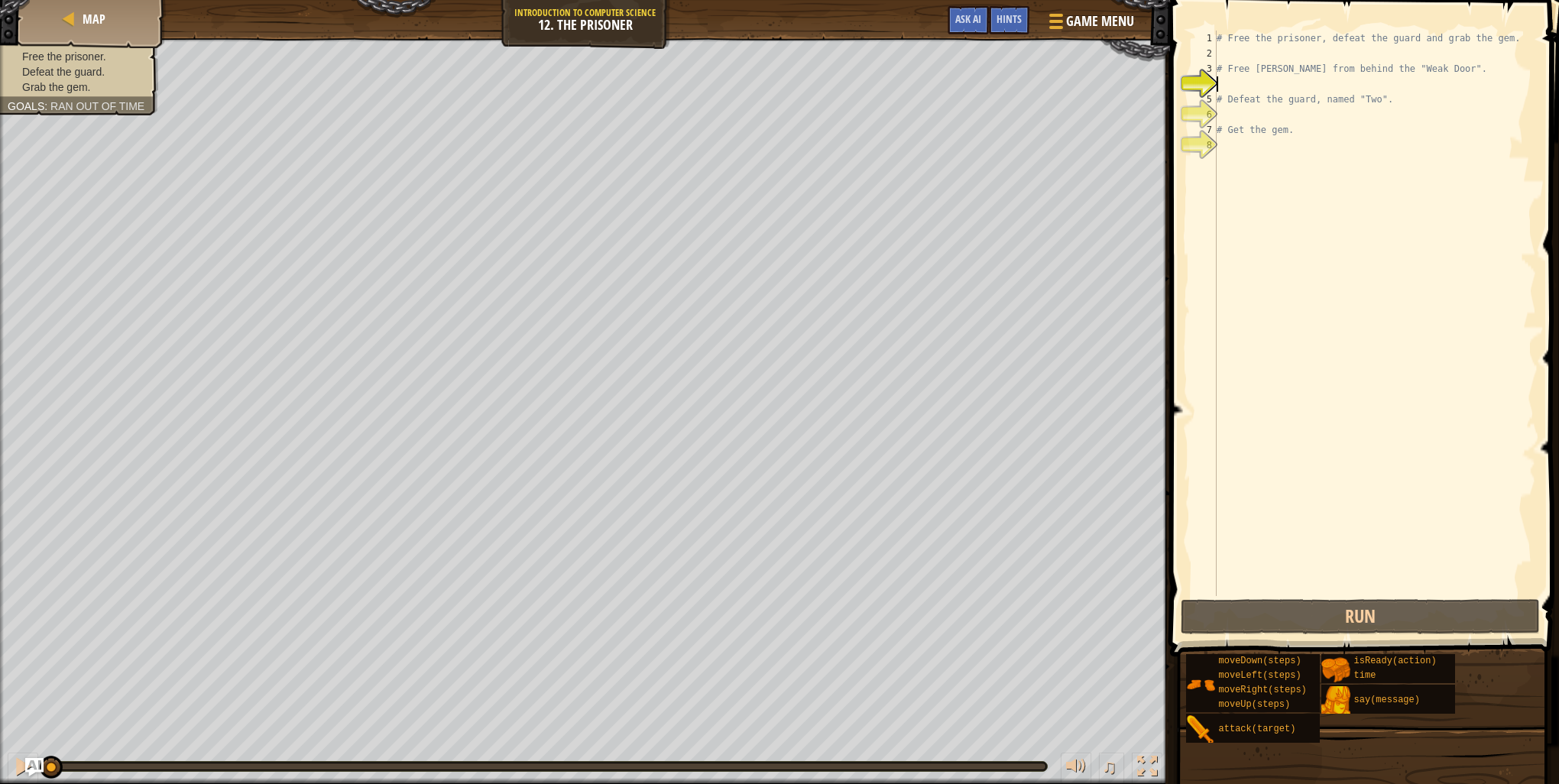
click at [1232, 55] on div "# Free the prisoner, defeat the guard and grab the gem. # Free [PERSON_NAME] fr…" at bounding box center [1375, 329] width 323 height 596
type textarea "r"
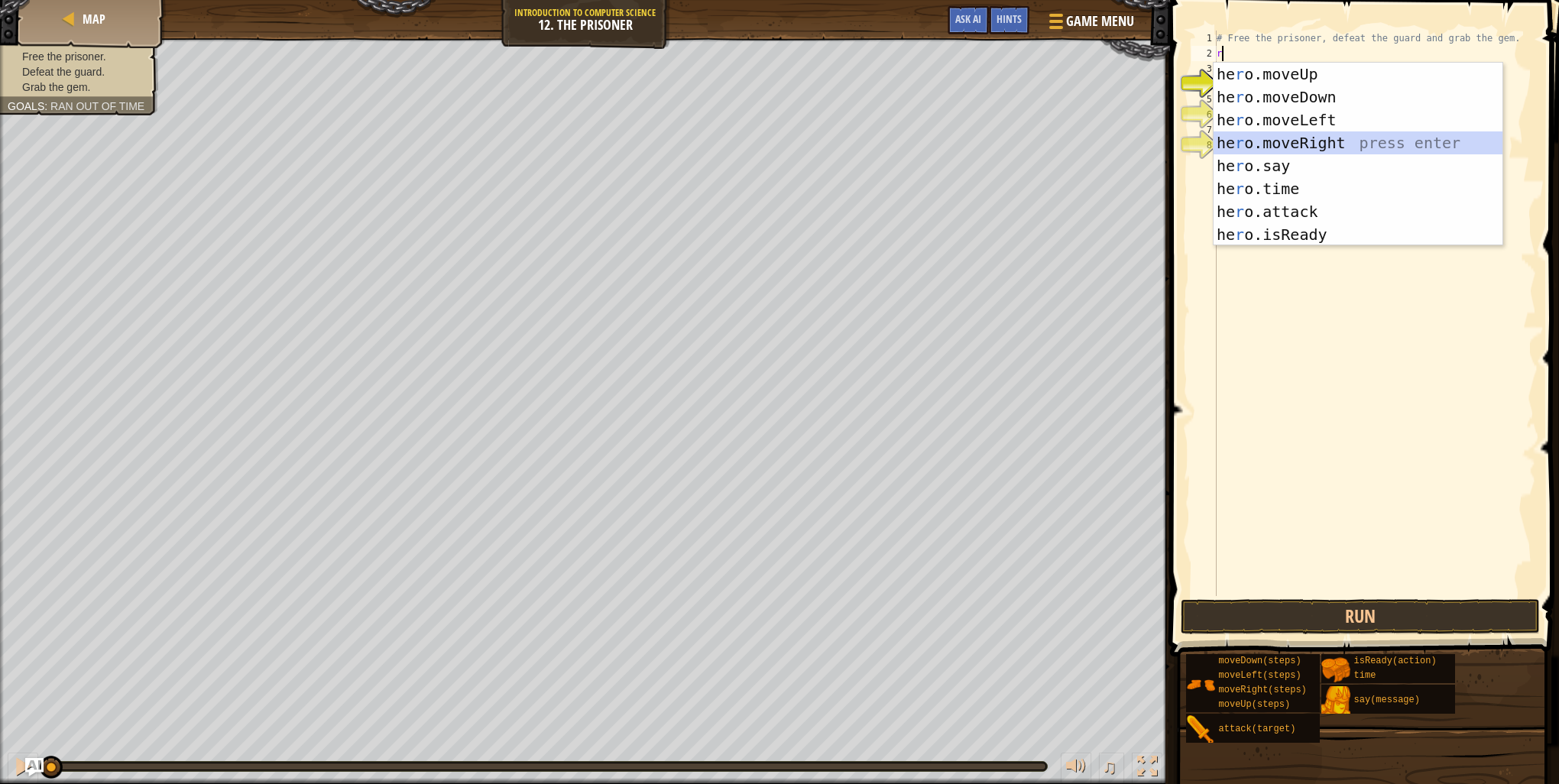
click at [1304, 146] on div "he r o.moveUp press enter he r o.moveDown press enter he r o.moveLeft press ent…" at bounding box center [1358, 177] width 289 height 229
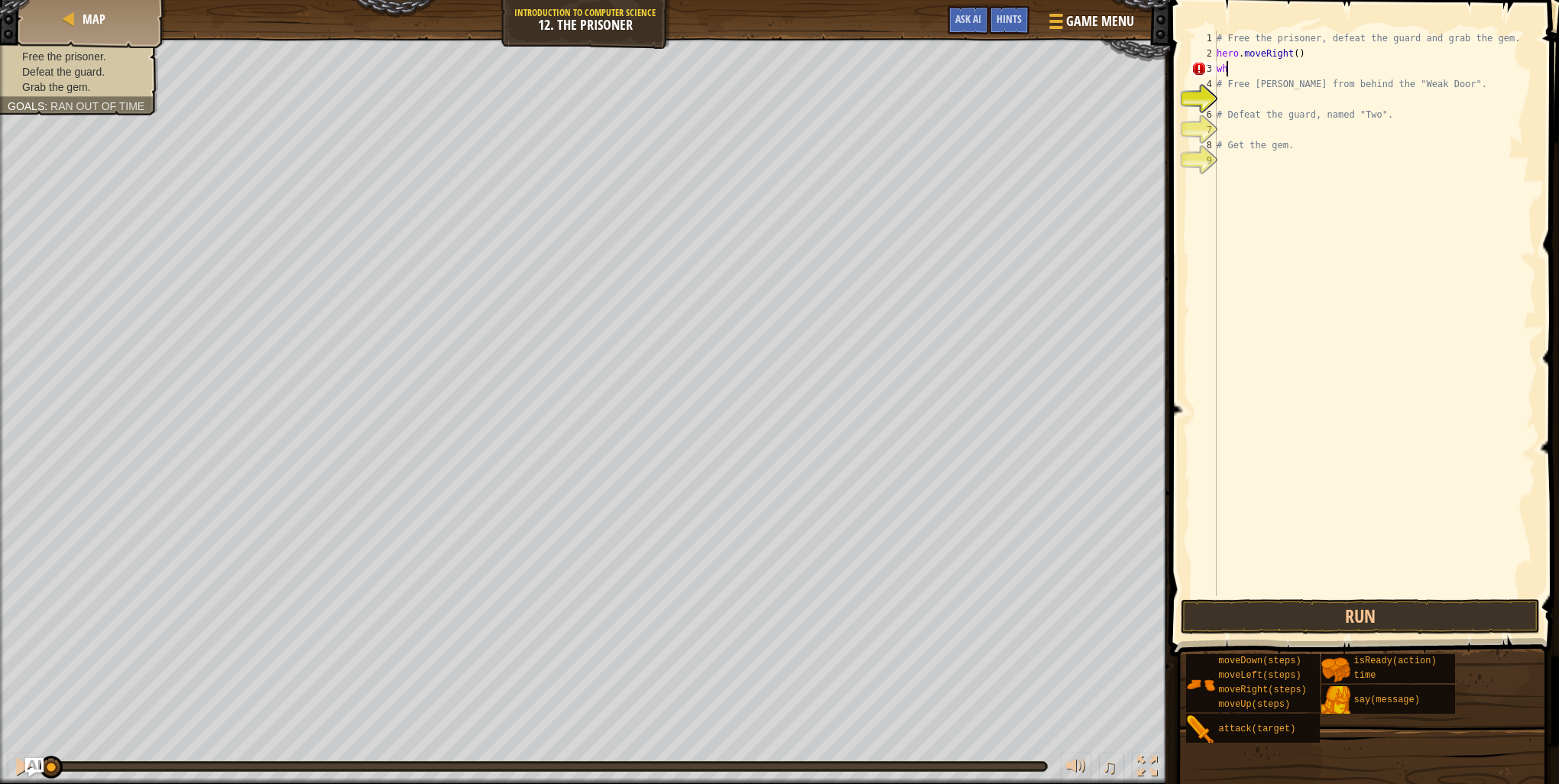
type textarea "w"
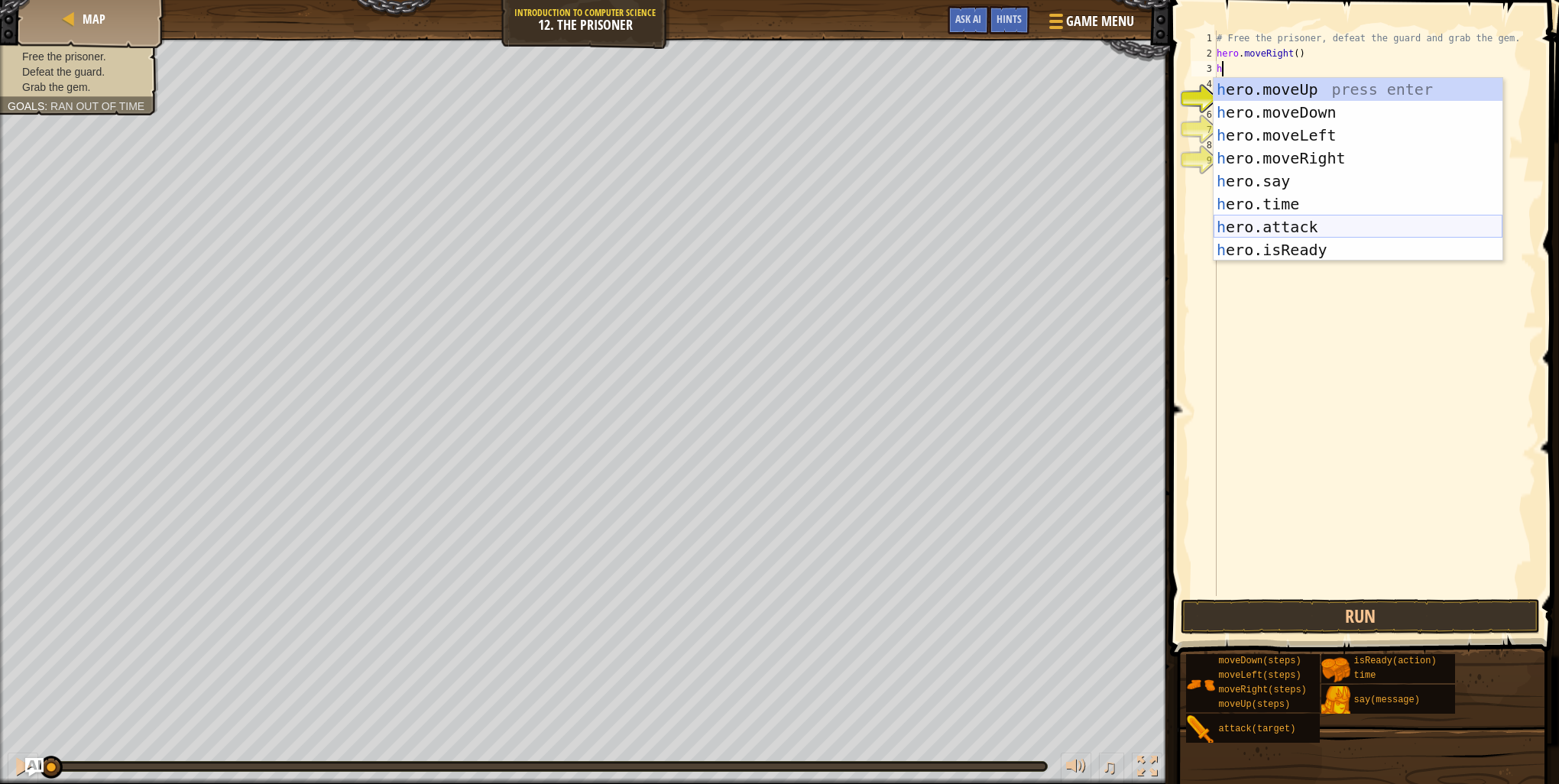
click at [1303, 229] on div "h ero.moveUp press enter h ero.moveDown press enter h ero.moveLeft press enter …" at bounding box center [1358, 192] width 289 height 229
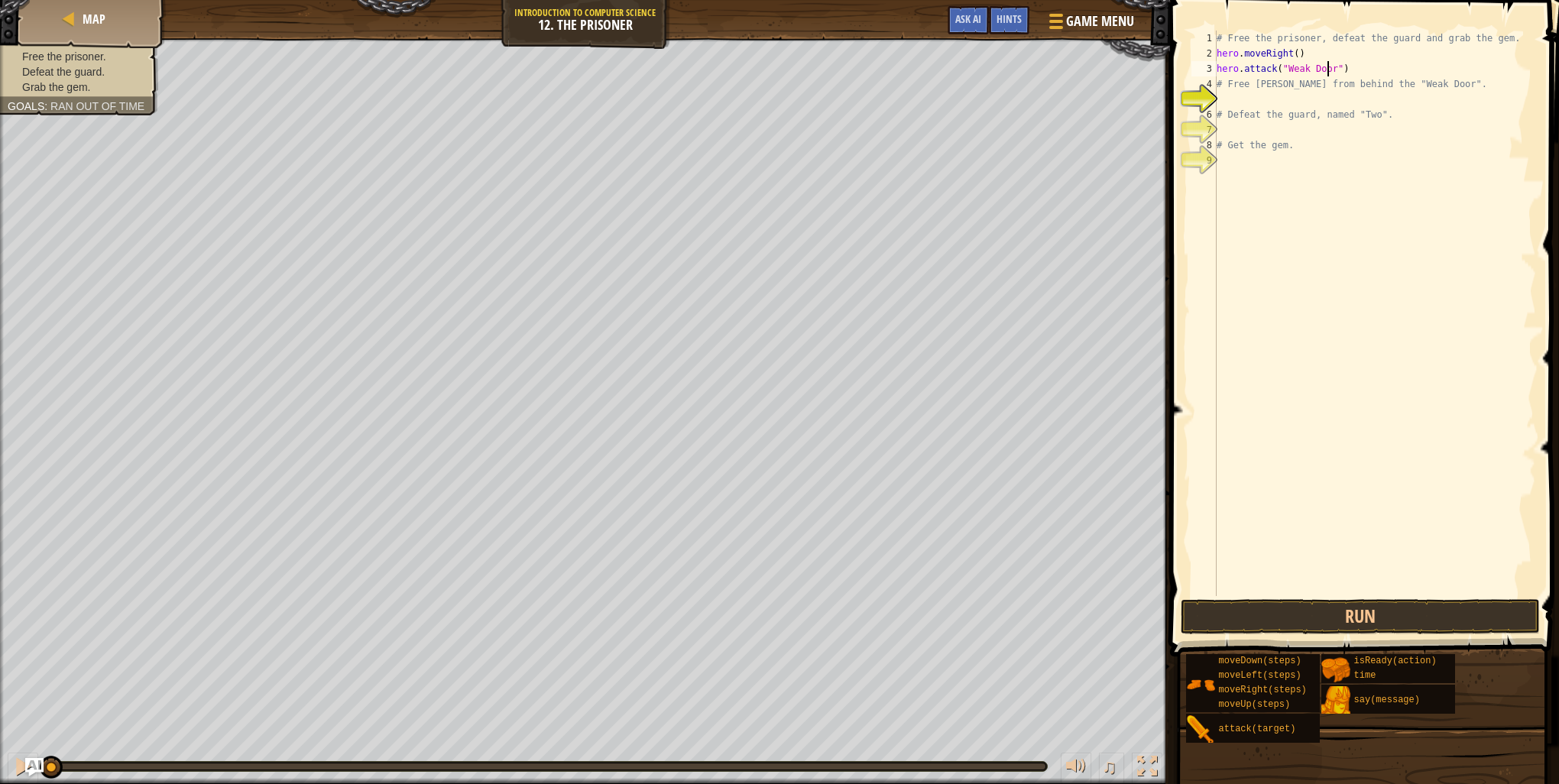
scroll to position [7, 9]
click at [1348, 69] on div "# Free the prisoner, defeat the guard and grab the gem. hero . moveRight ( ) he…" at bounding box center [1375, 329] width 323 height 596
type textarea "hero.attack("Weak Door")"
click at [1393, 619] on button "Run" at bounding box center [1360, 616] width 359 height 35
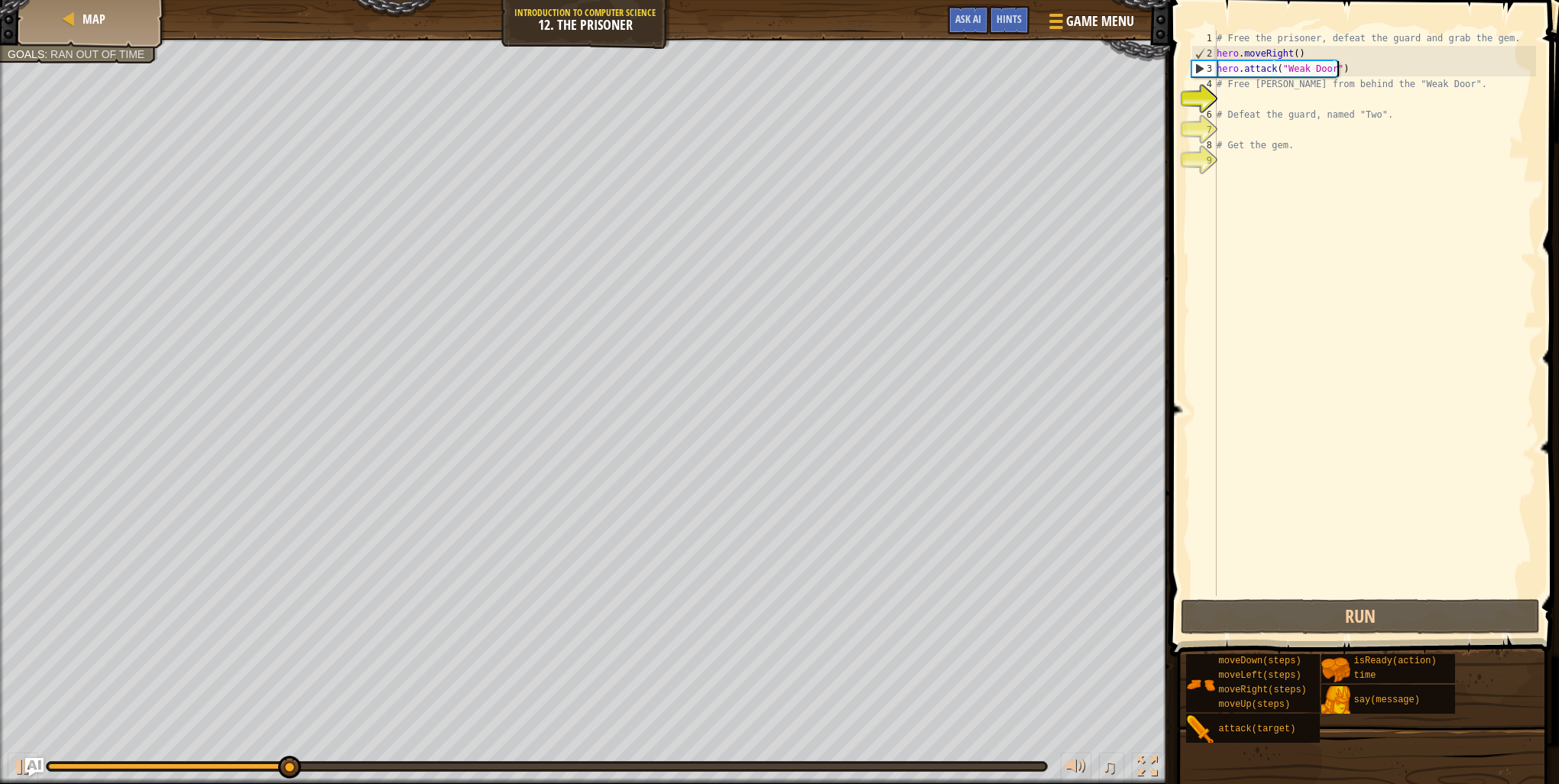
click at [1410, 74] on div "# Free the prisoner, defeat the guard and grab the gem. hero . moveRight ( ) he…" at bounding box center [1375, 329] width 323 height 596
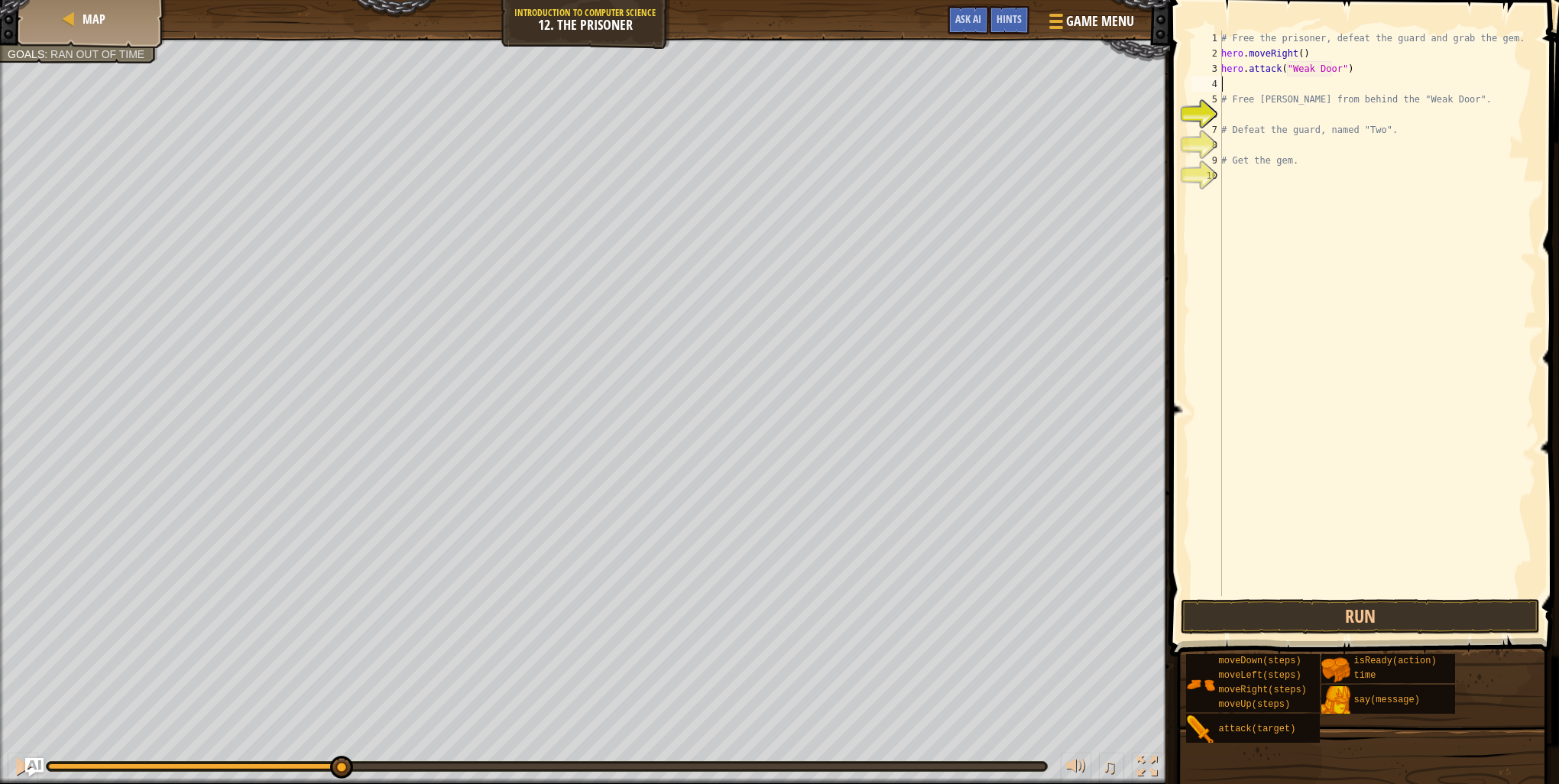
type textarea "r"
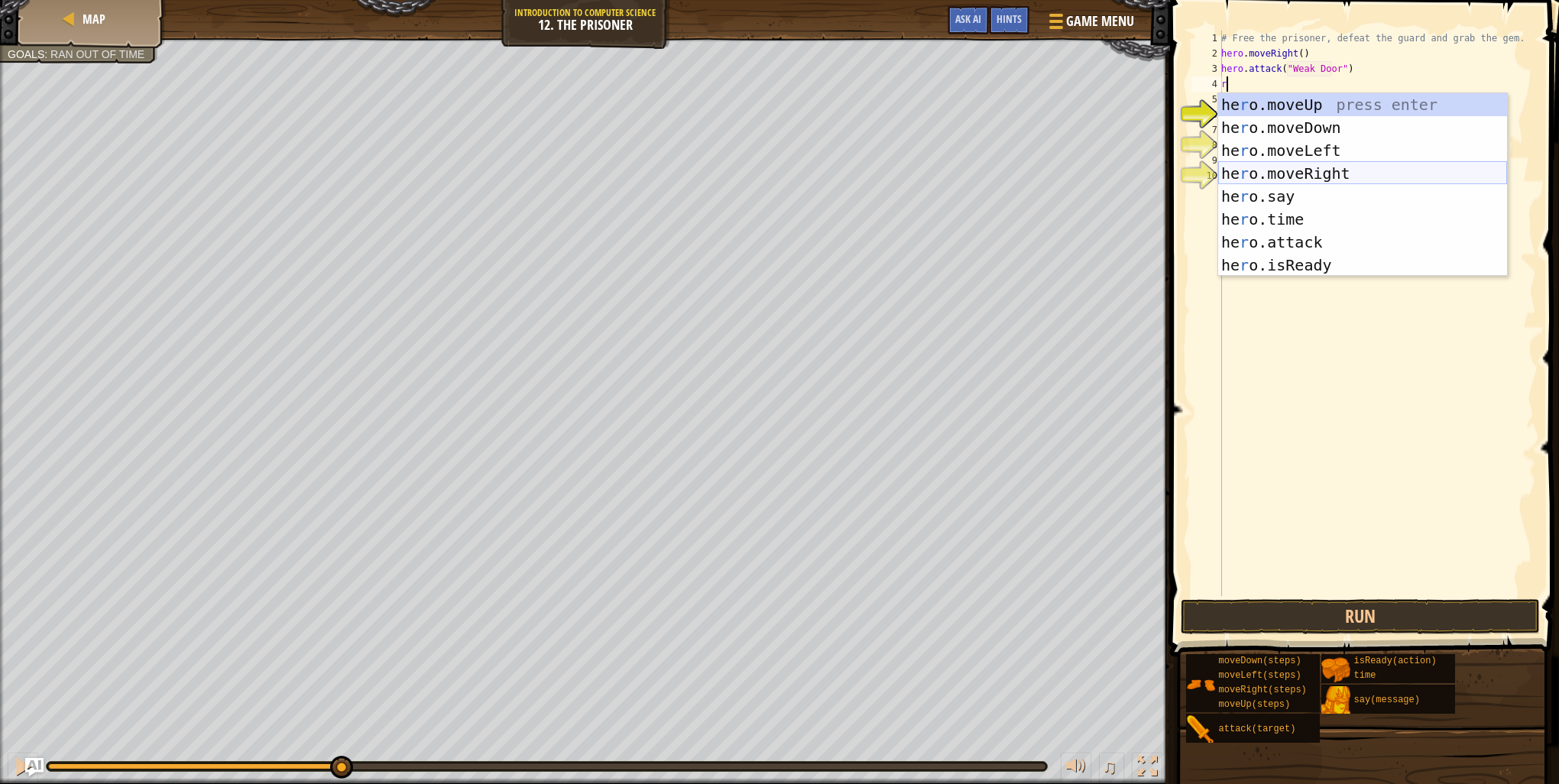
click at [1286, 167] on div "he r o.moveUp press enter he r o.moveDown press enter he r o.moveLeft press ent…" at bounding box center [1363, 208] width 289 height 229
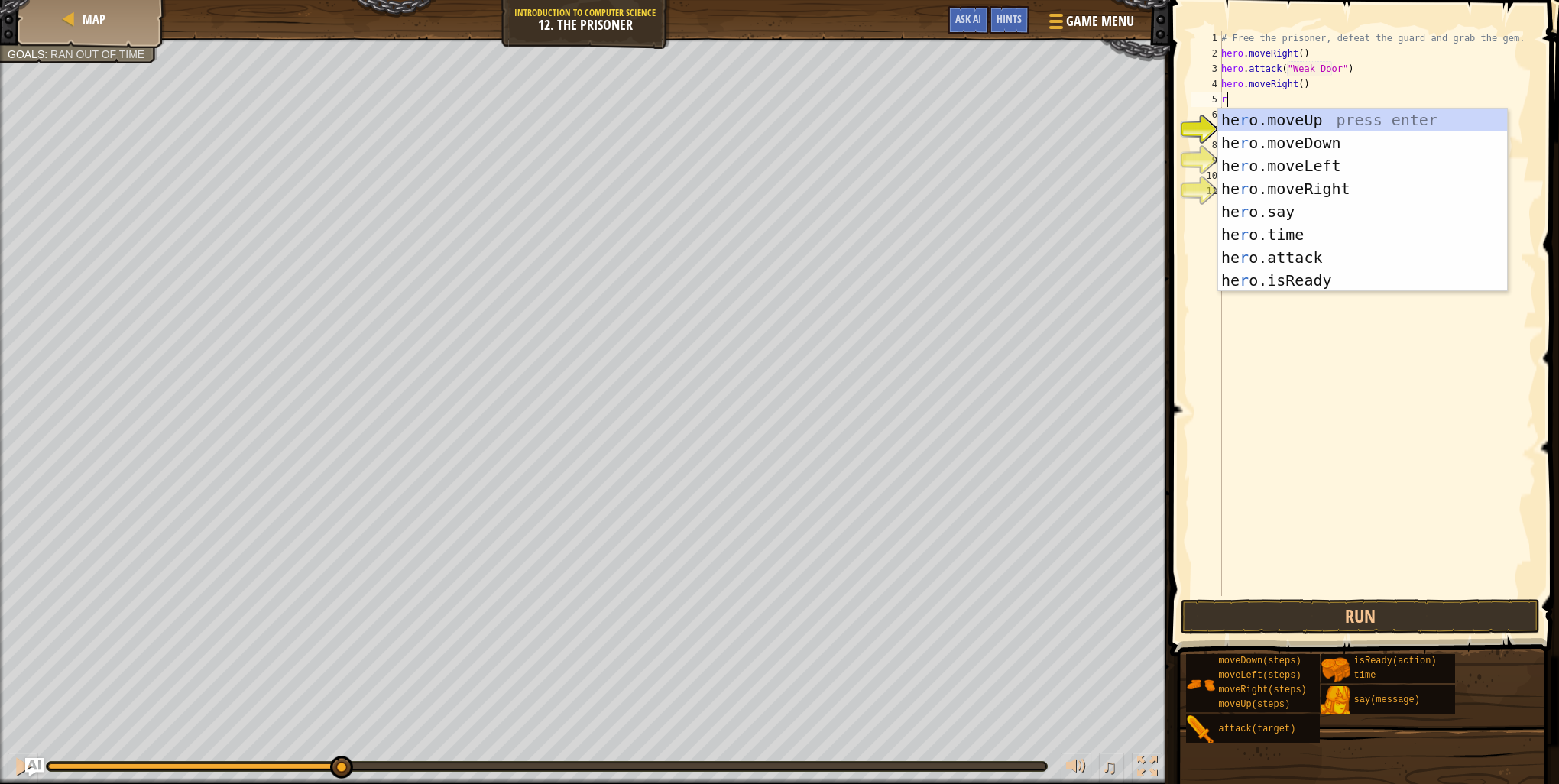
click at [1382, 87] on div "# Free the prisoner, defeat the guard and grab the gem. hero . moveRight ( ) he…" at bounding box center [1377, 329] width 318 height 596
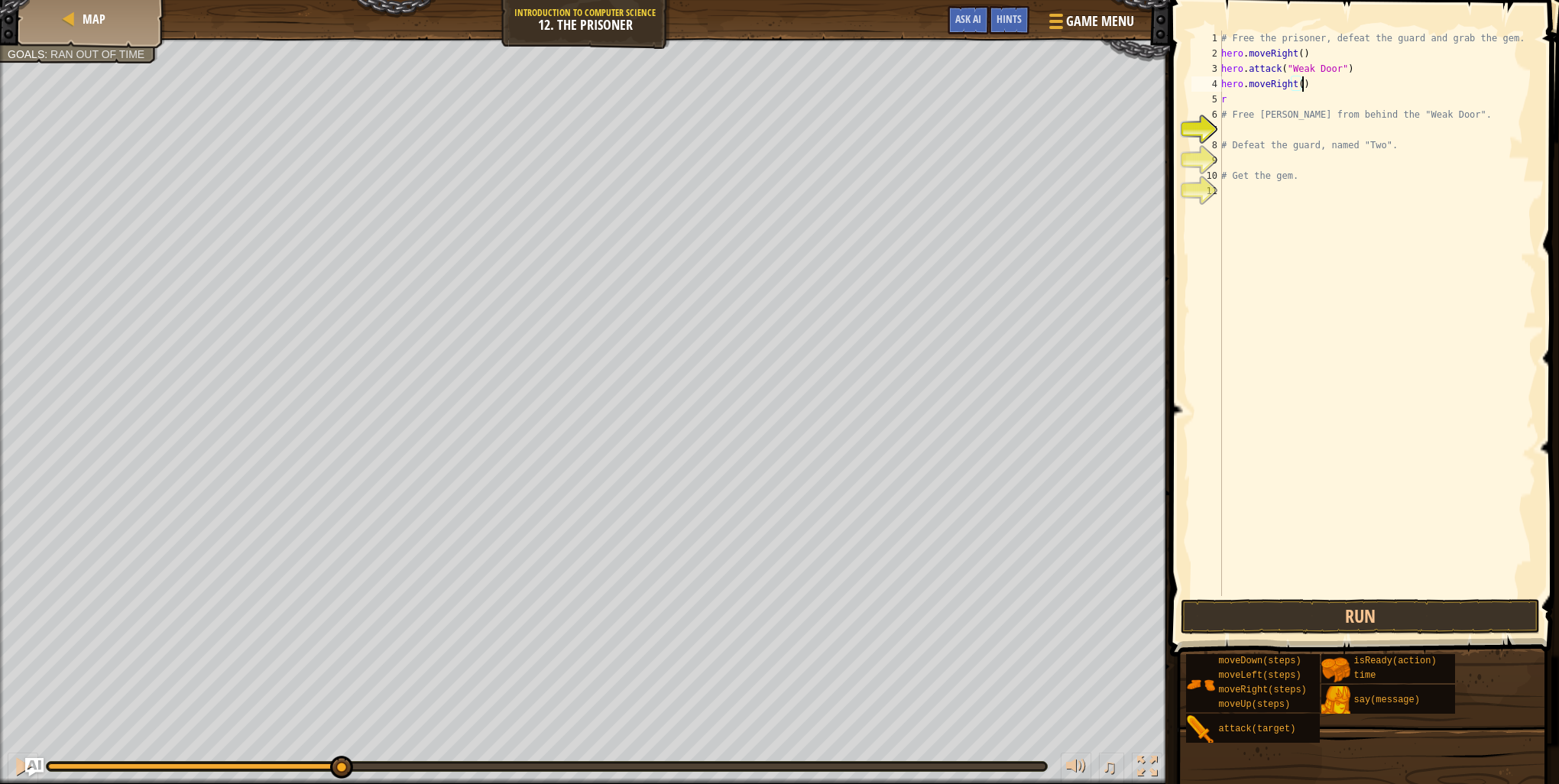
click at [1300, 87] on div "# Free the prisoner, defeat the guard and grab the gem. hero . moveRight ( ) he…" at bounding box center [1377, 329] width 318 height 596
click at [1237, 99] on div "# Free the prisoner, defeat the guard and grab the gem. hero . moveRight ( ) he…" at bounding box center [1377, 329] width 318 height 596
type textarea "r"
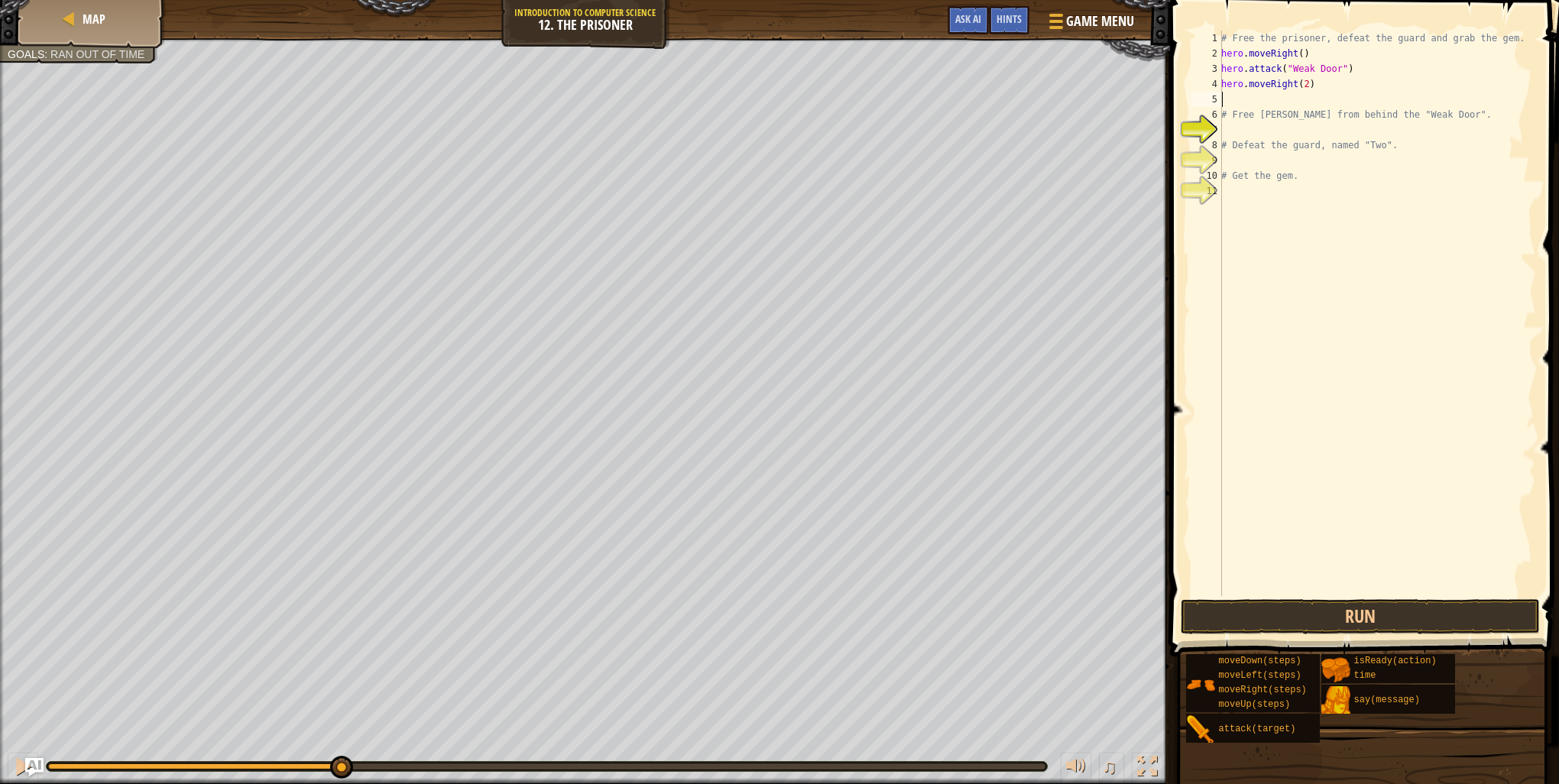
type textarea "d"
click at [1287, 117] on div "hero.[PERSON_NAME] own press enter hero.isRea d y press enter" at bounding box center [1363, 154] width 289 height 91
click at [1292, 100] on div "# Free the prisoner, defeat the guard and grab the gem. hero . moveRight ( ) he…" at bounding box center [1377, 329] width 318 height 596
type textarea "hero.moveDown(2)"
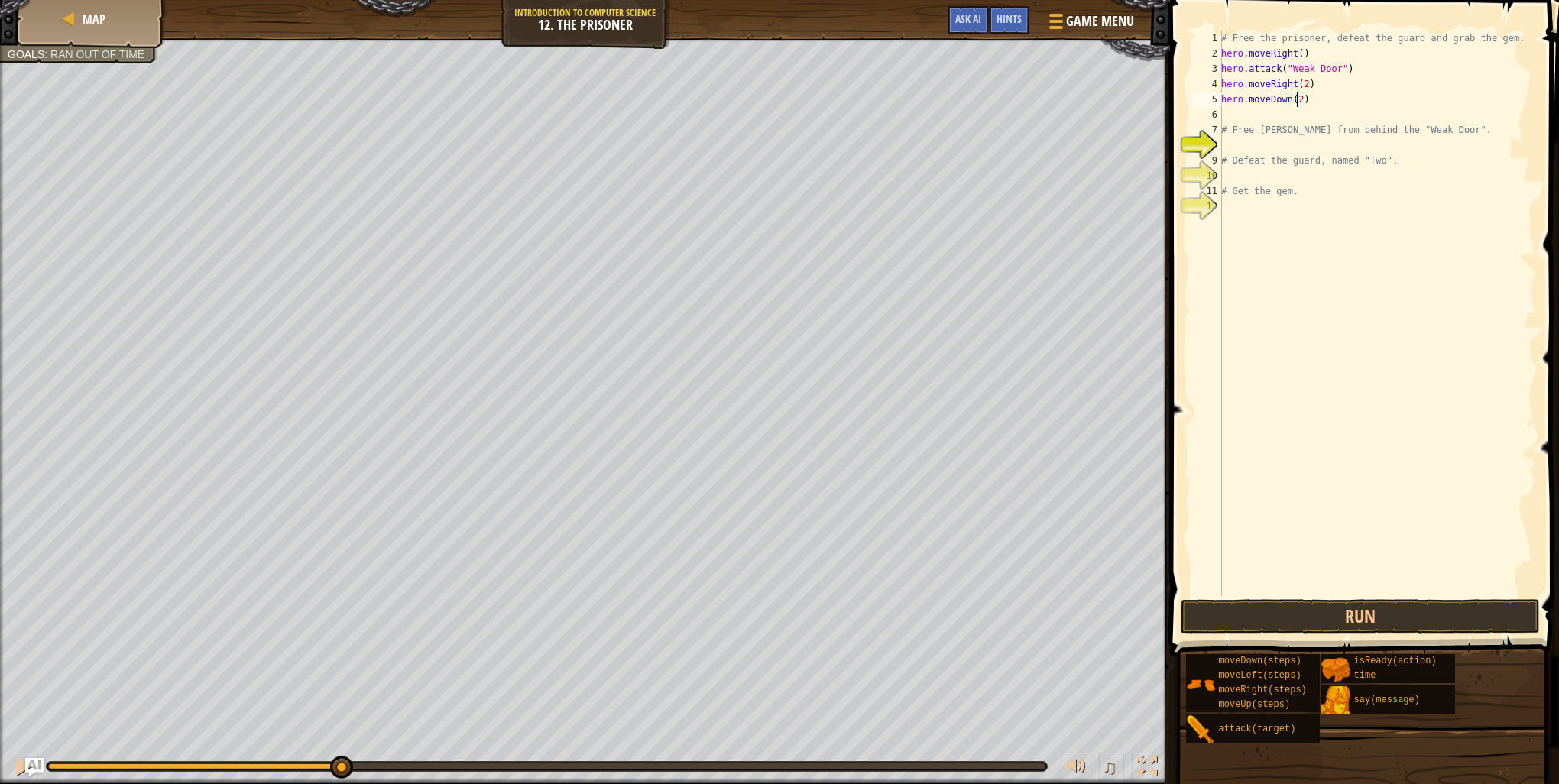
click at [1235, 117] on div "# Free the prisoner, defeat the guard and grab the gem. hero . moveRight ( ) he…" at bounding box center [1377, 329] width 318 height 596
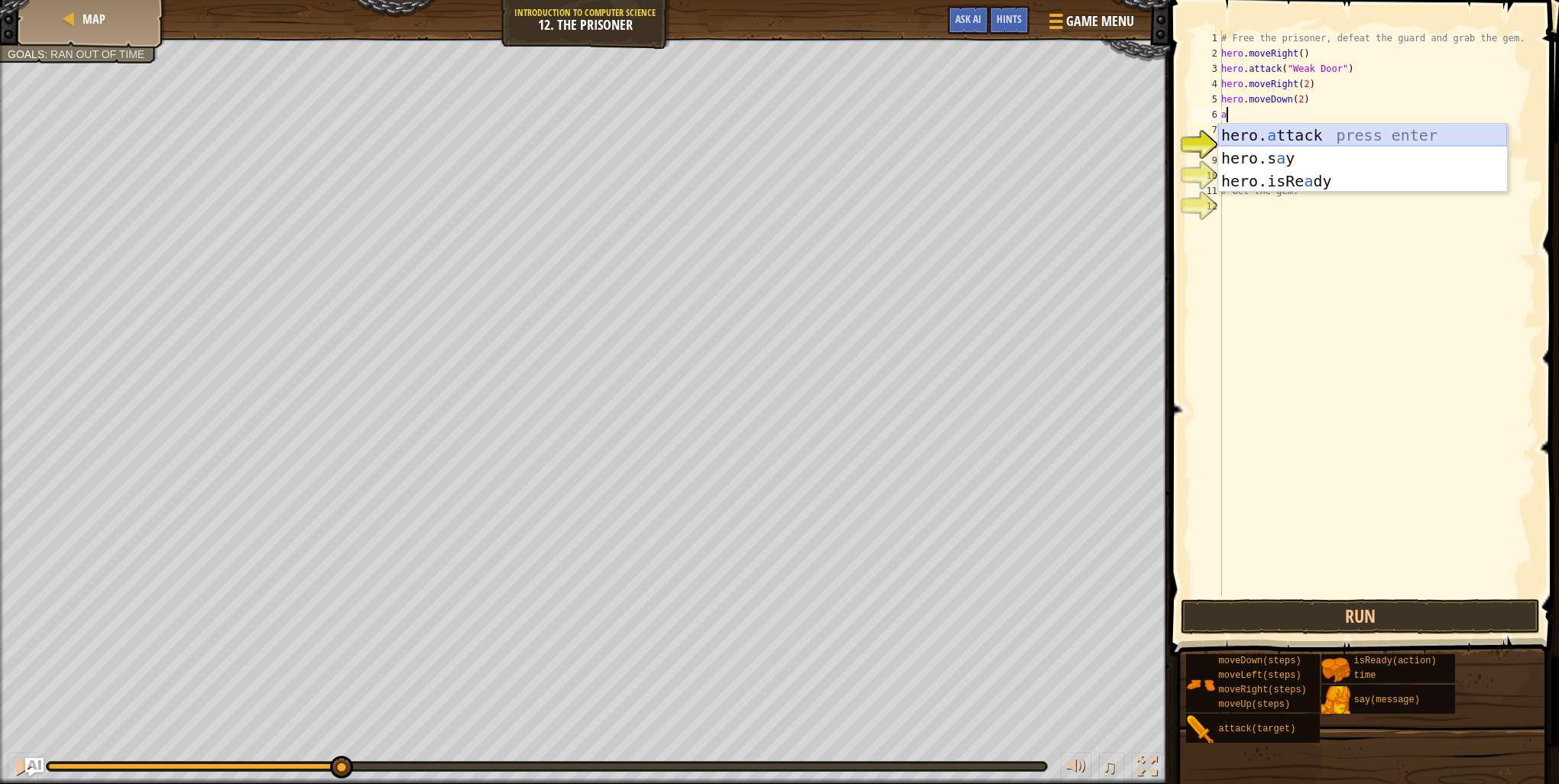
click at [1283, 136] on div "hero. a ttack press enter hero.s a y press enter hero.isRe a dy press enter" at bounding box center [1363, 181] width 289 height 115
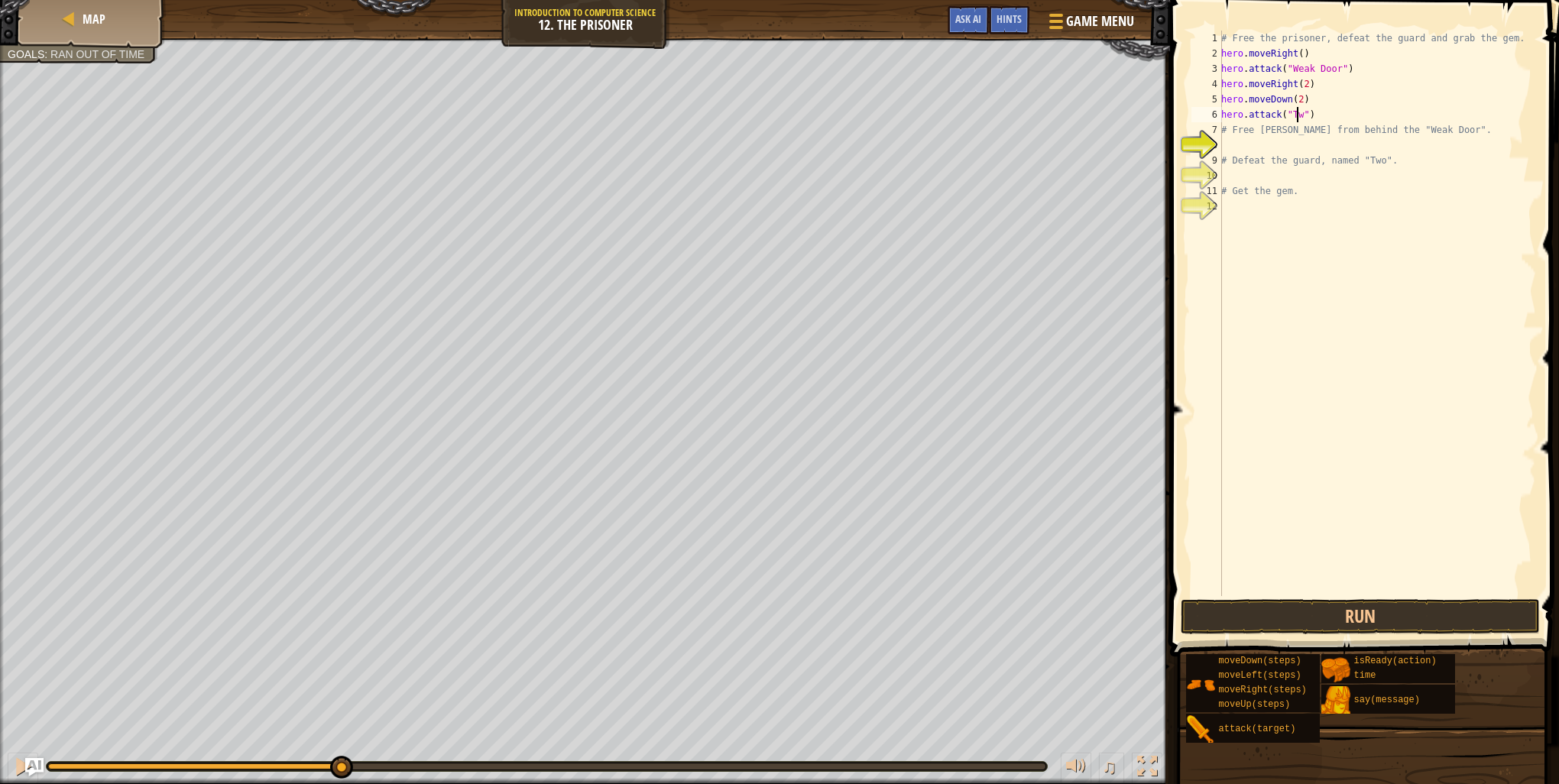
scroll to position [7, 6]
type textarea "hero.attack("Two")"
click at [1333, 112] on div "# Free the prisoner, defeat the guard and grab the gem. hero . moveRight ( ) he…" at bounding box center [1377, 329] width 318 height 596
type textarea "T"
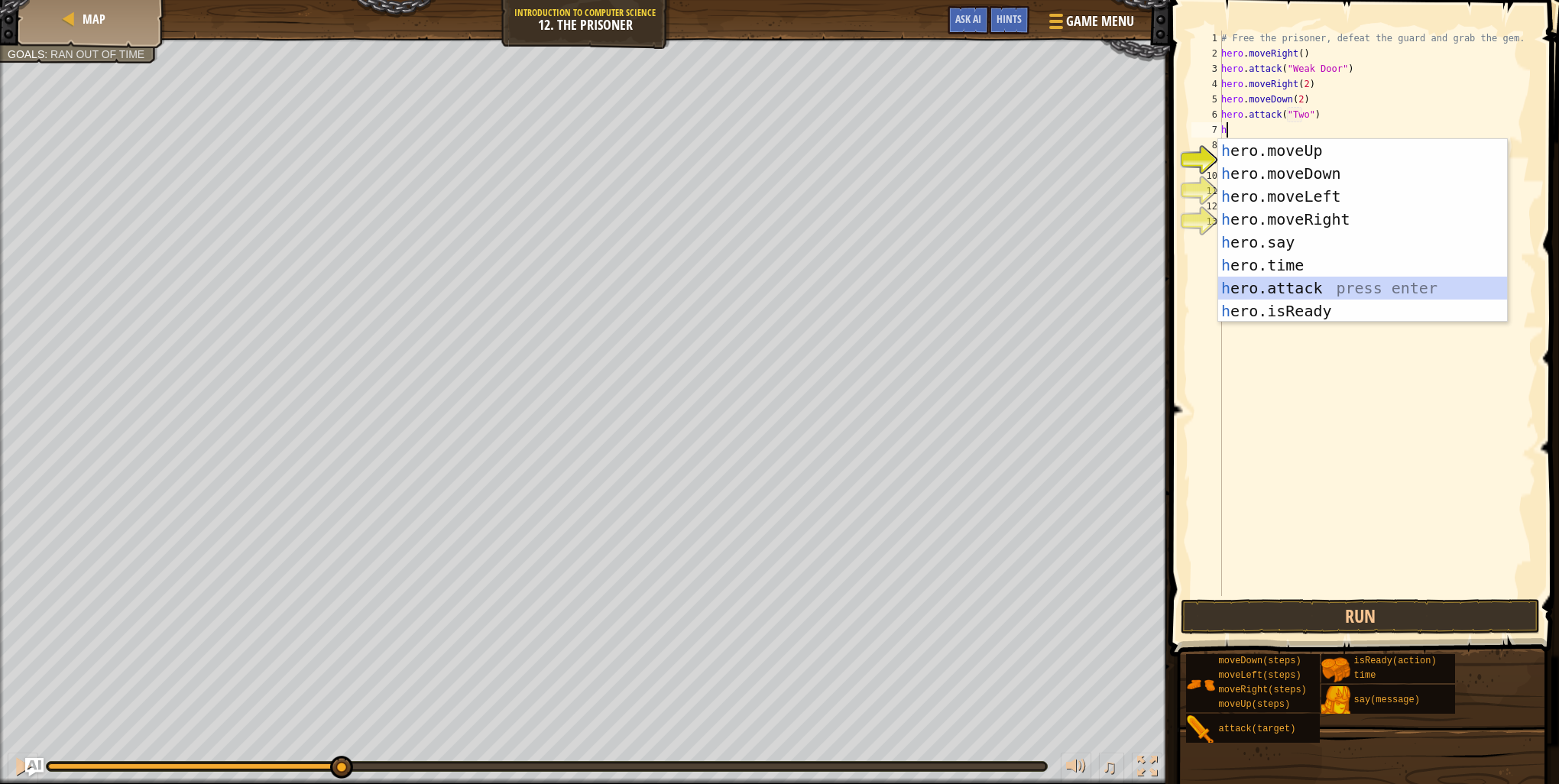
click at [1301, 285] on div "h ero.moveUp press enter h ero.moveDown press enter h ero.moveLeft press enter …" at bounding box center [1363, 254] width 289 height 229
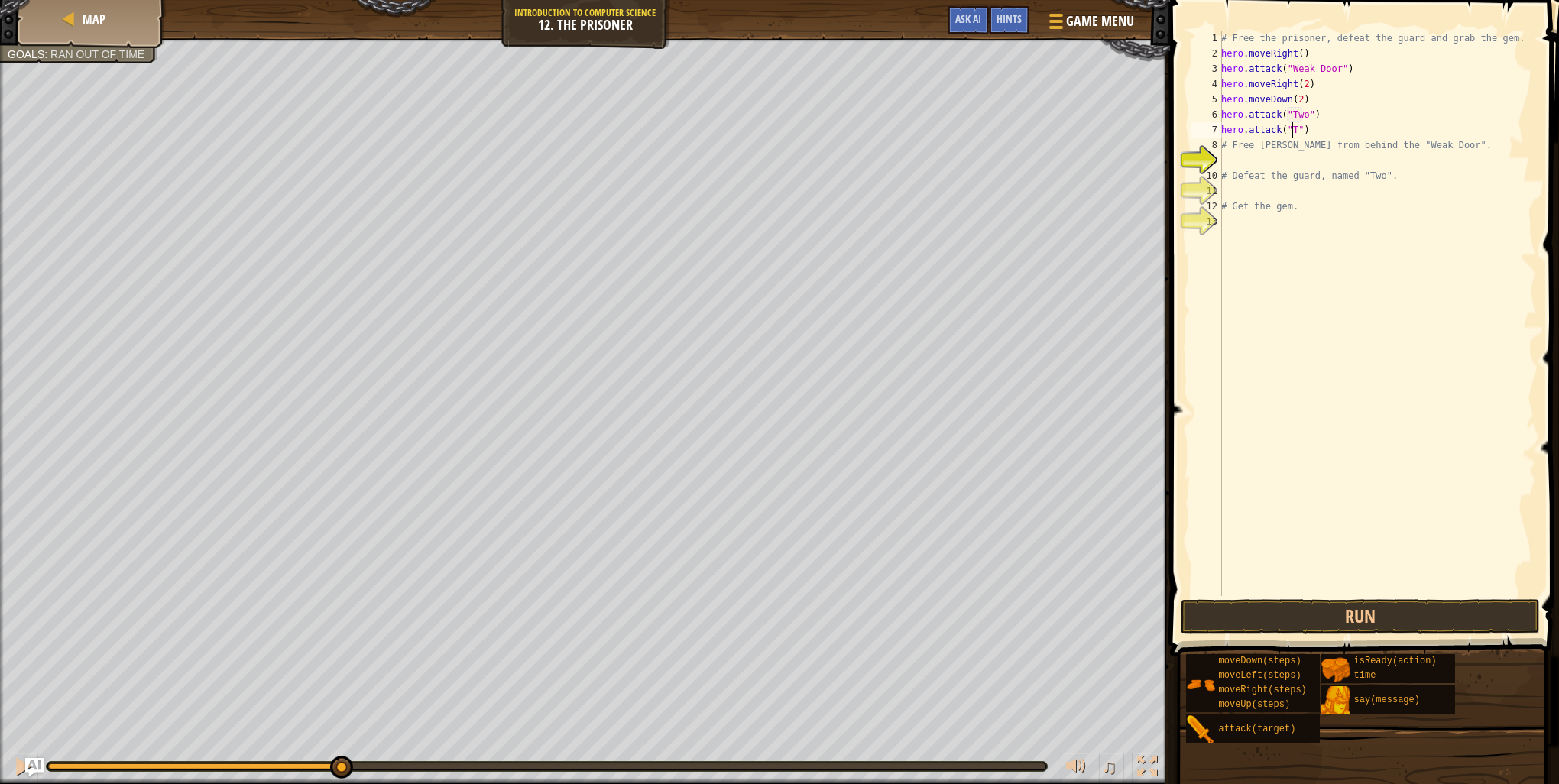
scroll to position [7, 6]
click at [1333, 126] on div "# Free the prisoner, defeat the guard and grab the gem. hero . moveRight ( ) he…" at bounding box center [1377, 329] width 318 height 596
click at [1296, 97] on div "# Free the prisoner, defeat the guard and grab the gem. hero . moveRight ( ) he…" at bounding box center [1377, 329] width 318 height 596
click at [1360, 133] on div "# Free the prisoner, defeat the guard and grab the gem. hero . moveRight ( ) he…" at bounding box center [1377, 329] width 318 height 596
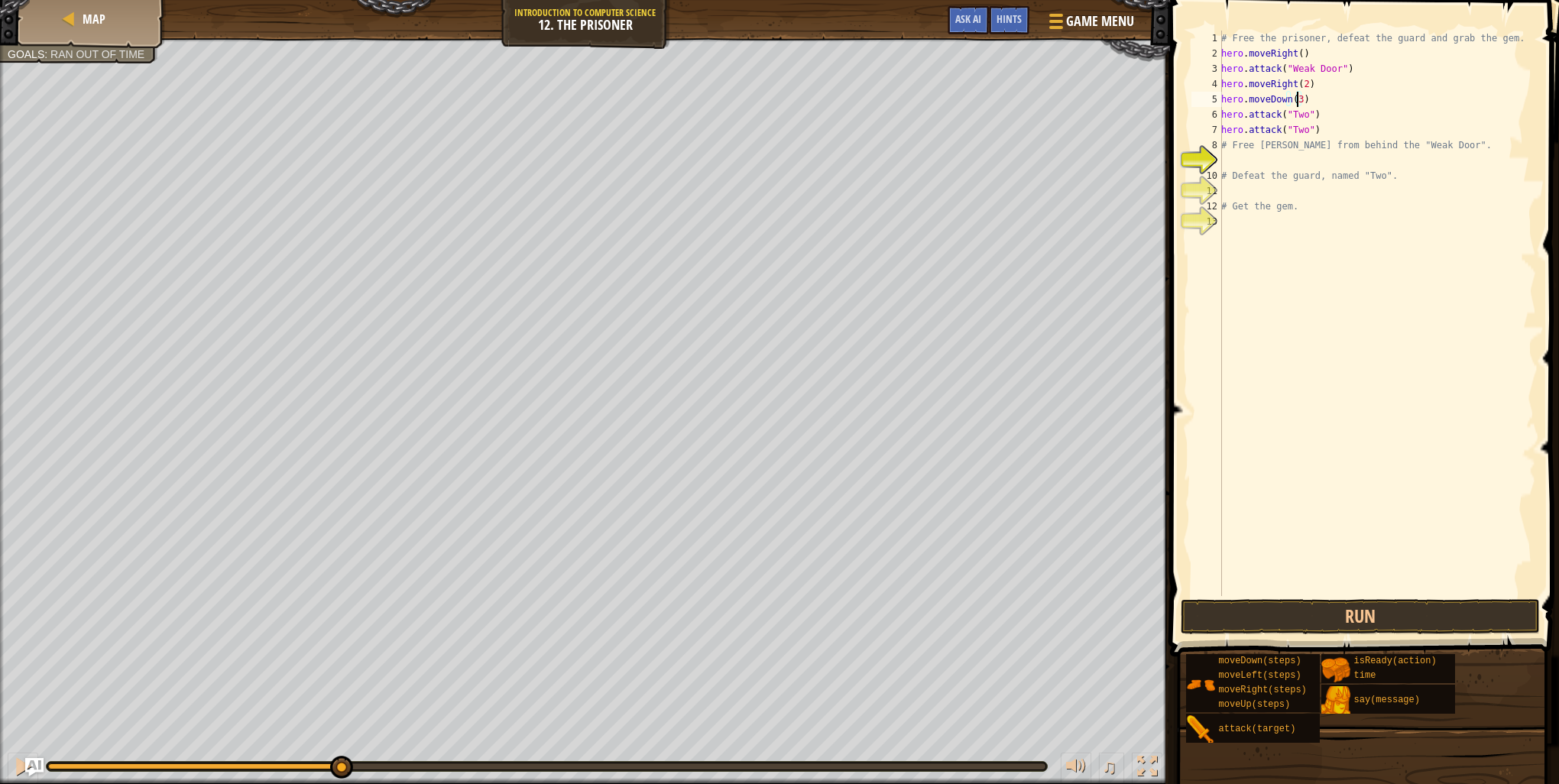
type textarea "hero.attack("Two")"
type textarea "r"
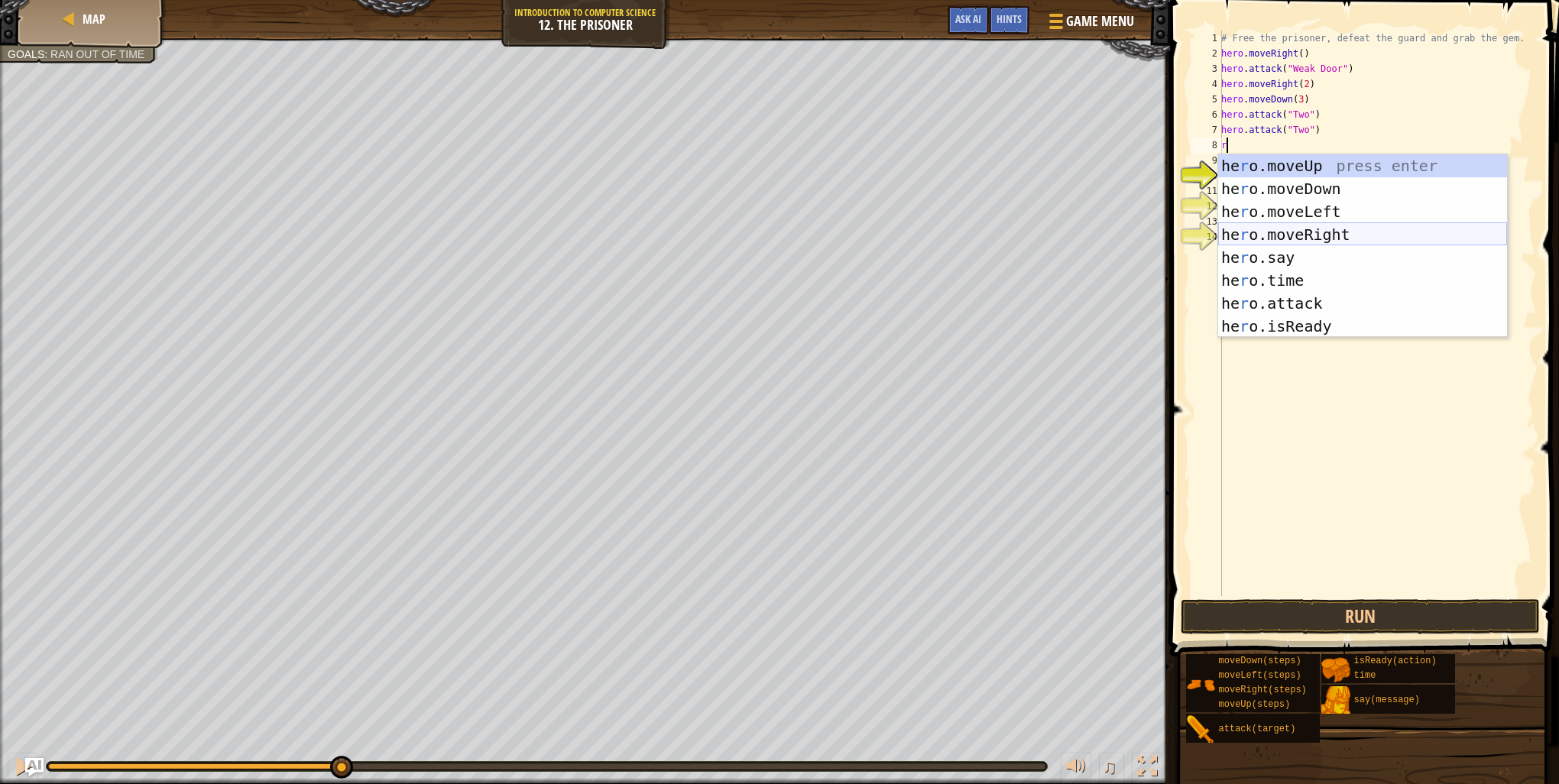
click at [1316, 235] on div "he r o.moveUp press enter he r o.moveDown press enter he r o.moveLeft press ent…" at bounding box center [1363, 269] width 289 height 229
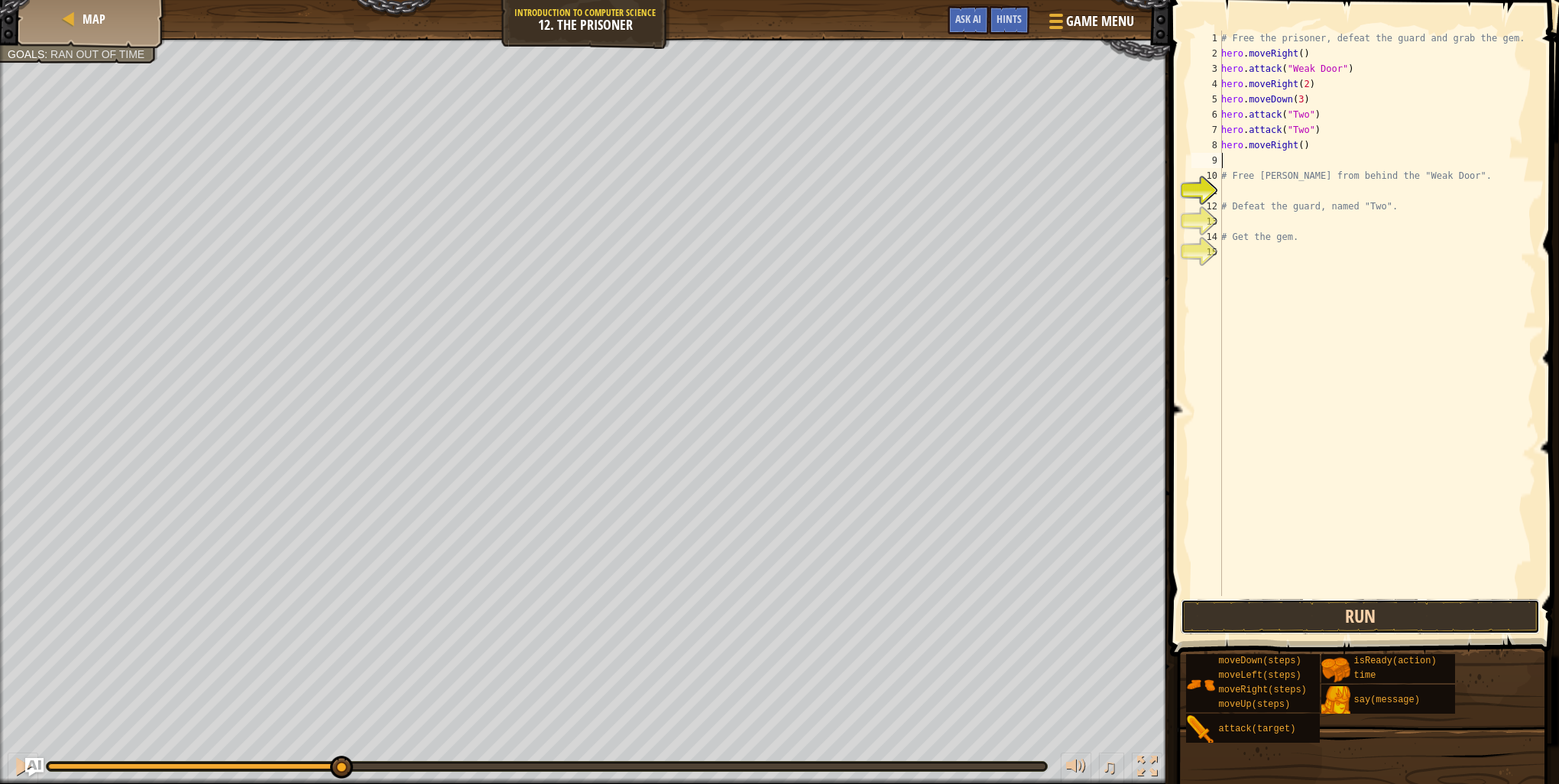
click at [1357, 619] on button "Run" at bounding box center [1360, 616] width 359 height 35
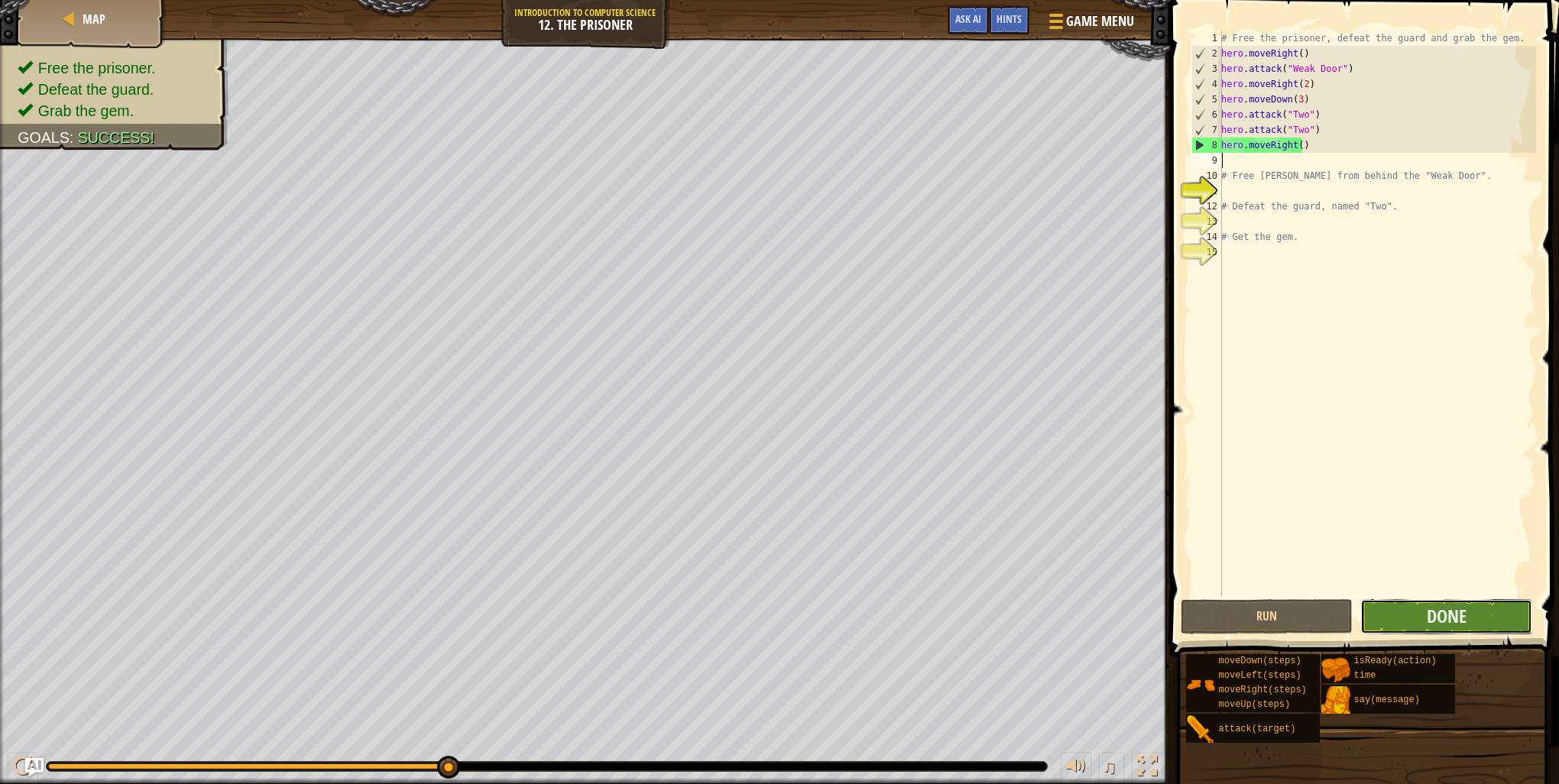
click at [1471, 617] on button "Done" at bounding box center [1446, 616] width 172 height 35
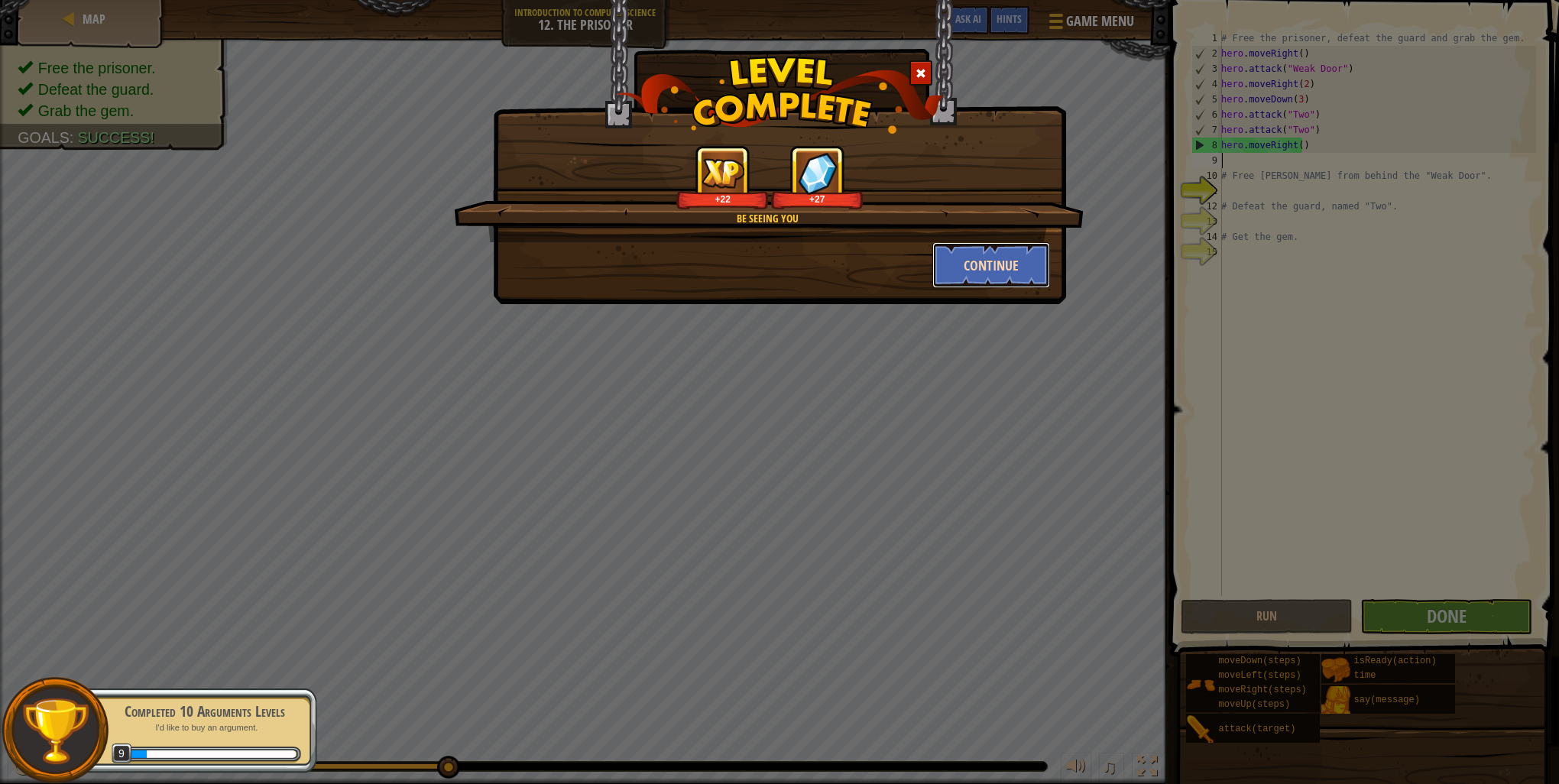
click at [1019, 254] on button "Continue" at bounding box center [991, 265] width 118 height 46
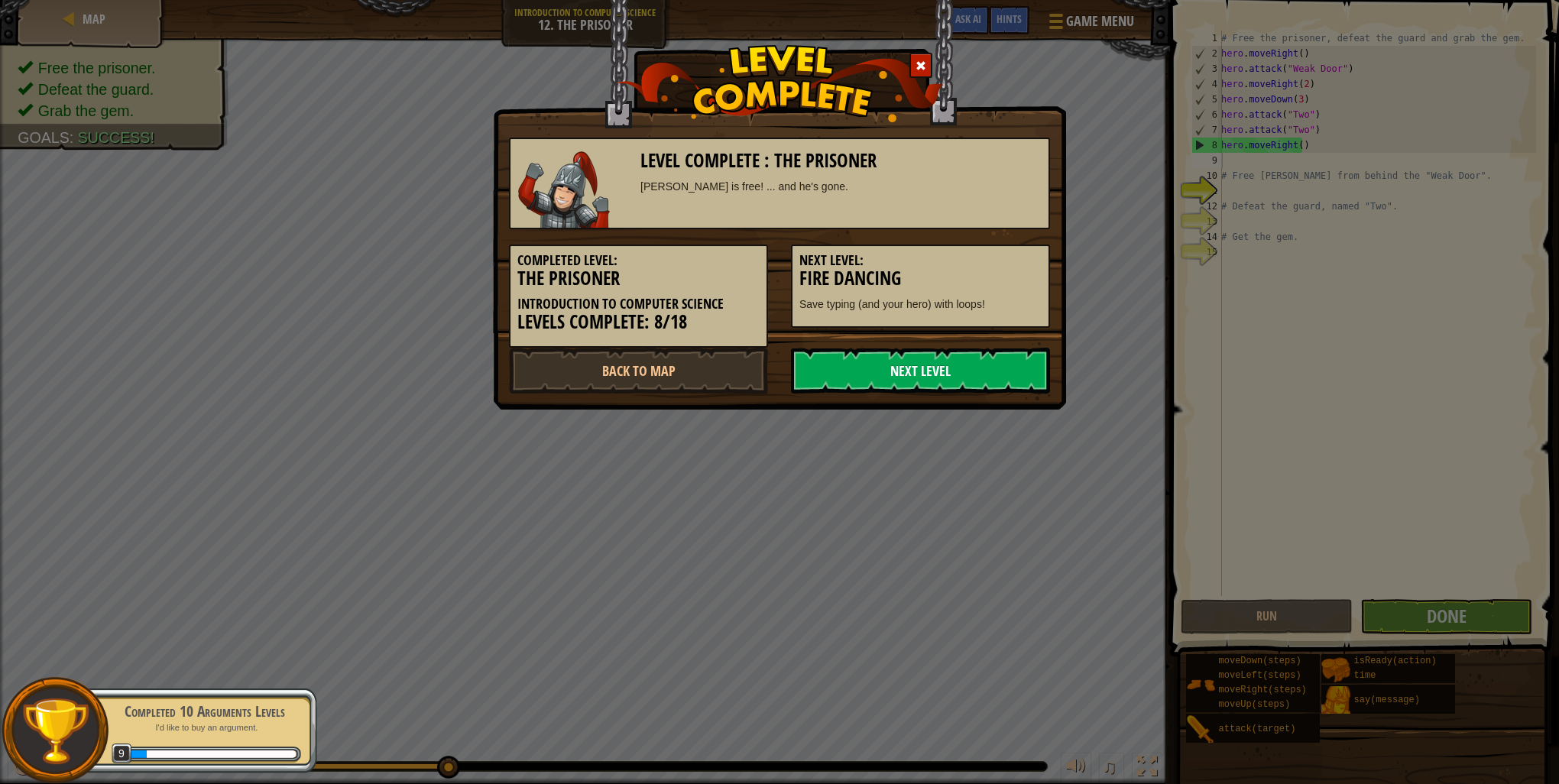
click at [993, 374] on link "Next Level" at bounding box center [920, 370] width 259 height 46
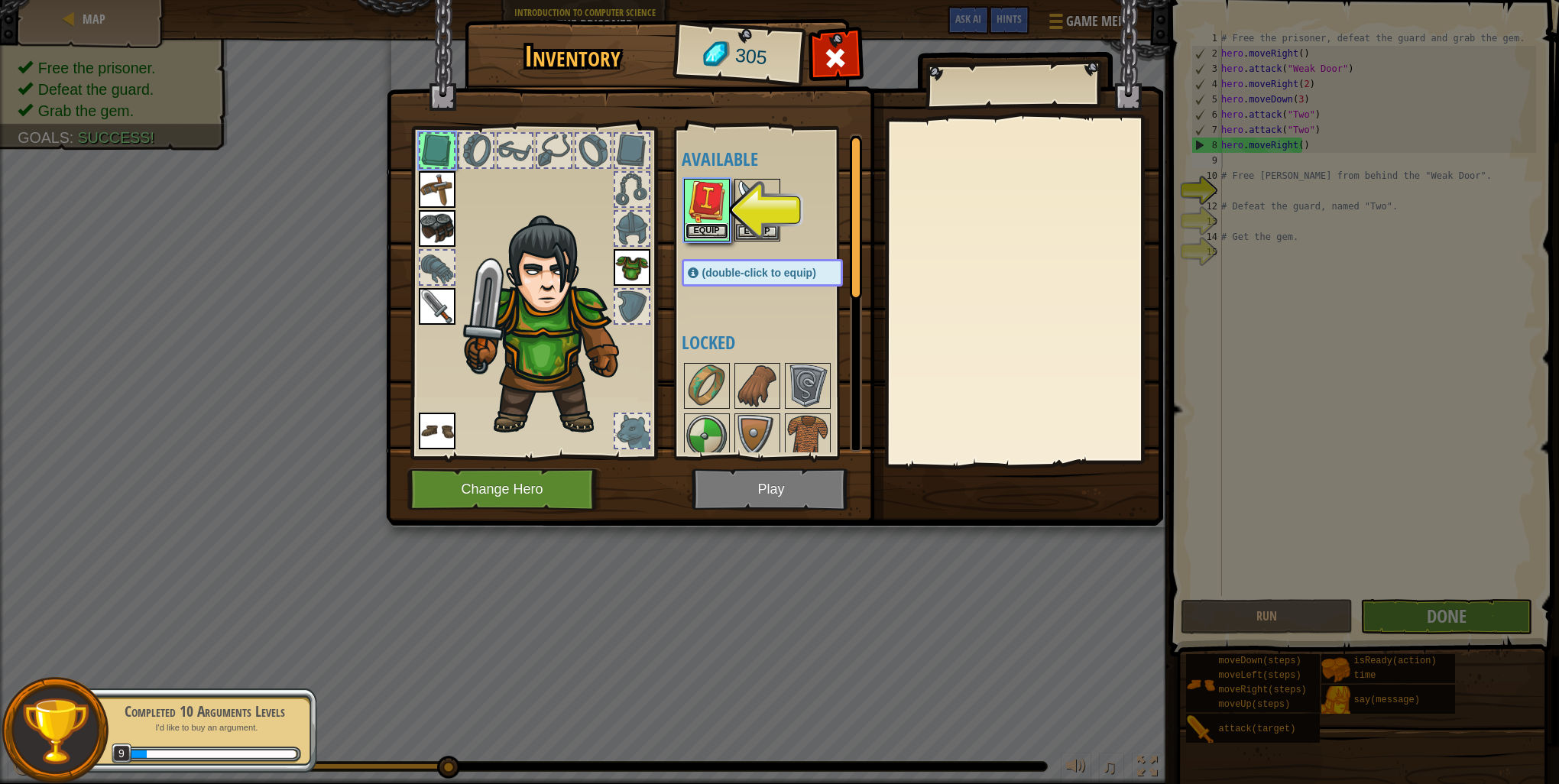
click at [704, 235] on button "Equip" at bounding box center [707, 231] width 42 height 16
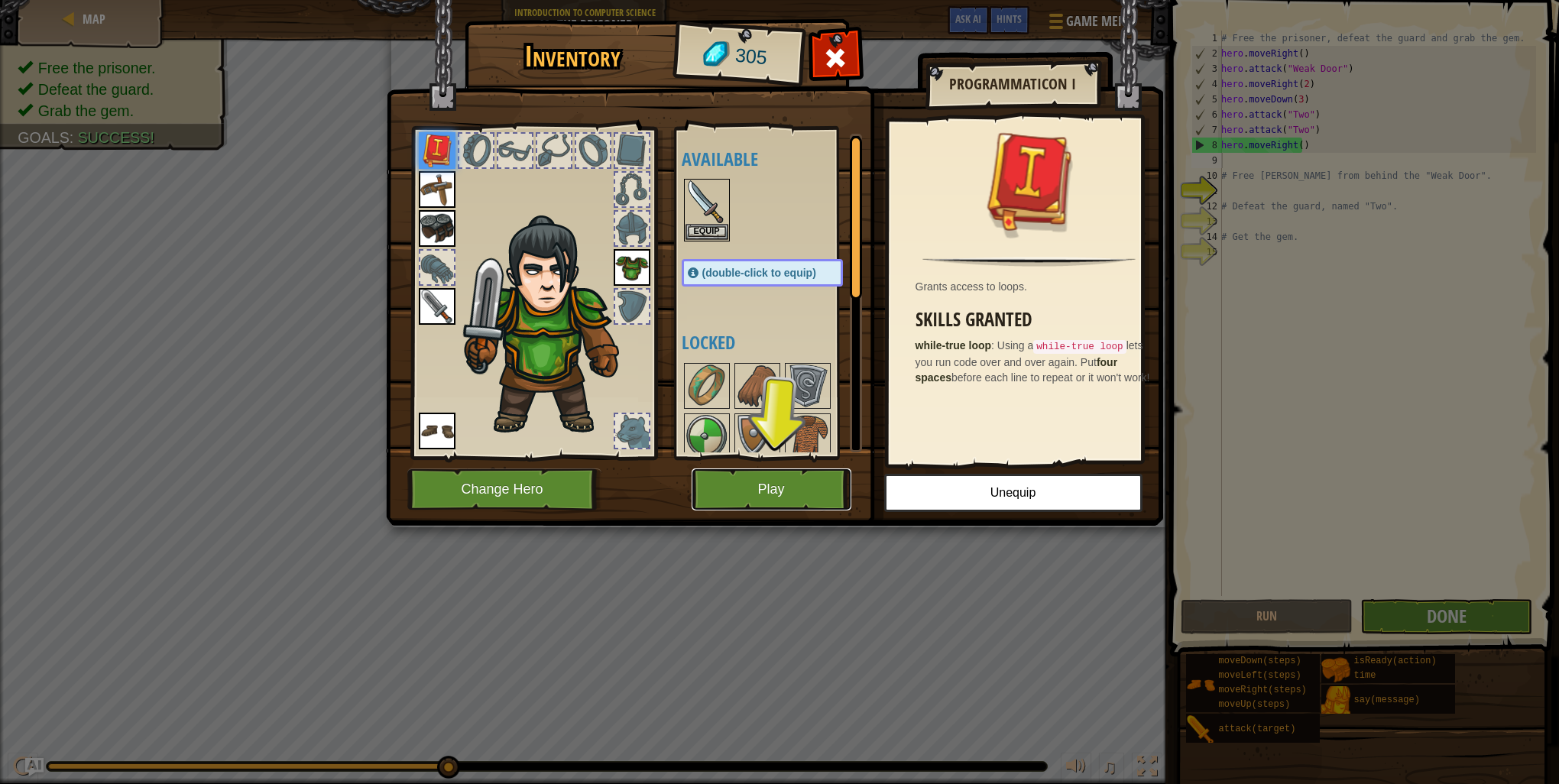
click at [774, 509] on button "Play" at bounding box center [771, 489] width 160 height 42
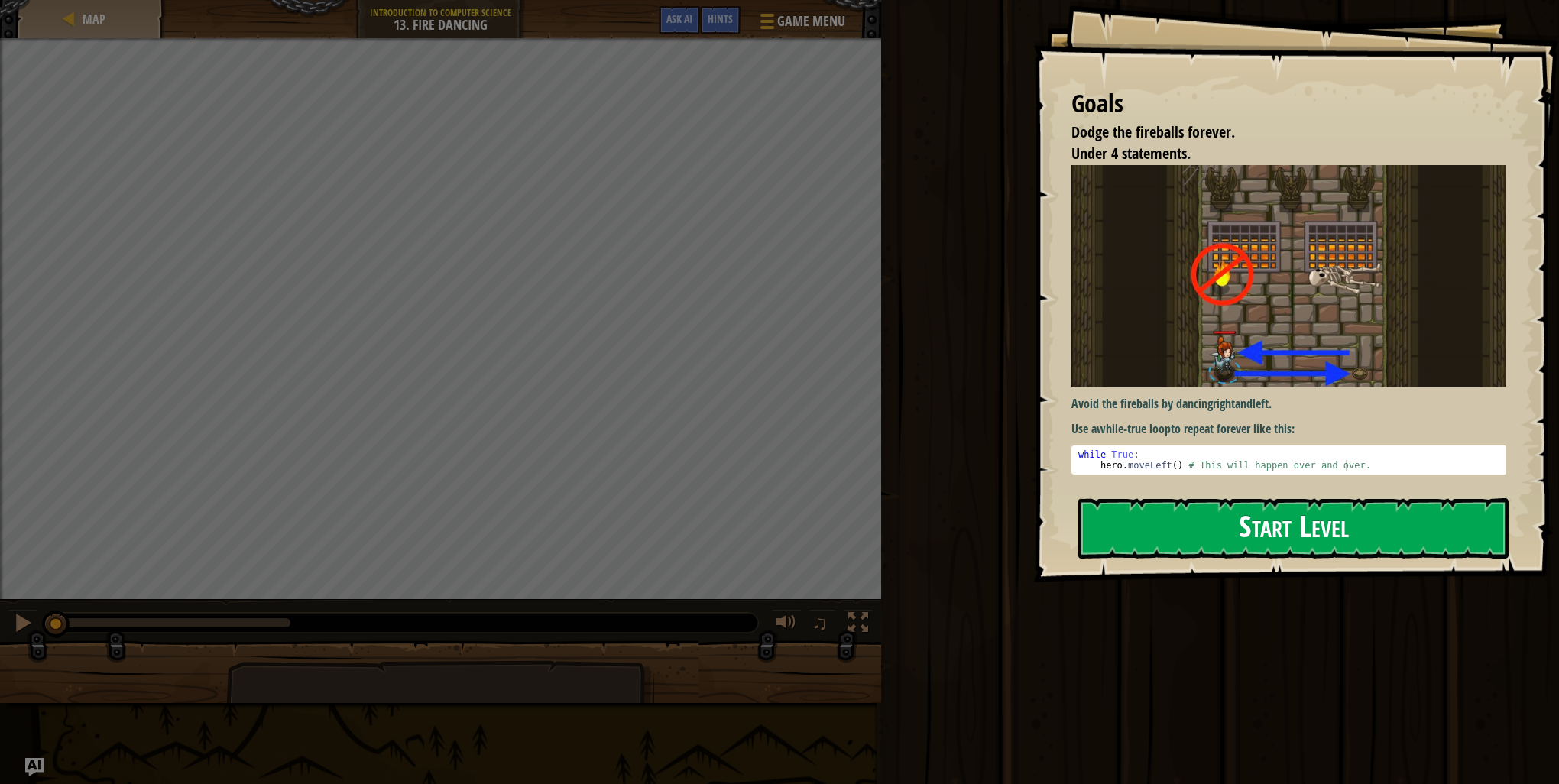
click at [1212, 536] on button "Start Level" at bounding box center [1293, 527] width 430 height 61
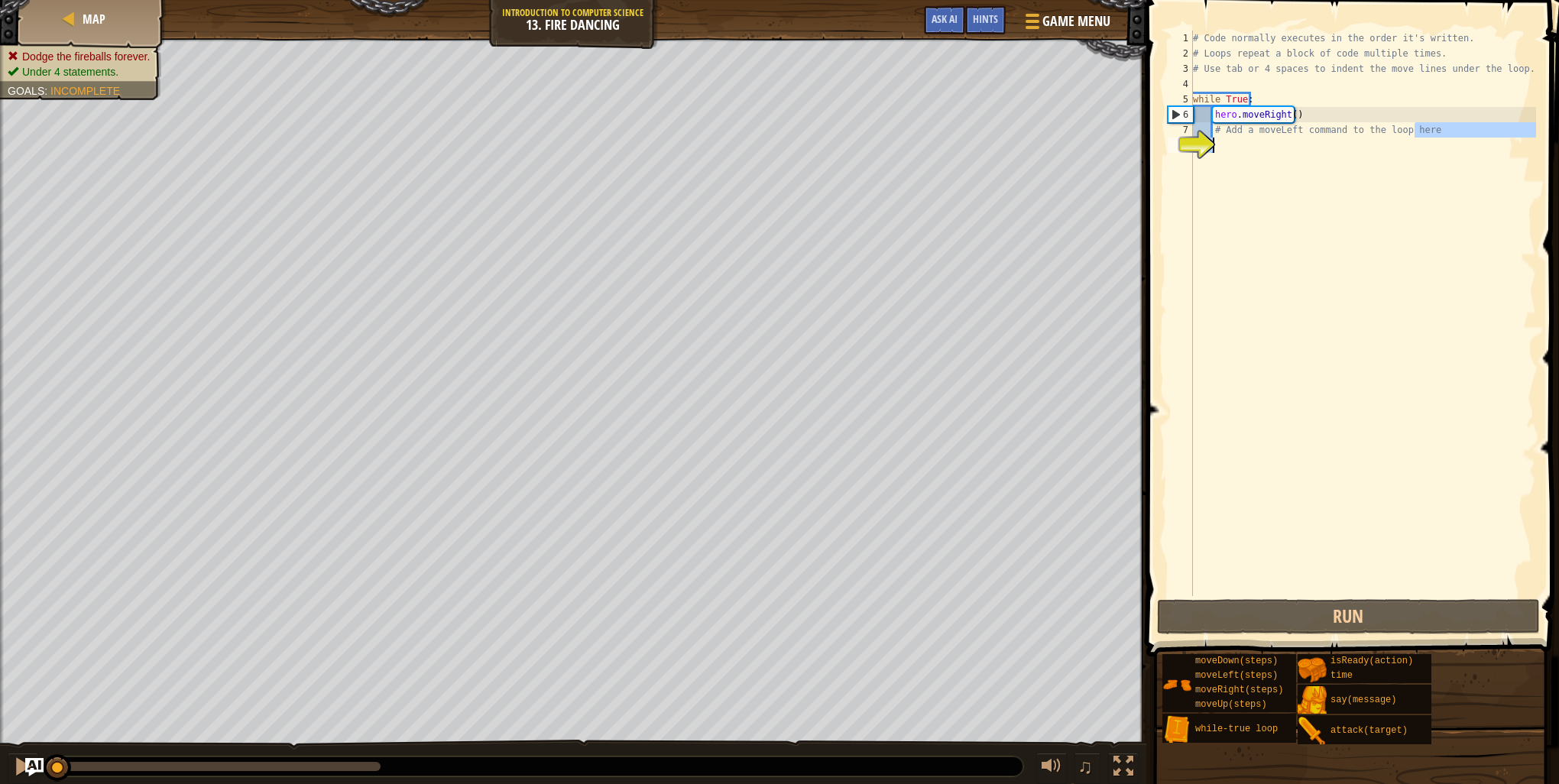
drag, startPoint x: 1415, startPoint y: 134, endPoint x: 1275, endPoint y: 131, distance: 140.0
click at [1273, 131] on div "# Code normally executes in the order it's written. # Loops repeat a block of c…" at bounding box center [1363, 329] width 346 height 596
type textarea "# Add a moveLeft command to the loop here"
drag, startPoint x: 1226, startPoint y: 131, endPoint x: 1237, endPoint y: 148, distance: 20.2
click at [1230, 133] on div "# Code normally executes in the order it's written. # Loops repeat a block of c…" at bounding box center [1363, 329] width 346 height 596
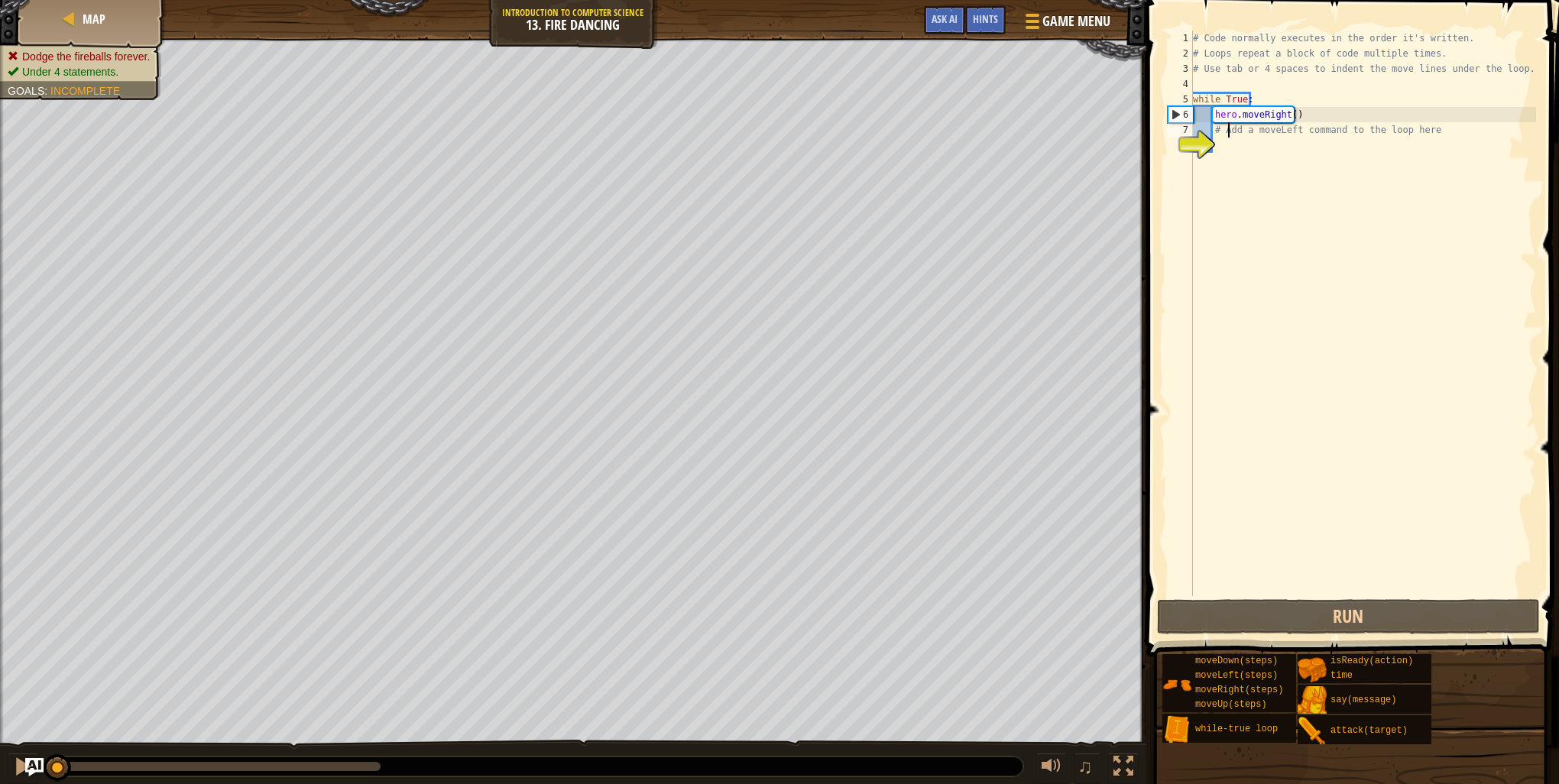
click at [1230, 151] on div "# Code normally executes in the order it's written. # Loops repeat a block of c…" at bounding box center [1363, 329] width 346 height 596
type textarea "h"
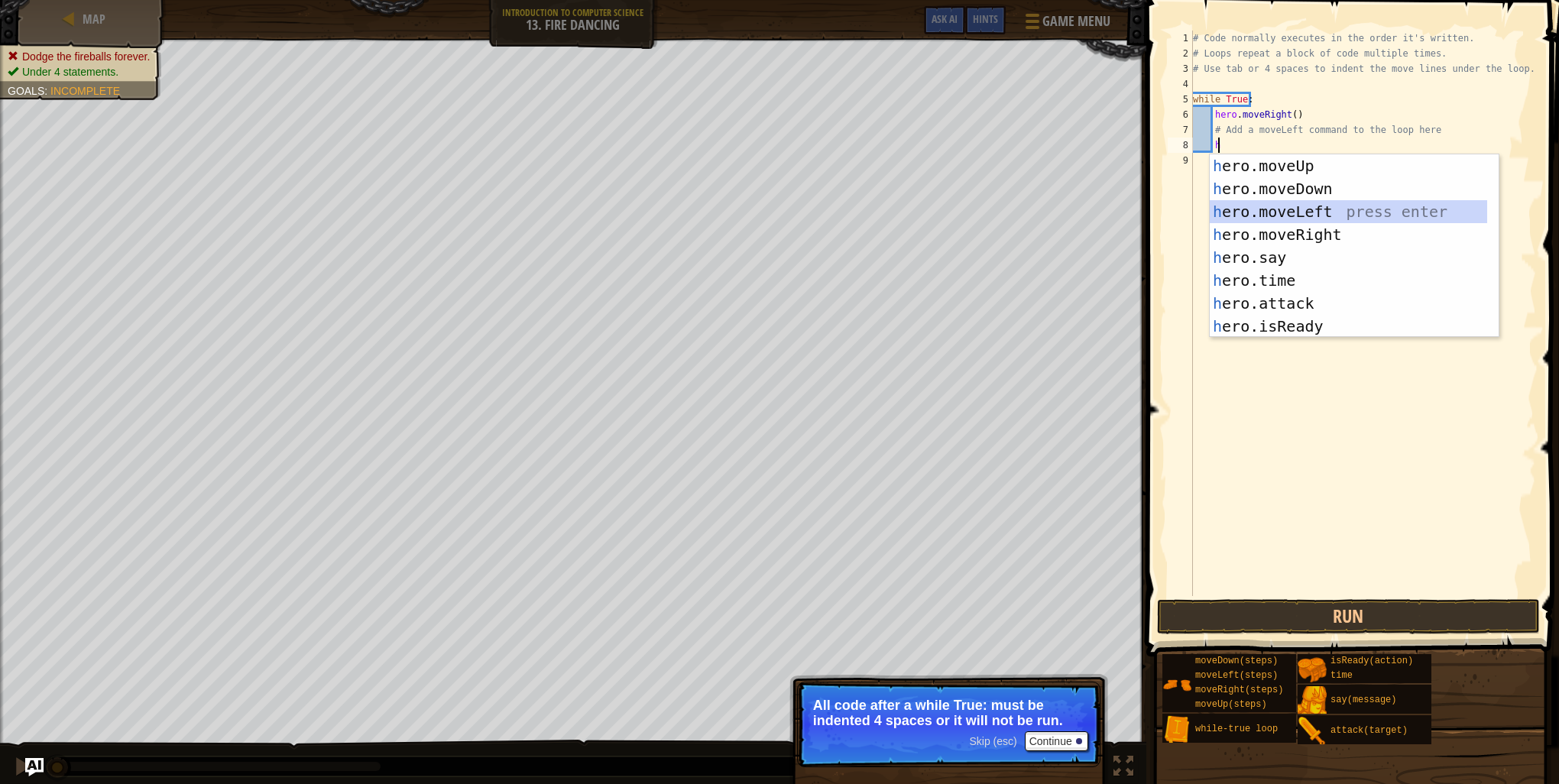
click at [1301, 206] on div "h ero.moveUp press enter h ero.moveDown press enter h ero.moveLeft press enter …" at bounding box center [1348, 269] width 277 height 229
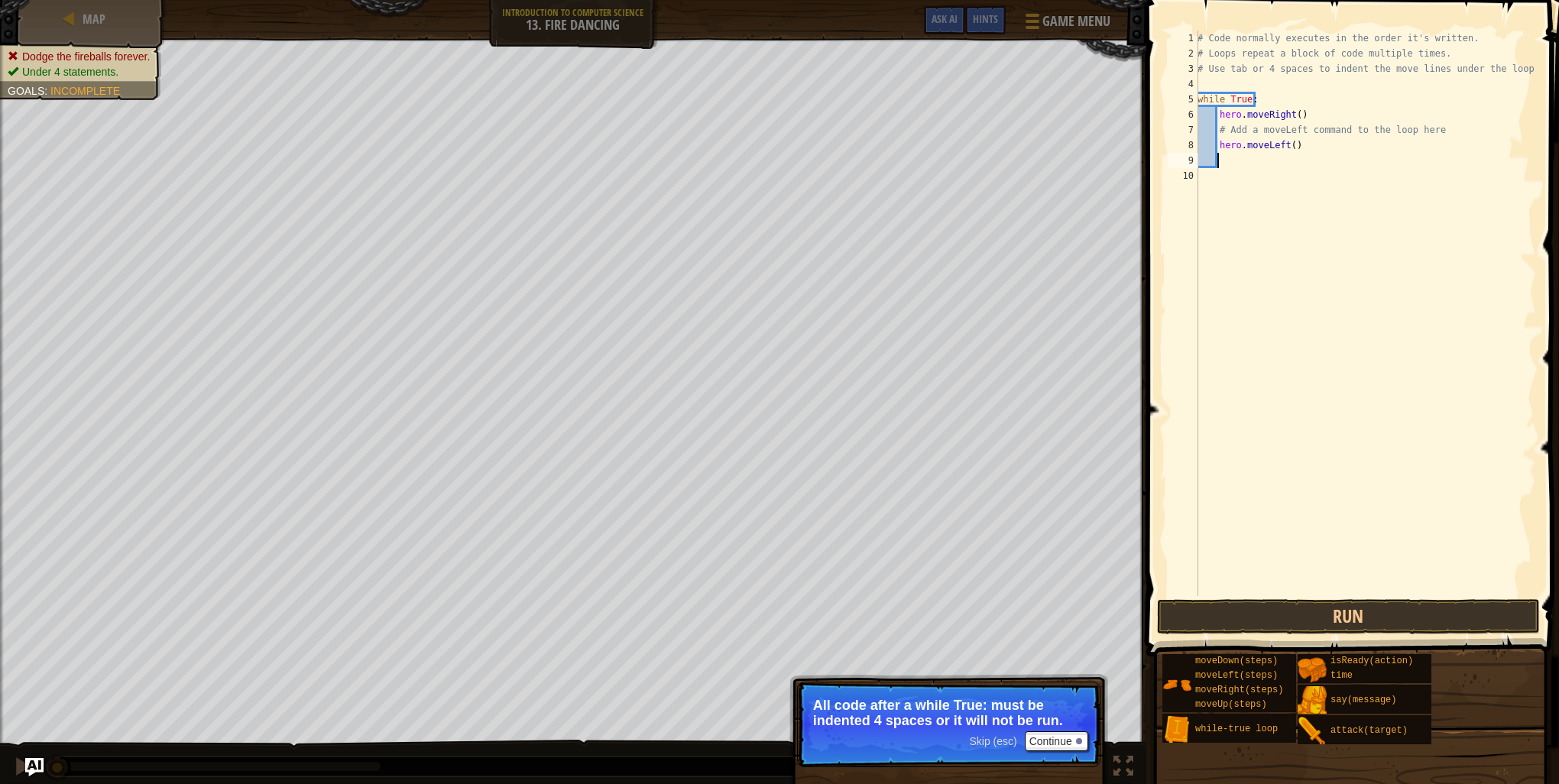
click at [1351, 152] on div "# Code normally executes in the order it's written. # Loops repeat a block of c…" at bounding box center [1366, 329] width 342 height 596
drag, startPoint x: 1218, startPoint y: 130, endPoint x: 1440, endPoint y: 127, distance: 222.0
click at [1440, 127] on div "# Code normally executes in the order it's written. # Loops repeat a block of c…" at bounding box center [1366, 329] width 342 height 596
type textarea "# Add a moveLeft command to the loop here"
type textarea "hero.moveRight()"
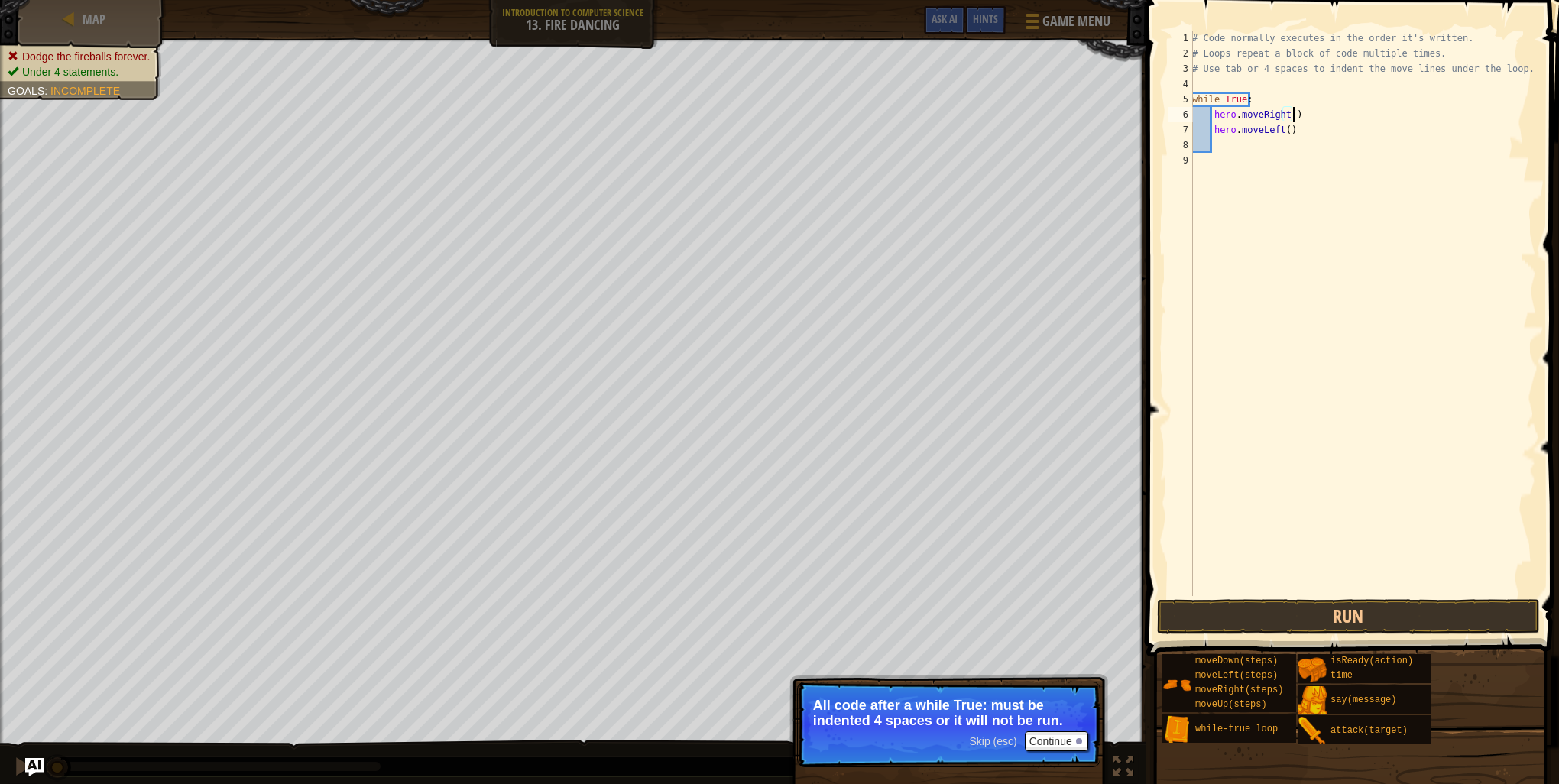
click at [1326, 155] on div "# Code normally executes in the order it's written. # Loops repeat a block of c…" at bounding box center [1363, 329] width 347 height 596
click at [1395, 619] on button "Run" at bounding box center [1348, 616] width 383 height 35
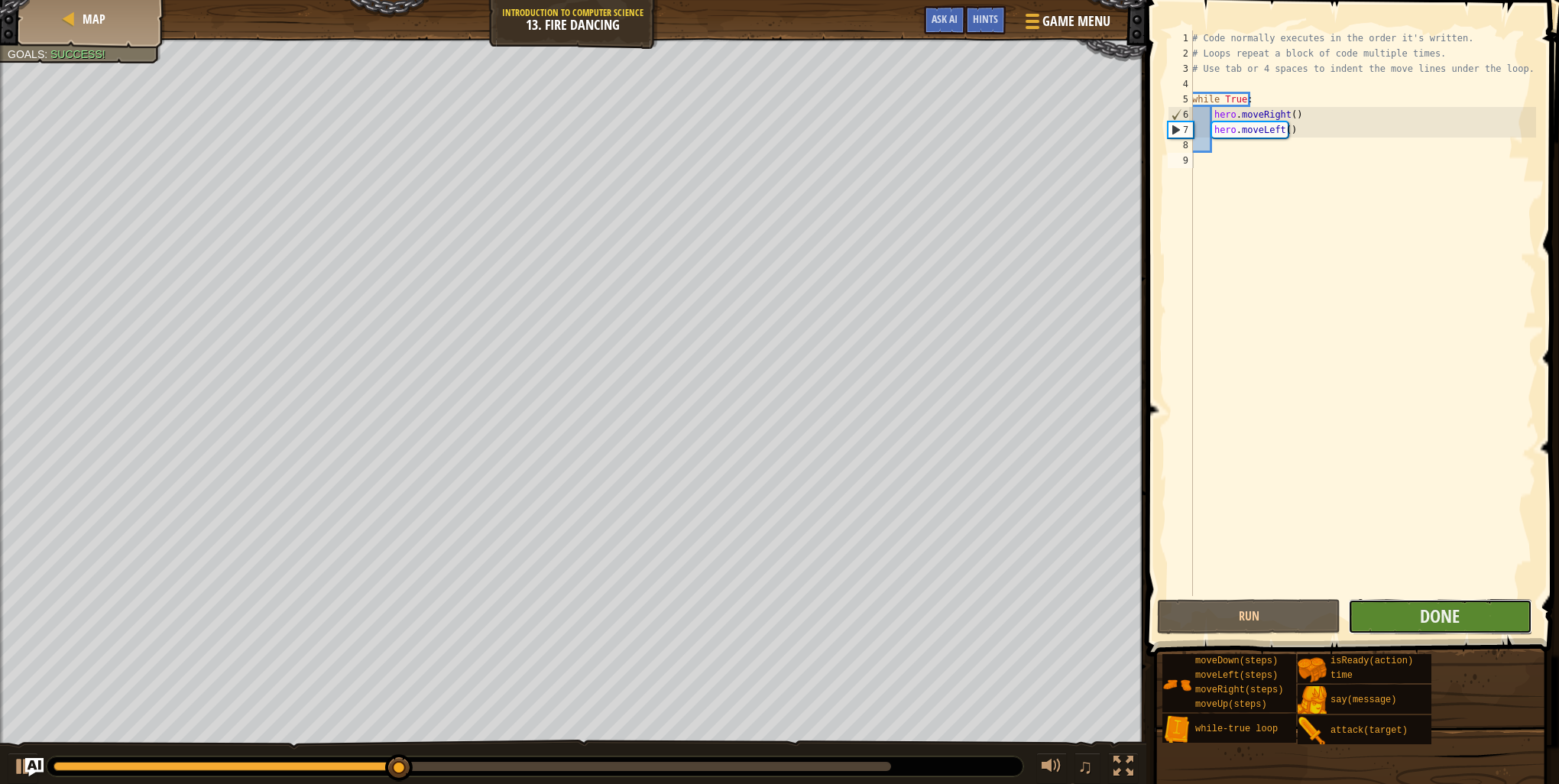
click at [1410, 601] on button "Done" at bounding box center [1440, 616] width 183 height 35
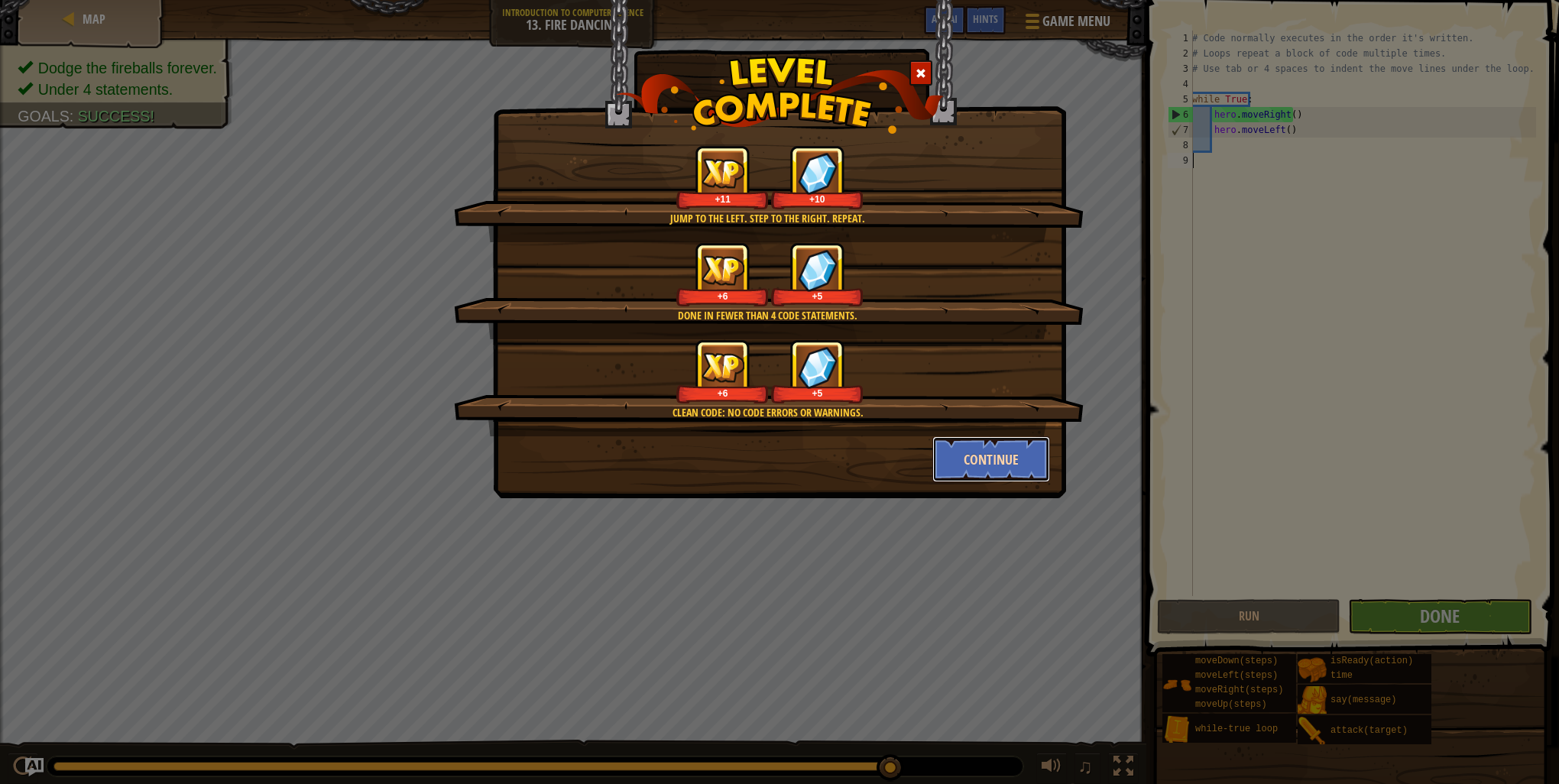
click at [1037, 468] on button "Continue" at bounding box center [991, 459] width 118 height 46
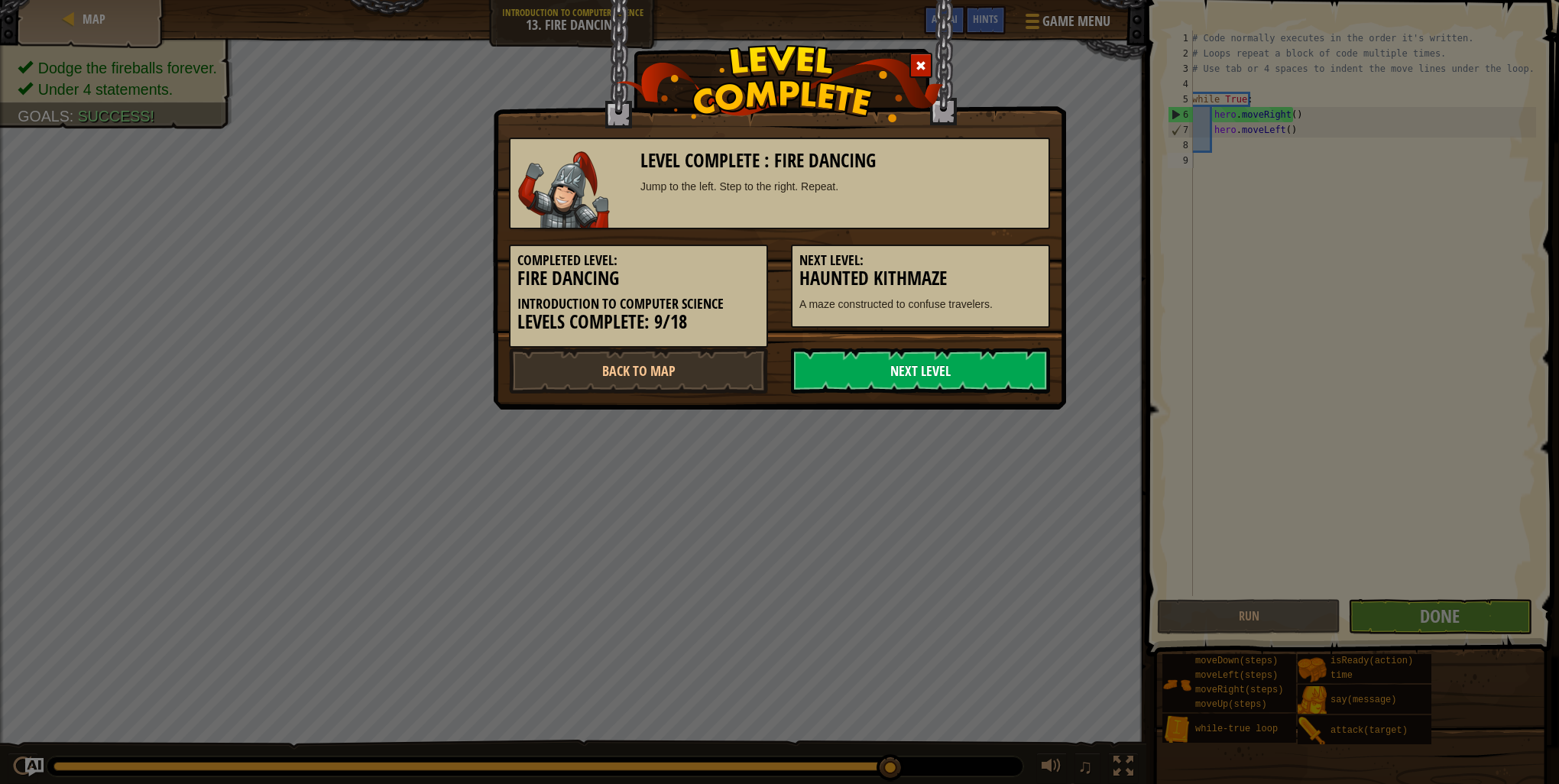
click at [905, 378] on link "Next Level" at bounding box center [920, 370] width 259 height 46
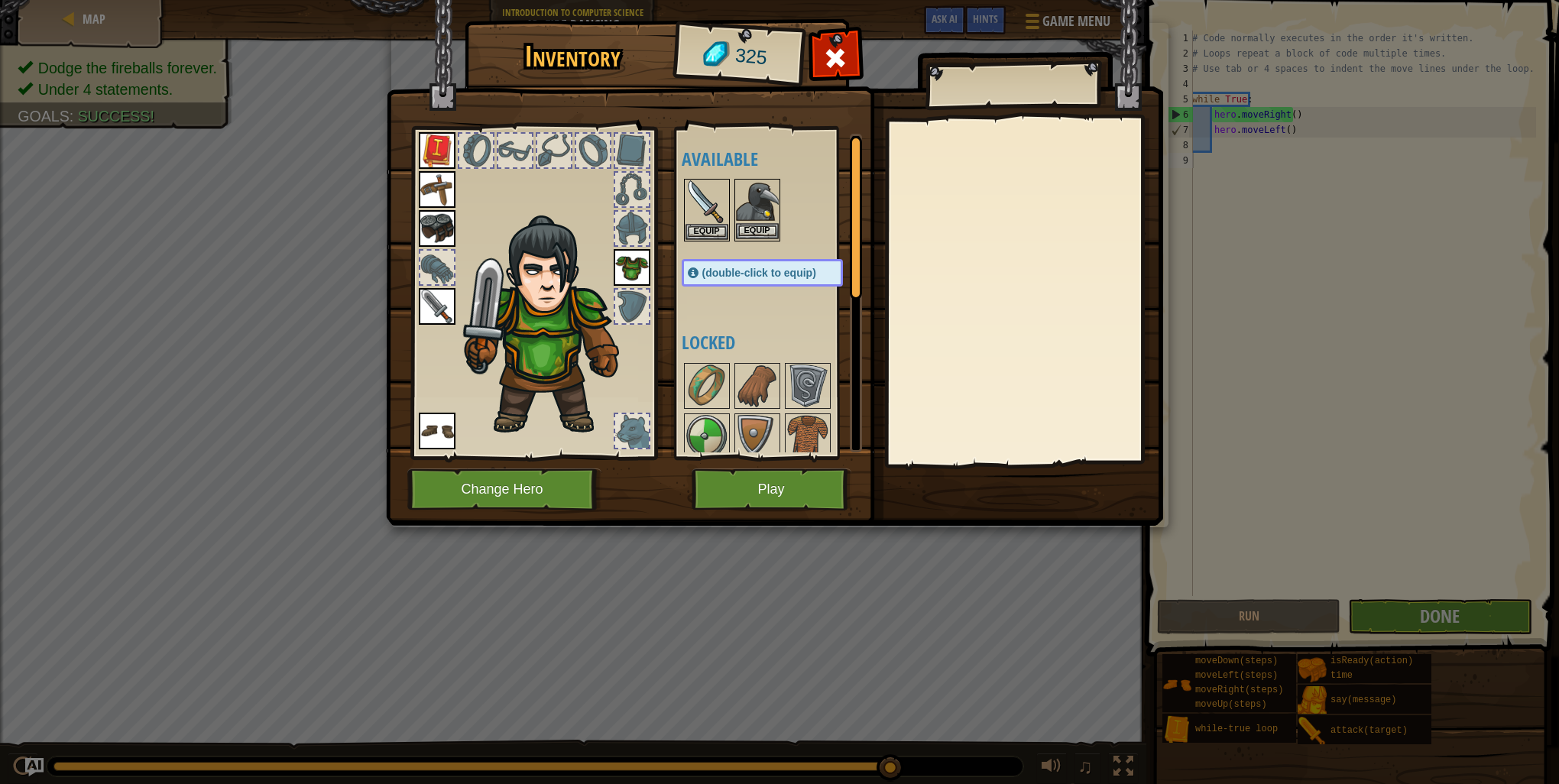
click at [756, 195] on img at bounding box center [756, 201] width 42 height 42
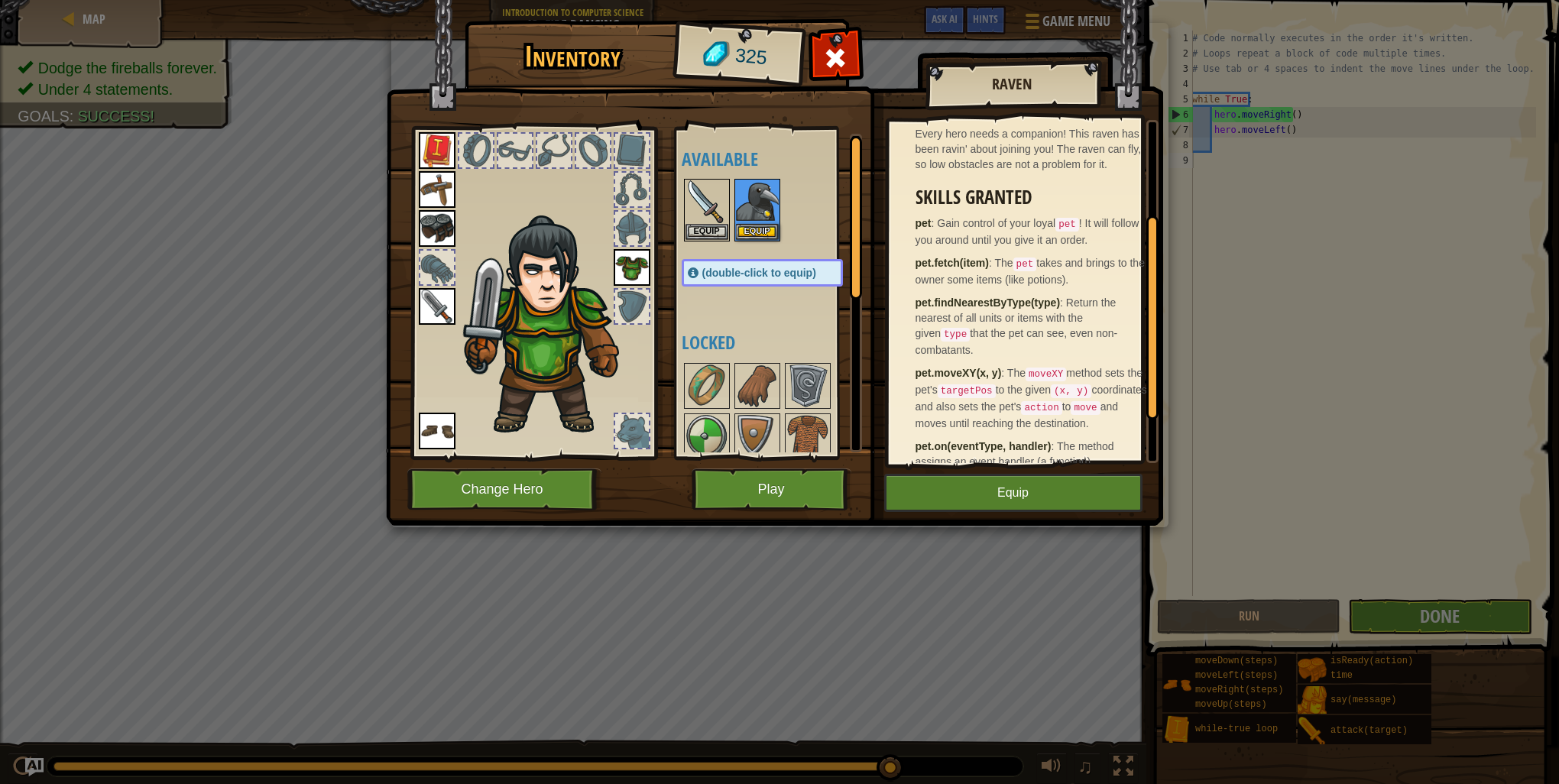
scroll to position [229, 0]
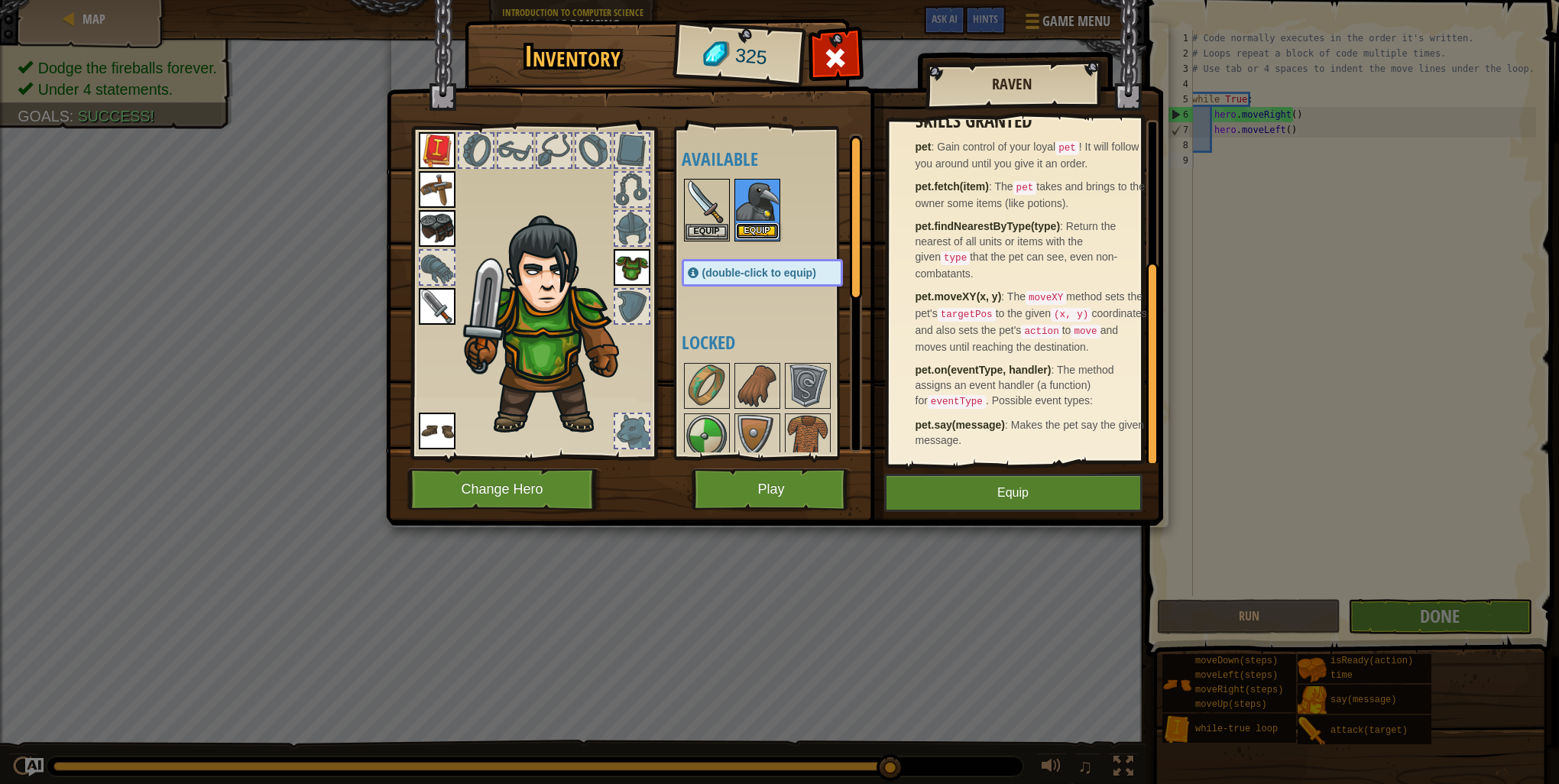
click at [763, 225] on button "Equip" at bounding box center [756, 231] width 42 height 16
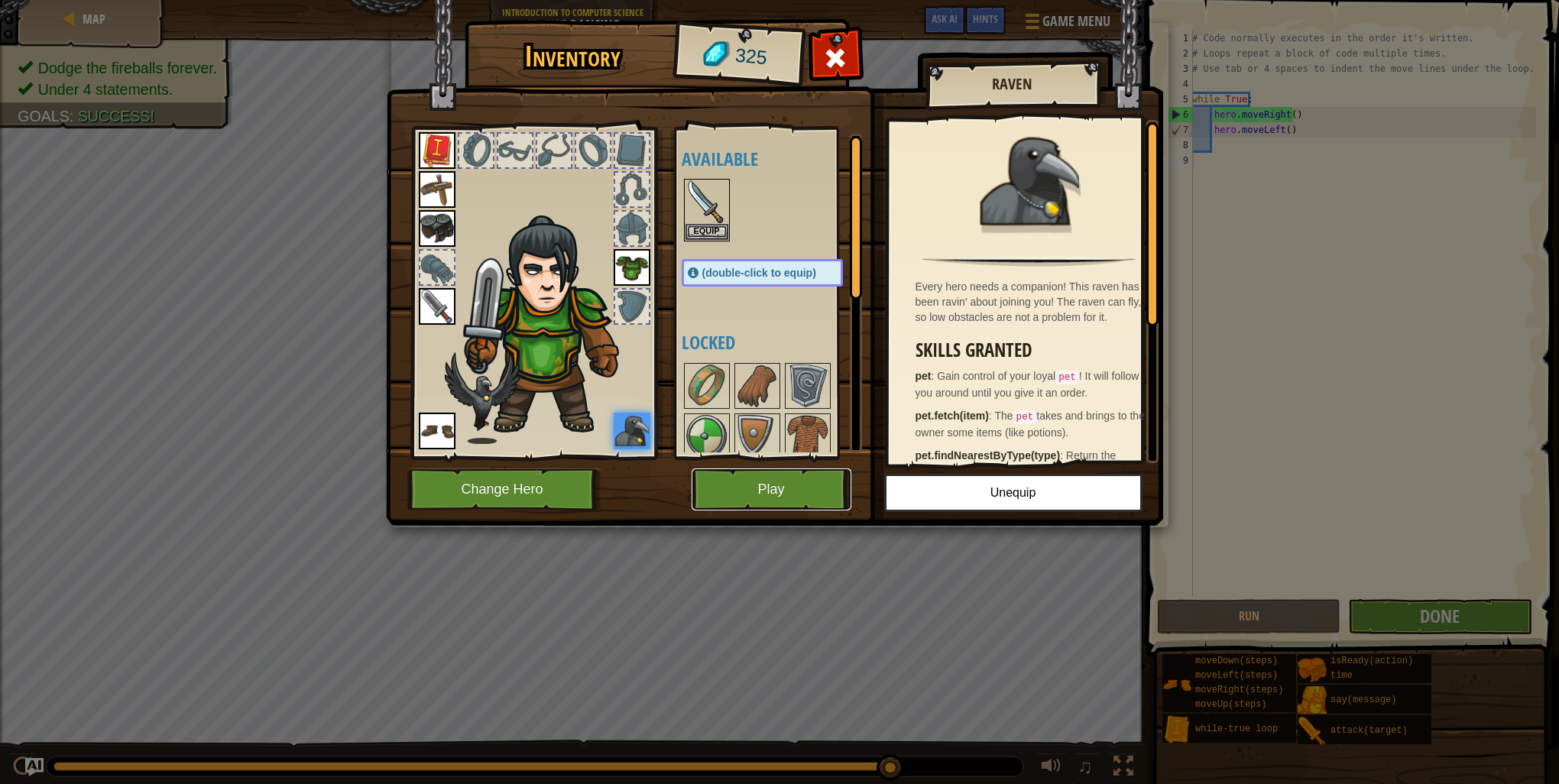
click at [798, 497] on button "Play" at bounding box center [771, 489] width 160 height 42
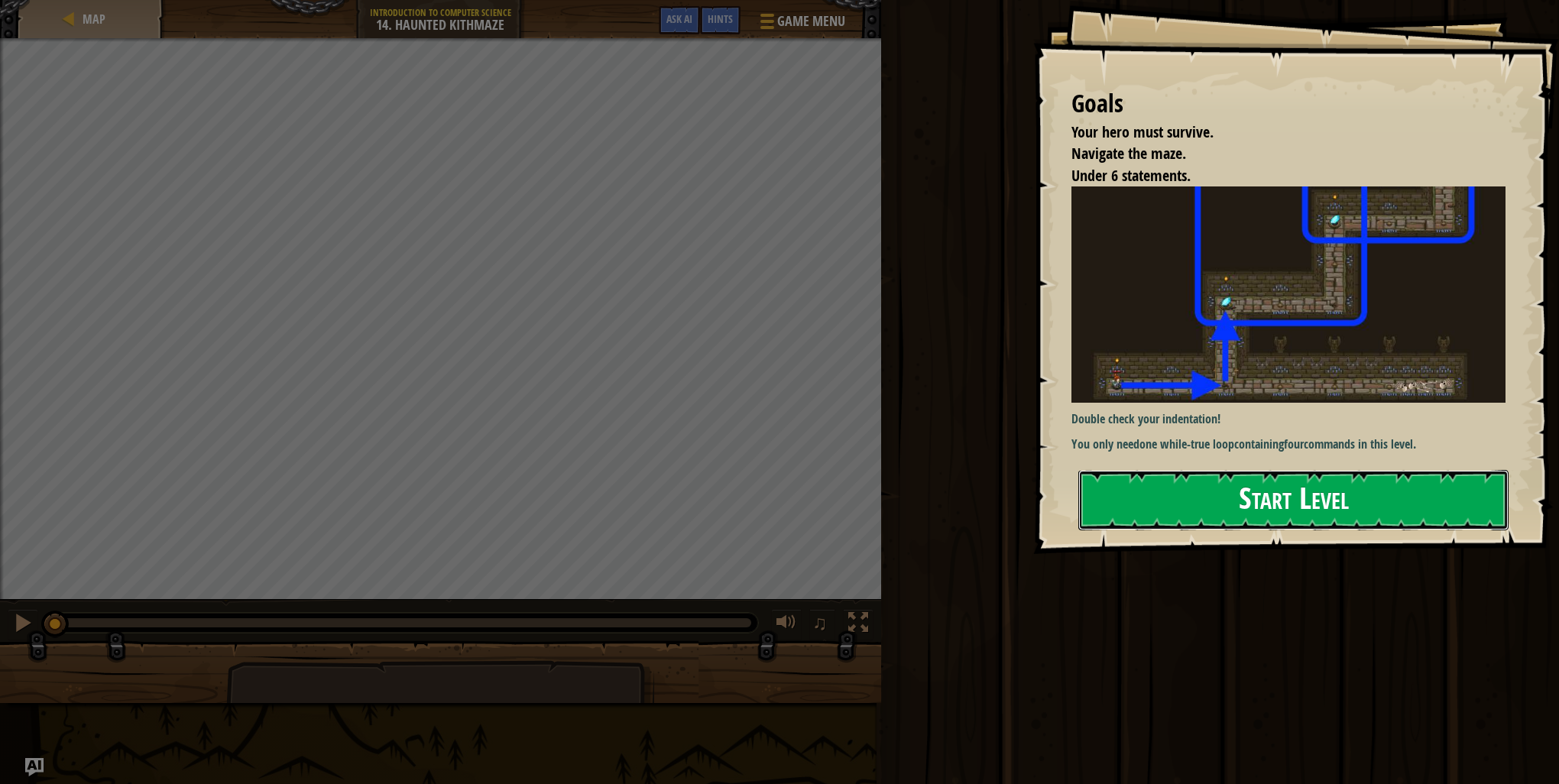
click at [1306, 526] on button "Start Level" at bounding box center [1293, 499] width 430 height 61
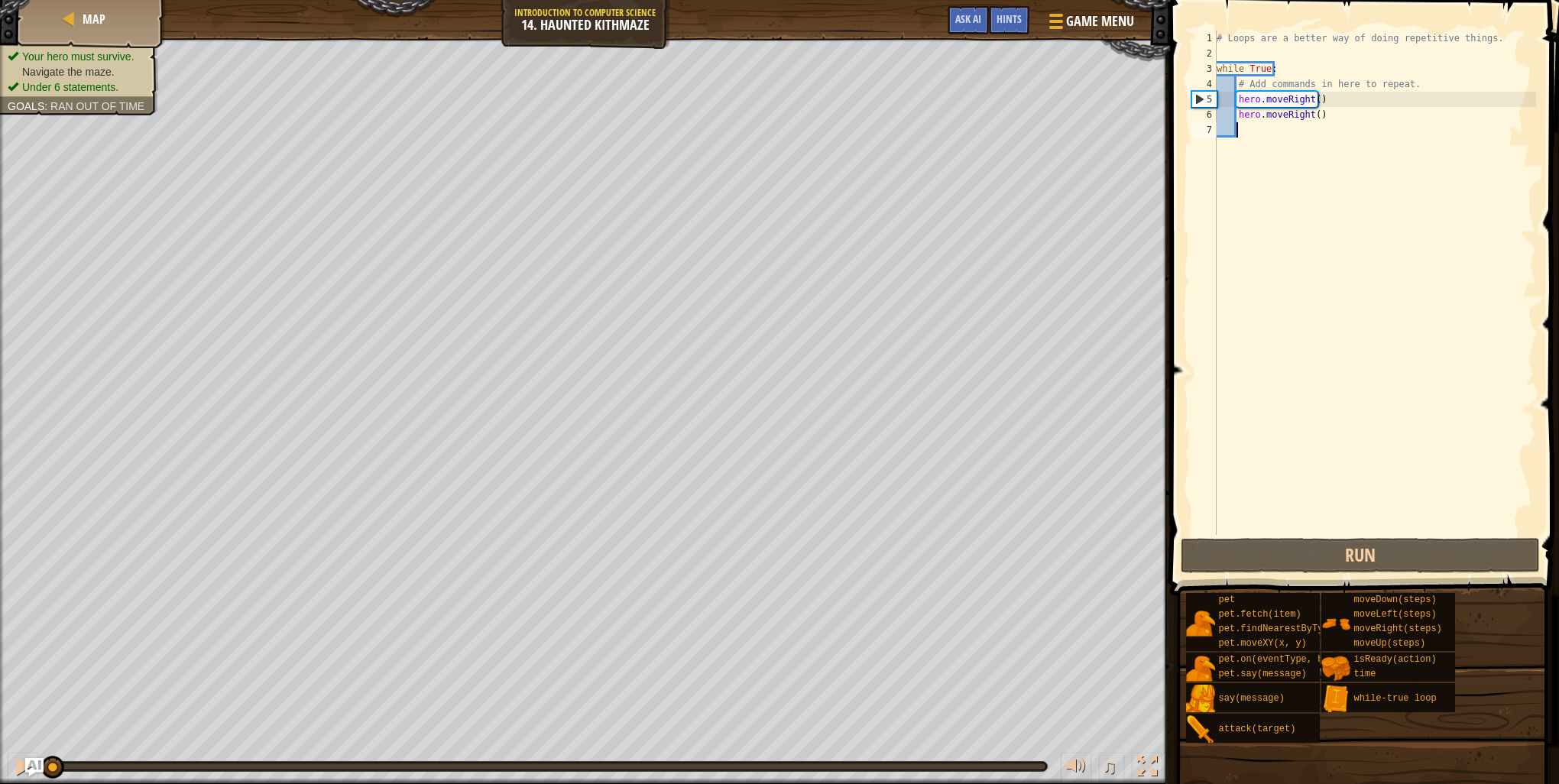
click at [1258, 141] on div "# Loops are a better way of doing repetitive things. while True : # Add command…" at bounding box center [1375, 298] width 323 height 535
type textarea "p"
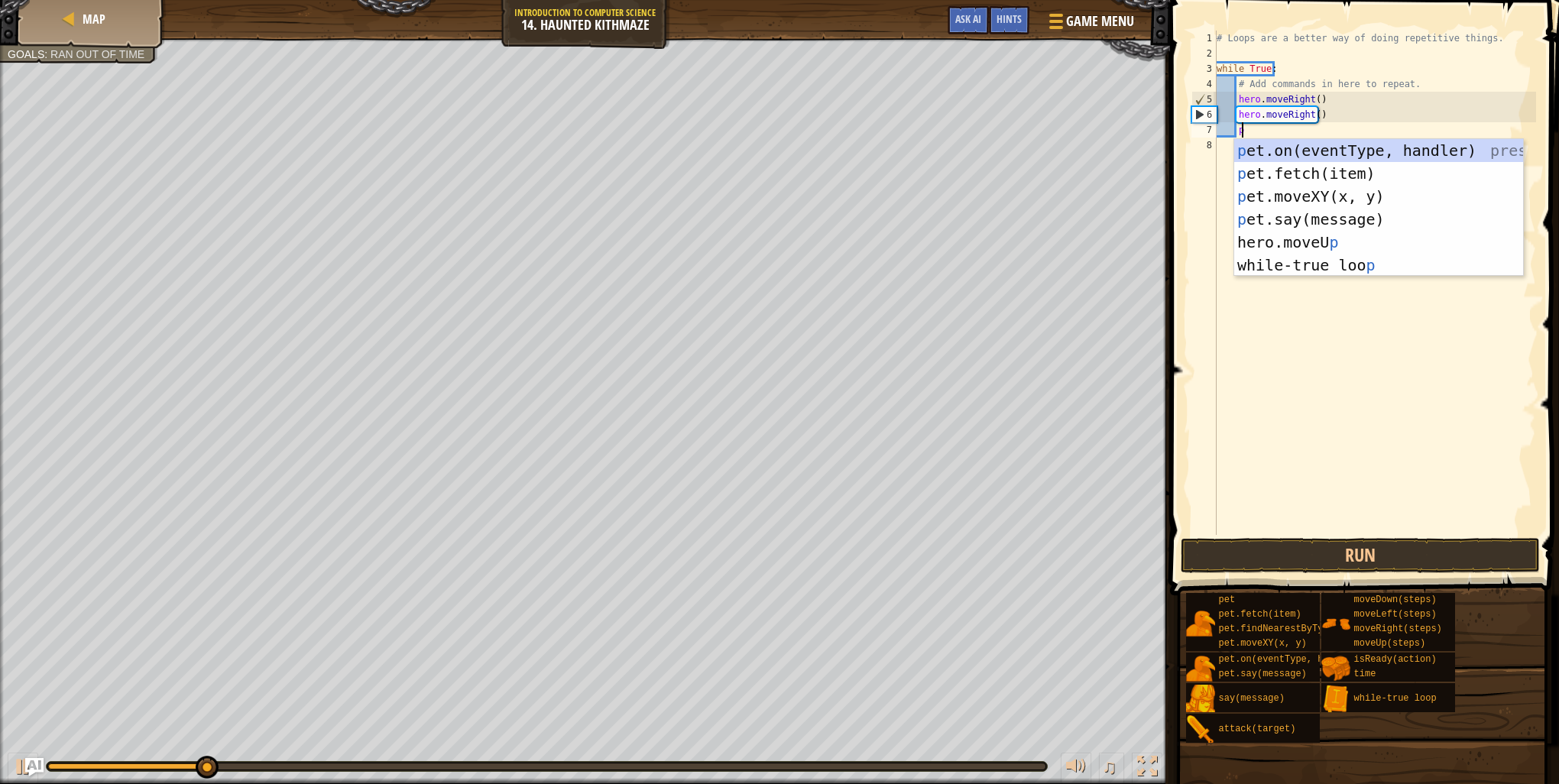
click at [1302, 399] on div "# Loops are a better way of doing repetitive things. while True : # Add command…" at bounding box center [1375, 298] width 323 height 535
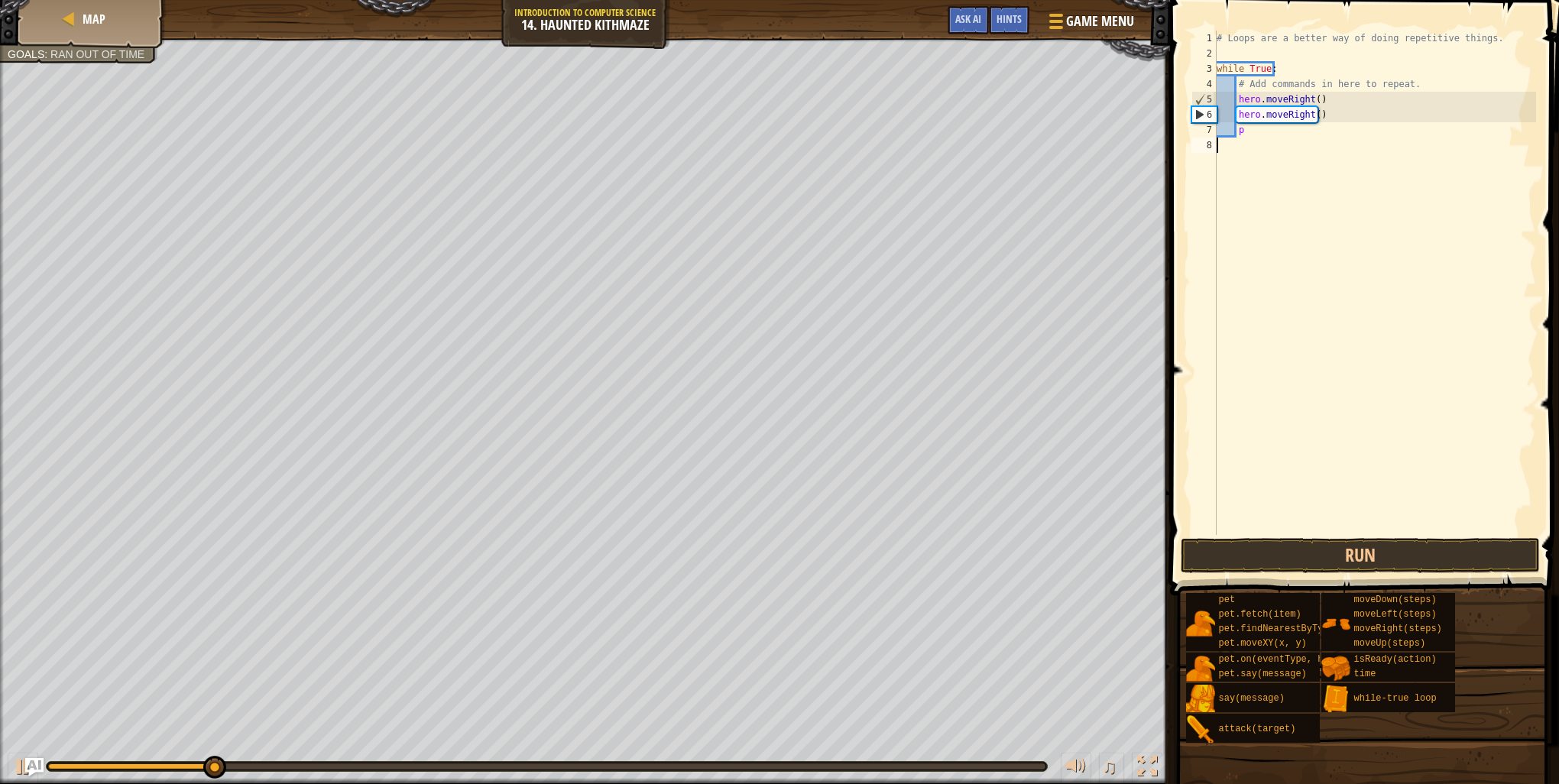
scroll to position [7, 0]
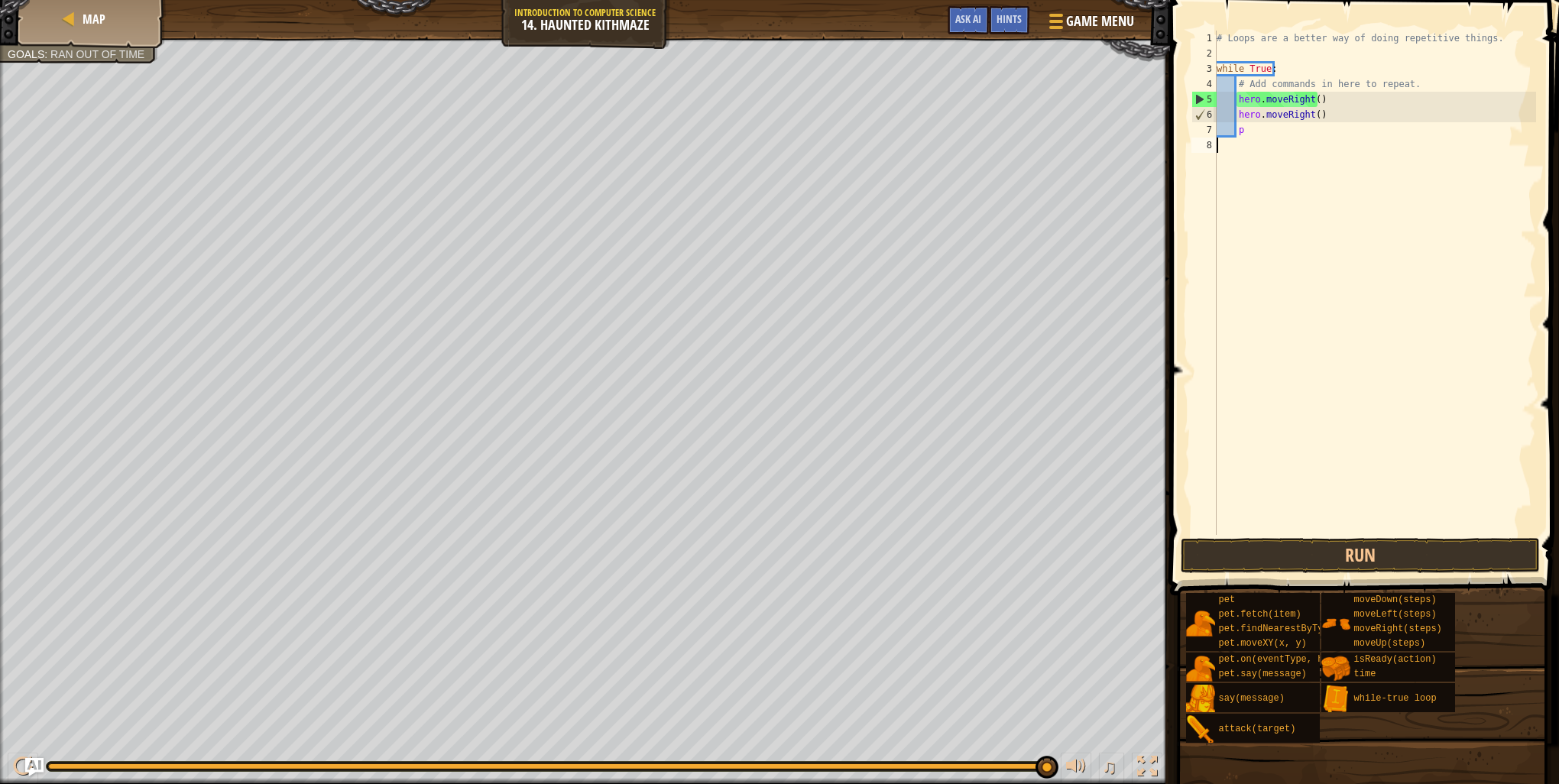
click at [1289, 133] on div "# Loops are a better way of doing repetitive things. while True : # Add command…" at bounding box center [1375, 298] width 323 height 535
type textarea "p"
click at [1235, 517] on div "Map Introduction to Computer Science 14. Haunted Kithmaze Game Menu Done Hints …" at bounding box center [779, 392] width 1559 height 784
click at [1351, 0] on html "Map Introduction to Computer Science 14. Haunted Kithmaze Game Menu Done Hints …" at bounding box center [779, 0] width 1559 height 0
type textarea "h"
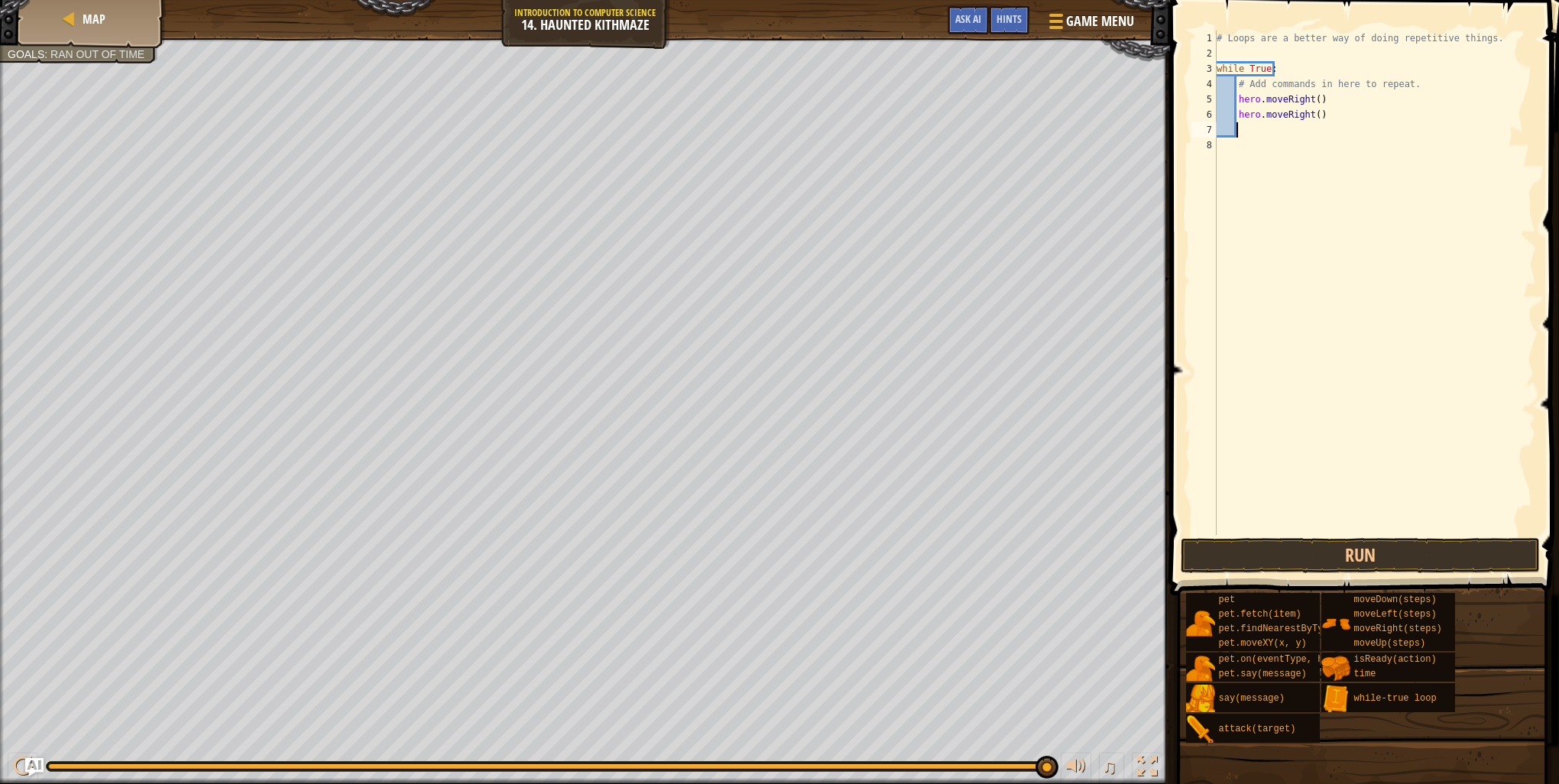
scroll to position [7, 1]
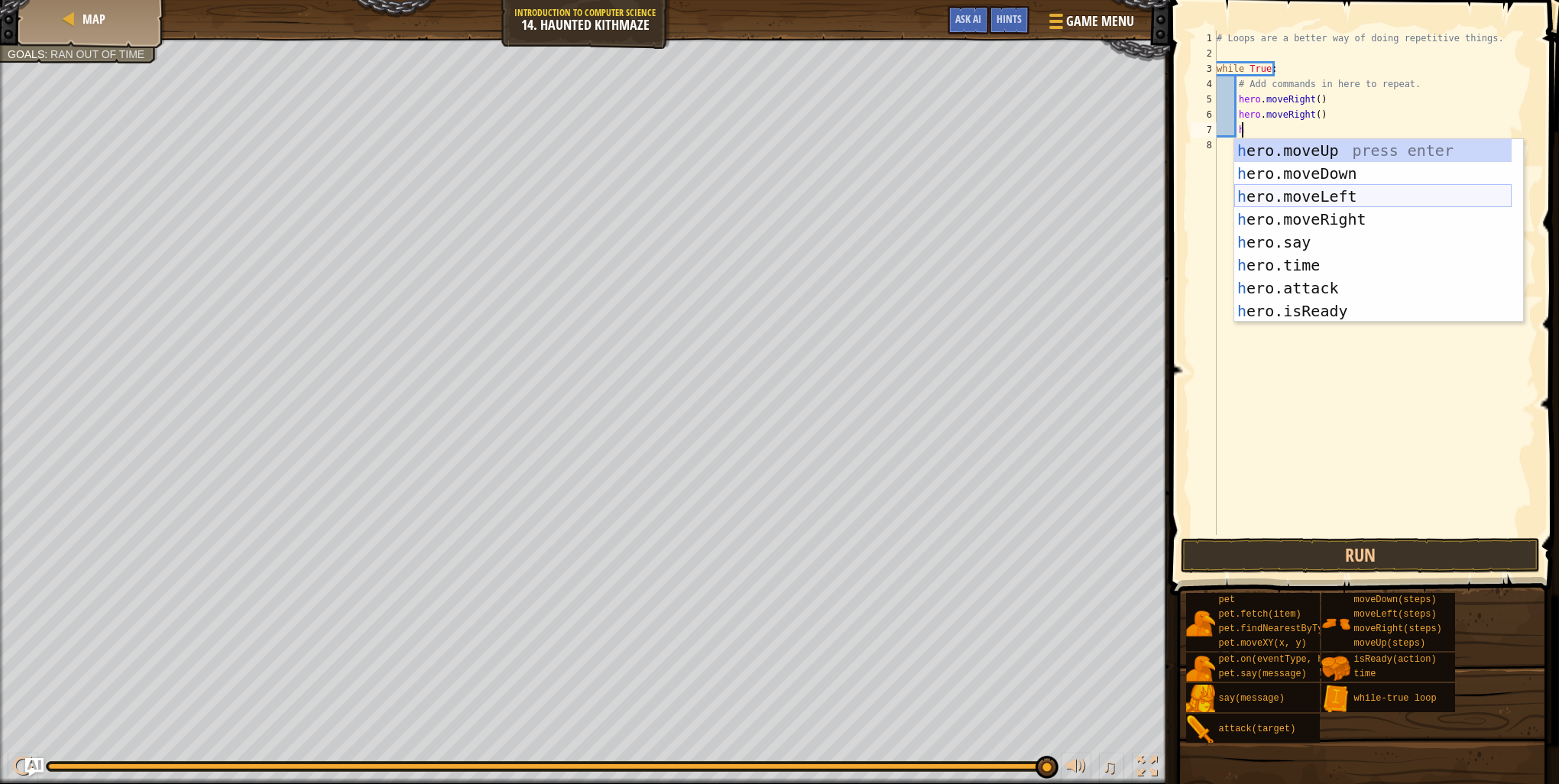
click at [1349, 192] on div "h ero.moveUp press enter h ero.moveDown press enter h ero.moveLeft press enter …" at bounding box center [1373, 254] width 277 height 229
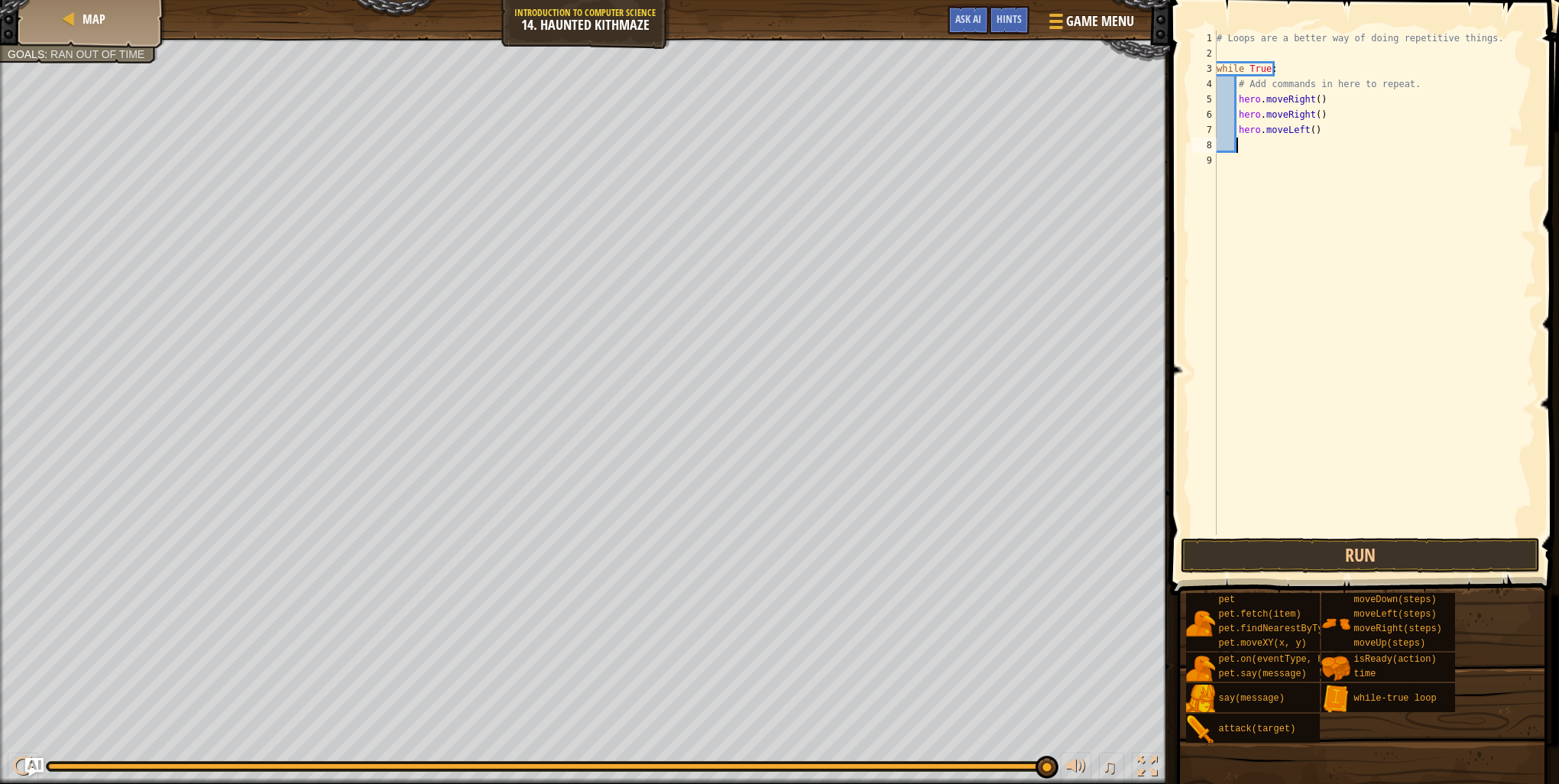
click at [1244, 153] on div "# Loops are a better way of doing repetitive things. while True : # Add command…" at bounding box center [1375, 298] width 323 height 535
click at [1254, 142] on div "# Loops are a better way of doing repetitive things. while True : # Add command…" at bounding box center [1375, 298] width 323 height 535
type textarea "h"
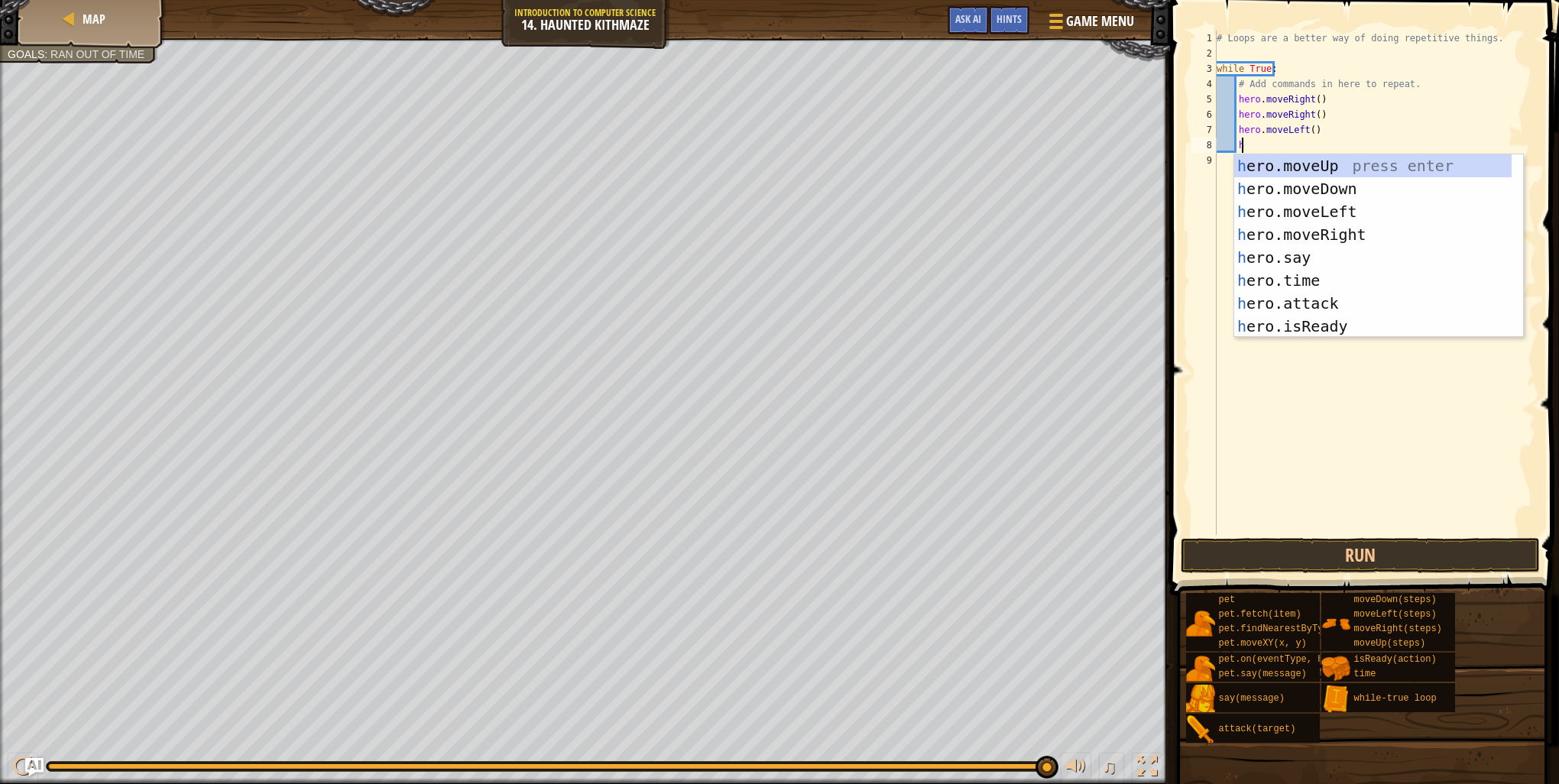
scroll to position [7, 1]
click at [1320, 210] on div "h ero.moveUp press enter h ero.moveDown press enter h ero.moveLeft press enter …" at bounding box center [1373, 269] width 277 height 229
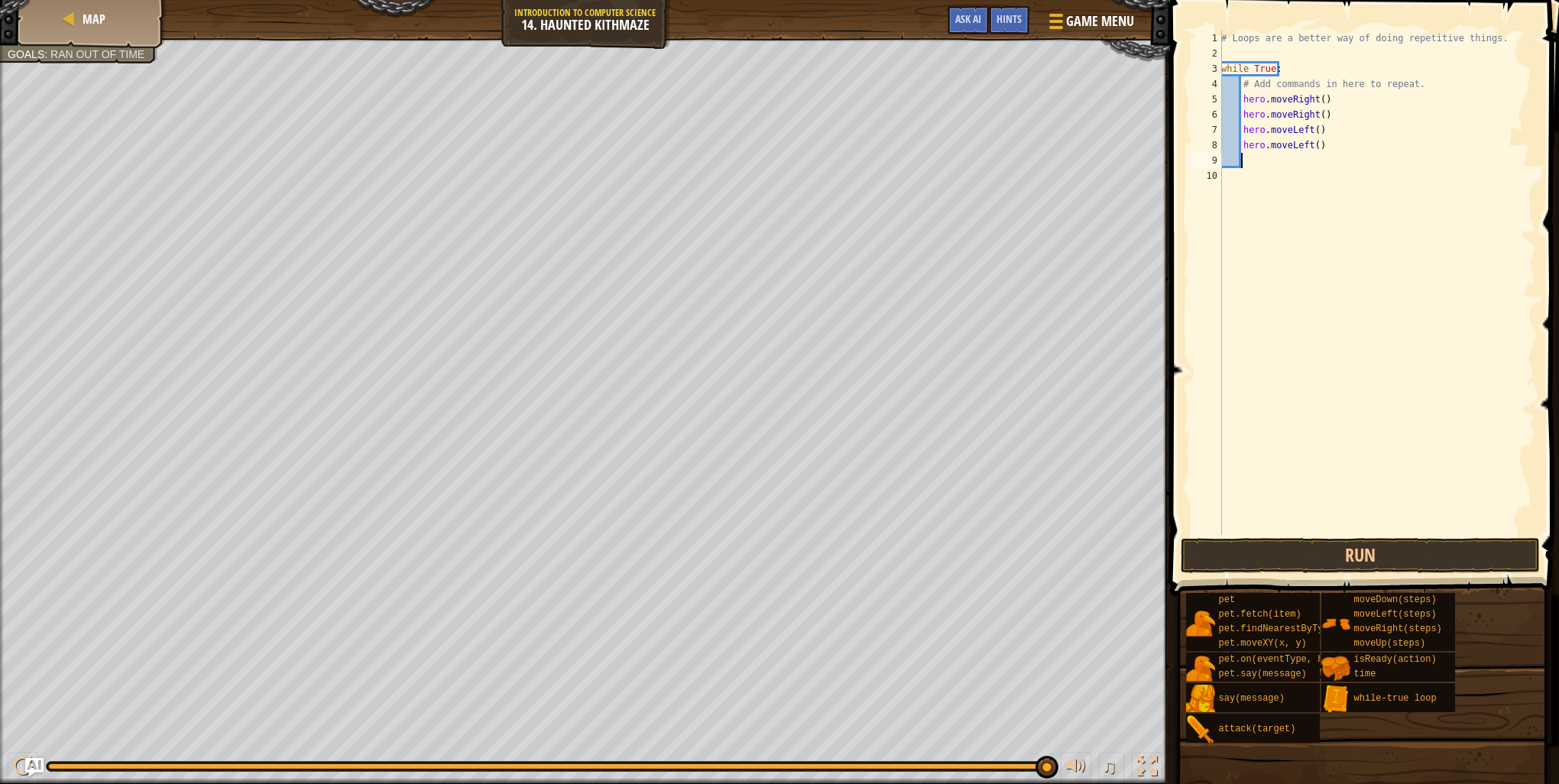
scroll to position [7, 0]
drag, startPoint x: 1289, startPoint y: 145, endPoint x: 1309, endPoint y: 149, distance: 20.4
click at [1309, 149] on div "# Loops are a better way of doing repetitive things. while True : # Add command…" at bounding box center [1377, 298] width 318 height 535
click at [1326, 170] on div "hero.moveU p press enter" at bounding box center [1384, 189] width 289 height 69
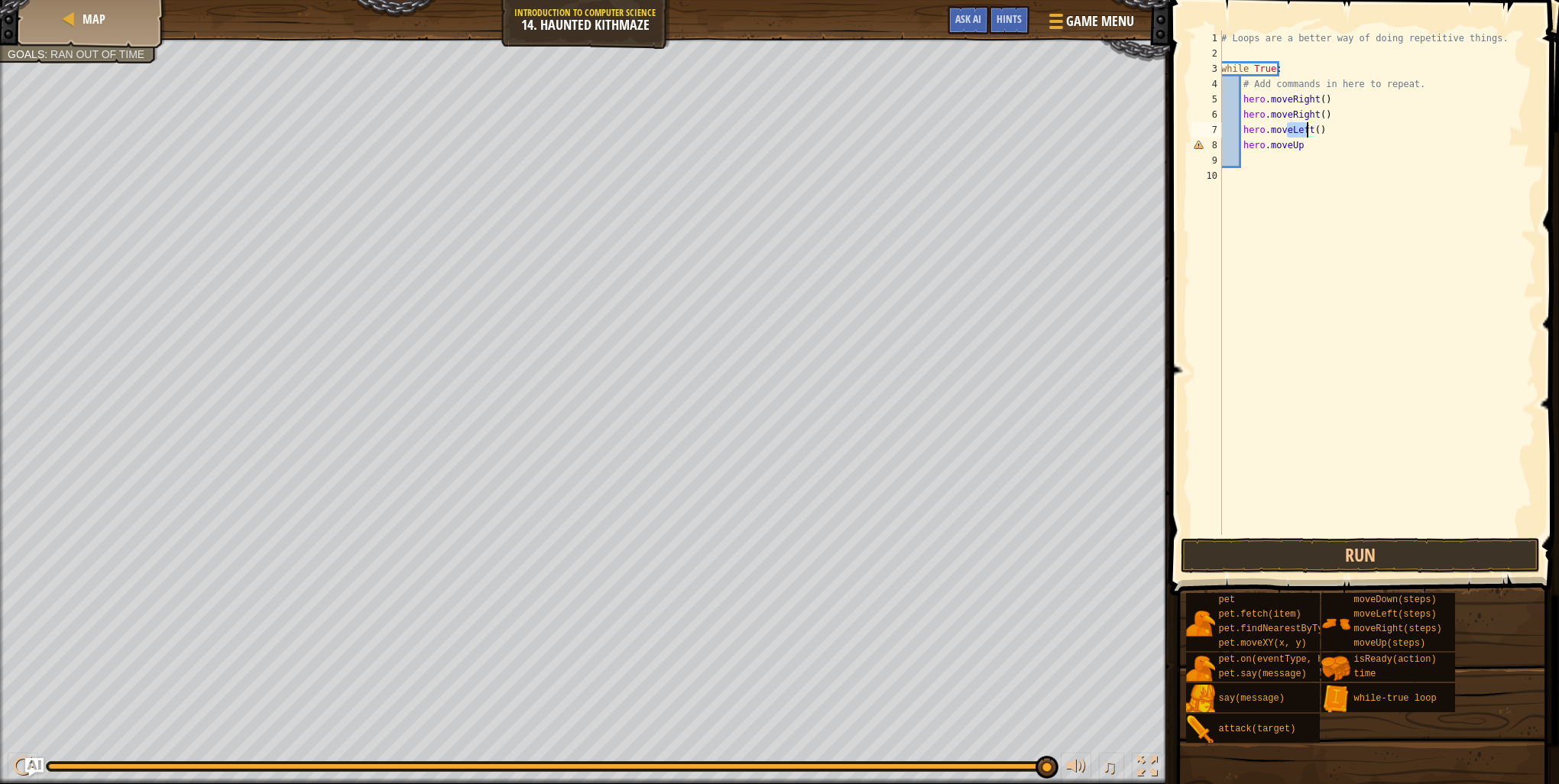
drag, startPoint x: 1289, startPoint y: 128, endPoint x: 1309, endPoint y: 132, distance: 20.4
click at [1309, 132] on div "# Loops are a better way of doing repetitive things. while True : # Add command…" at bounding box center [1377, 298] width 318 height 535
click at [1338, 146] on div "hero.moveU p press enter" at bounding box center [1384, 173] width 289 height 69
type textarea "hero.moveUp()"
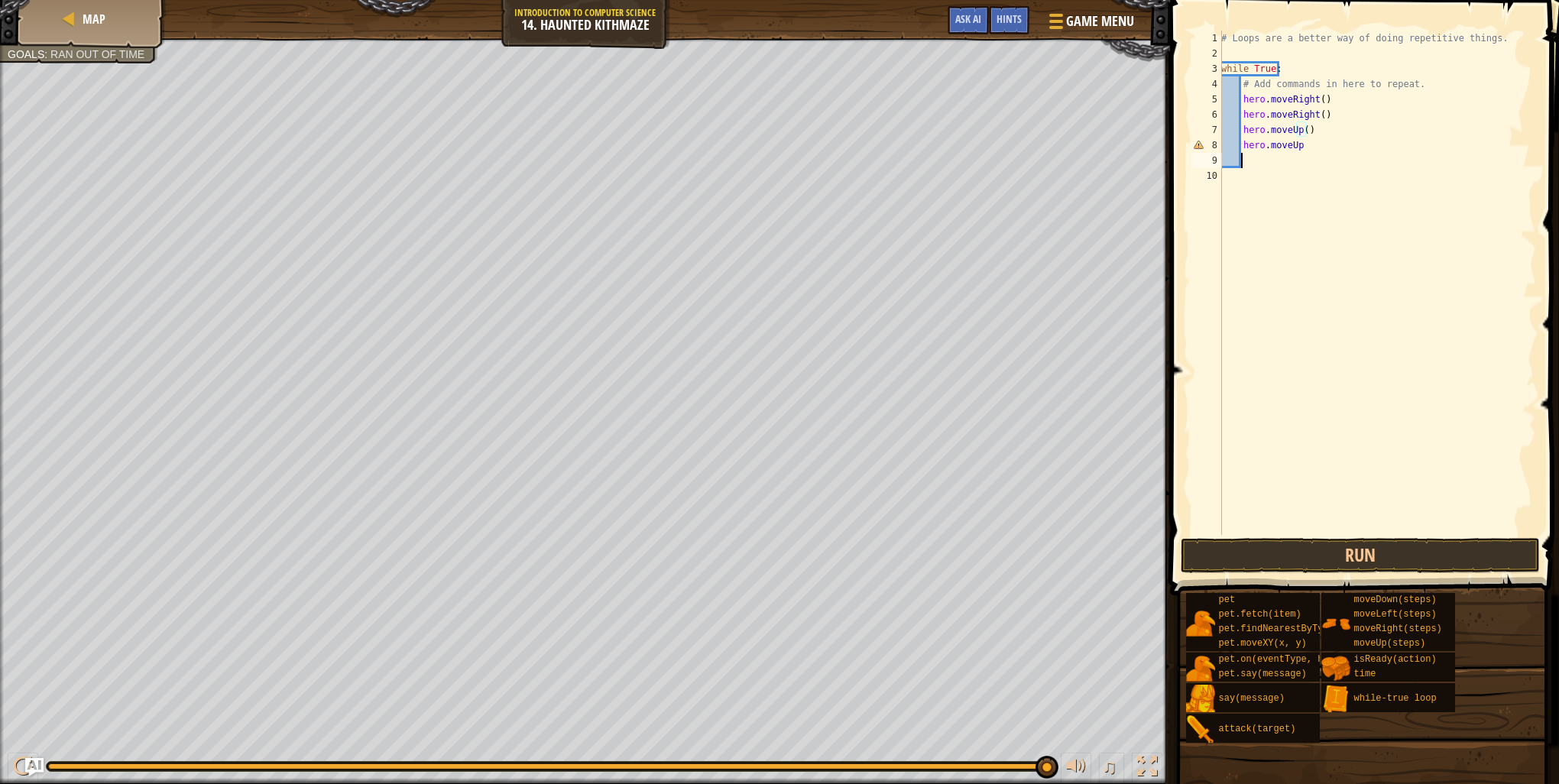
click at [1309, 154] on div "# Loops are a better way of doing repetitive things. while True : # Add command…" at bounding box center [1377, 298] width 318 height 535
click at [1301, 147] on div "# Loops are a better way of doing repetitive things. while True : # Add command…" at bounding box center [1377, 298] width 318 height 535
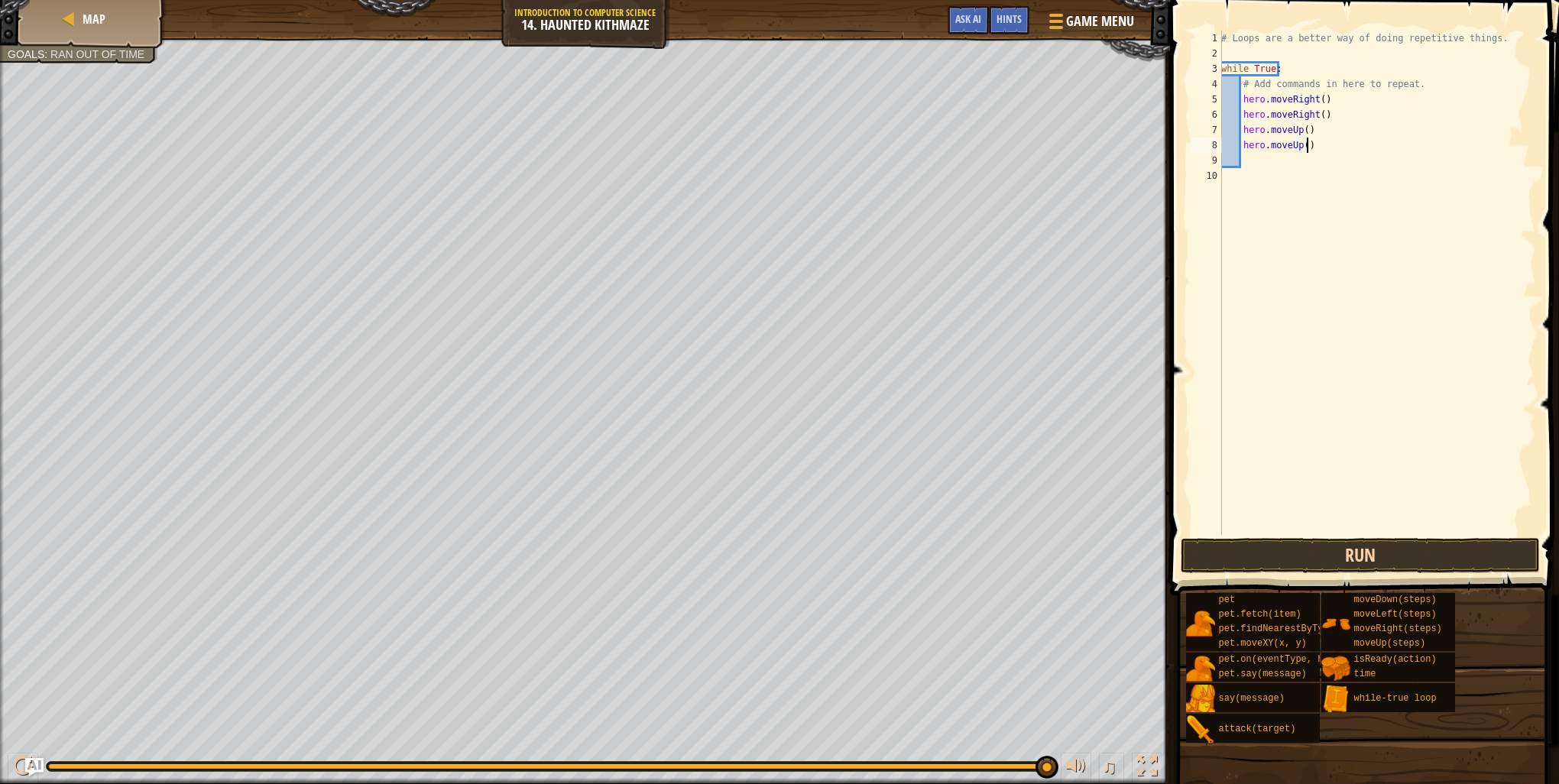
type textarea "hero.moveUp()"
click at [1379, 555] on button "Run" at bounding box center [1360, 555] width 359 height 35
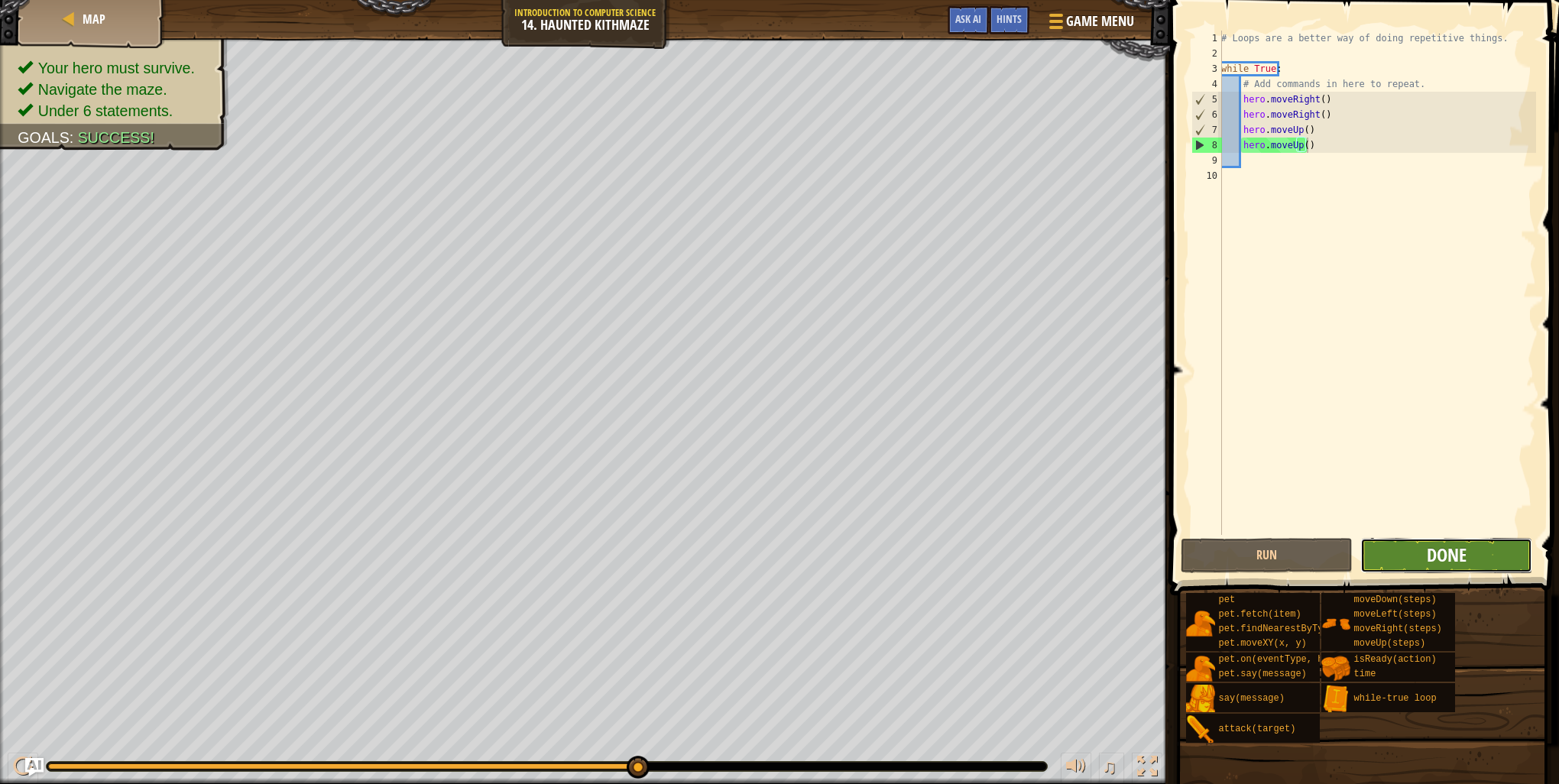
click at [1448, 555] on span "Done" at bounding box center [1447, 554] width 40 height 24
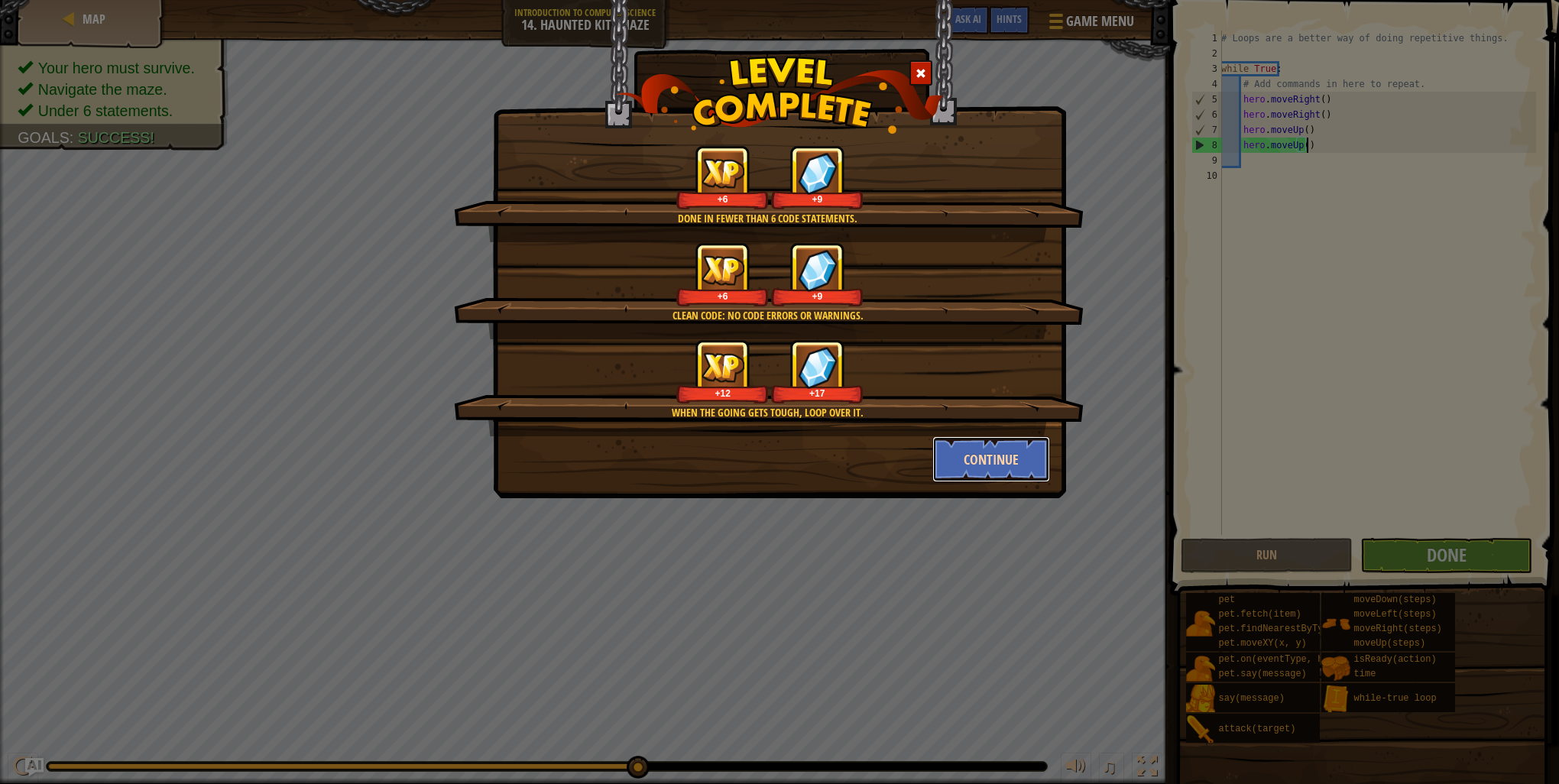
click at [971, 470] on button "Continue" at bounding box center [991, 459] width 118 height 46
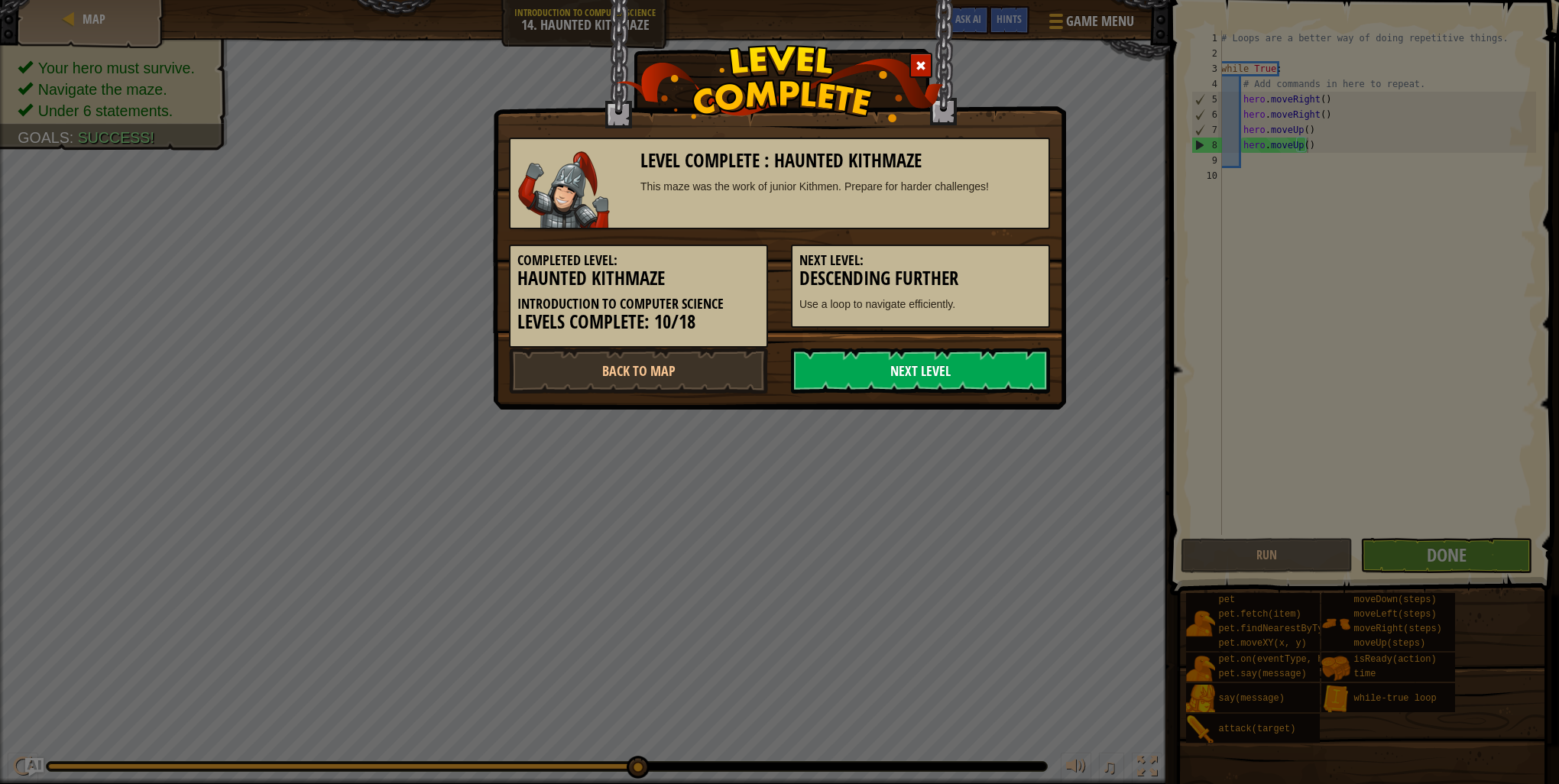
click at [985, 360] on link "Next Level" at bounding box center [920, 370] width 259 height 46
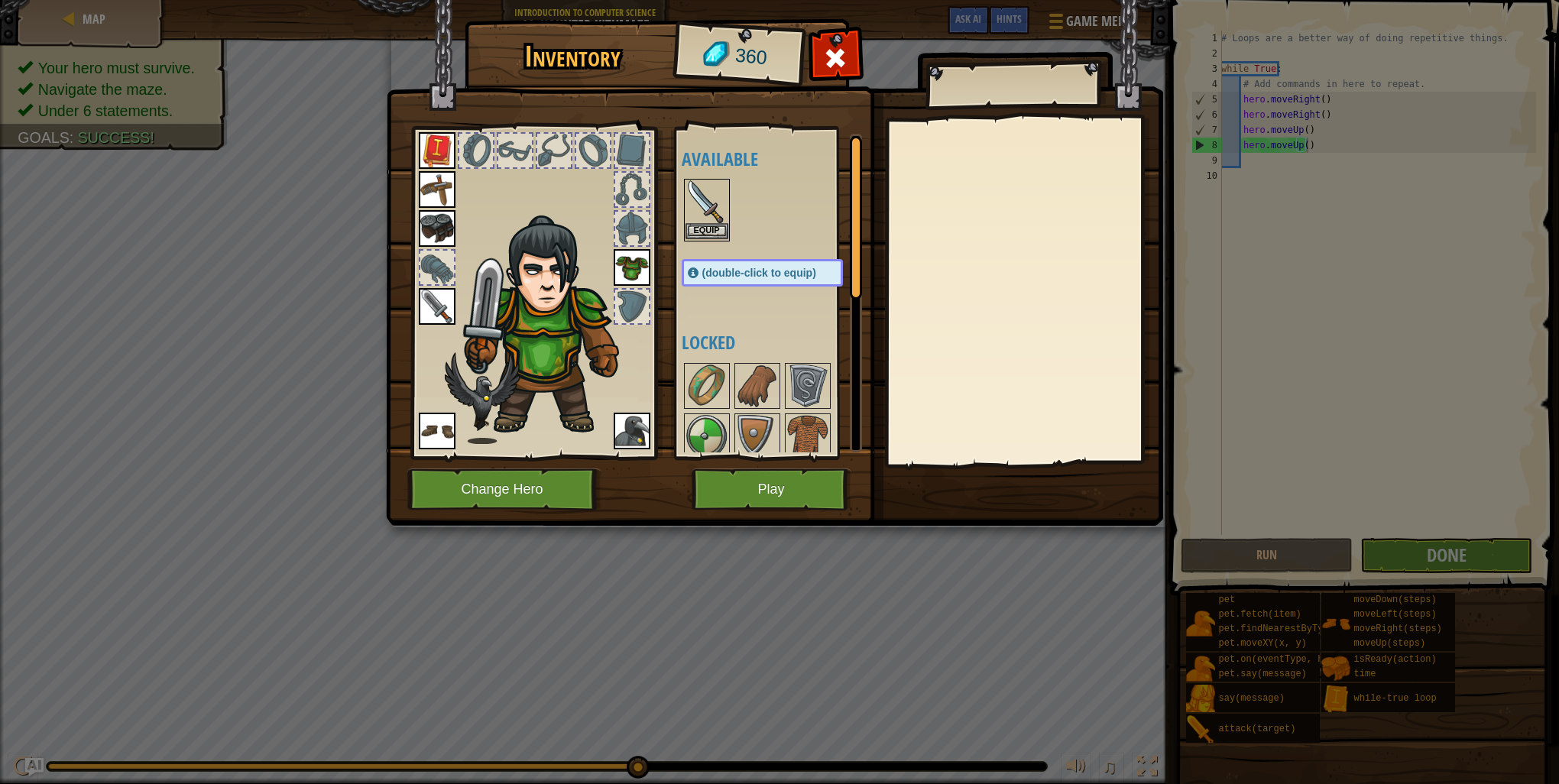
click at [691, 186] on img at bounding box center [707, 201] width 42 height 42
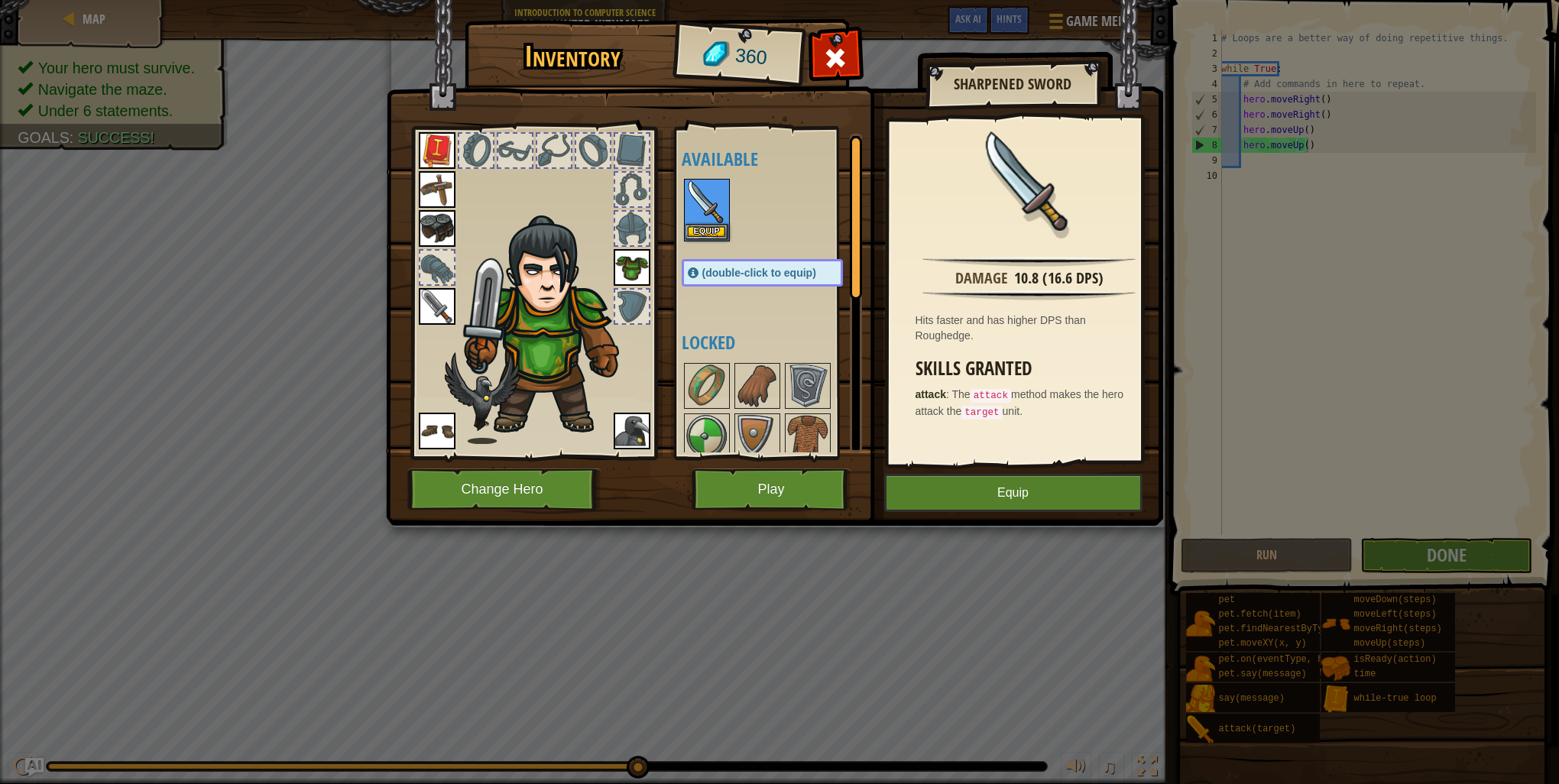
click at [435, 302] on img at bounding box center [437, 306] width 37 height 37
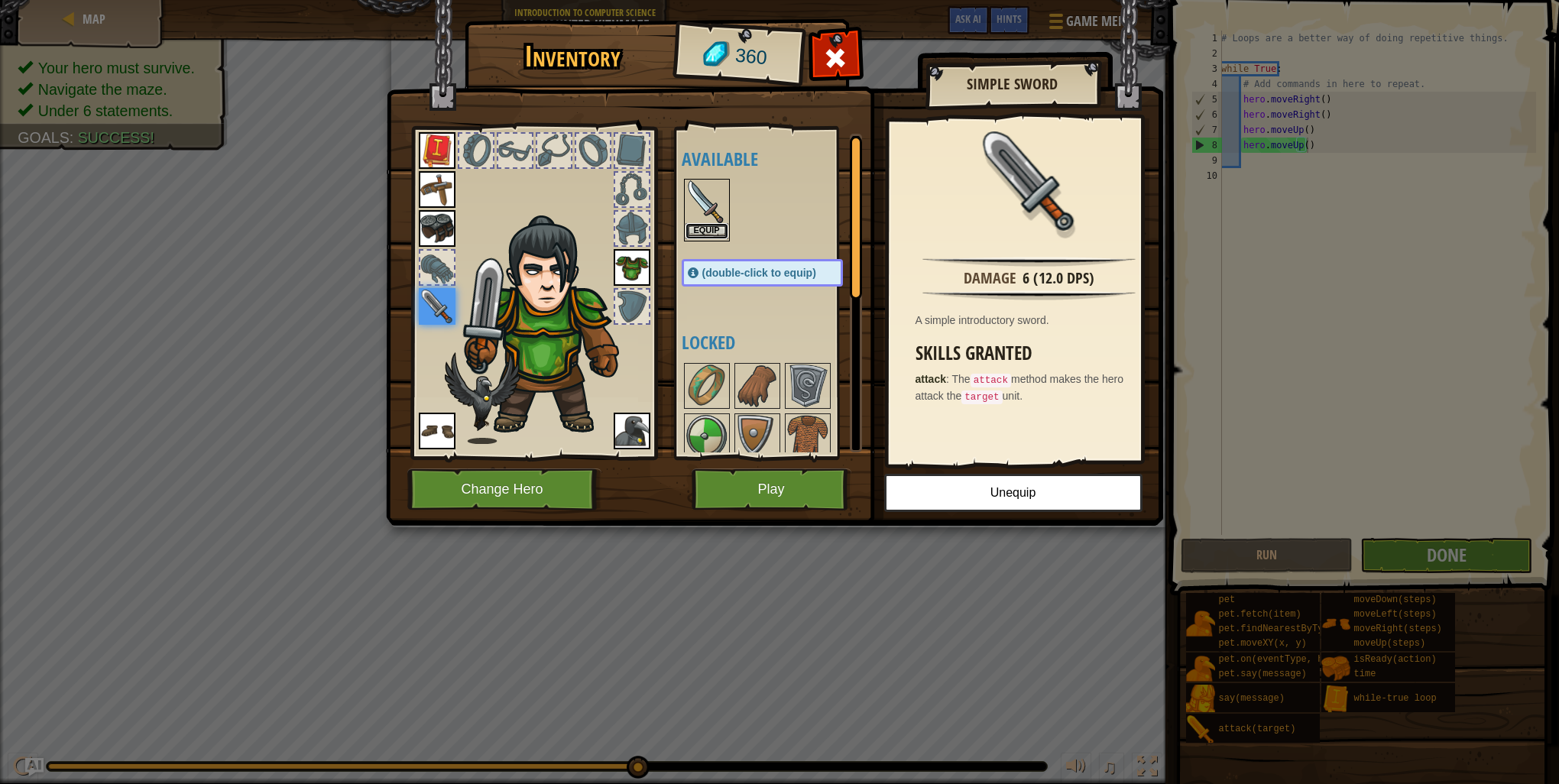
click at [710, 225] on button "Equip" at bounding box center [707, 231] width 42 height 16
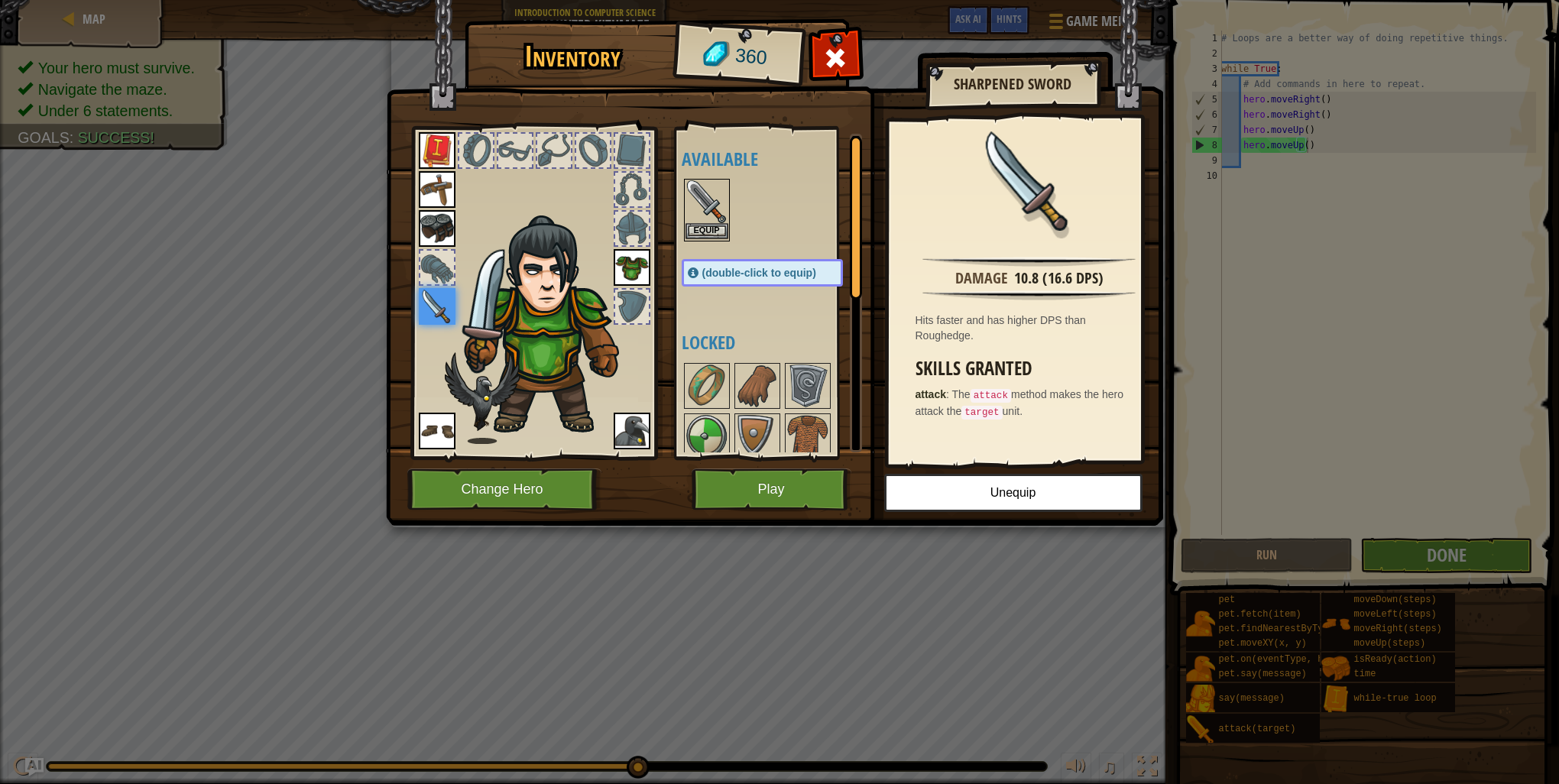
click at [700, 179] on div "Equip" at bounding box center [707, 210] width 46 height 62
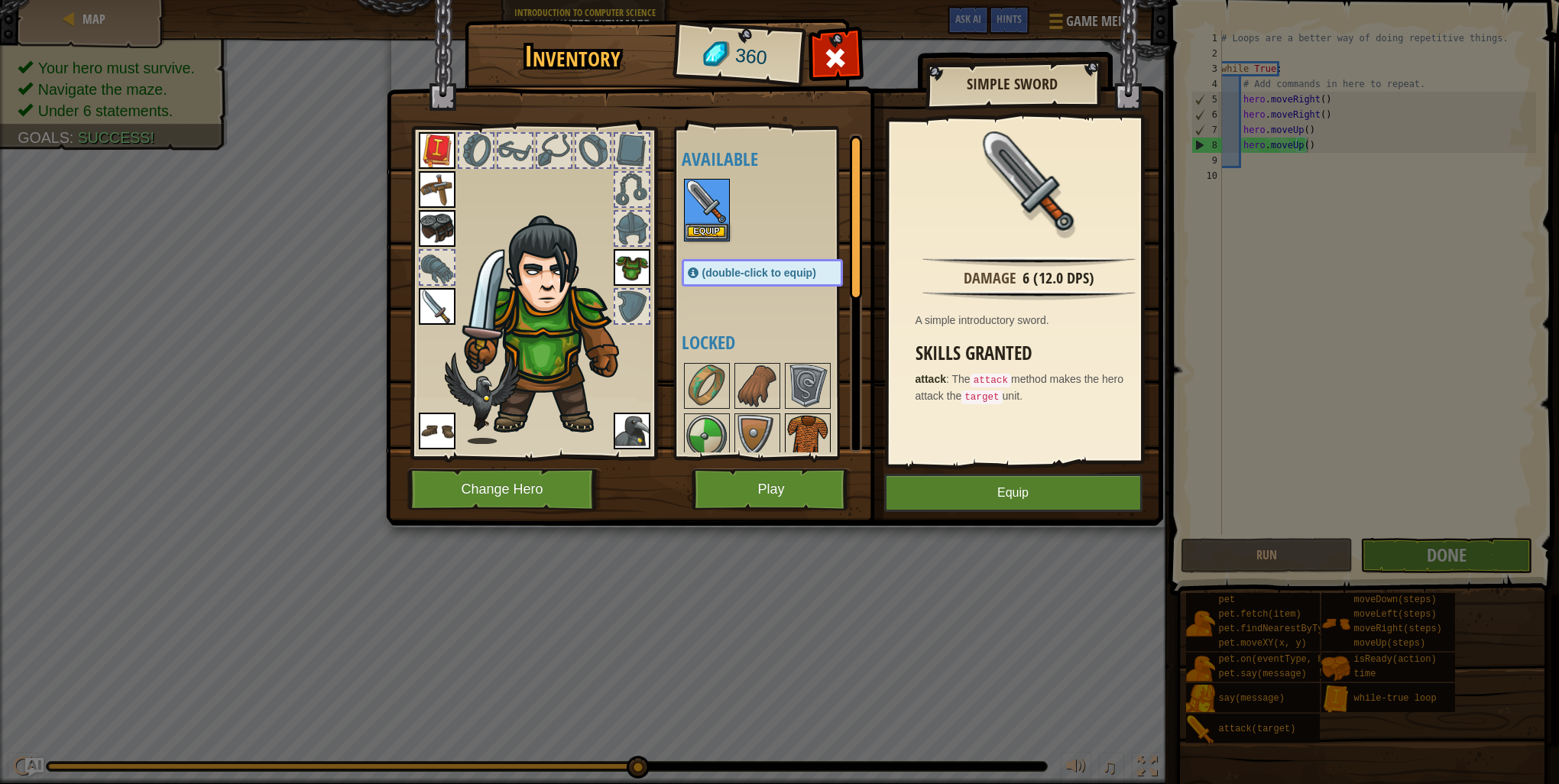
click at [807, 429] on img at bounding box center [807, 435] width 42 height 42
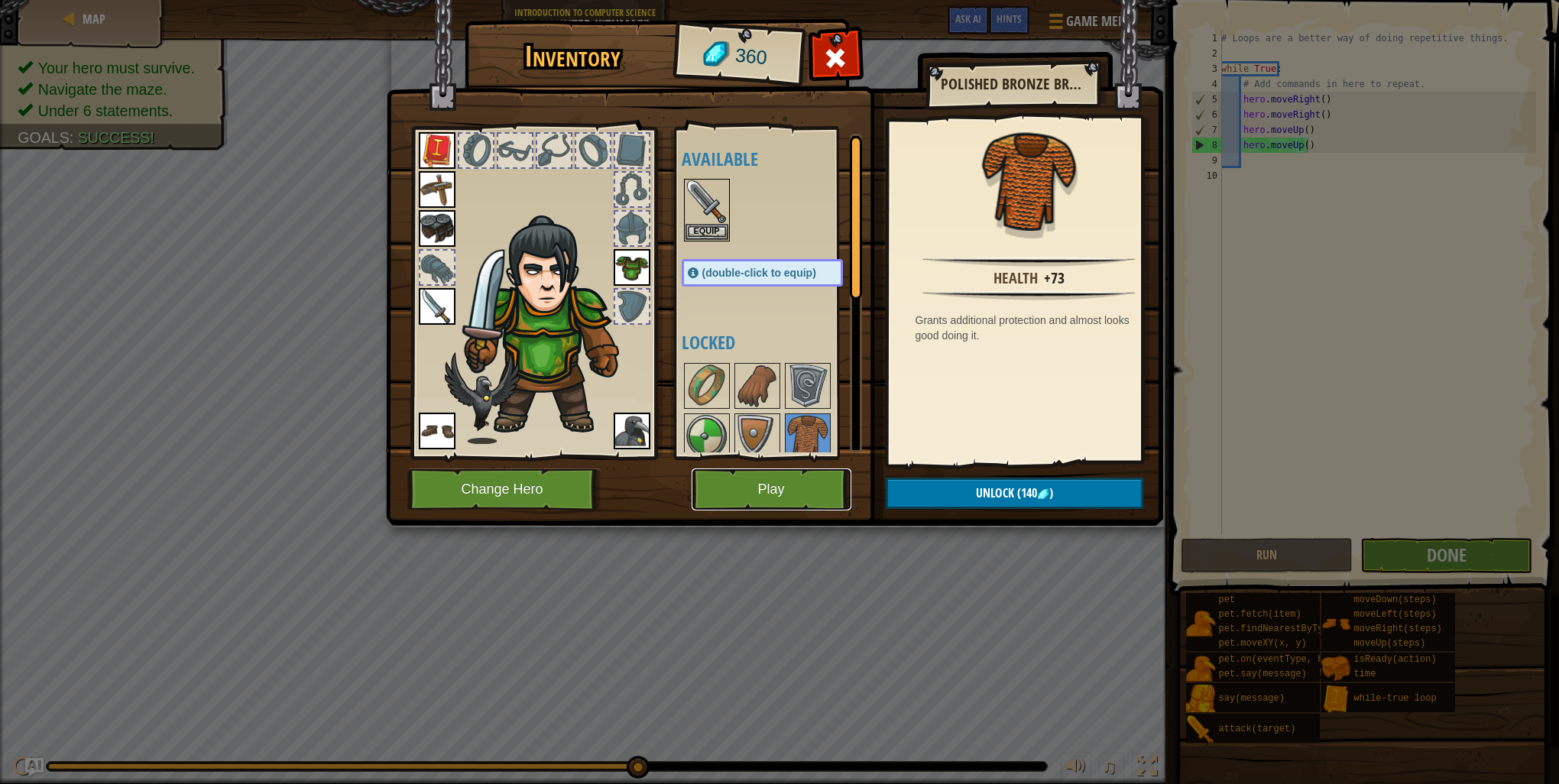
click at [764, 483] on button "Play" at bounding box center [771, 489] width 160 height 42
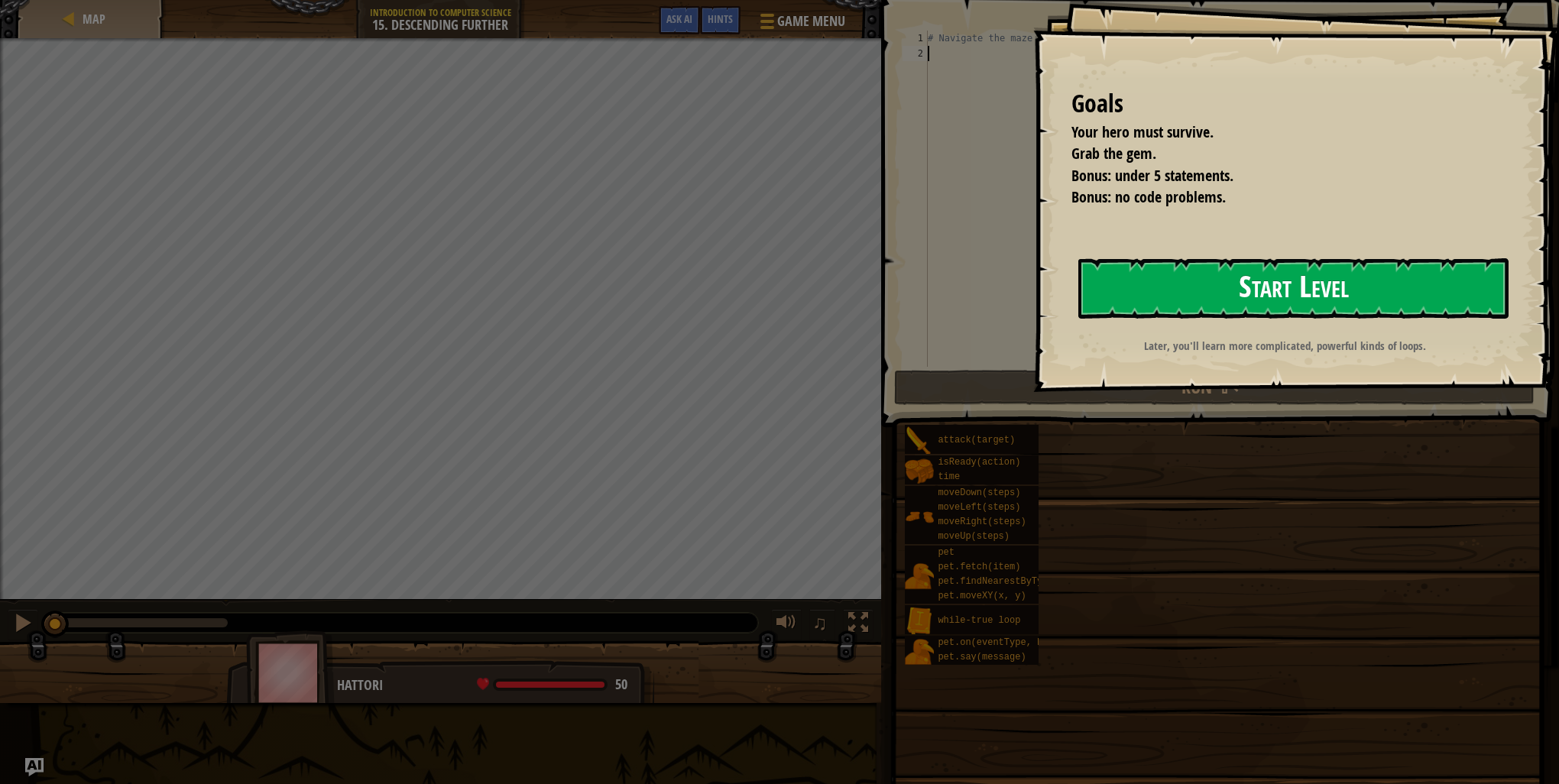
click at [1231, 289] on button "Start Level" at bounding box center [1293, 288] width 430 height 61
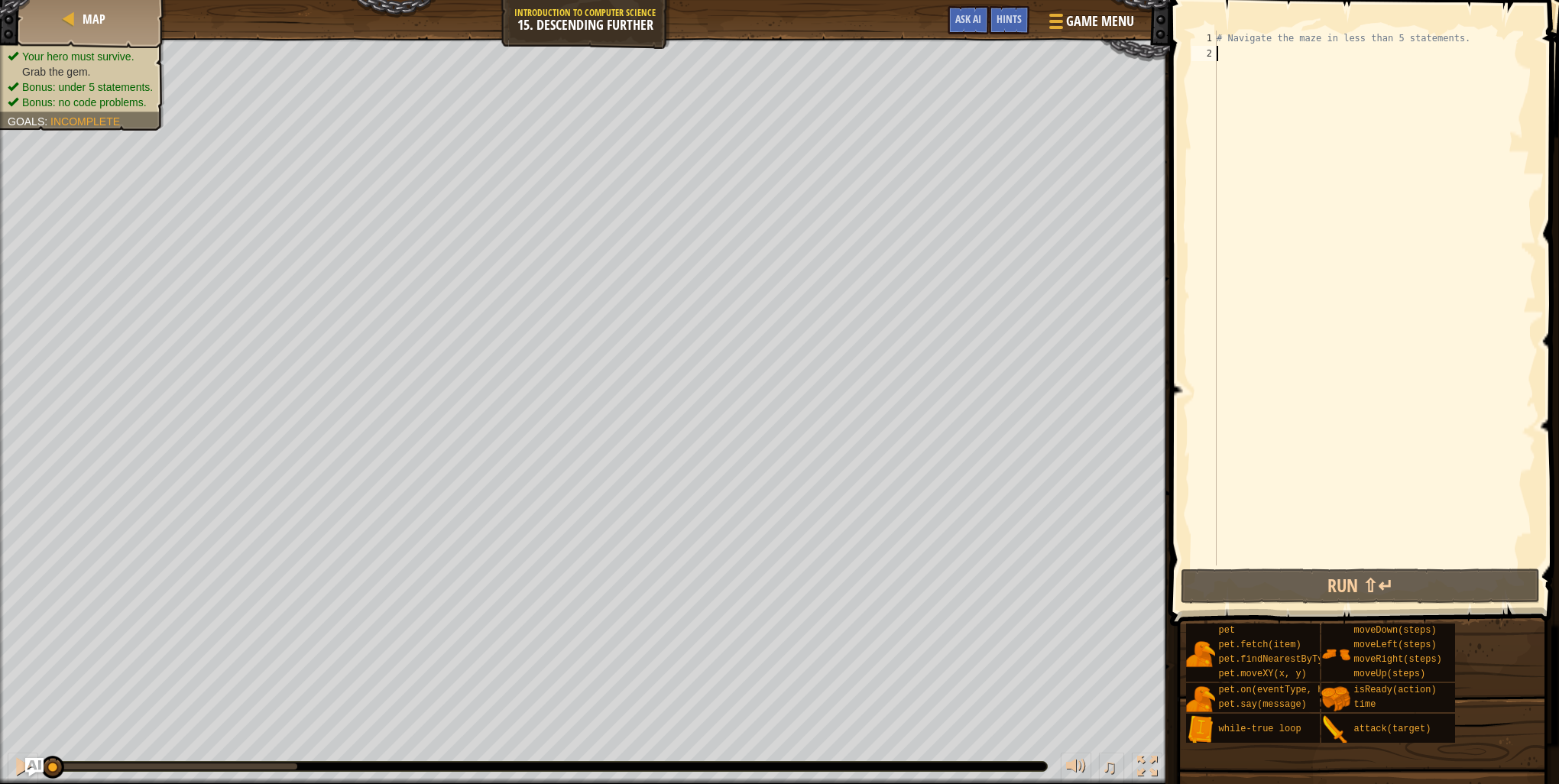
type textarea "w"
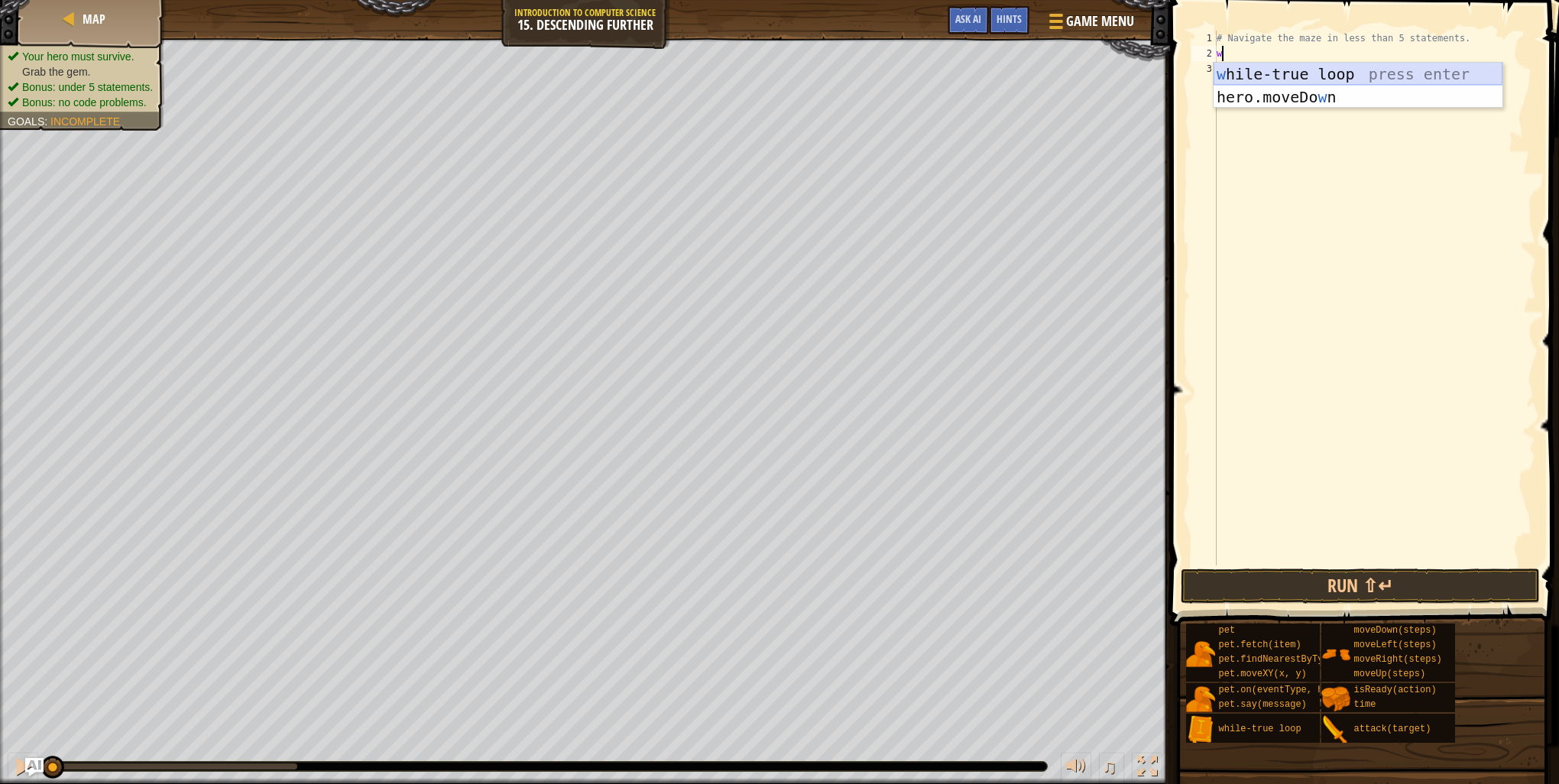
click at [1266, 78] on div "w [PERSON_NAME]-true loop press enter hero.moveDo w n press enter" at bounding box center [1358, 107] width 289 height 91
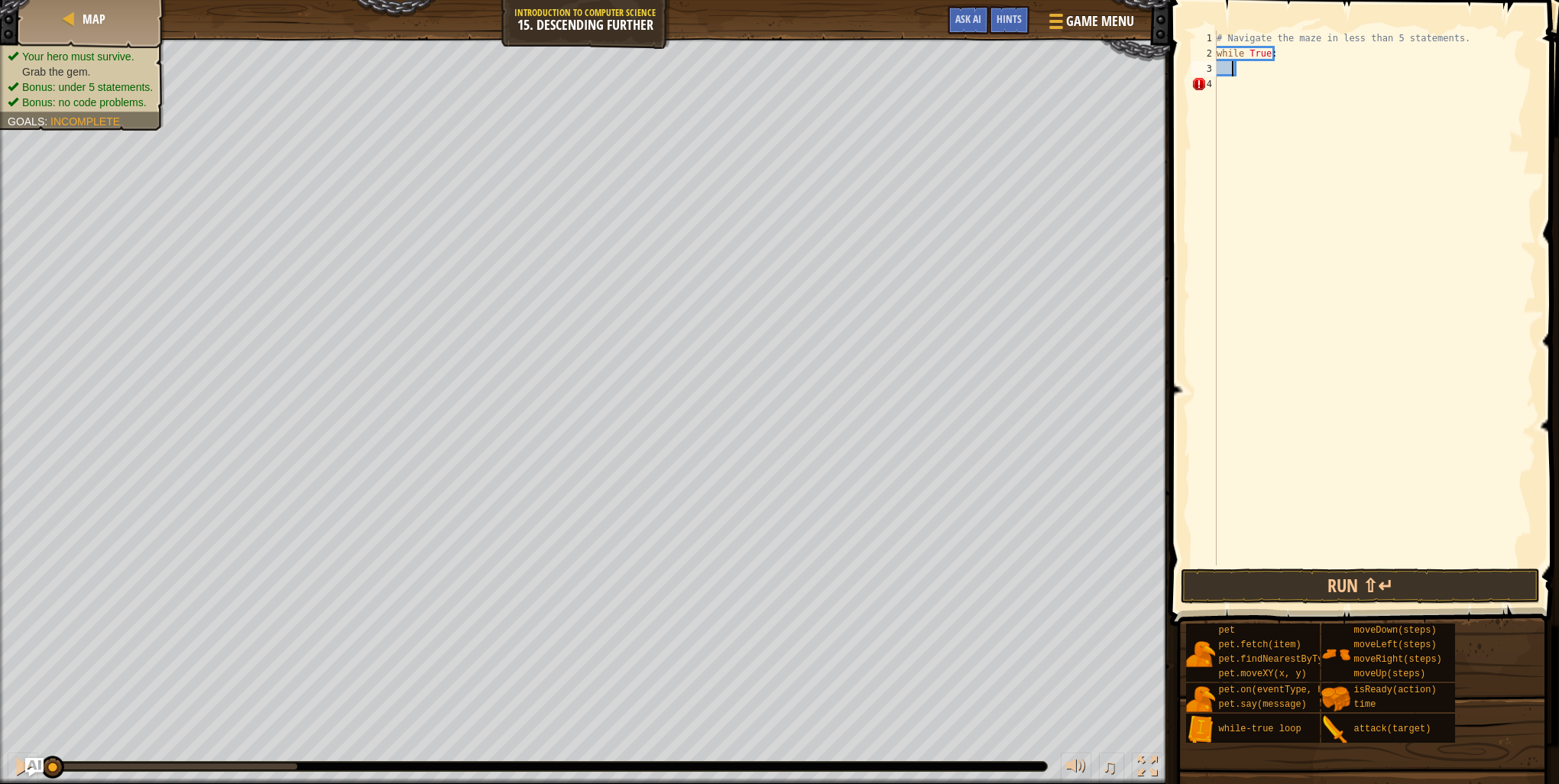
click at [1232, 70] on div "# Navigate the maze in less than 5 statements. while True :" at bounding box center [1375, 313] width 323 height 565
click at [1248, 77] on div "# Navigate the maze in less than 5 statements. while True :" at bounding box center [1375, 313] width 323 height 565
click at [1247, 63] on div "# Navigate the maze in less than 5 statements. while True :" at bounding box center [1375, 313] width 323 height 565
type textarea "r"
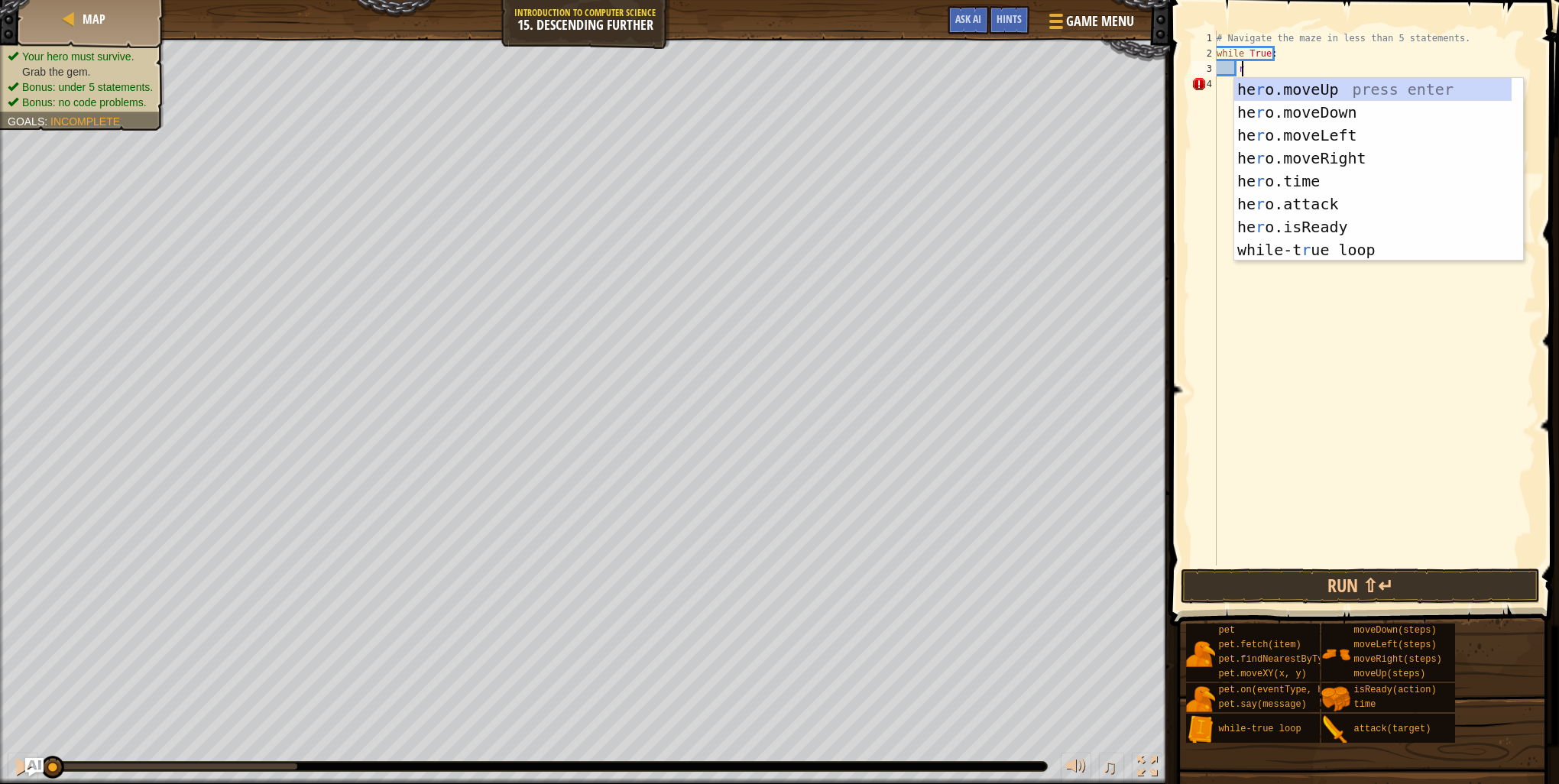
scroll to position [7, 1]
click at [1319, 157] on div "he r o.moveUp press enter he r o.moveDown press enter he r o.moveLeft press ent…" at bounding box center [1373, 192] width 277 height 229
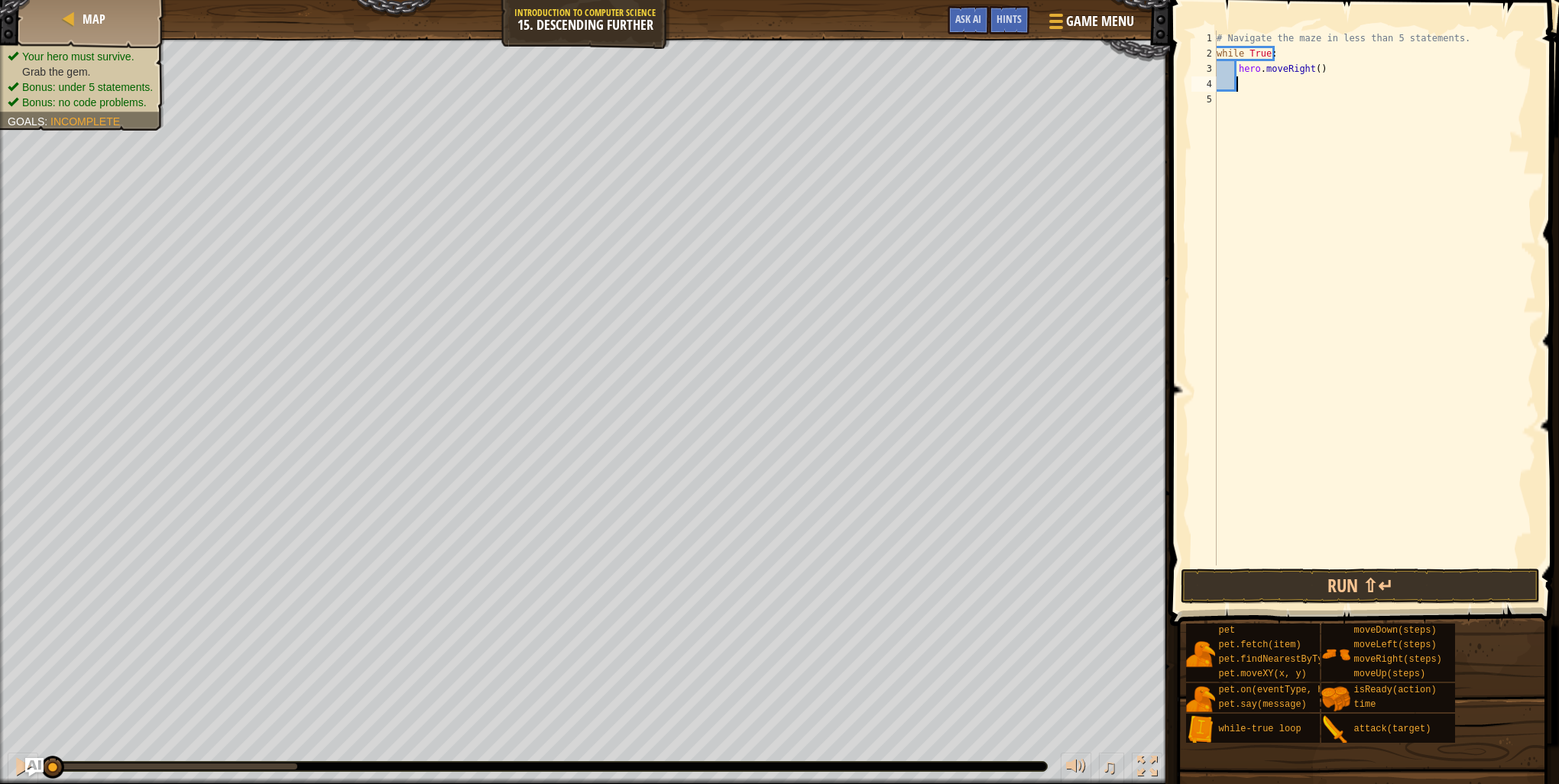
scroll to position [7, 0]
click at [1314, 69] on div "# Navigate the maze in less than 5 statements. while True : hero . moveRight ( )" at bounding box center [1375, 313] width 323 height 565
type textarea "hero.moveRight(2)"
click at [1266, 84] on div "# Navigate the maze in less than 5 statements. while True : hero . moveRight ( …" at bounding box center [1375, 313] width 323 height 565
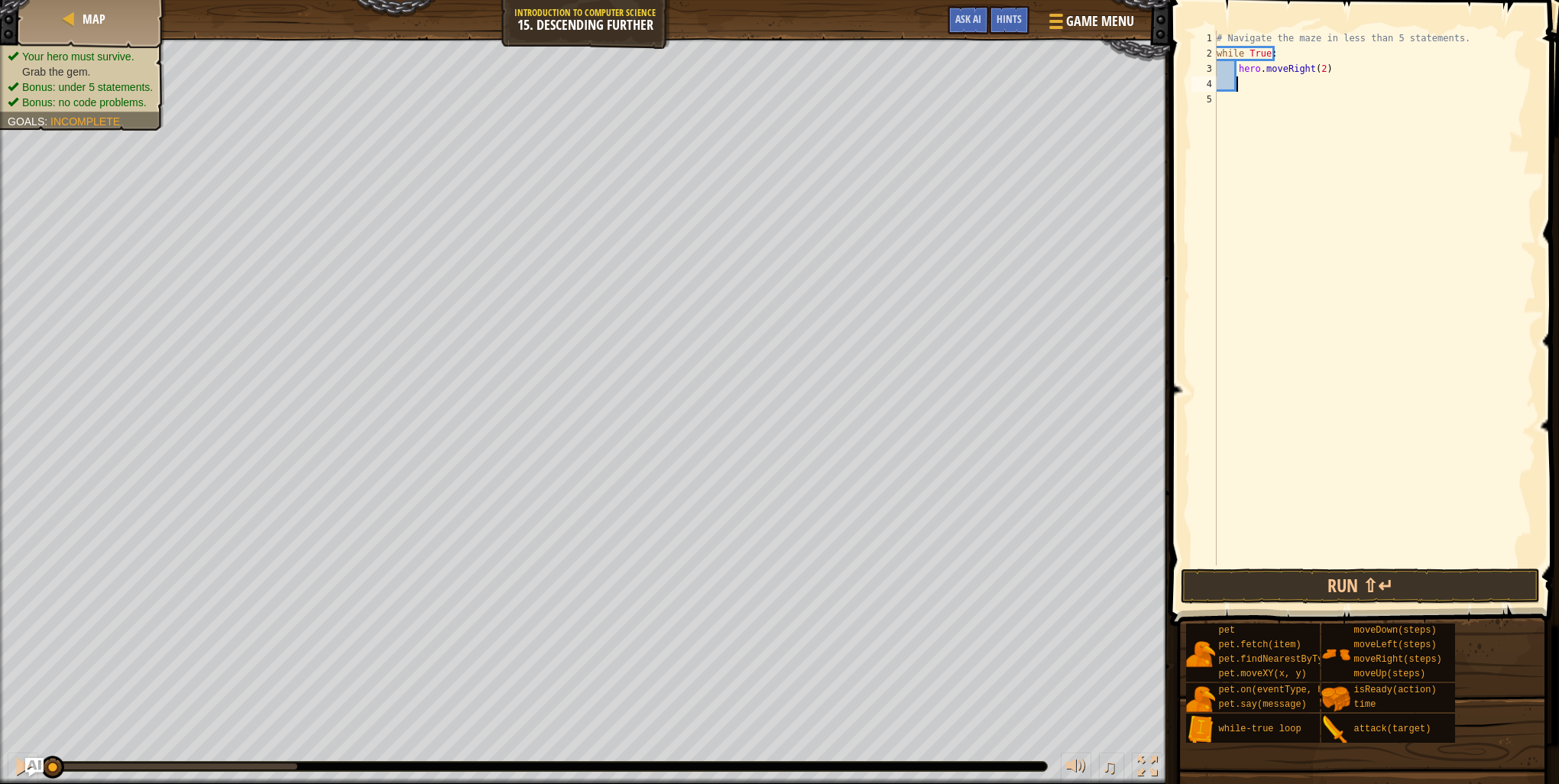
scroll to position [7, 0]
type textarea "d"
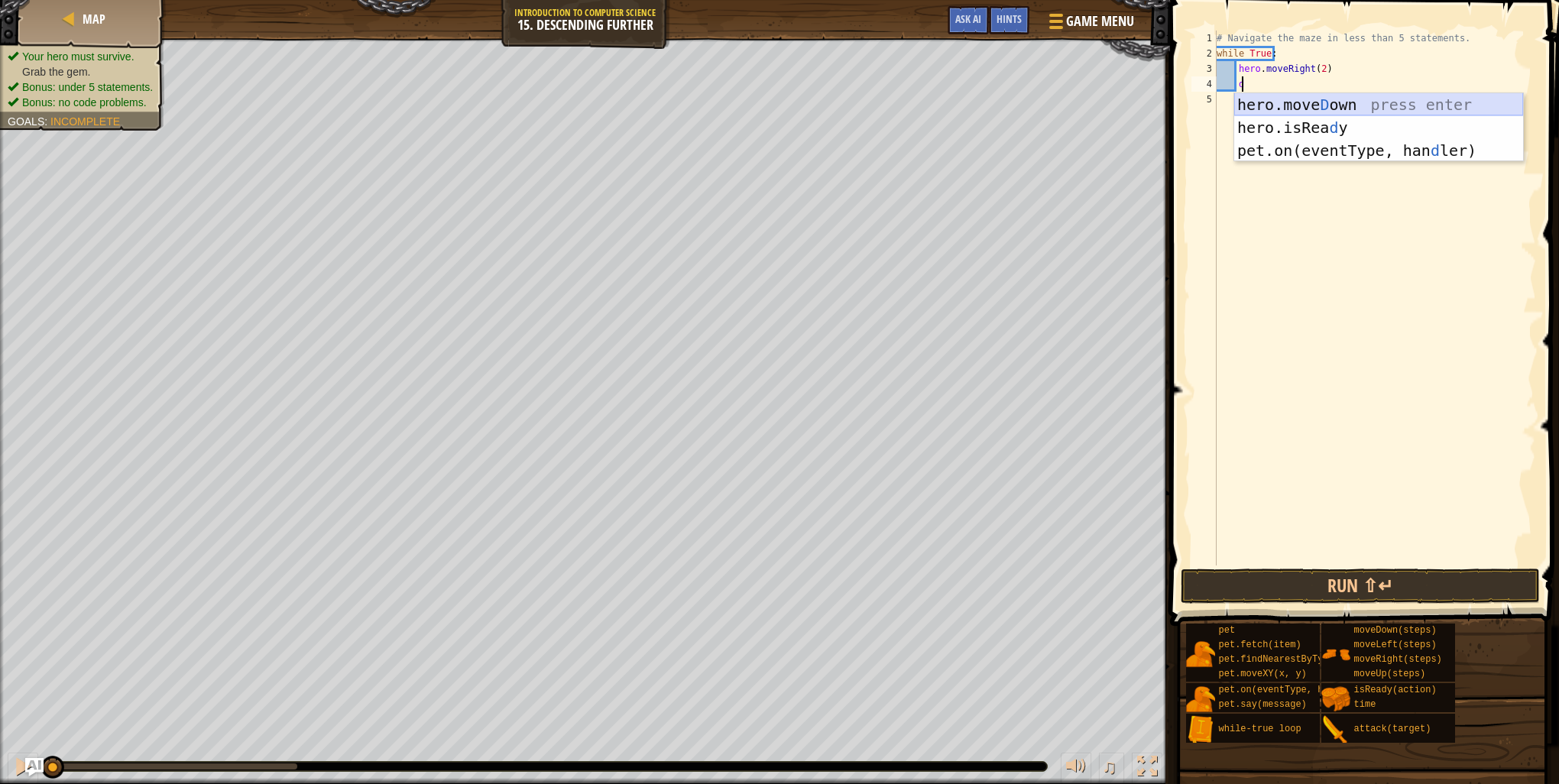
click at [1333, 101] on div "hero.[PERSON_NAME] own press enter hero.isRea d y press enter pet.on(eventType,…" at bounding box center [1379, 150] width 289 height 115
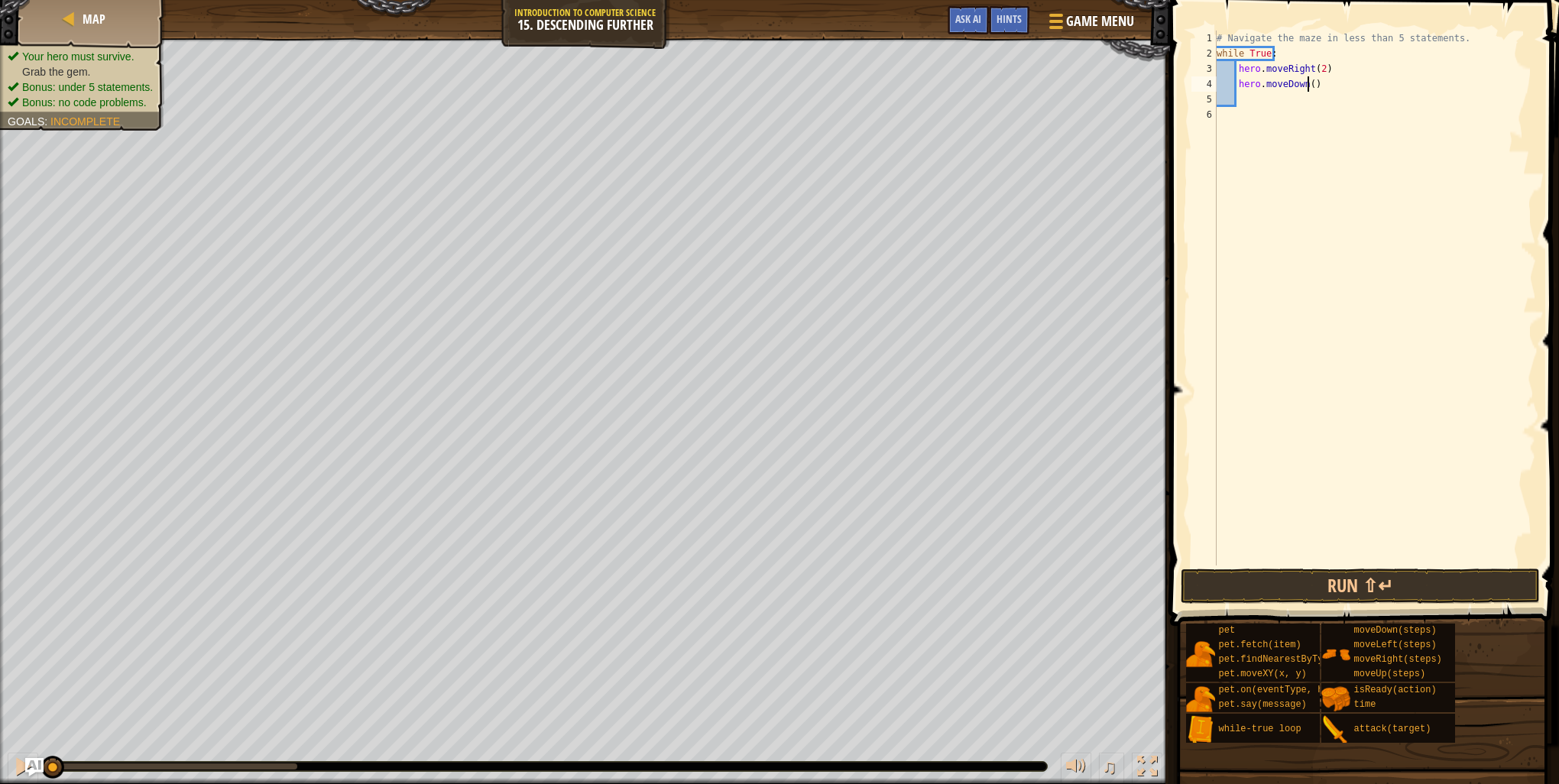
click at [1308, 82] on div "# Navigate the maze in less than 5 statements. while True : hero . moveRight ( …" at bounding box center [1375, 313] width 323 height 565
type textarea "hero.moveDown(1)"
click at [1332, 329] on div "# Navigate the maze in less than 5 statements. while True : hero . moveRight ( …" at bounding box center [1375, 313] width 323 height 565
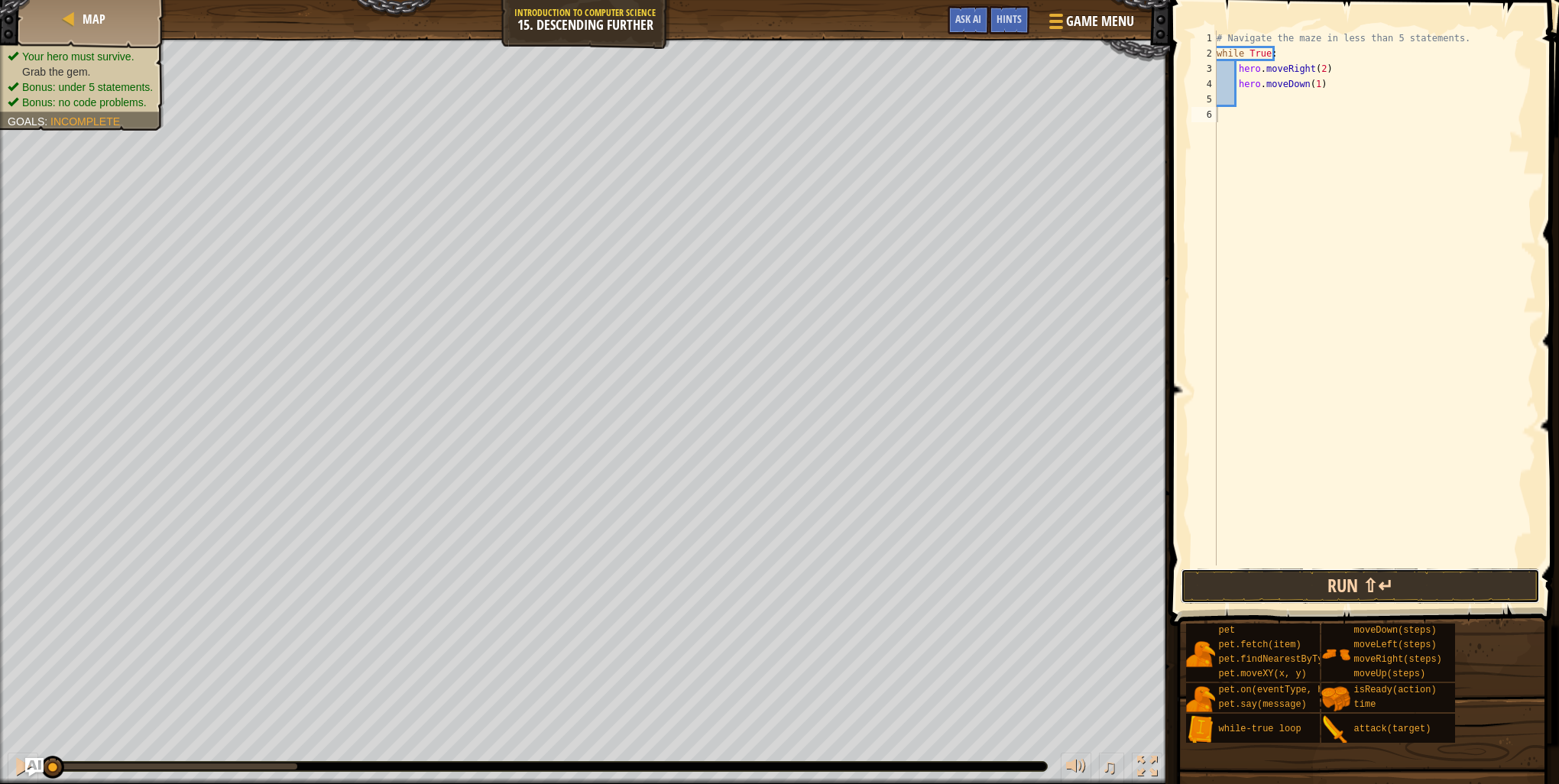
click at [1380, 582] on button "Run ⇧↵" at bounding box center [1360, 585] width 359 height 35
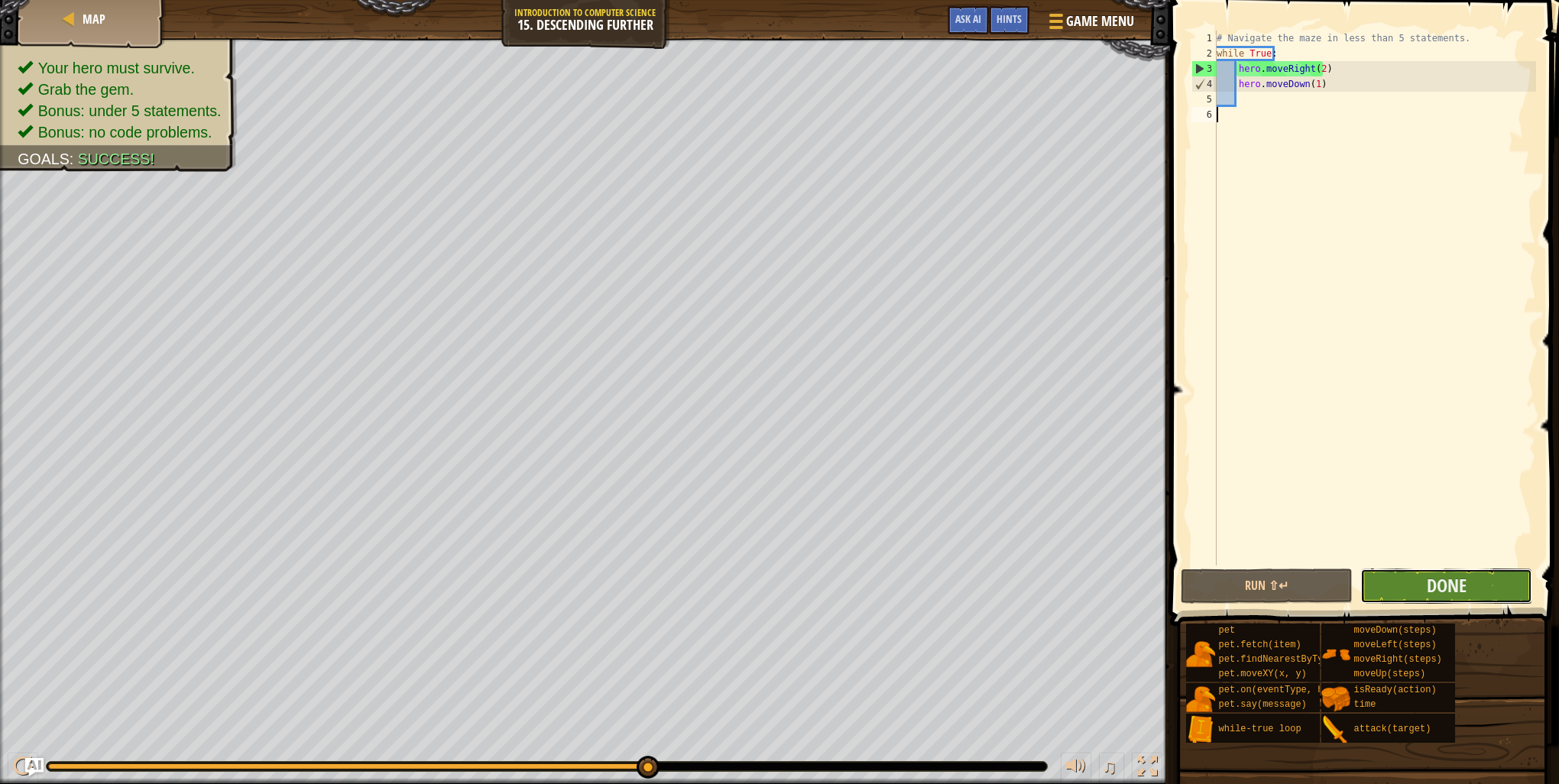
click at [1422, 595] on button "Done" at bounding box center [1446, 585] width 172 height 35
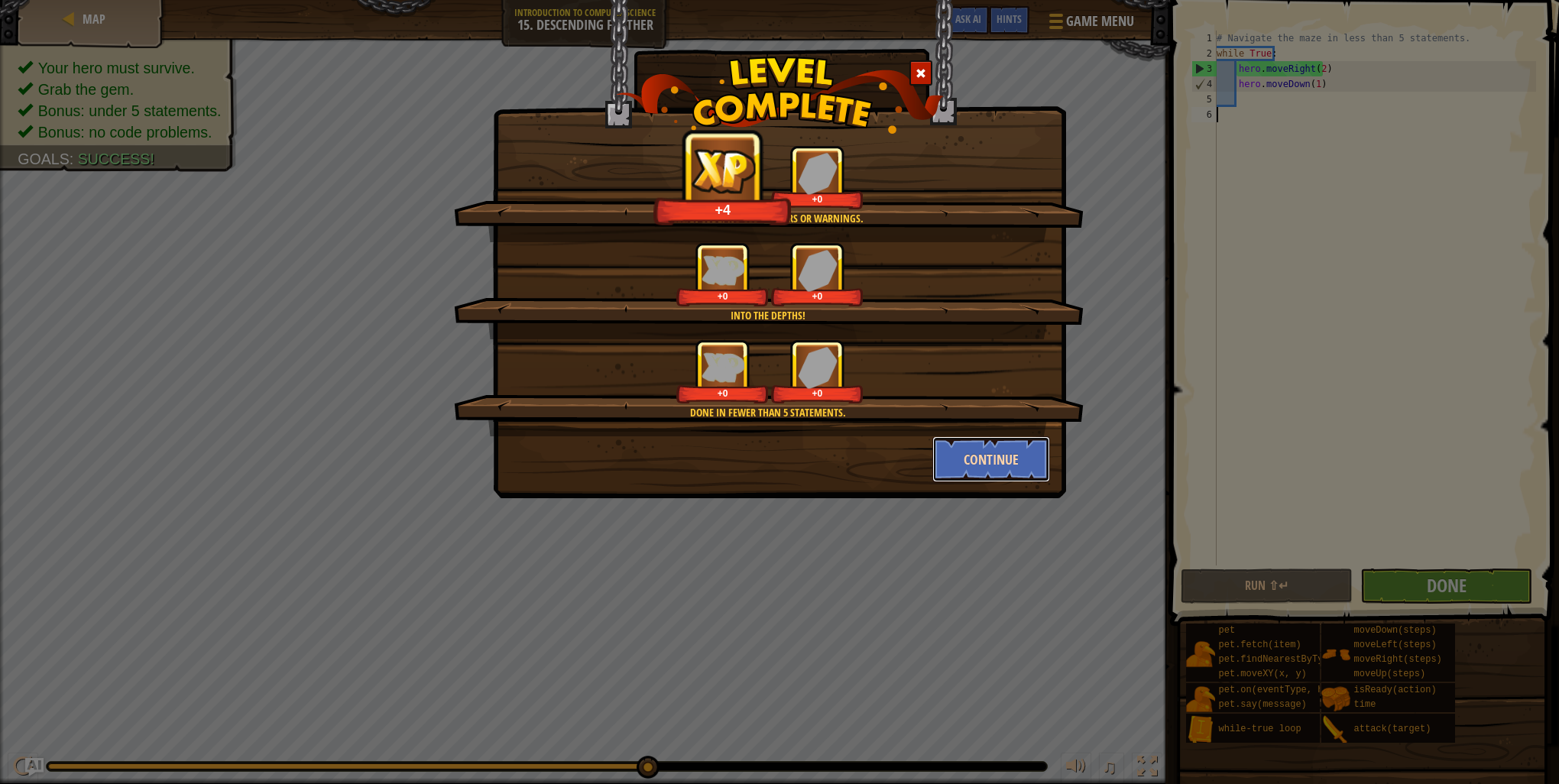
click at [999, 468] on button "Continue" at bounding box center [991, 459] width 118 height 46
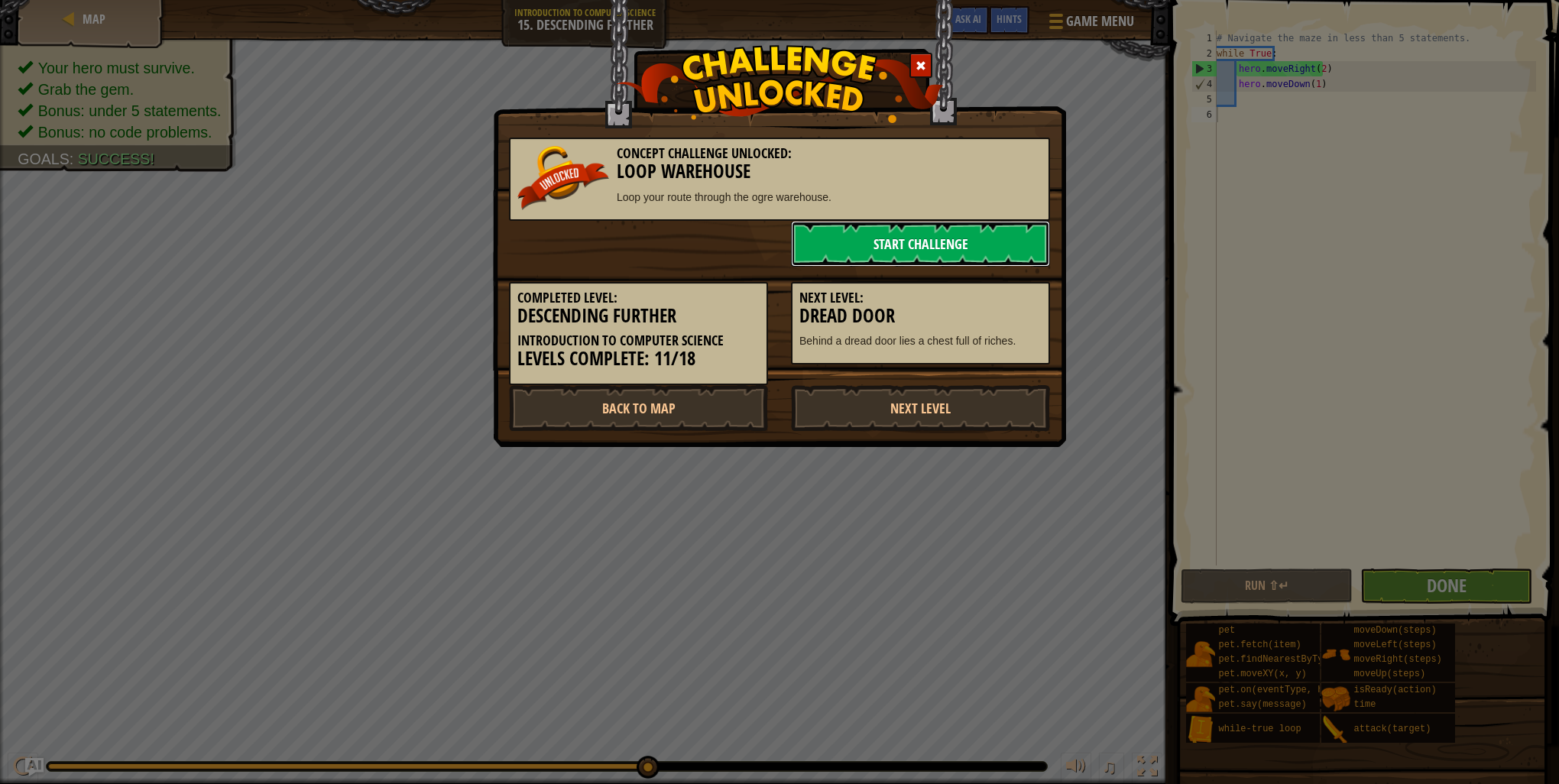
click at [924, 259] on link "Start Challenge" at bounding box center [920, 243] width 259 height 46
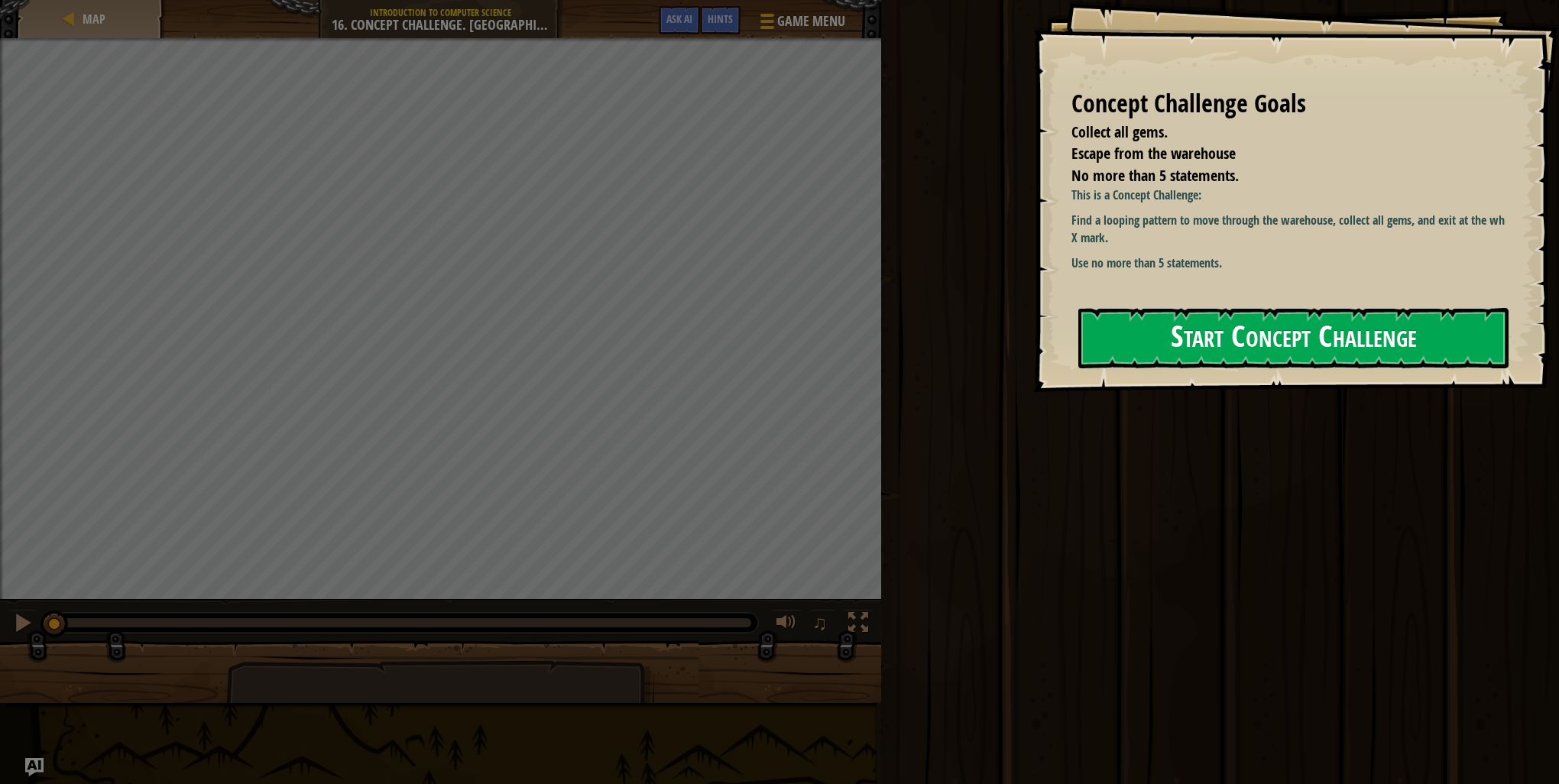
click at [1311, 334] on button "Start Concept Challenge" at bounding box center [1293, 338] width 430 height 61
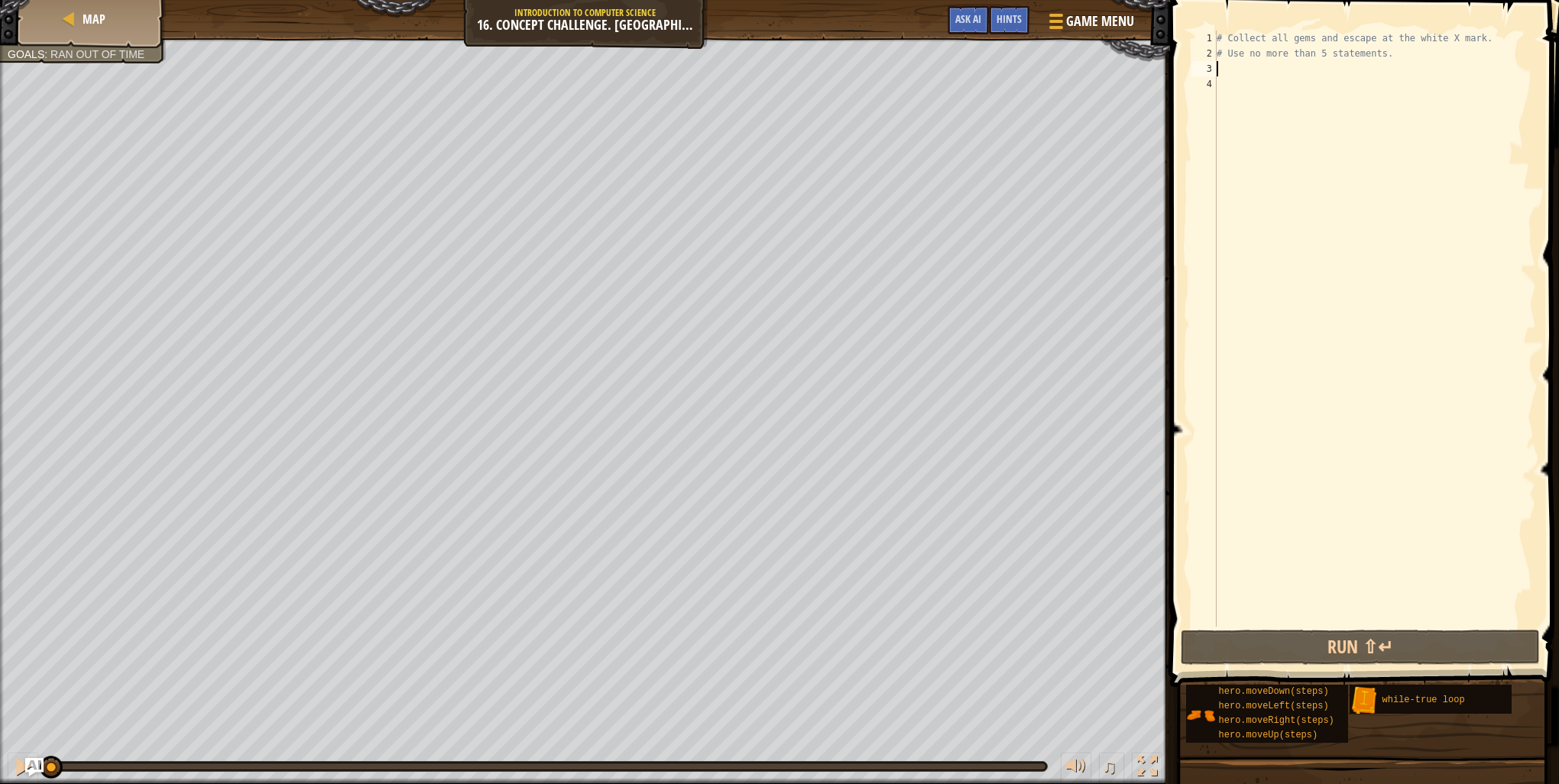
click at [1229, 69] on div "# Collect all gems and escape at the white X mark. # Use no more than 5 stateme…" at bounding box center [1375, 344] width 323 height 627
type textarea "u"
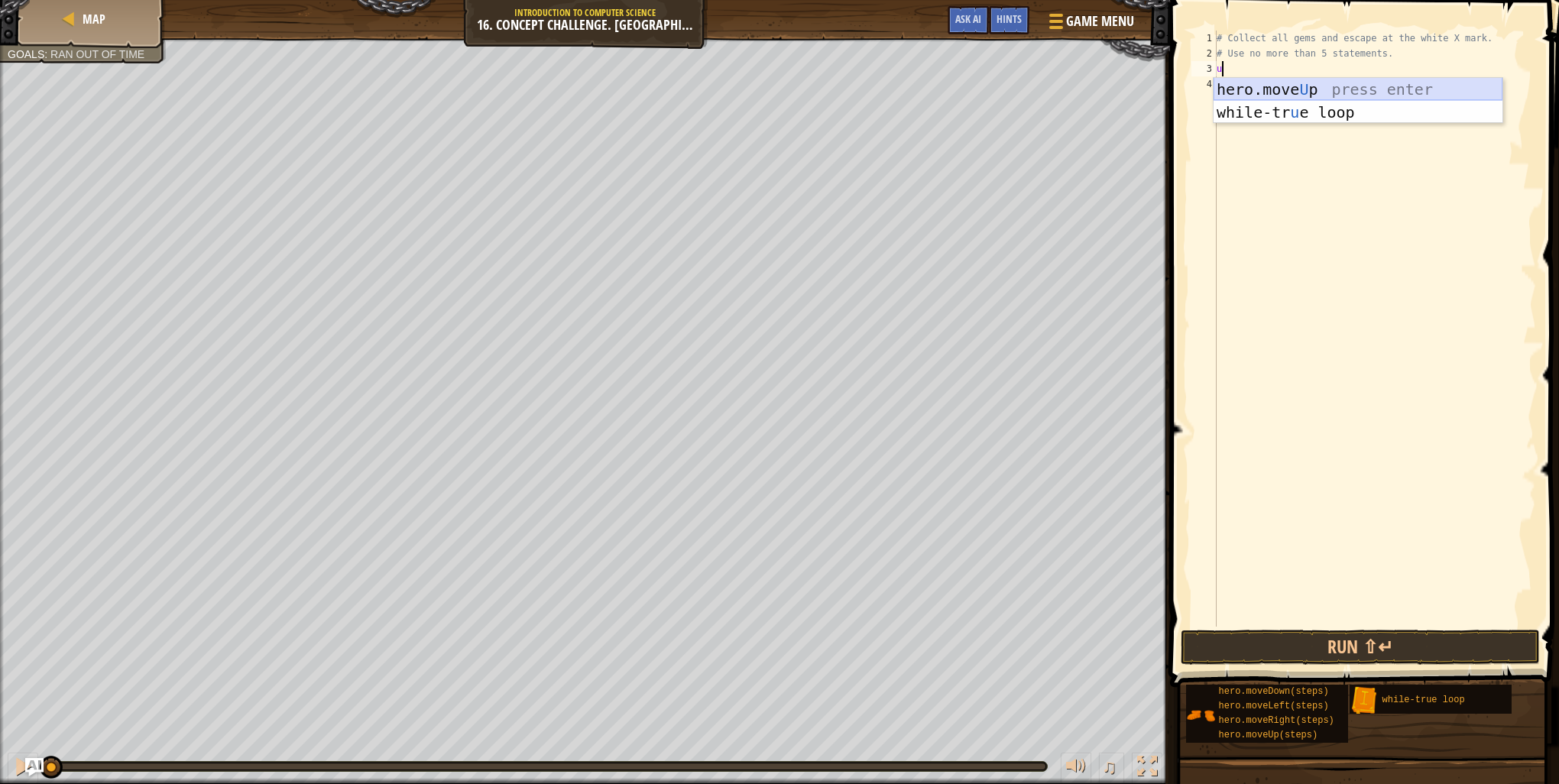
click at [1326, 90] on div "hero.move U p press enter while-tr u e loop press enter" at bounding box center [1358, 123] width 289 height 91
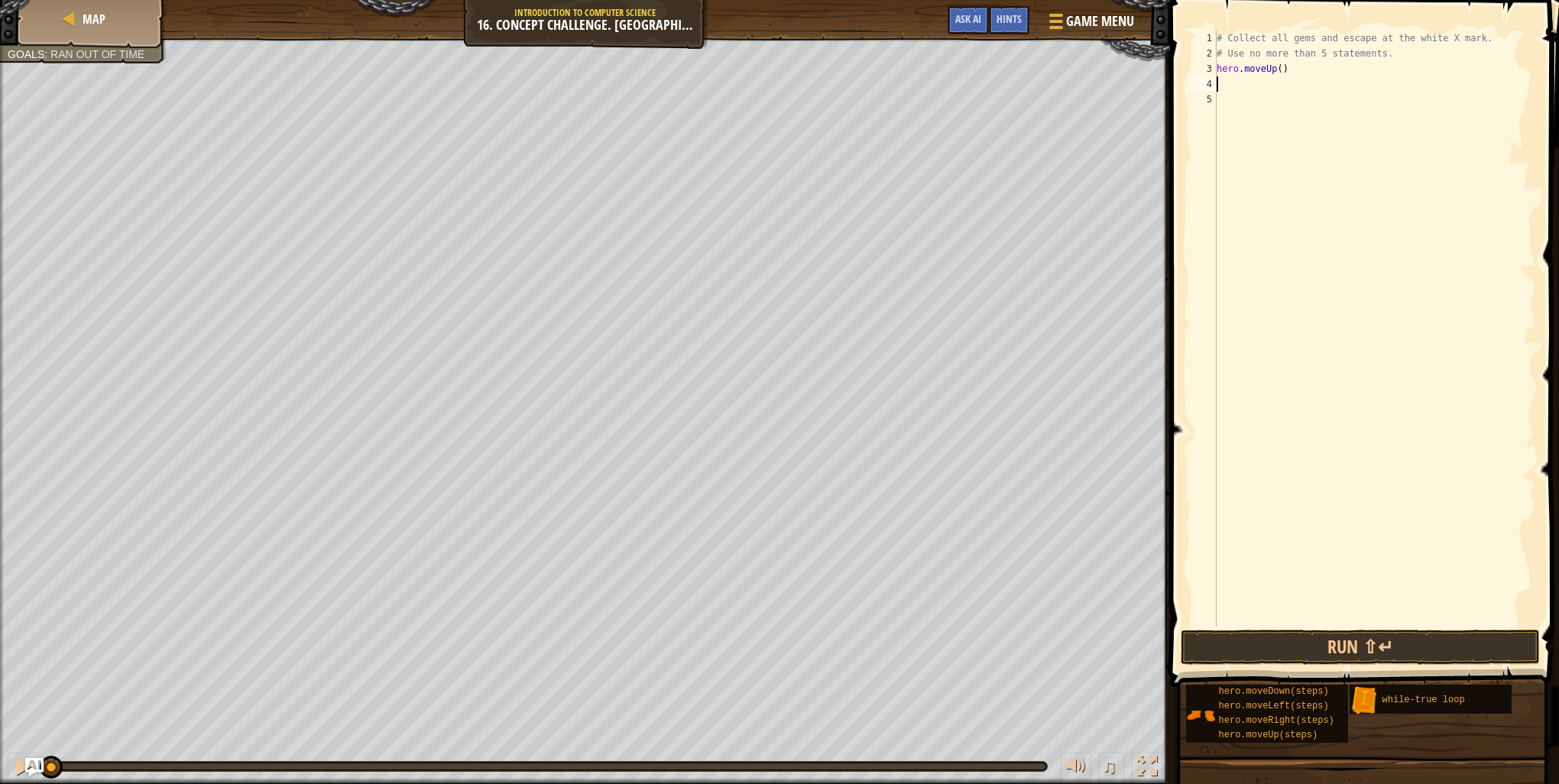
type textarea "r"
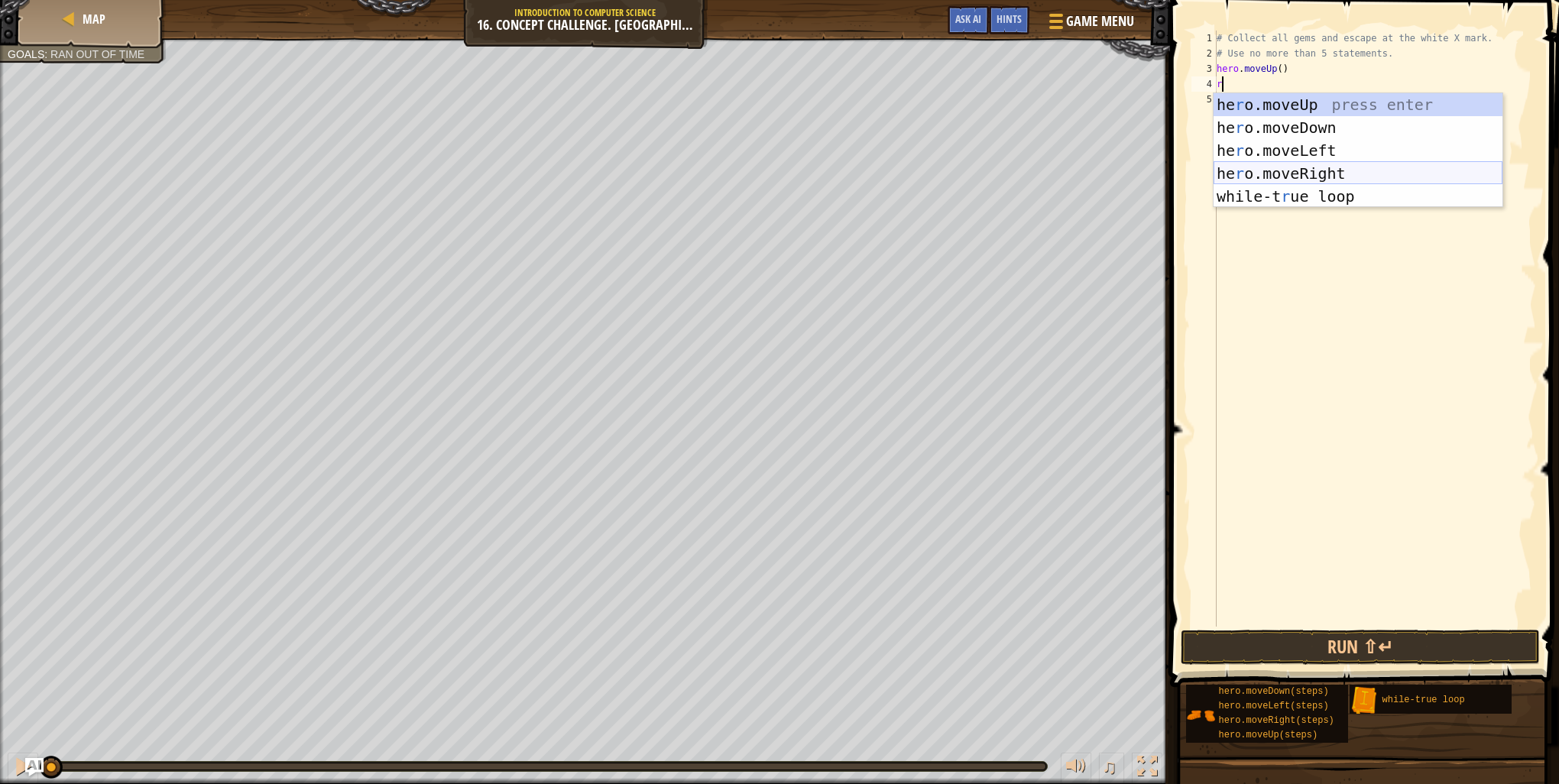
click at [1294, 176] on div "he r o.moveUp press enter he r o.moveDown press enter he r o.moveLeft press ent…" at bounding box center [1358, 173] width 289 height 161
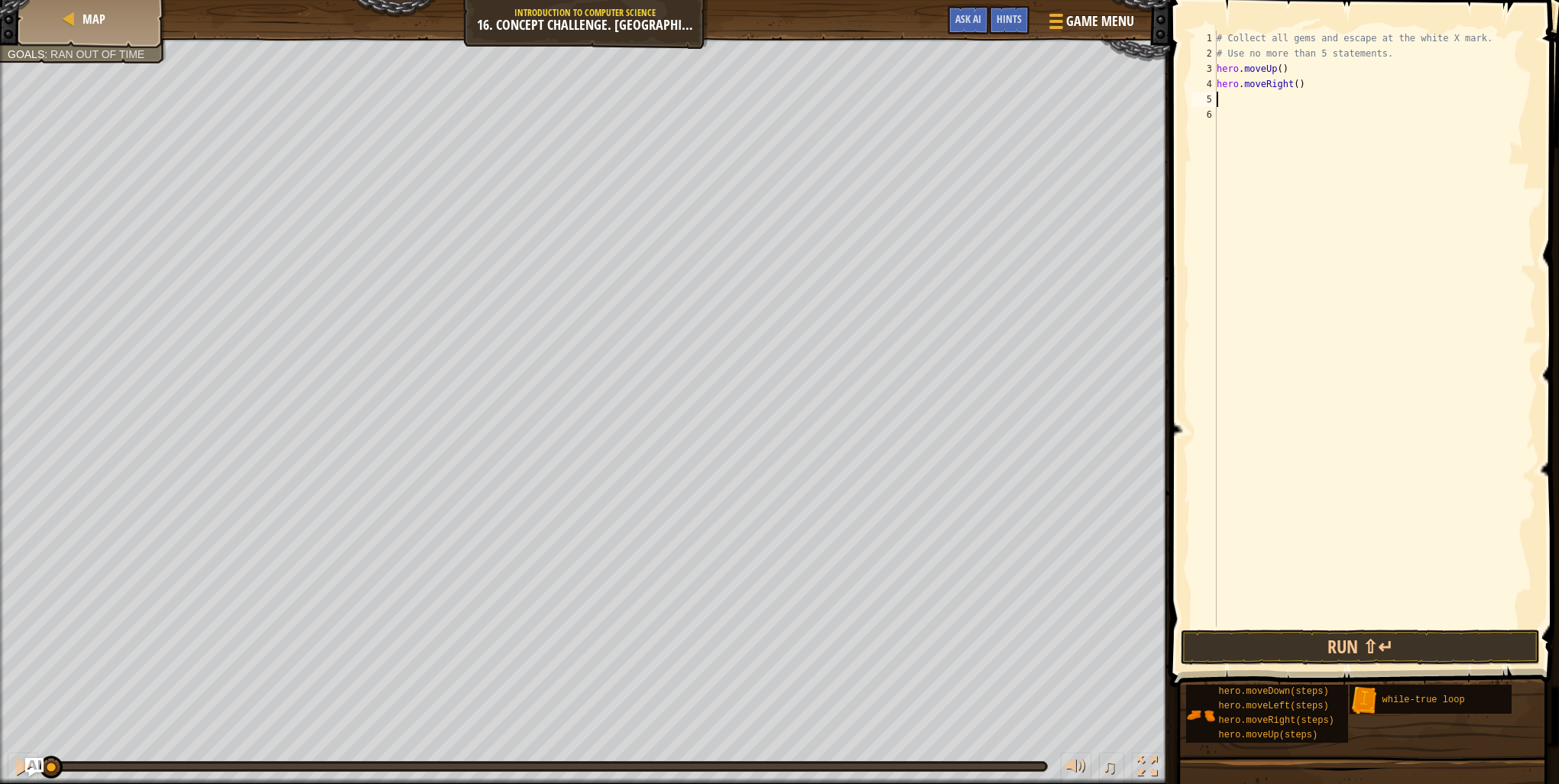
type textarea "d"
click at [1282, 125] on div "hero.[PERSON_NAME] own press enter" at bounding box center [1358, 143] width 289 height 69
type textarea "r"
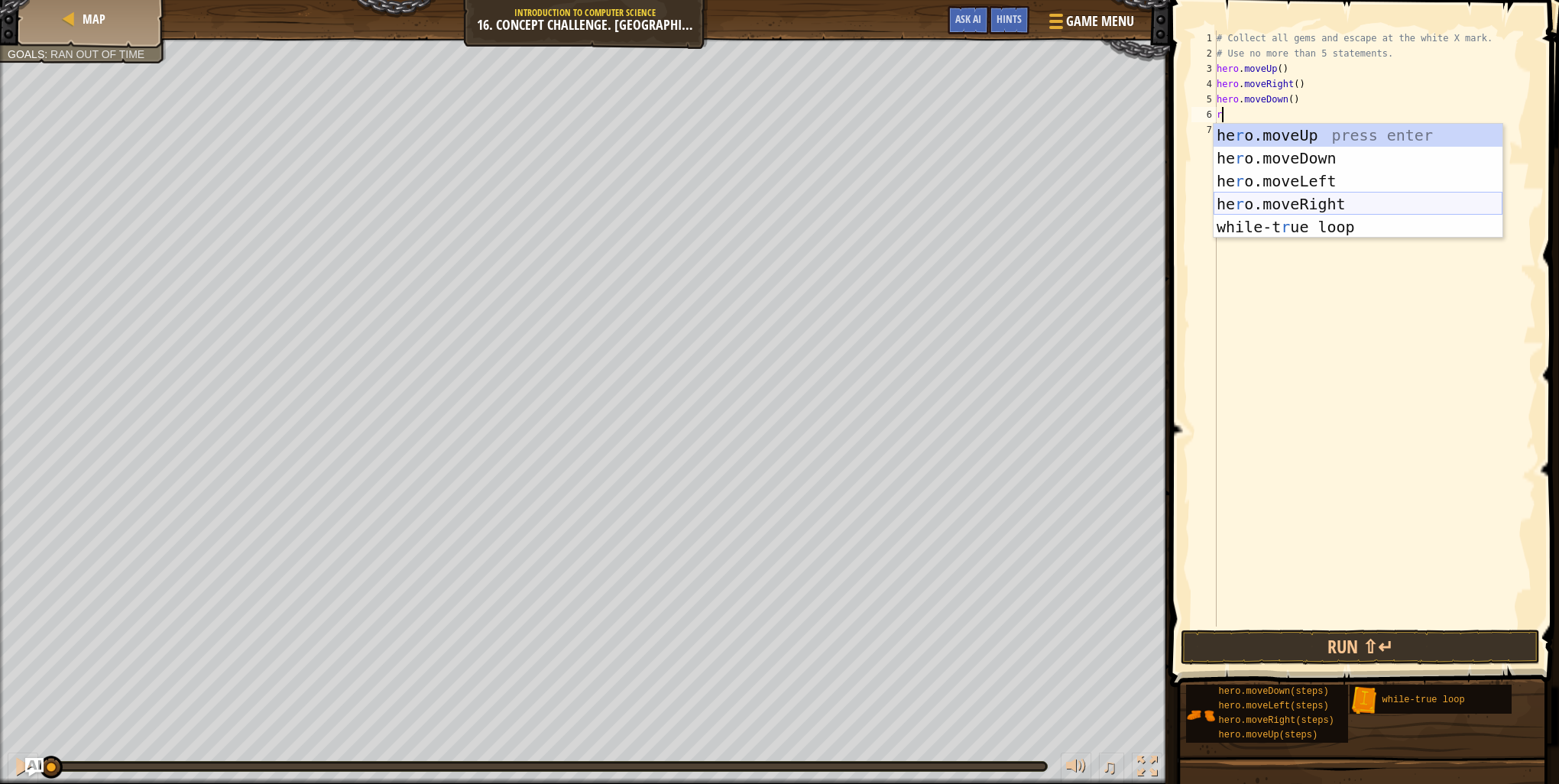
click at [1307, 201] on div "he r o.moveUp press enter he r o.moveDown press enter he r o.moveLeft press ent…" at bounding box center [1358, 204] width 289 height 161
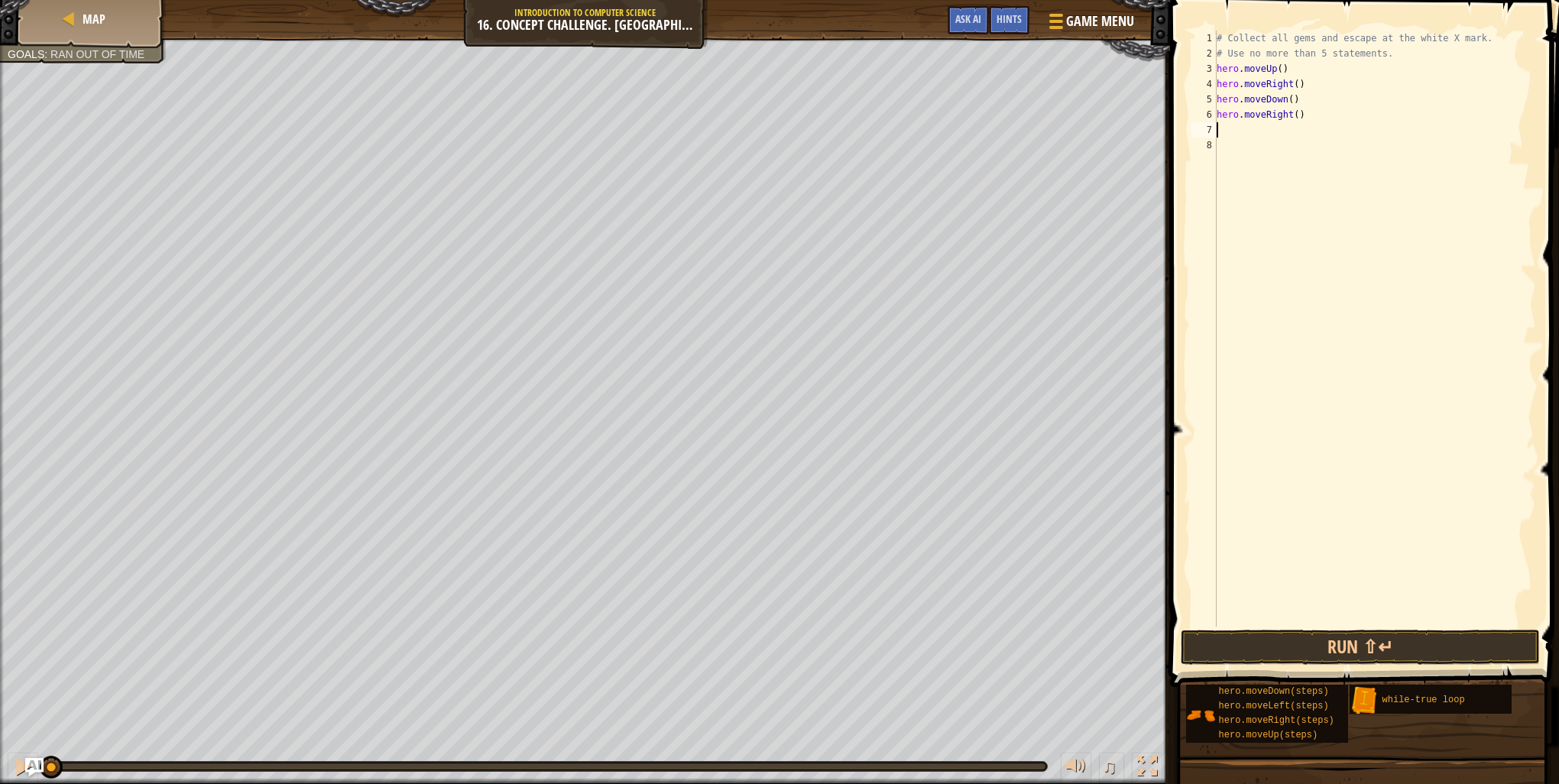
type textarea "u"
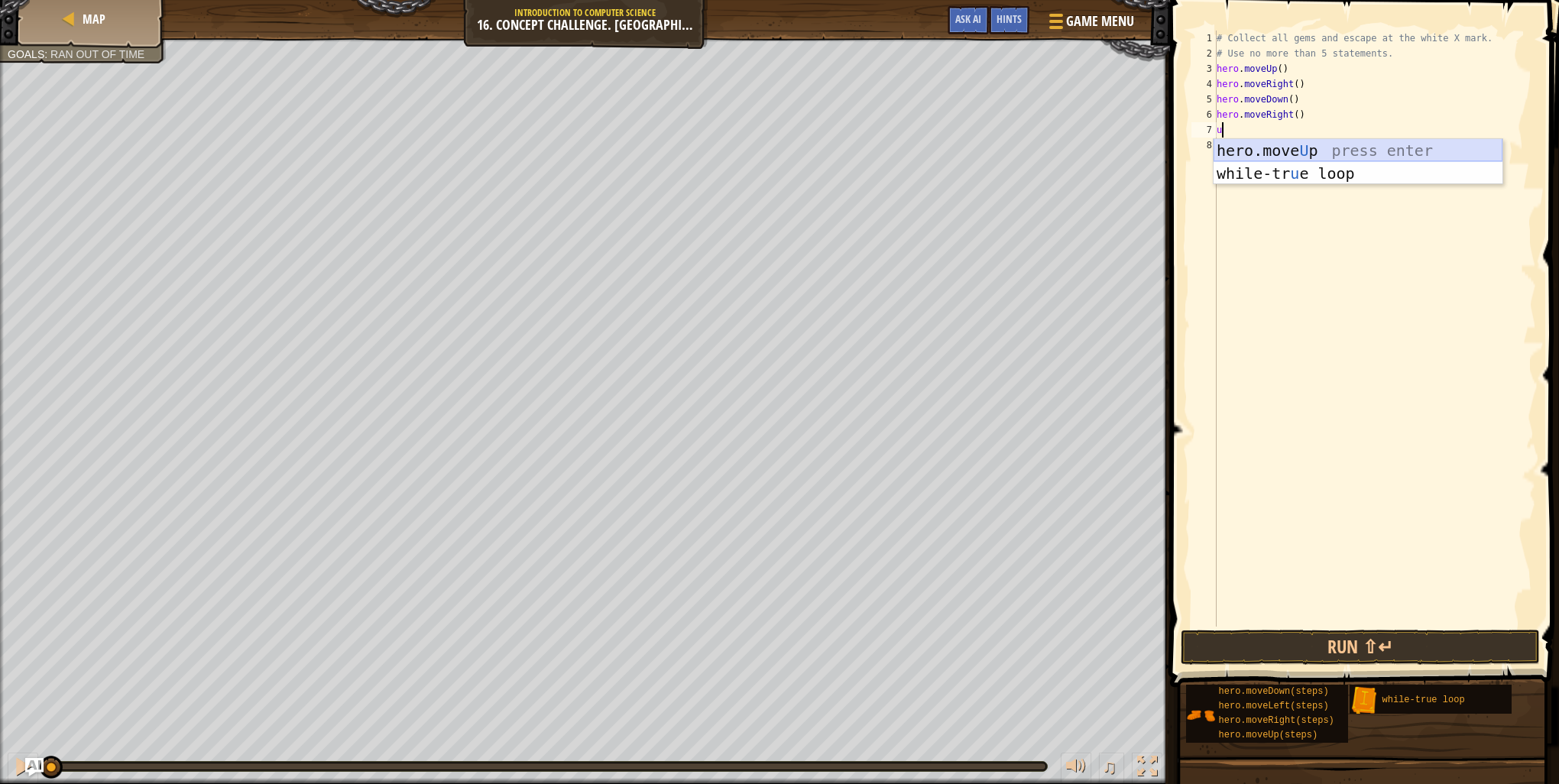
click at [1284, 147] on div "hero.move U p press enter while-tr u e loop press enter" at bounding box center [1358, 184] width 289 height 91
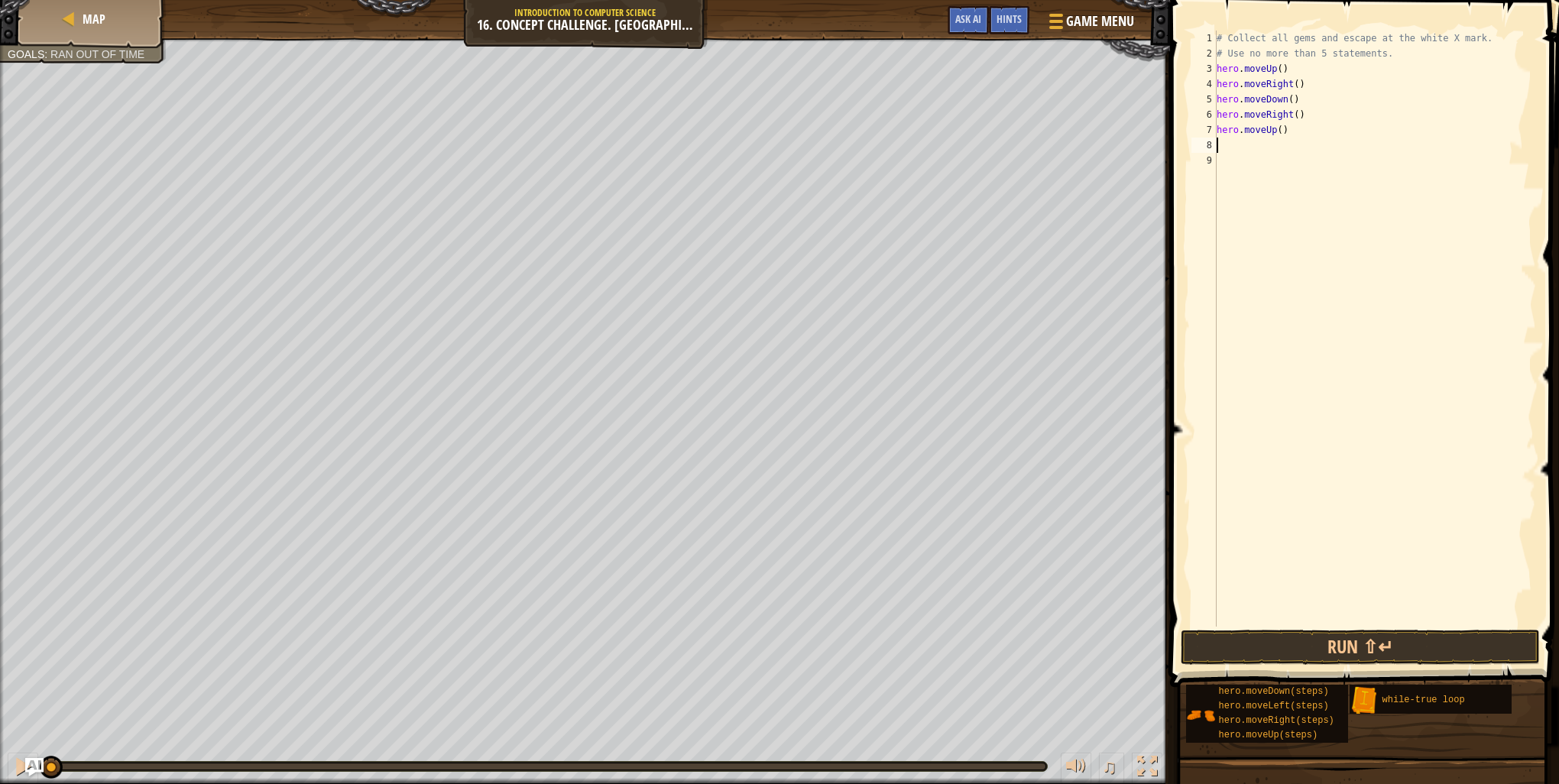
click at [1229, 157] on div "# Collect all gems and escape at the white X mark. # Use no more than 5 stateme…" at bounding box center [1375, 344] width 323 height 627
click at [1226, 144] on div "# Collect all gems and escape at the white X mark. # Use no more than 5 stateme…" at bounding box center [1375, 344] width 323 height 627
type textarea "l"
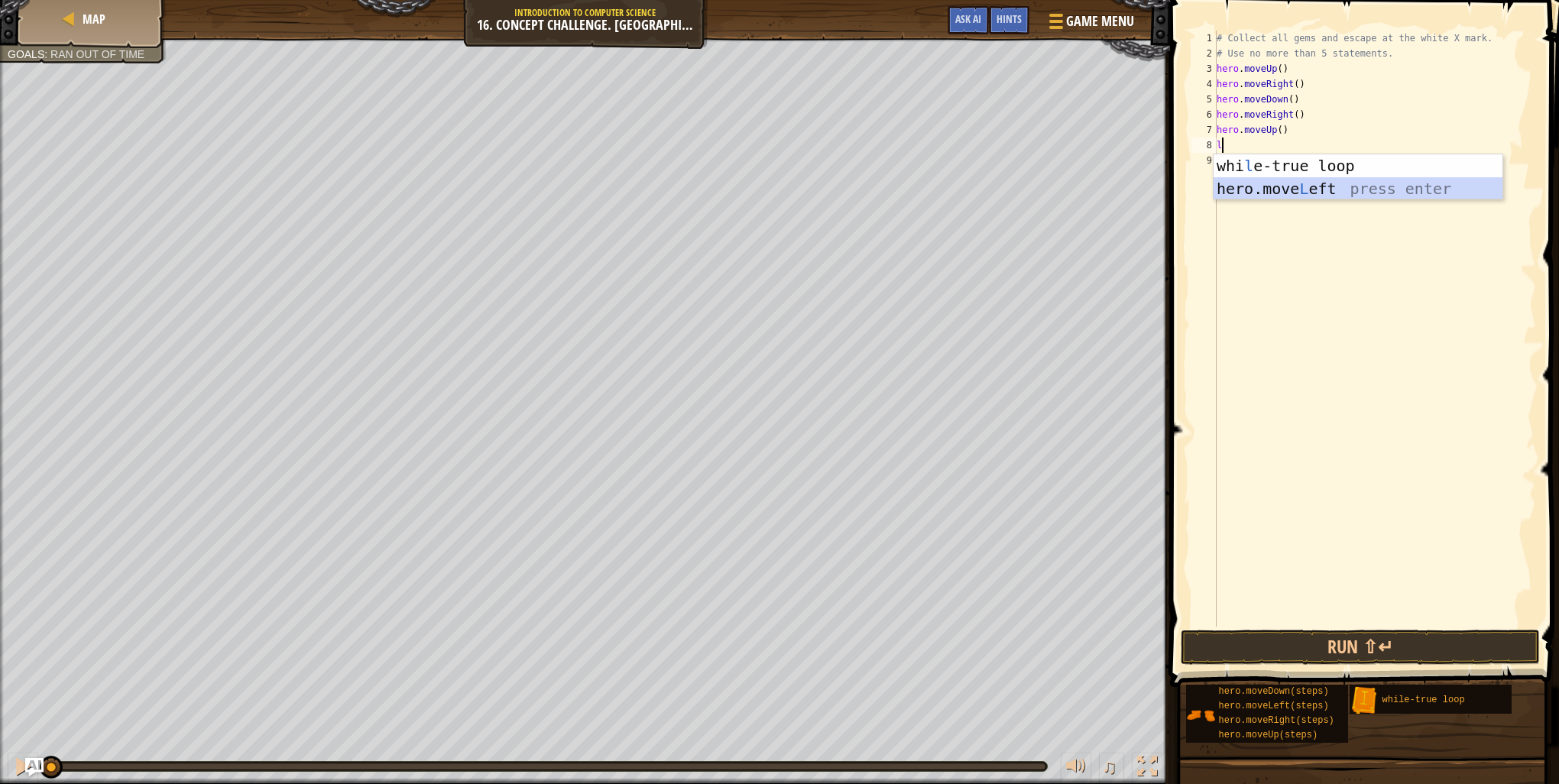
click at [1273, 188] on div "whi l e-true loop press enter hero.move L eft press enter" at bounding box center [1358, 200] width 289 height 91
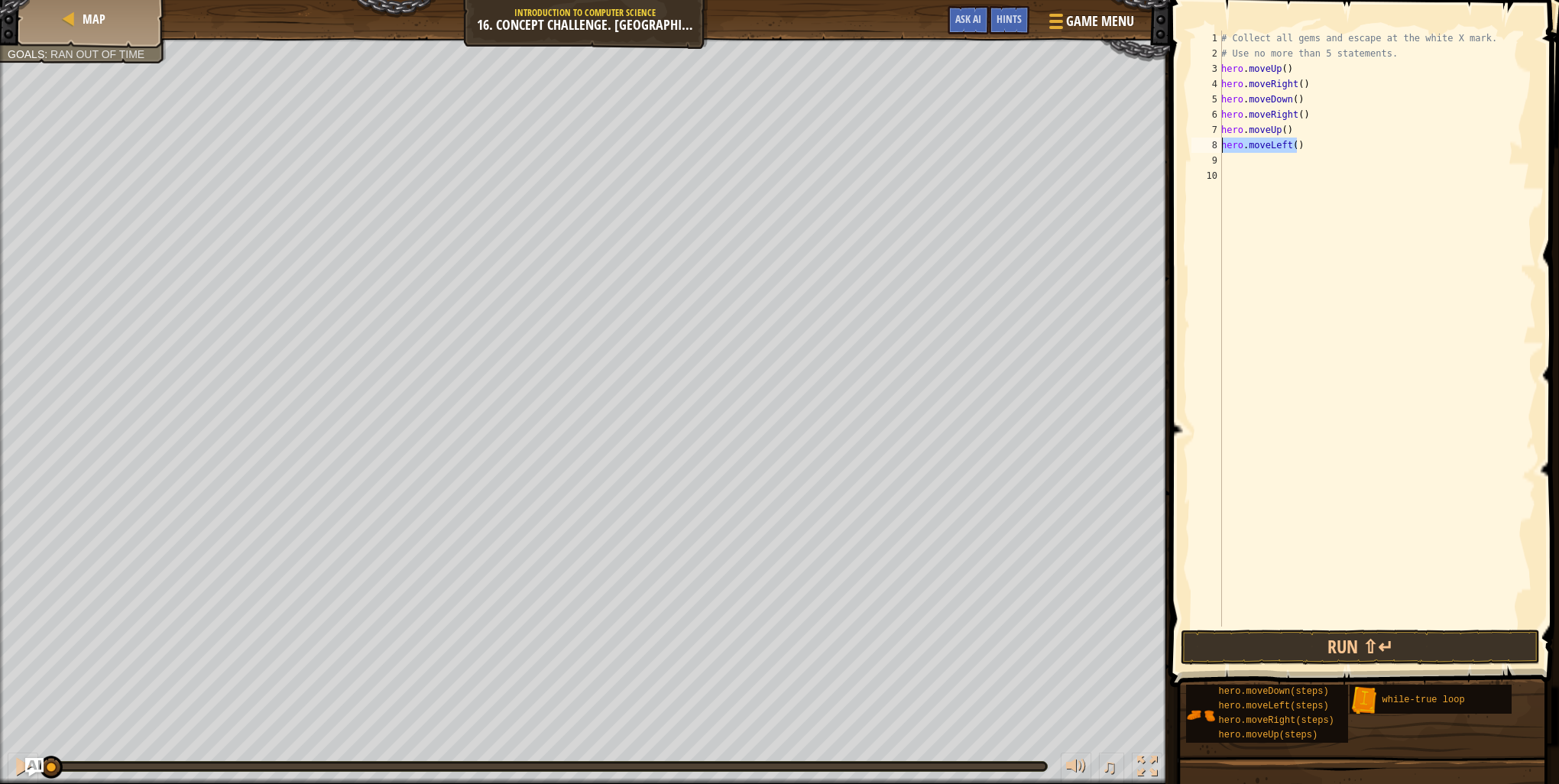
drag, startPoint x: 1310, startPoint y: 145, endPoint x: 1220, endPoint y: 149, distance: 90.1
click at [1220, 149] on div "1 2 3 4 5 6 7 8 9 10 # Collect all gems and escape at the white X mark. # Use n…" at bounding box center [1362, 329] width 348 height 596
type textarea "hero.moveLeft()"
drag, startPoint x: 1313, startPoint y: 112, endPoint x: 1220, endPoint y: 121, distance: 93.4
click at [1220, 121] on div "1 2 3 4 5 6 7 8 9 10 # Collect all gems and escape at the white X mark. # Use n…" at bounding box center [1362, 329] width 348 height 596
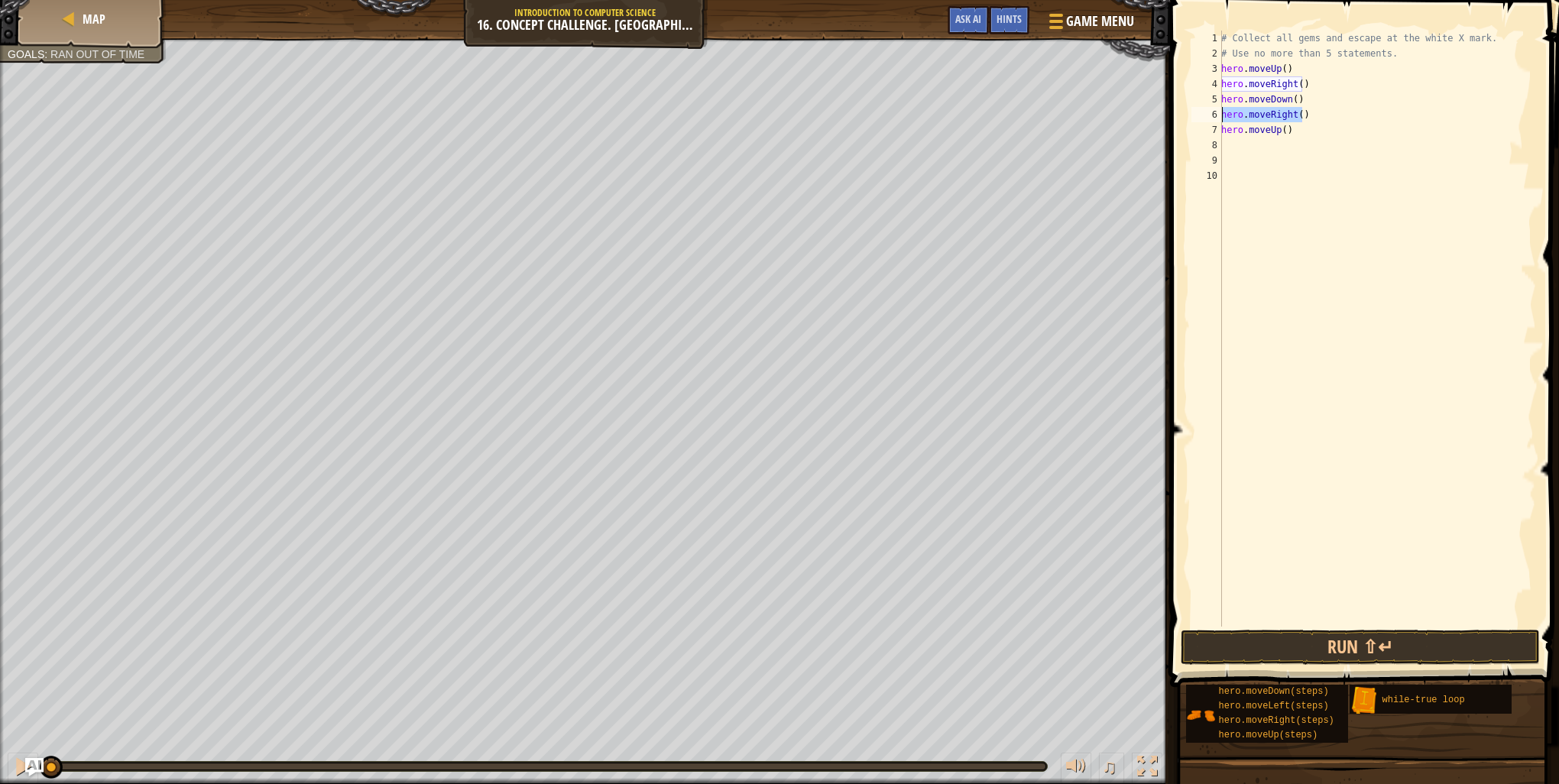
type textarea "hero.moveRight()"
type textarea "l"
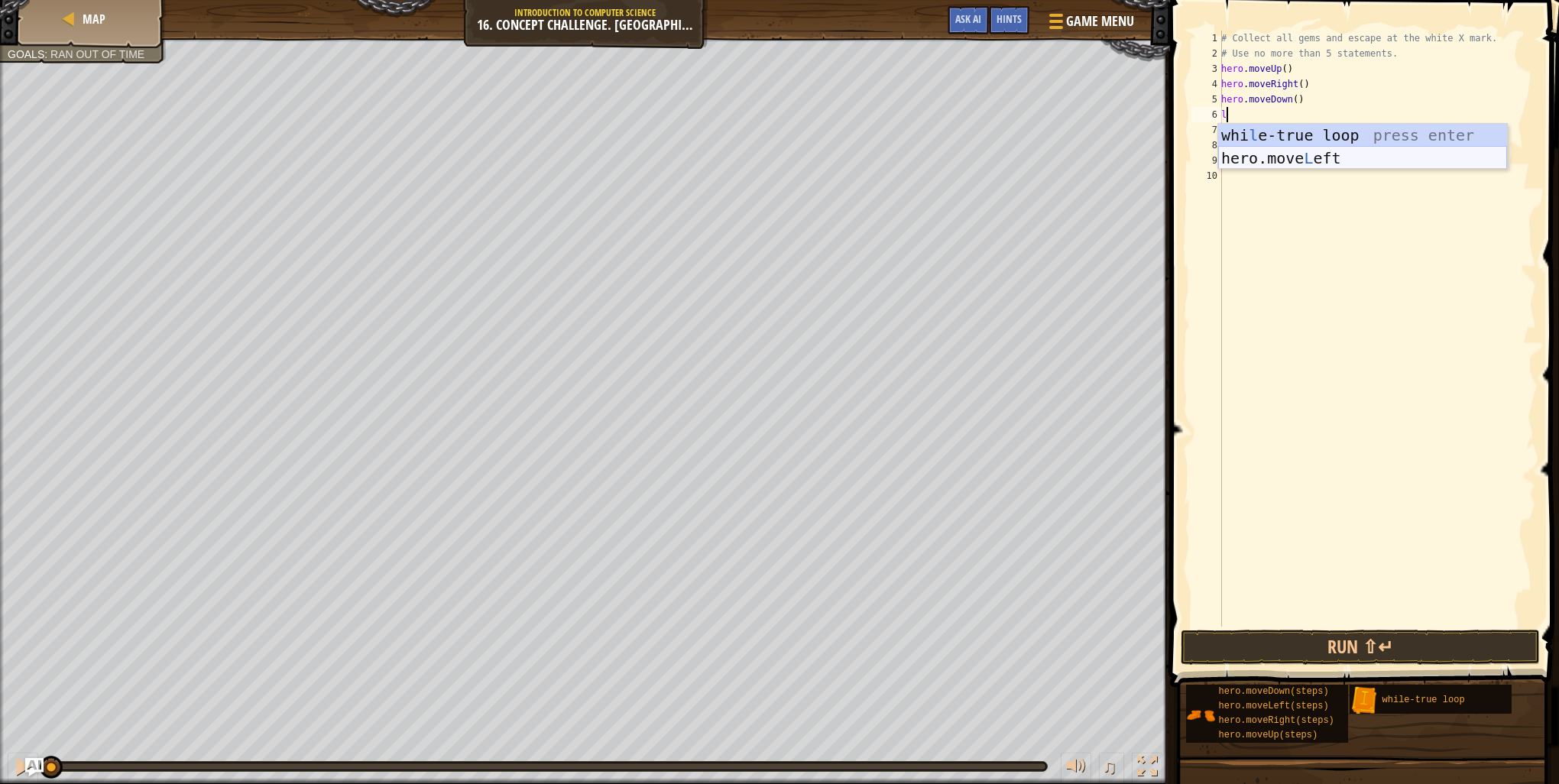
click at [1279, 160] on div "whi l e-true loop press enter hero.move L eft press enter" at bounding box center [1363, 169] width 289 height 91
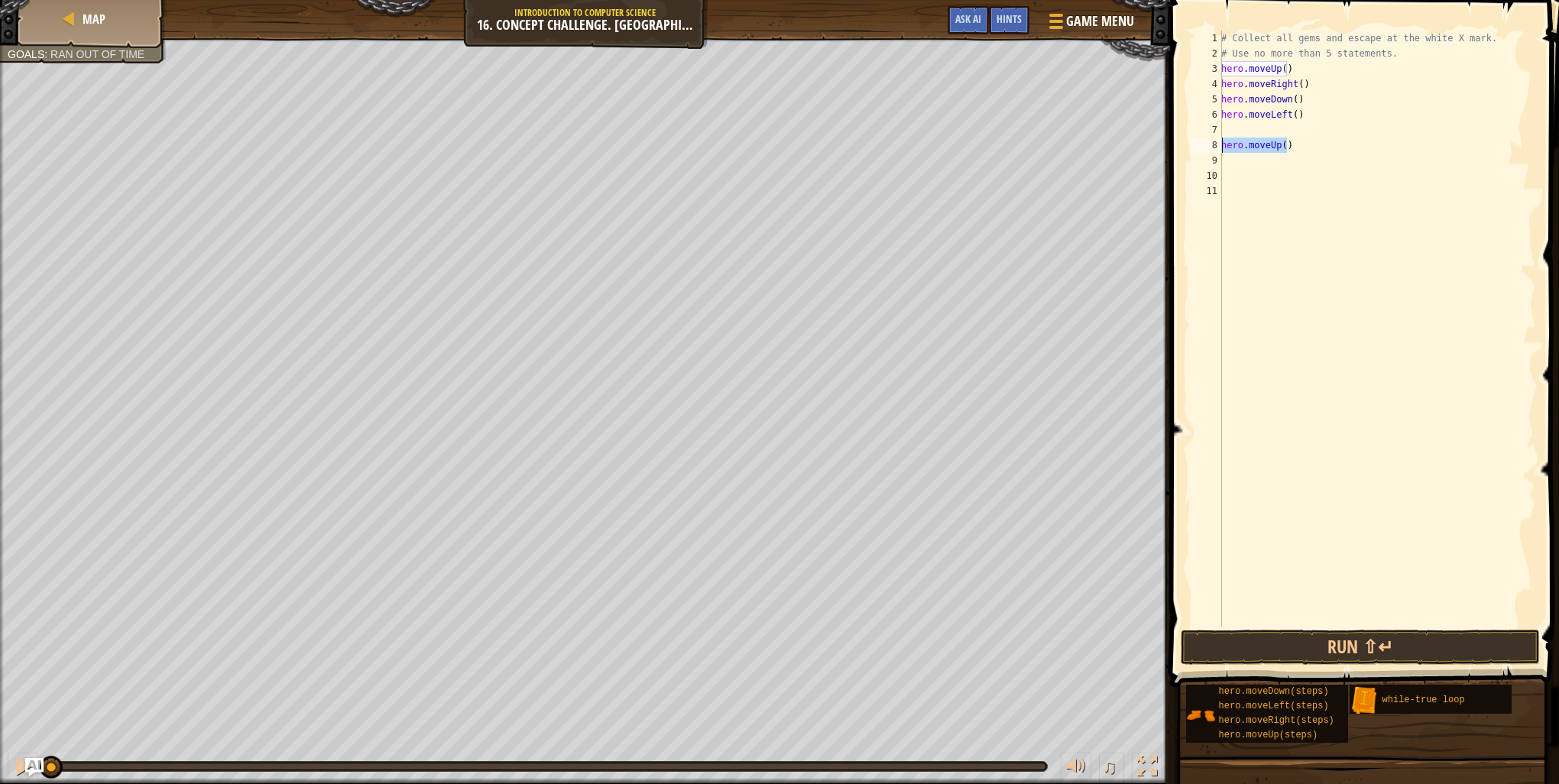
drag, startPoint x: 1306, startPoint y: 150, endPoint x: 1223, endPoint y: 150, distance: 83.0
click at [1223, 150] on div "# Collect all gems and escape at the white X mark. # Use no more than 5 stateme…" at bounding box center [1377, 344] width 318 height 627
type textarea "hero.moveUp()"
type textarea "u"
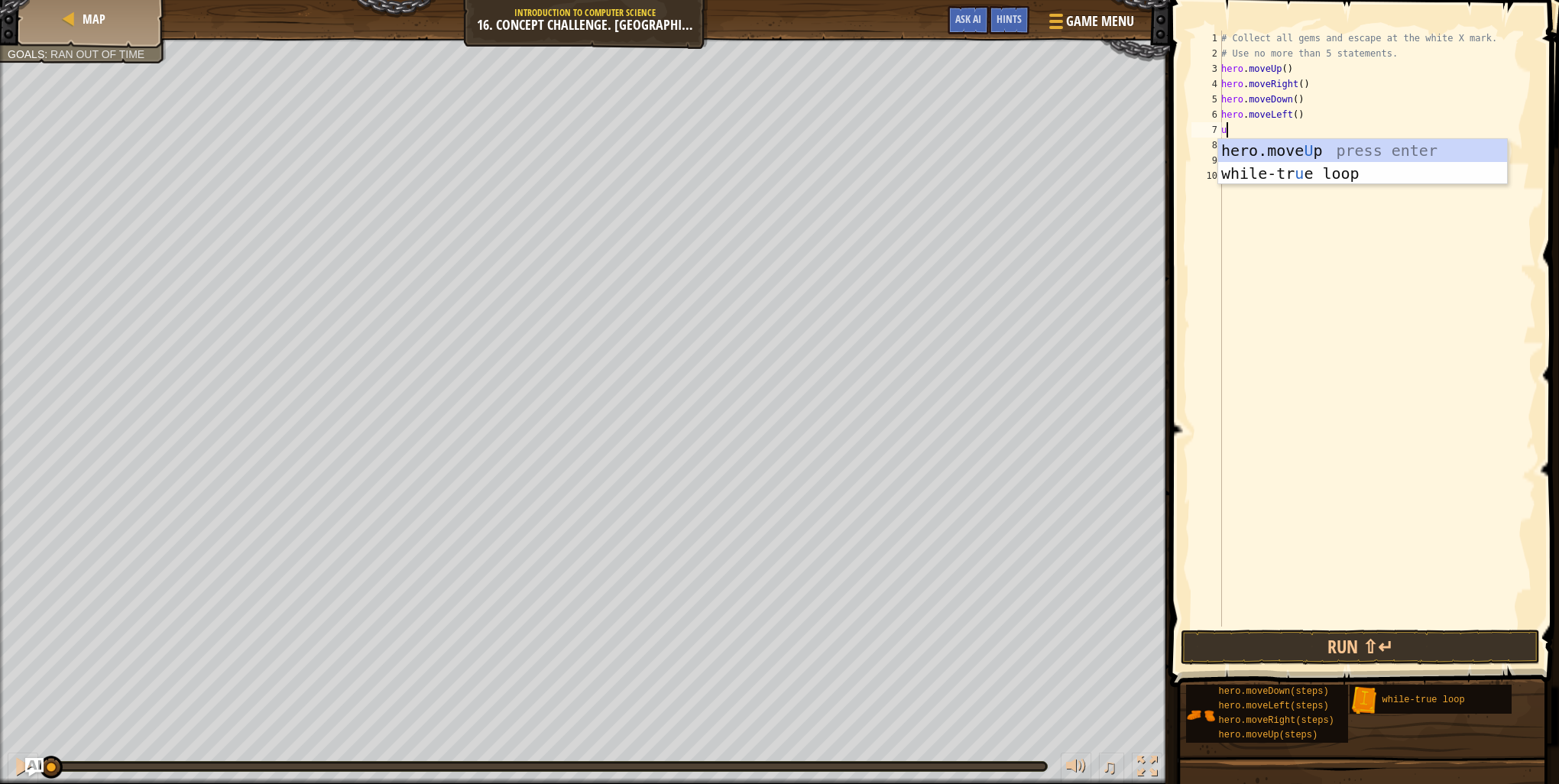
click at [1223, 150] on div "hero.move U p press enter while-tr u e loop press enter" at bounding box center [1363, 184] width 289 height 91
